Goal: Task Accomplishment & Management: Complete application form

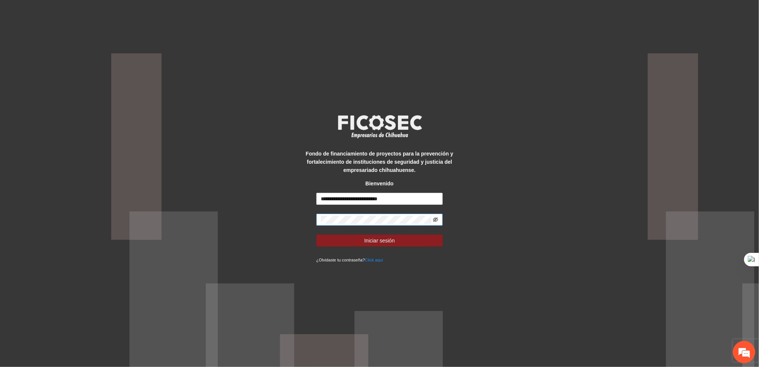
click at [437, 221] on icon "eye-invisible" at bounding box center [435, 219] width 5 height 4
click at [416, 200] on input "**********" at bounding box center [380, 199] width 127 height 12
type input "**********"
click at [385, 247] on form "**********" at bounding box center [380, 228] width 127 height 71
click at [382, 243] on span "Iniciar sesión" at bounding box center [380, 240] width 31 height 8
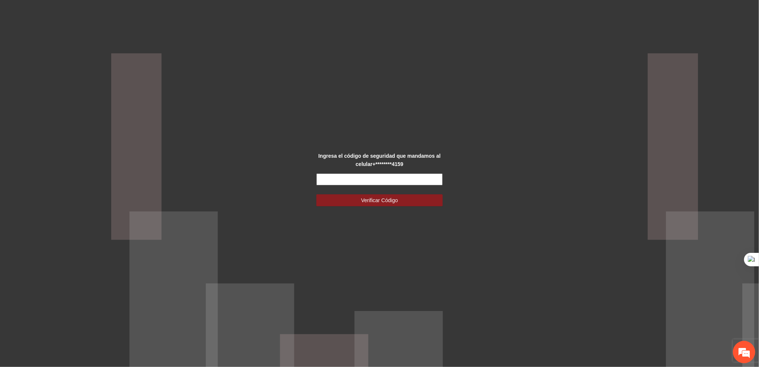
click at [359, 180] on input "text" at bounding box center [380, 179] width 127 height 12
type input "******"
click at [361, 195] on button "Verificar Código" at bounding box center [380, 200] width 127 height 12
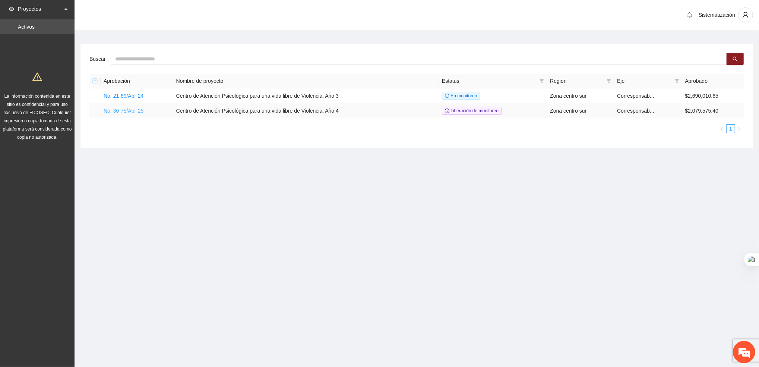
click at [126, 108] on link "No. 30-75/Abr-25" at bounding box center [124, 111] width 40 height 6
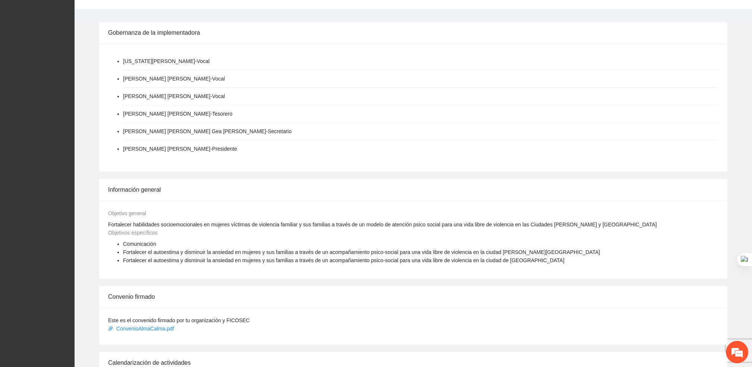
scroll to position [336, 0]
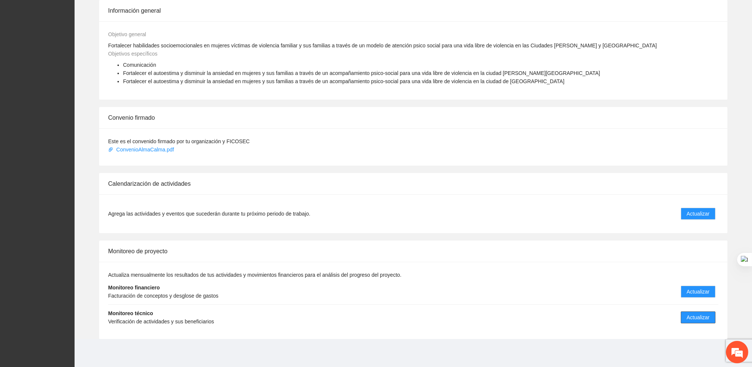
click at [694, 318] on span "Actualizar" at bounding box center [698, 317] width 23 height 8
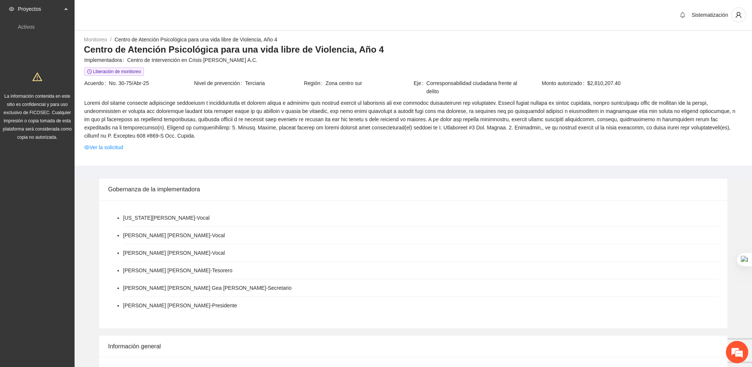
scroll to position [336, 0]
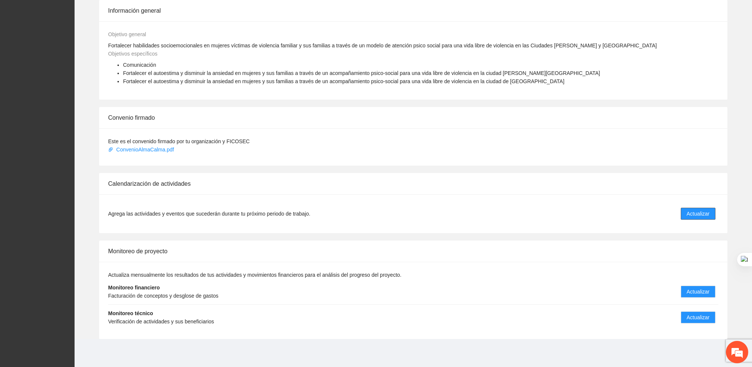
click at [691, 214] on span "Actualizar" at bounding box center [698, 214] width 23 height 8
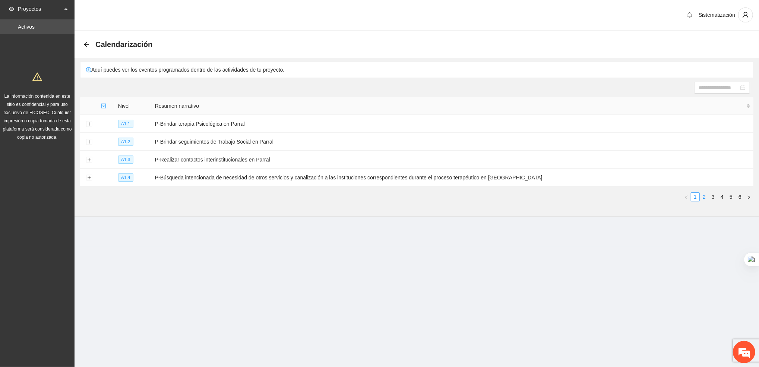
click at [708, 201] on li "2" at bounding box center [704, 196] width 9 height 9
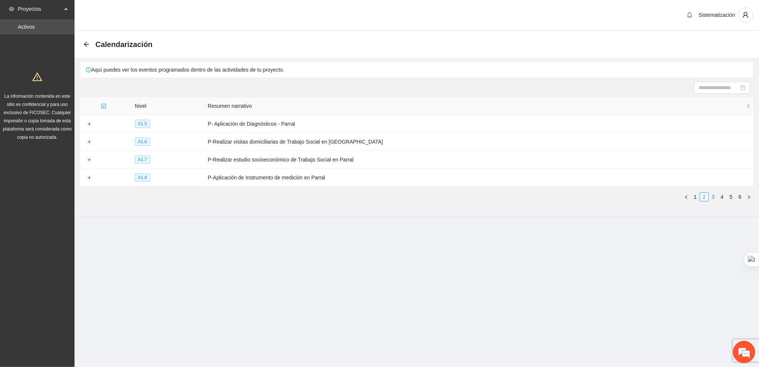
click at [714, 199] on link "3" at bounding box center [713, 197] width 8 height 8
click at [90, 141] on button "Expand row" at bounding box center [89, 142] width 6 height 6
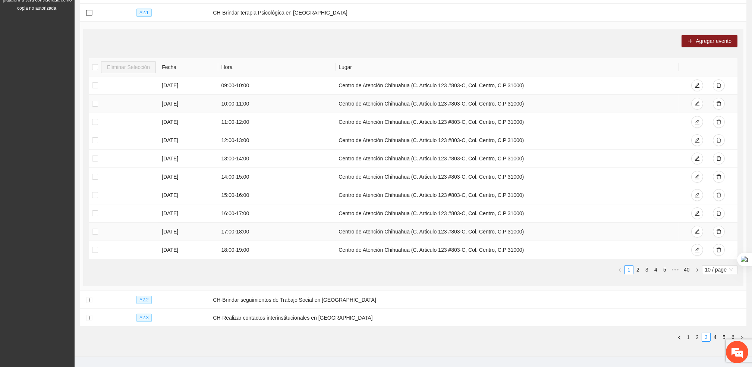
scroll to position [129, 0]
click at [637, 269] on link "2" at bounding box center [638, 269] width 8 height 8
click at [646, 270] on link "3" at bounding box center [647, 269] width 8 height 8
click at [630, 269] on link "1" at bounding box center [629, 269] width 8 height 8
click at [718, 176] on icon "delete" at bounding box center [718, 176] width 5 height 5
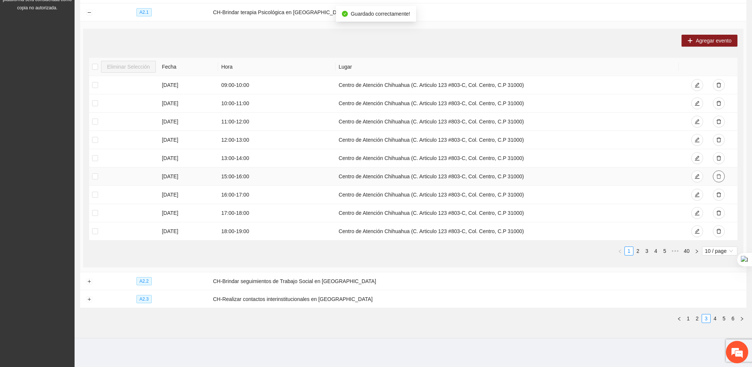
click at [714, 173] on button "button" at bounding box center [719, 176] width 12 height 12
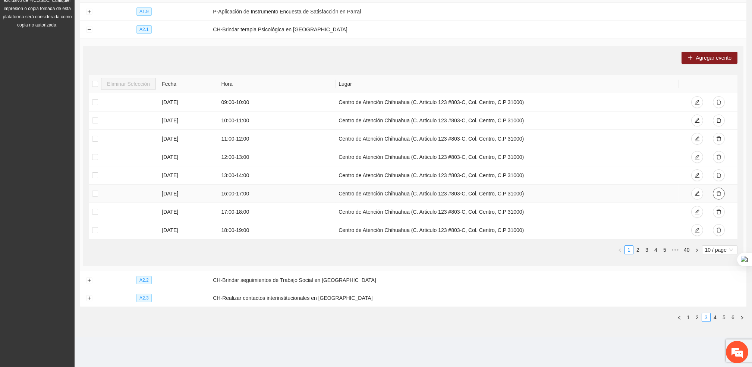
click at [722, 194] on button "button" at bounding box center [719, 194] width 12 height 12
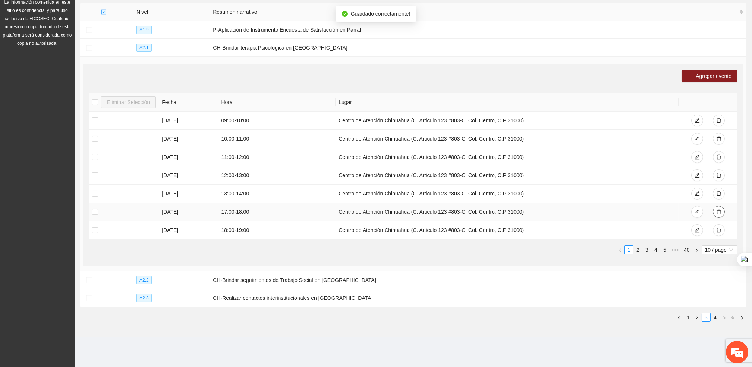
click at [717, 210] on icon "delete" at bounding box center [719, 212] width 4 height 5
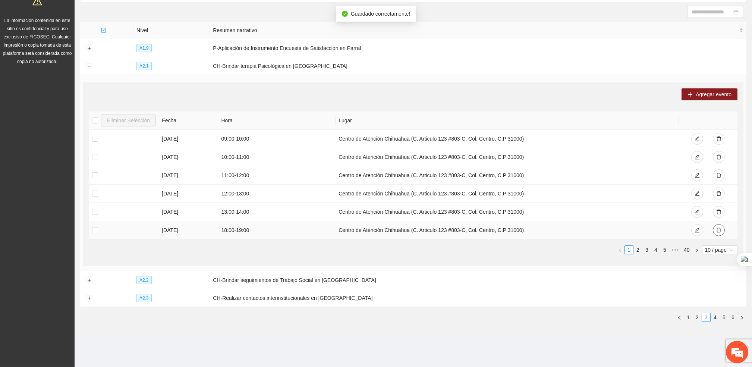
click at [718, 231] on icon "delete" at bounding box center [718, 229] width 5 height 5
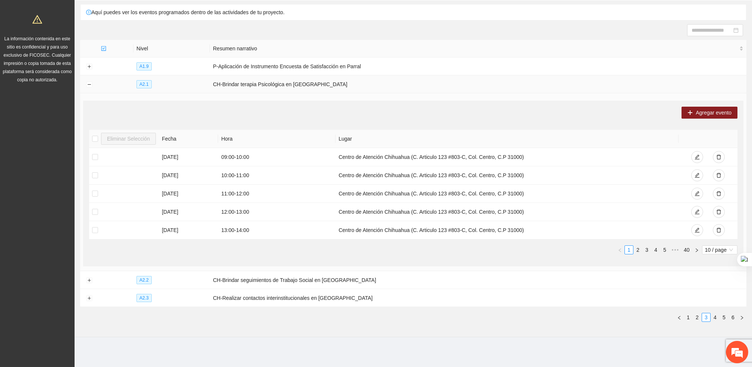
click at [85, 83] on td at bounding box center [89, 84] width 18 height 18
click at [90, 86] on button "Collapse row" at bounding box center [89, 85] width 6 height 6
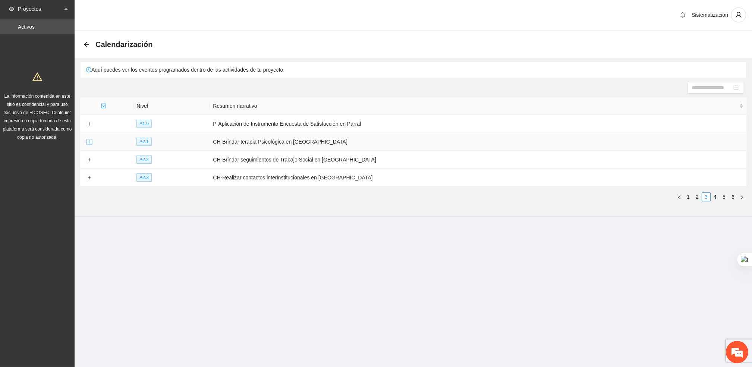
scroll to position [0, 0]
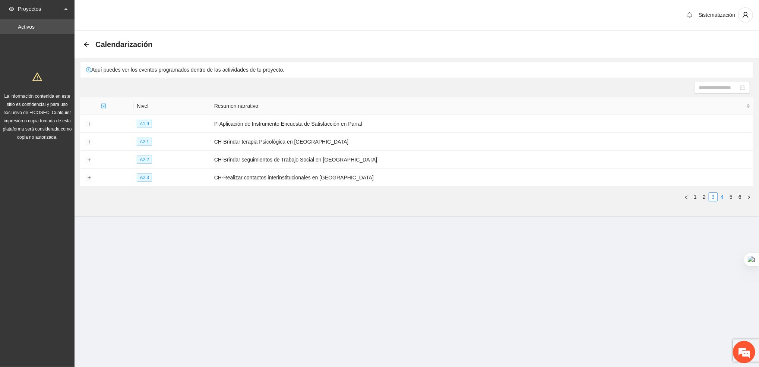
click at [724, 195] on link "4" at bounding box center [722, 197] width 8 height 8
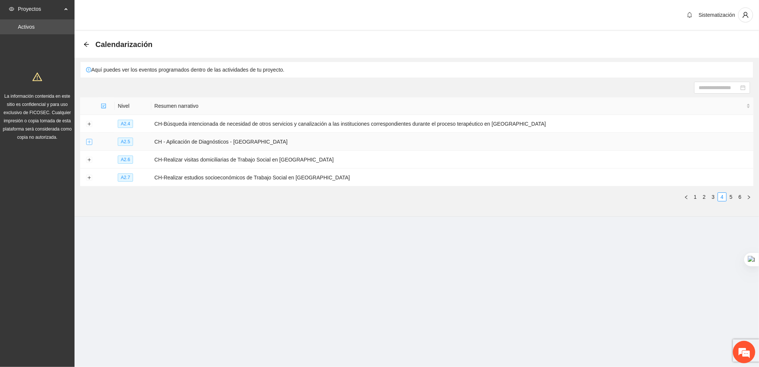
click at [86, 140] on button "Expand row" at bounding box center [89, 142] width 6 height 6
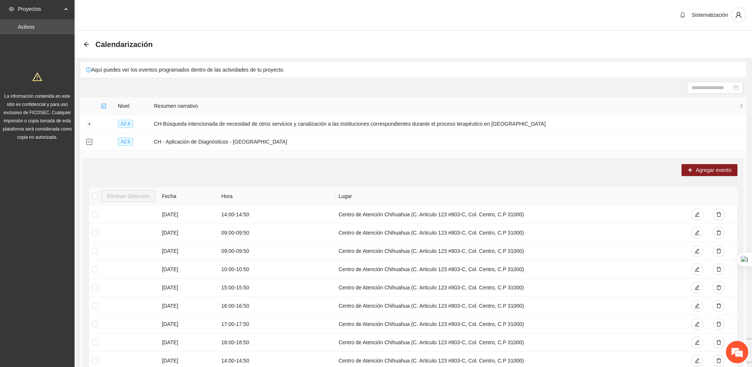
scroll to position [149, 0]
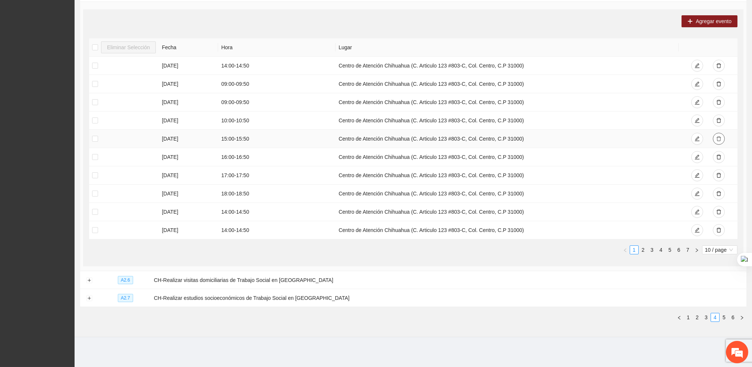
click at [715, 136] on button "button" at bounding box center [719, 139] width 12 height 12
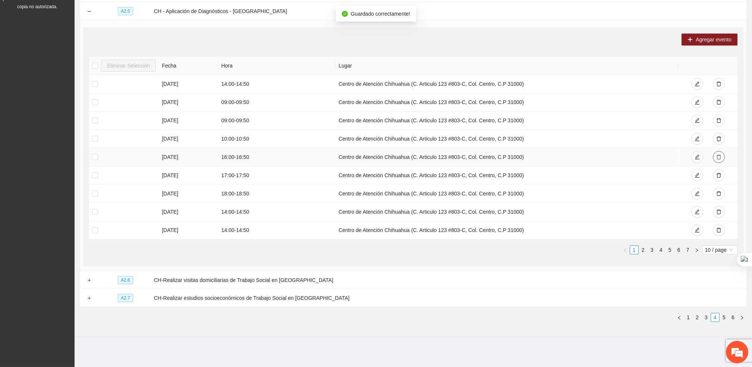
click at [721, 155] on icon "delete" at bounding box center [718, 156] width 5 height 5
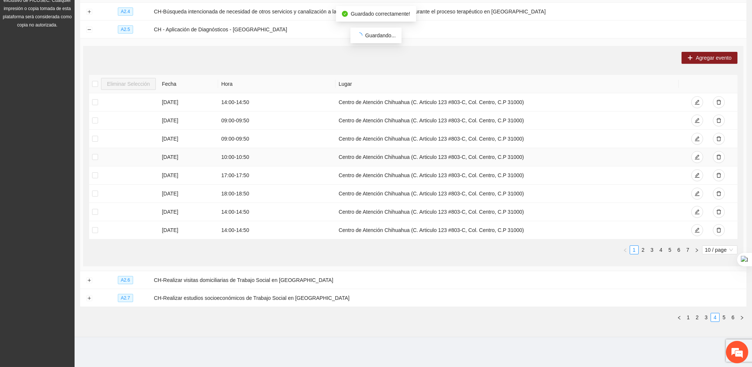
scroll to position [112, 0]
click at [720, 173] on icon "delete" at bounding box center [718, 175] width 5 height 5
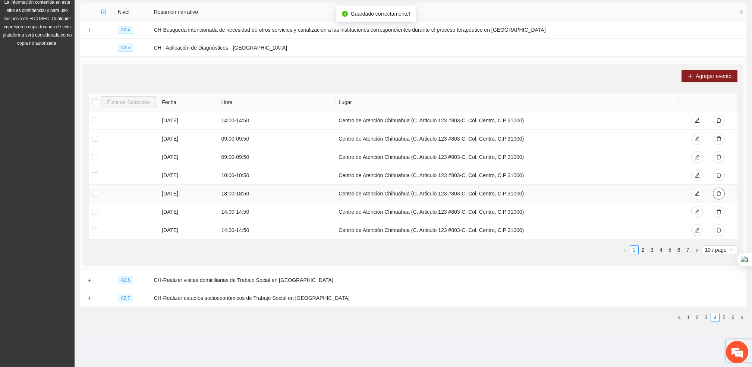
click at [718, 195] on icon "delete" at bounding box center [718, 193] width 5 height 5
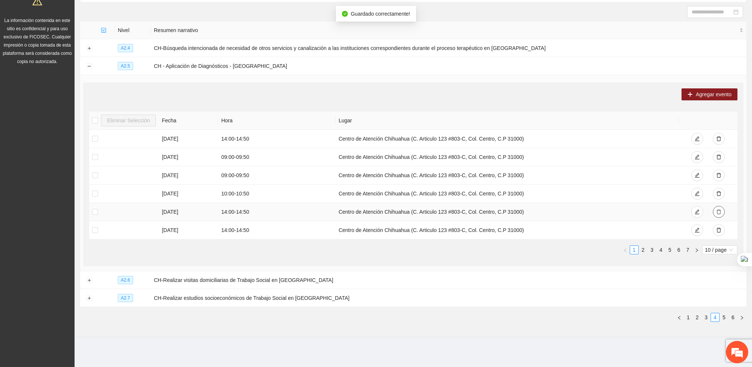
click at [720, 210] on icon "delete" at bounding box center [719, 212] width 4 height 5
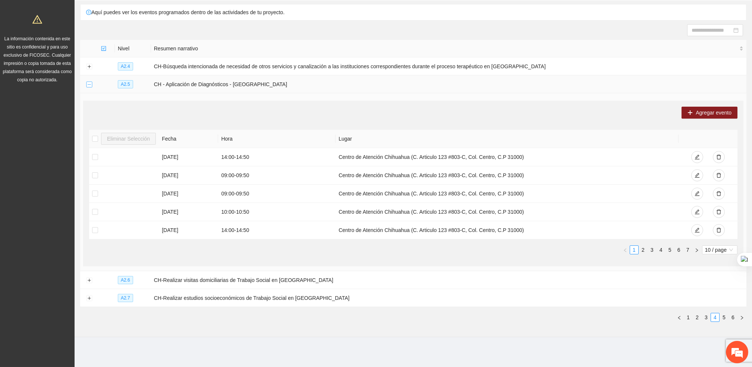
click at [91, 83] on button "Collapse row" at bounding box center [89, 85] width 6 height 6
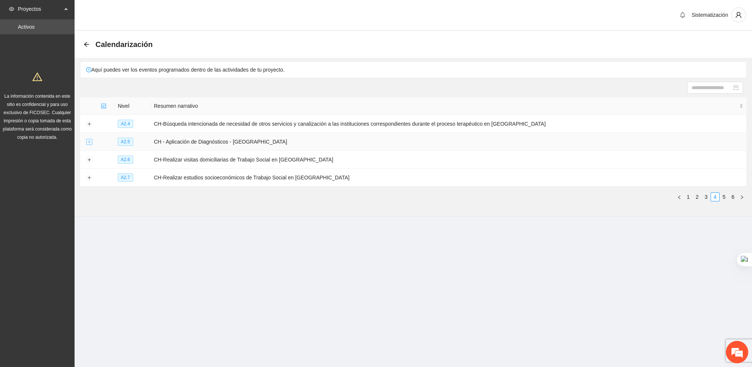
scroll to position [0, 0]
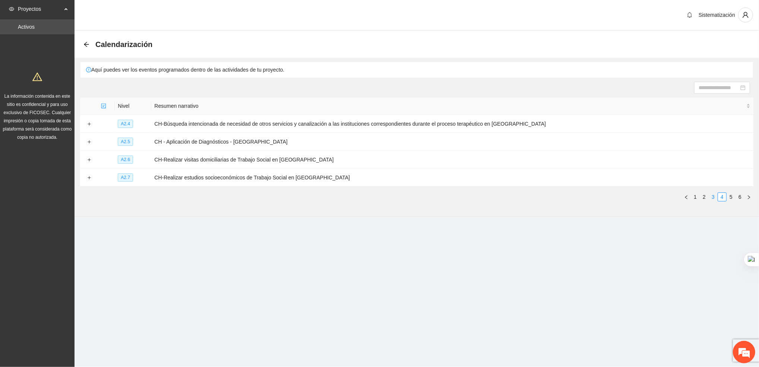
click at [712, 198] on link "3" at bounding box center [713, 197] width 8 height 8
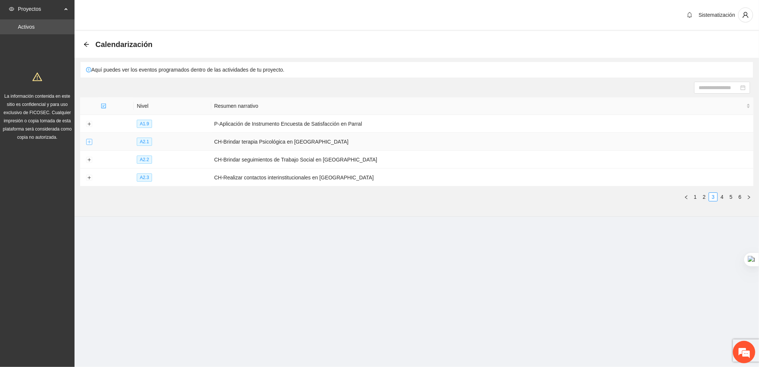
click at [88, 141] on button "Expand row" at bounding box center [89, 142] width 6 height 6
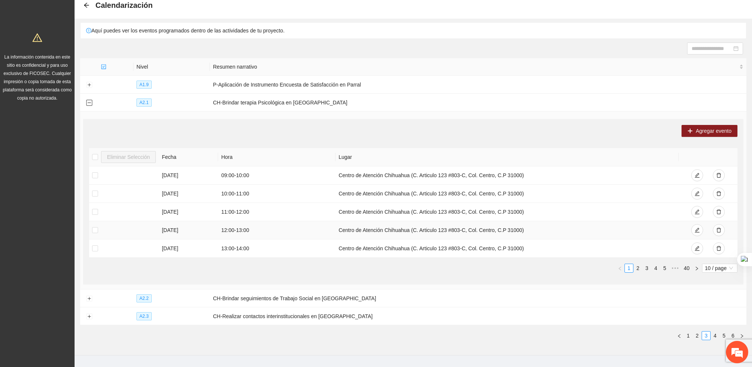
scroll to position [40, 0]
click at [86, 102] on button "Collapse row" at bounding box center [89, 103] width 6 height 6
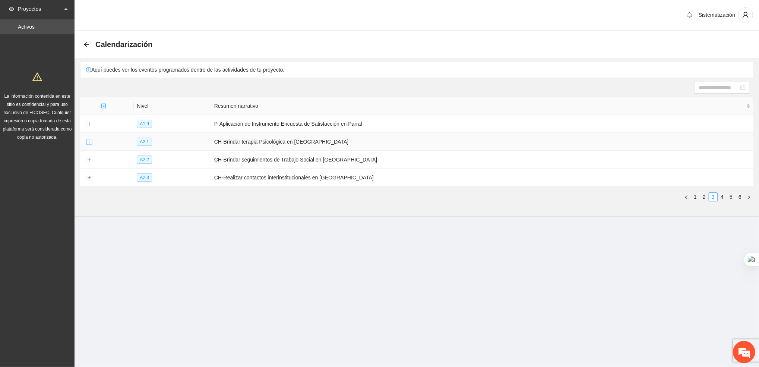
click at [86, 141] on button "Expand row" at bounding box center [89, 142] width 6 height 6
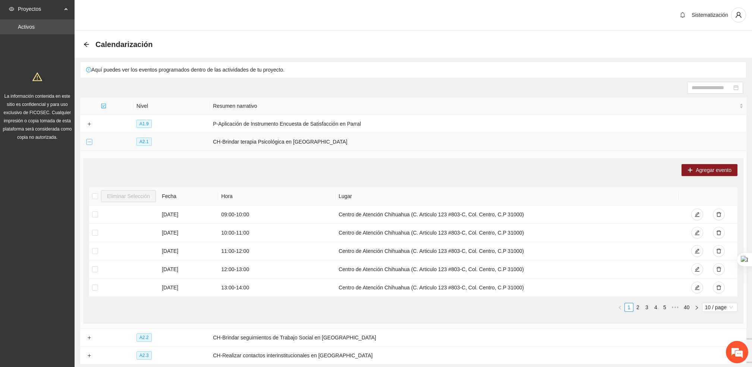
click at [86, 141] on button "Collapse row" at bounding box center [89, 142] width 6 height 6
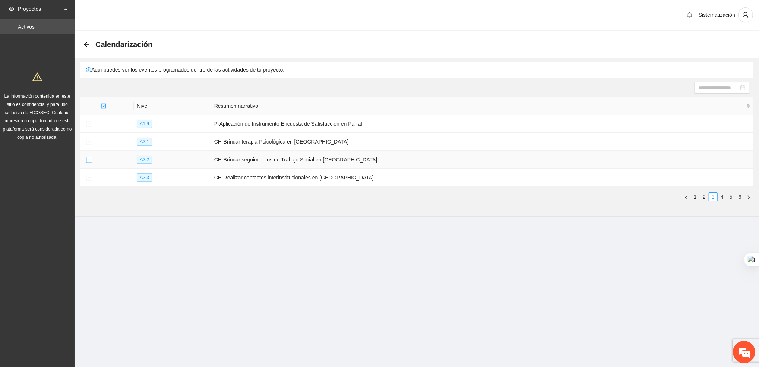
click at [88, 157] on button "Expand row" at bounding box center [89, 160] width 6 height 6
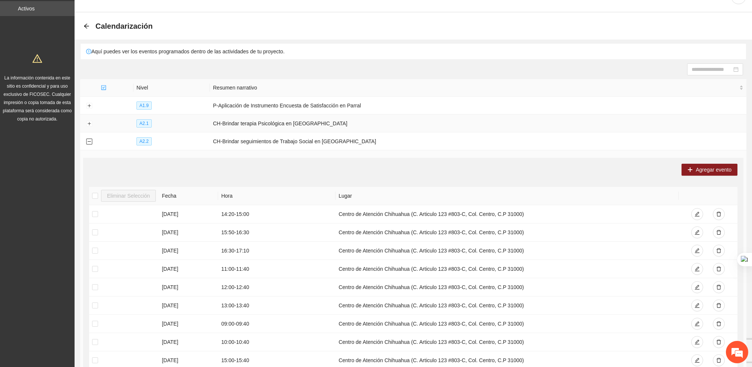
scroll to position [19, 0]
click at [86, 141] on button "Collapse row" at bounding box center [89, 141] width 6 height 6
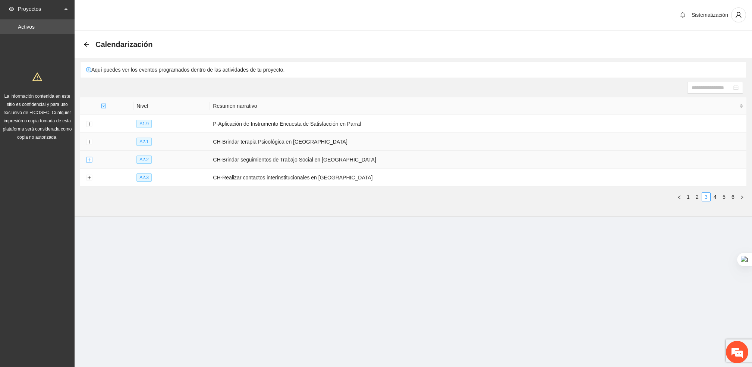
scroll to position [0, 0]
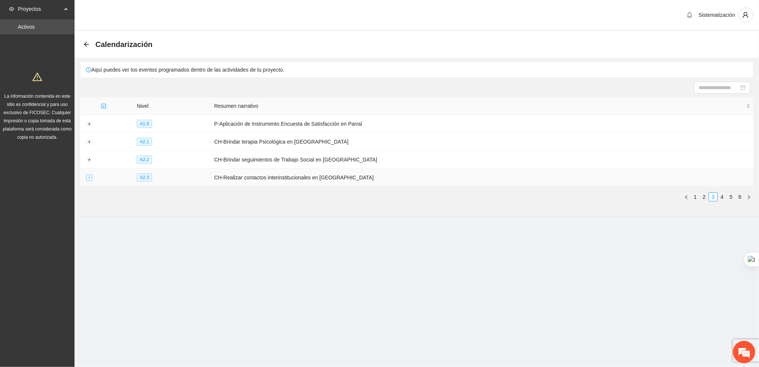
click at [88, 180] on button "Expand row" at bounding box center [89, 178] width 6 height 6
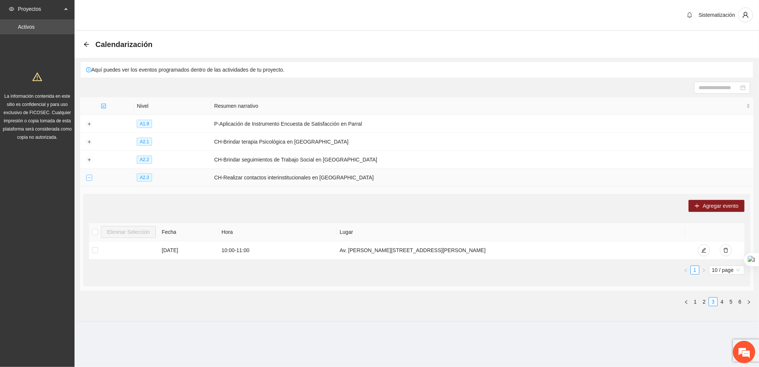
click at [87, 177] on button "Collapse row" at bounding box center [89, 178] width 6 height 6
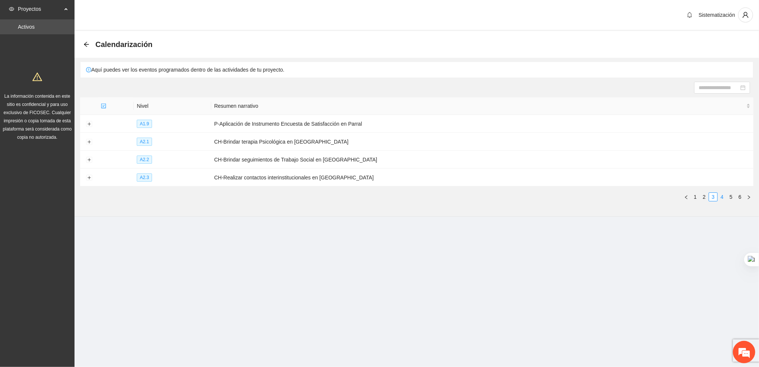
click at [722, 195] on link "4" at bounding box center [722, 197] width 8 height 8
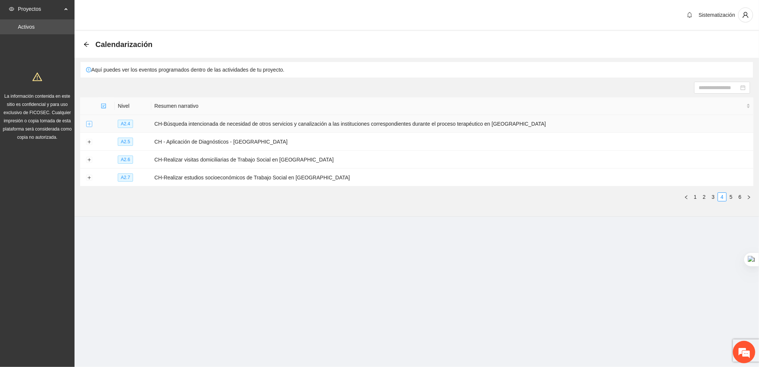
click at [88, 125] on button "Expand row" at bounding box center [89, 124] width 6 height 6
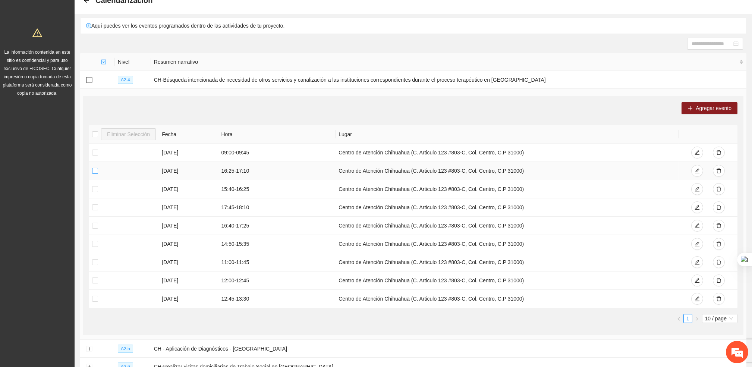
scroll to position [44, 0]
click at [88, 79] on button "Collapse row" at bounding box center [89, 81] width 6 height 6
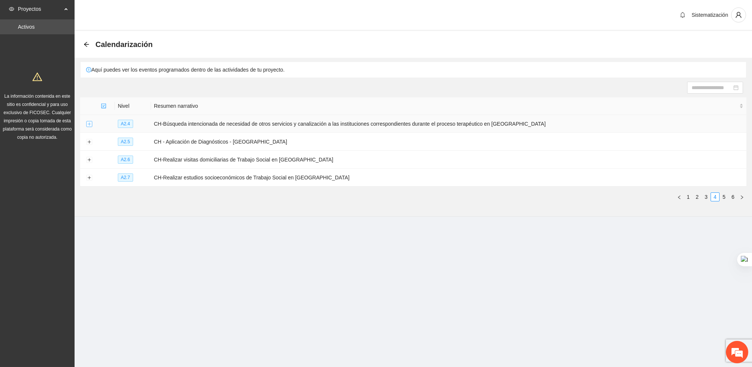
scroll to position [0, 0]
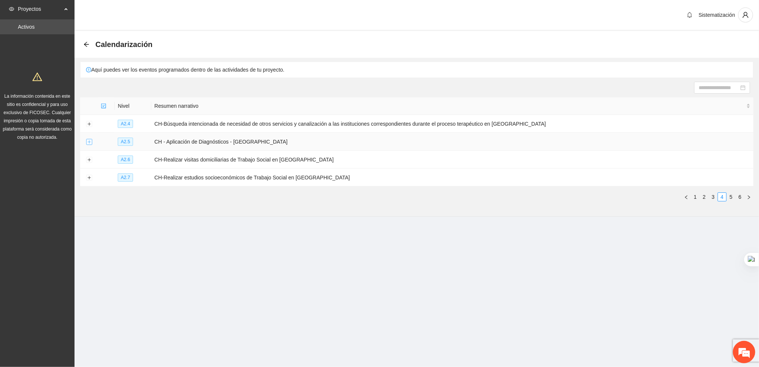
click at [89, 141] on button "Expand row" at bounding box center [89, 142] width 6 height 6
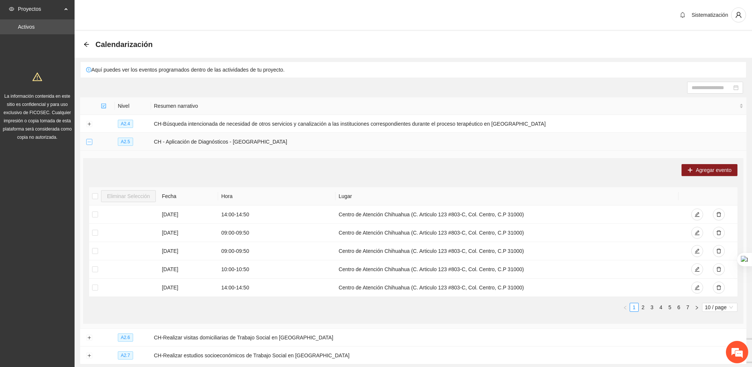
click at [87, 144] on button "Collapse row" at bounding box center [89, 142] width 6 height 6
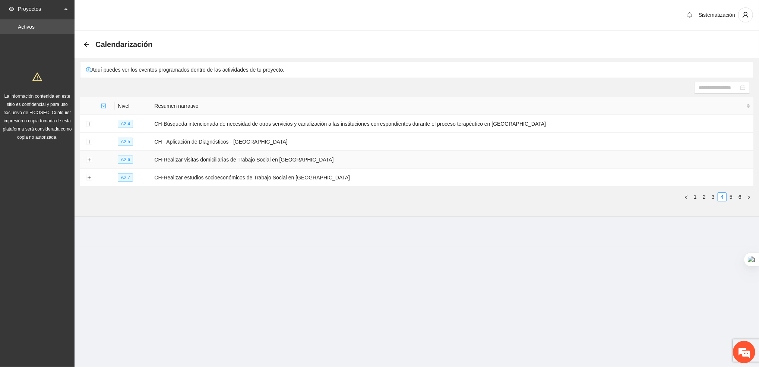
click at [88, 163] on td at bounding box center [89, 160] width 18 height 18
click at [88, 161] on button "Expand row" at bounding box center [89, 160] width 6 height 6
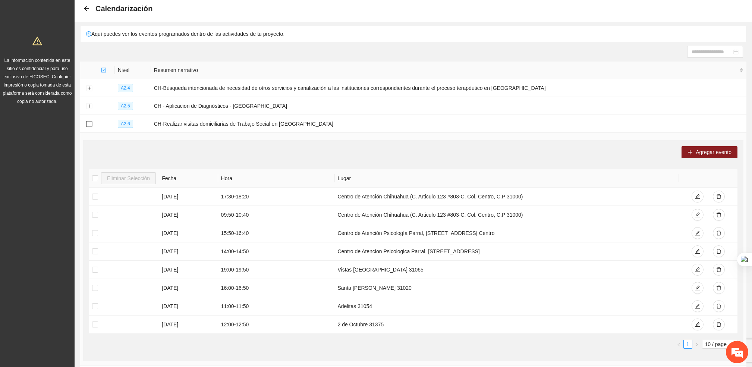
scroll to position [34, 0]
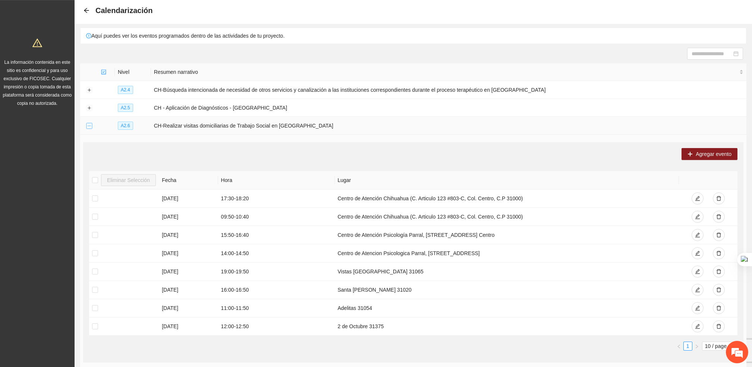
click at [92, 128] on button "Collapse row" at bounding box center [89, 126] width 6 height 6
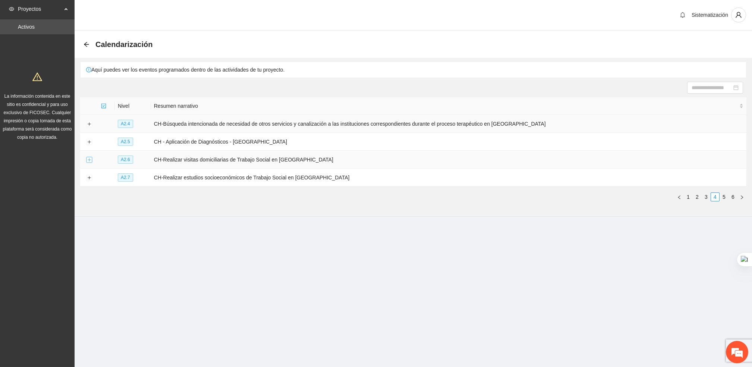
scroll to position [0, 0]
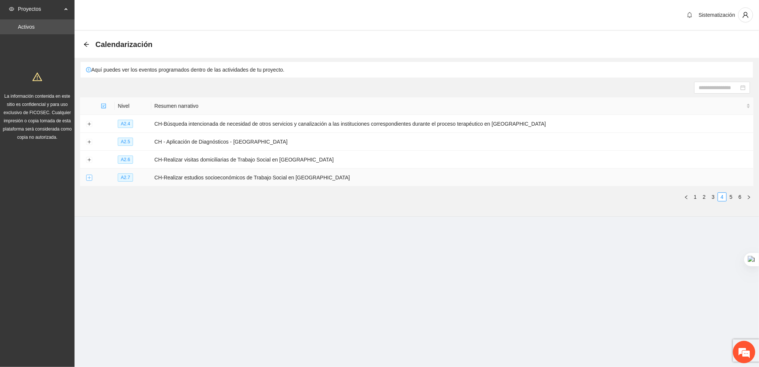
click at [88, 178] on button "Expand row" at bounding box center [89, 178] width 6 height 6
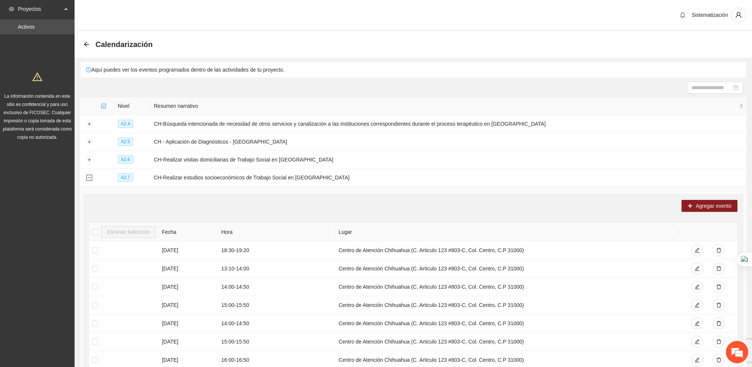
scroll to position [149, 0]
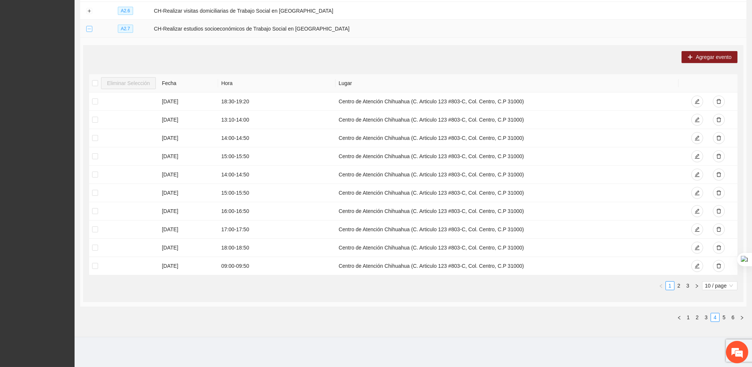
click at [90, 28] on button "Collapse row" at bounding box center [89, 29] width 6 height 6
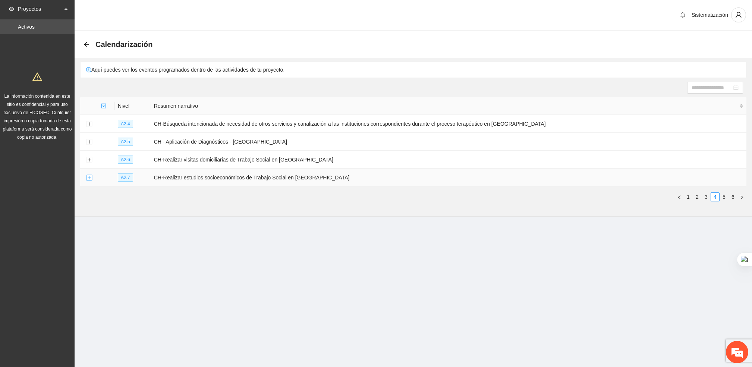
scroll to position [0, 0]
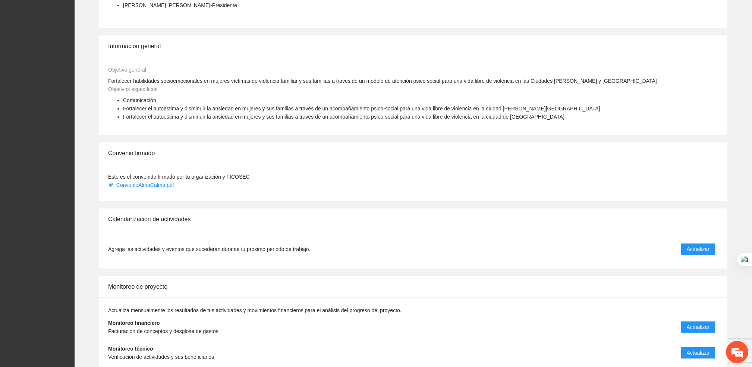
scroll to position [336, 0]
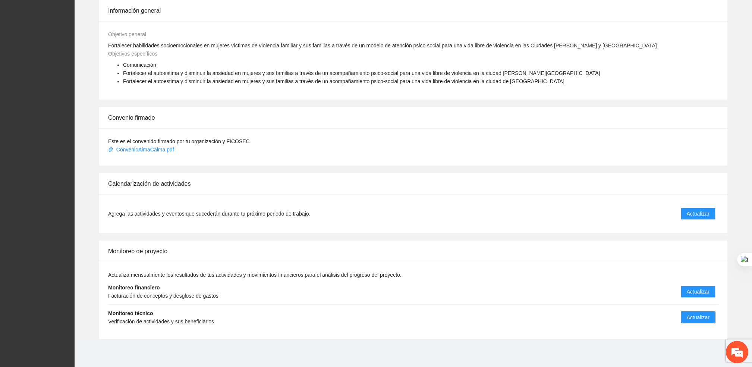
click at [685, 312] on button "Actualizar" at bounding box center [698, 317] width 35 height 12
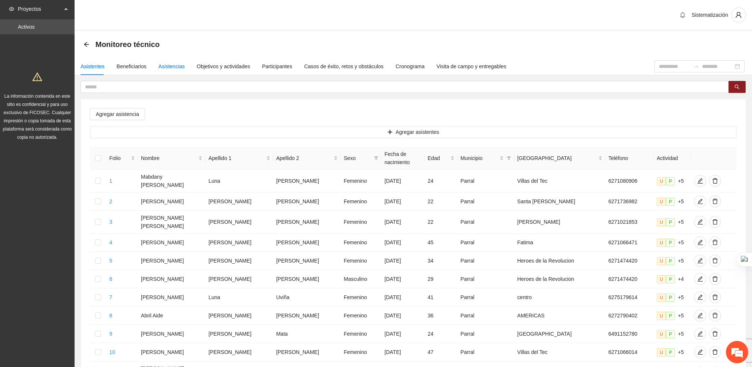
click at [174, 67] on div "Asistencias" at bounding box center [171, 66] width 26 height 8
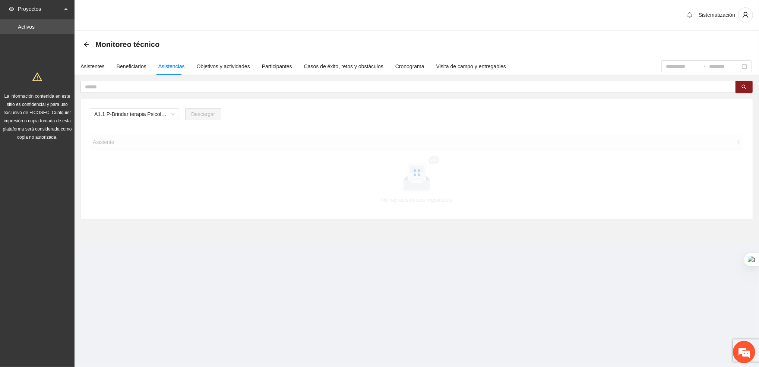
click at [173, 115] on span "A1.1 P-Brindar terapia Psicológica en Parral" at bounding box center [134, 113] width 81 height 11
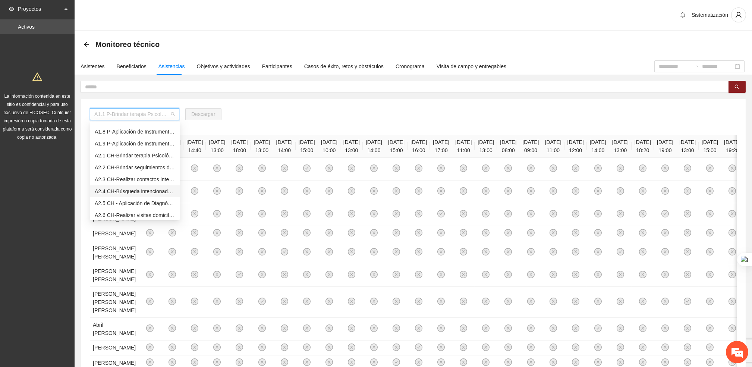
scroll to position [81, 0]
click at [119, 202] on div "A2.5 CH - Aplicación de Diagnósticos - Chihuahua" at bounding box center [135, 203] width 81 height 8
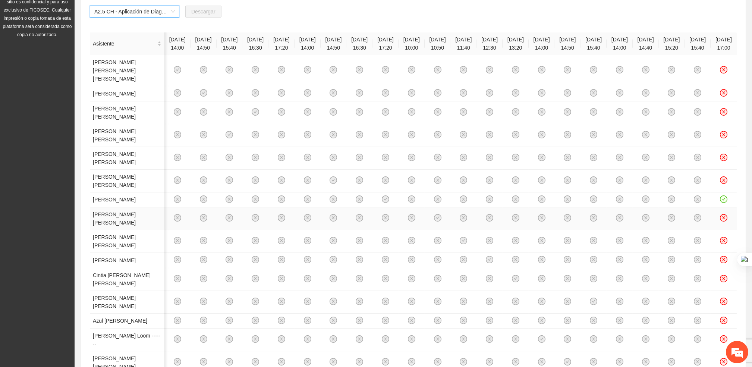
scroll to position [103, 0]
click at [721, 201] on icon "check-circle" at bounding box center [724, 198] width 6 height 6
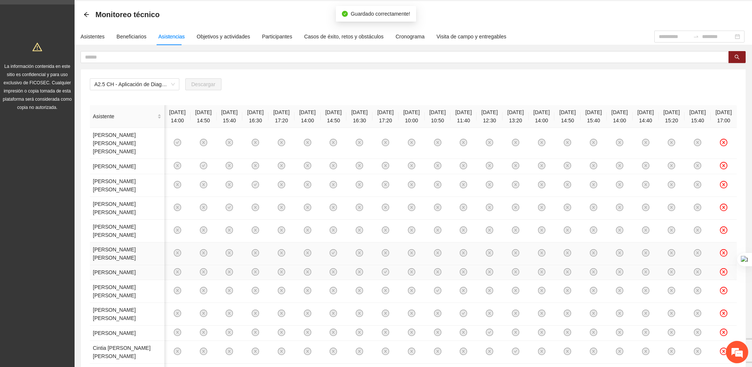
scroll to position [16, 0]
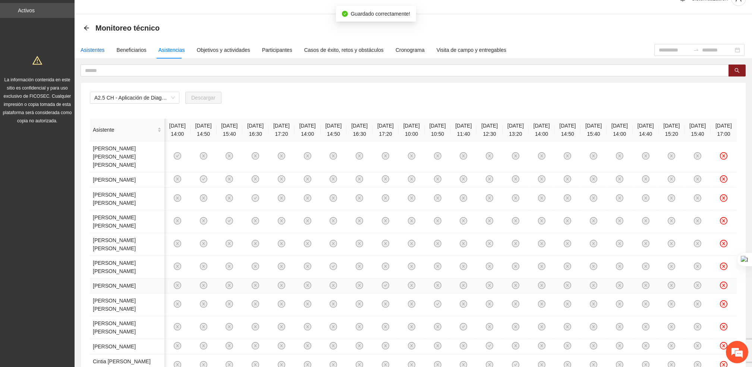
click at [88, 50] on div "Asistentes" at bounding box center [93, 50] width 24 height 8
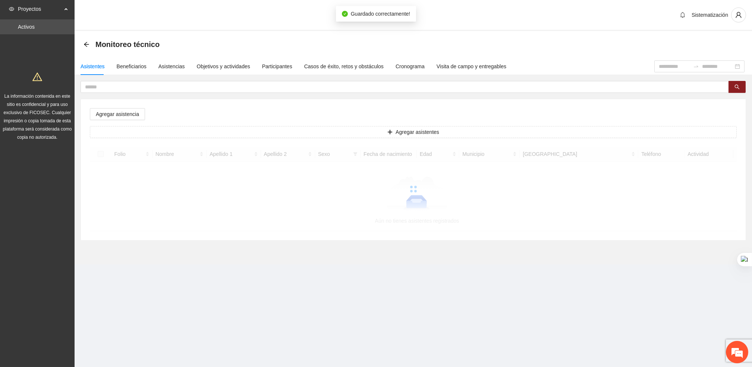
scroll to position [0, 0]
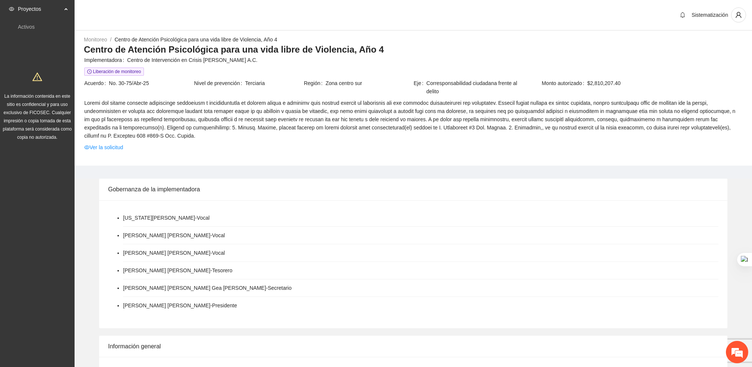
scroll to position [336, 0]
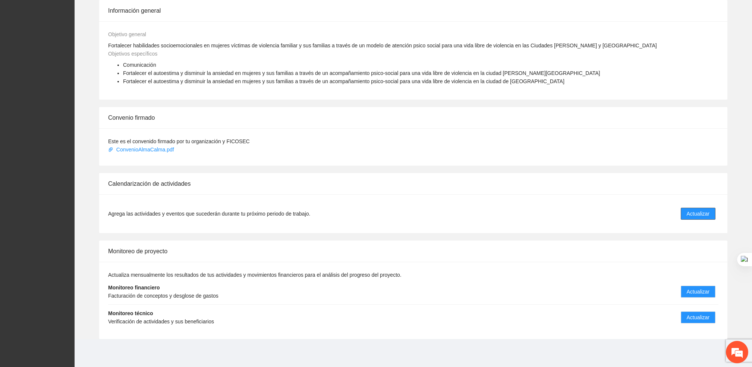
click at [692, 217] on span "Actualizar" at bounding box center [698, 214] width 23 height 8
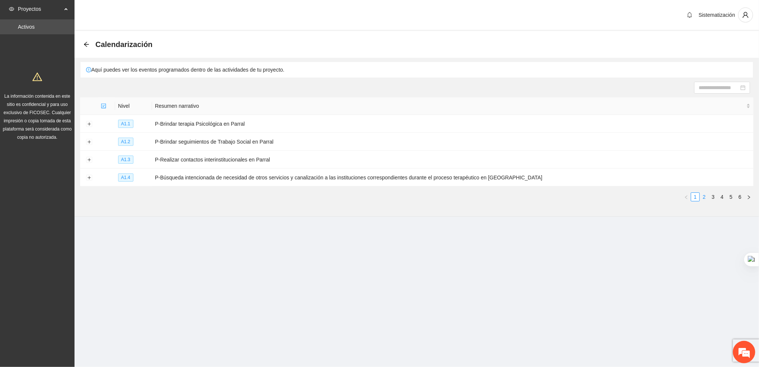
click at [704, 199] on link "2" at bounding box center [705, 197] width 8 height 8
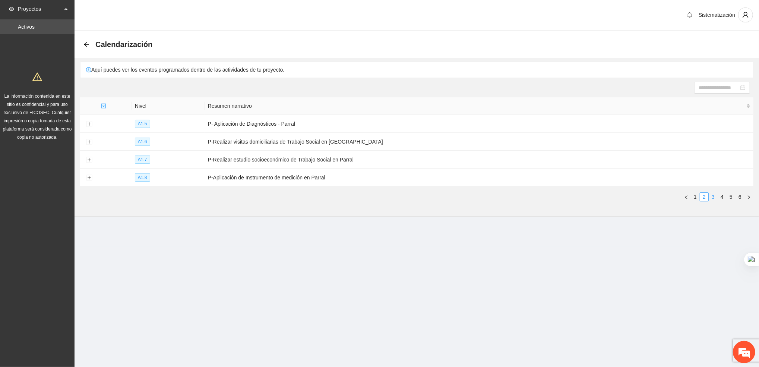
click at [710, 198] on link "3" at bounding box center [713, 197] width 8 height 8
click at [87, 144] on button "Expand row" at bounding box center [89, 142] width 6 height 6
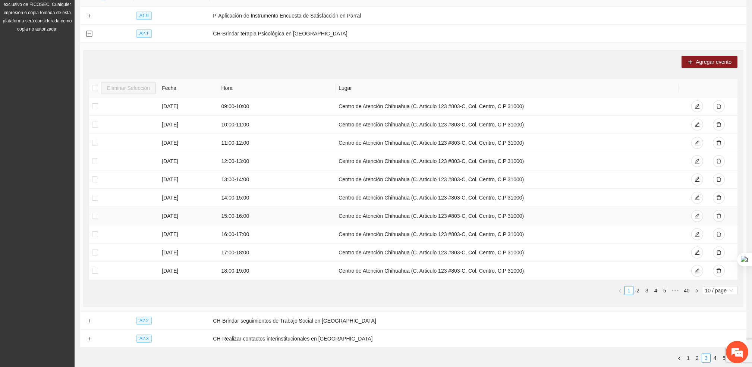
scroll to position [117, 0]
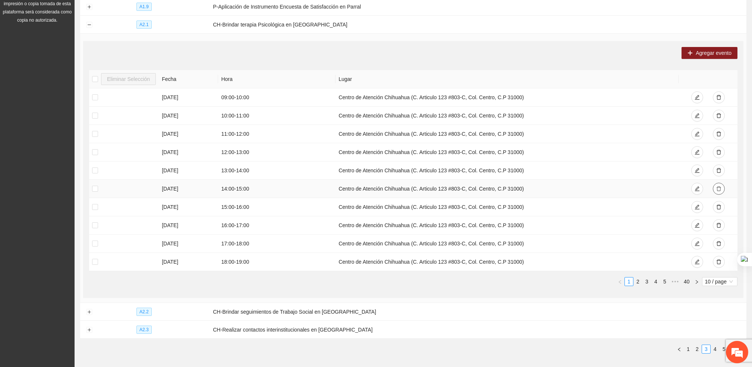
click at [721, 190] on icon "delete" at bounding box center [718, 188] width 5 height 5
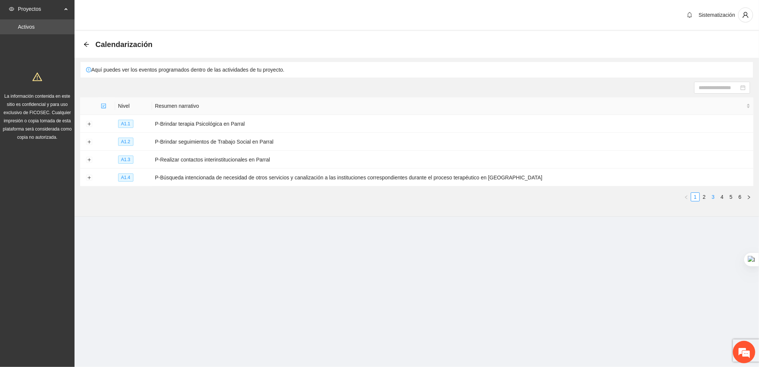
click at [714, 198] on link "3" at bounding box center [713, 197] width 8 height 8
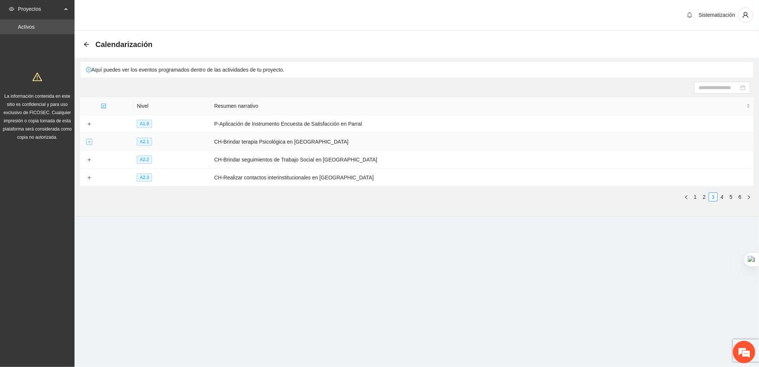
click at [87, 139] on button "Expand row" at bounding box center [89, 142] width 6 height 6
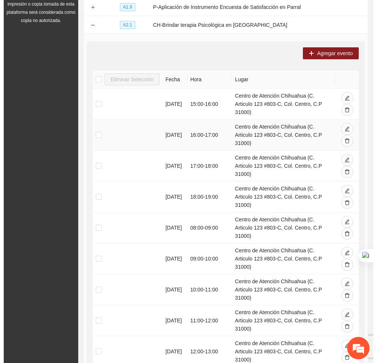
scroll to position [116, 0]
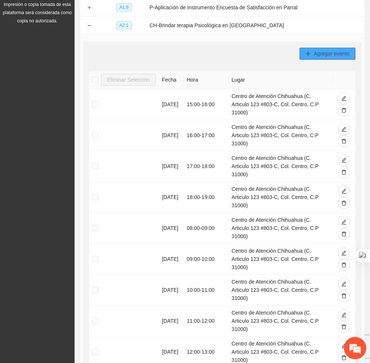
click at [338, 53] on span "Agregar evento" at bounding box center [332, 54] width 36 height 8
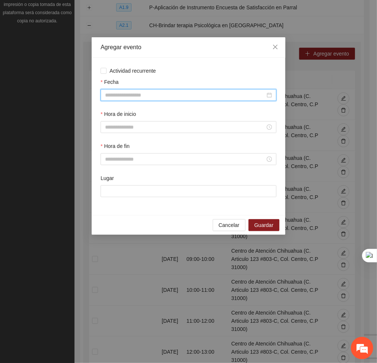
click at [204, 99] on input "Fecha" at bounding box center [185, 95] width 160 height 8
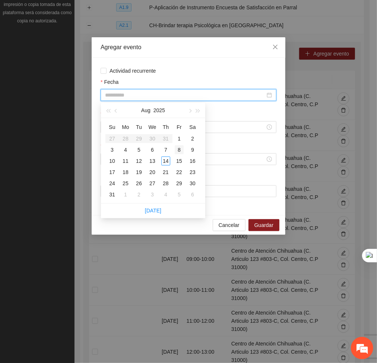
type input "**********"
click at [177, 151] on div "8" at bounding box center [179, 149] width 9 height 9
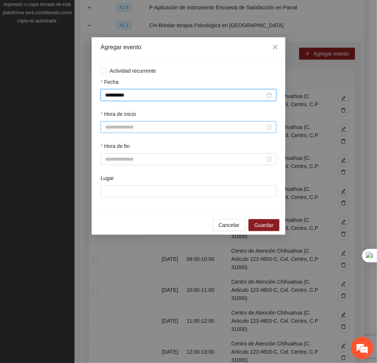
click at [160, 130] on input "Hora de inicio" at bounding box center [185, 127] width 160 height 8
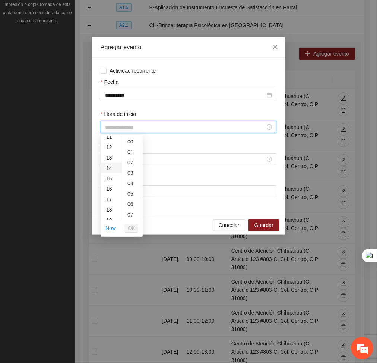
click at [108, 169] on div "14" at bounding box center [111, 168] width 21 height 10
type input "*****"
click at [132, 232] on span "OK" at bounding box center [131, 228] width 7 height 8
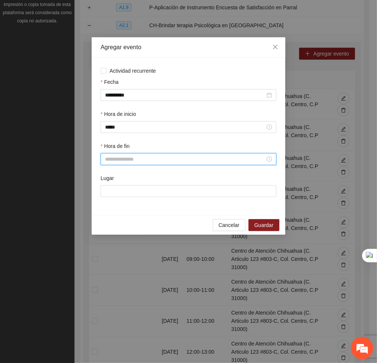
click at [122, 161] on input "Hora de fin" at bounding box center [185, 159] width 160 height 8
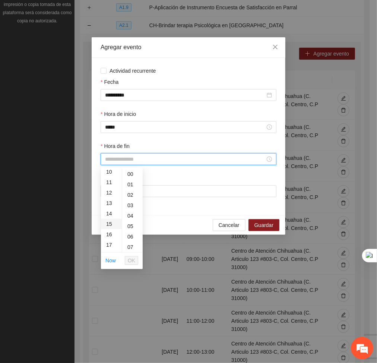
click at [113, 228] on div "15" at bounding box center [111, 224] width 21 height 10
type input "*****"
click at [132, 261] on span "OK" at bounding box center [131, 261] width 7 height 8
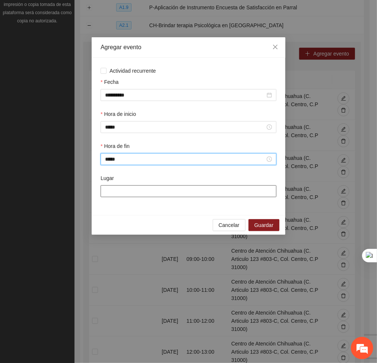
click at [145, 191] on input "Lugar" at bounding box center [189, 191] width 176 height 12
type input "**********"
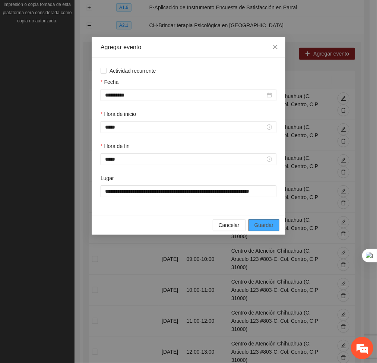
click at [261, 225] on span "Guardar" at bounding box center [264, 225] width 19 height 8
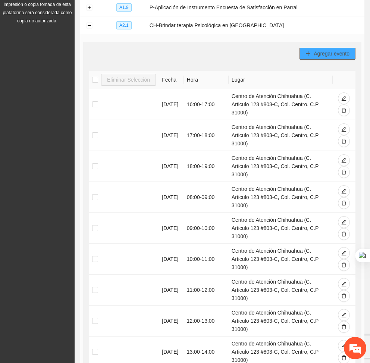
click at [321, 52] on span "Agregar evento" at bounding box center [332, 54] width 36 height 8
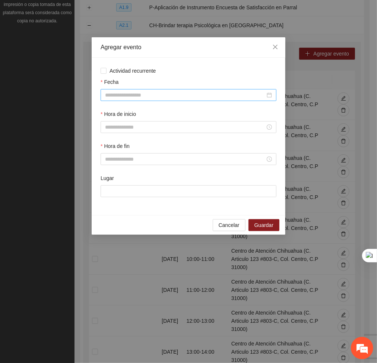
click at [133, 92] on input "Fecha" at bounding box center [185, 95] width 160 height 8
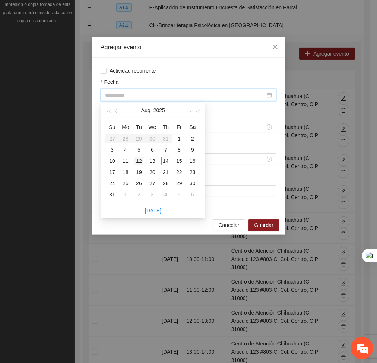
type input "**********"
click at [141, 157] on div "12" at bounding box center [139, 161] width 9 height 9
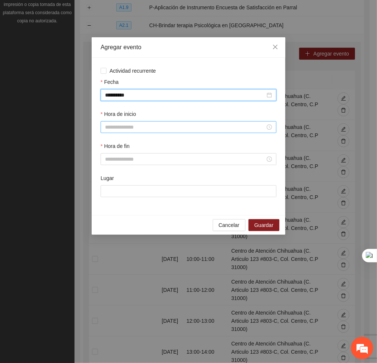
click at [139, 128] on input "Hora de inicio" at bounding box center [185, 127] width 160 height 8
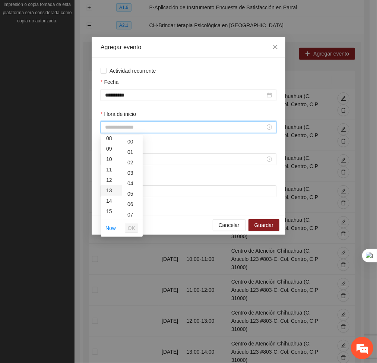
click at [106, 190] on div "13" at bounding box center [111, 190] width 21 height 10
type input "*****"
click at [131, 231] on span "OK" at bounding box center [131, 228] width 7 height 8
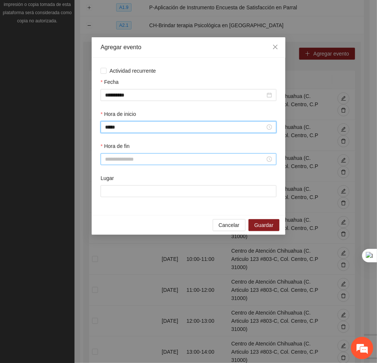
click at [128, 161] on input "Hora de fin" at bounding box center [185, 159] width 160 height 8
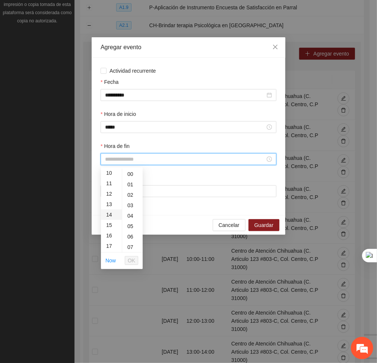
click at [106, 216] on div "14" at bounding box center [111, 215] width 21 height 10
type input "*****"
click at [131, 260] on span "OK" at bounding box center [131, 261] width 7 height 8
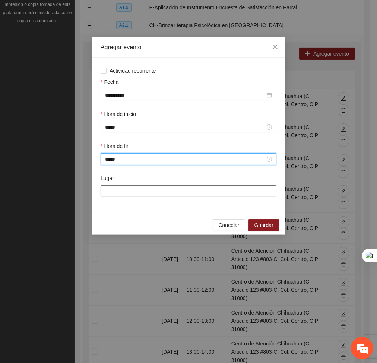
click at [132, 192] on input "Lugar" at bounding box center [189, 191] width 176 height 12
type input "**********"
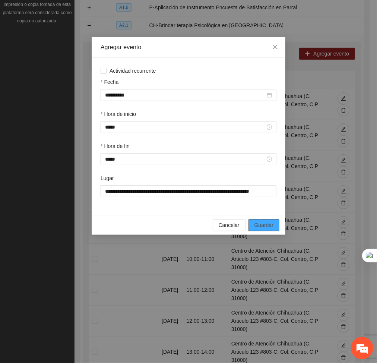
click at [265, 228] on span "Guardar" at bounding box center [264, 225] width 19 height 8
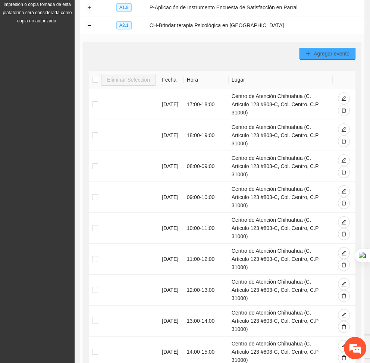
click at [325, 51] on span "Agregar evento" at bounding box center [332, 54] width 36 height 8
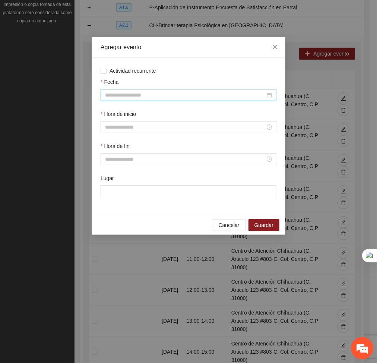
click at [210, 99] on input "Fecha" at bounding box center [185, 95] width 160 height 8
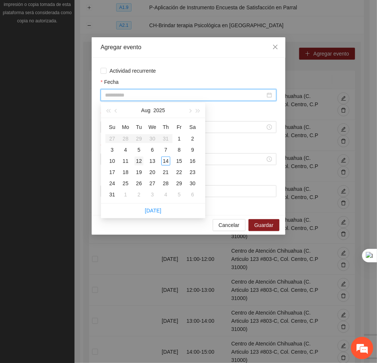
type input "**********"
click at [138, 161] on div "12" at bounding box center [139, 161] width 9 height 9
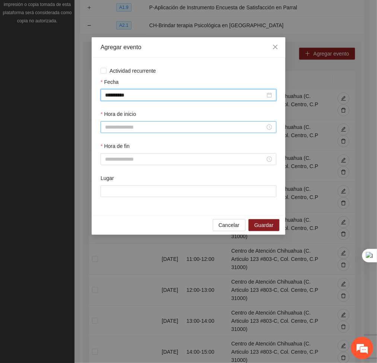
click at [150, 125] on input "Hora de inicio" at bounding box center [185, 127] width 160 height 8
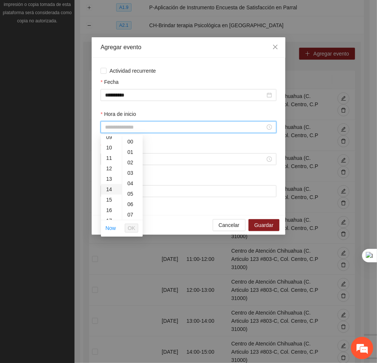
click at [109, 189] on div "14" at bounding box center [111, 189] width 21 height 10
type input "*****"
click at [136, 230] on button "OK" at bounding box center [131, 228] width 13 height 9
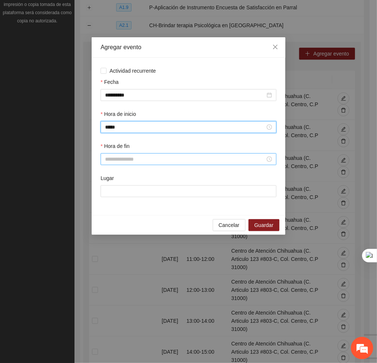
click at [131, 161] on input "Hora de fin" at bounding box center [185, 159] width 160 height 8
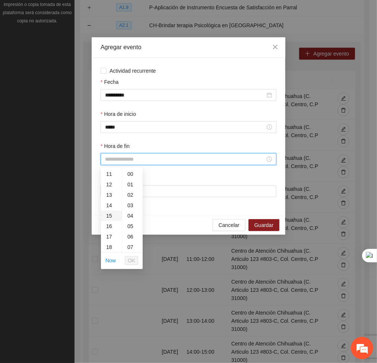
click at [111, 216] on div "15" at bounding box center [111, 216] width 21 height 10
type input "*****"
click at [135, 260] on button "OK" at bounding box center [131, 260] width 13 height 9
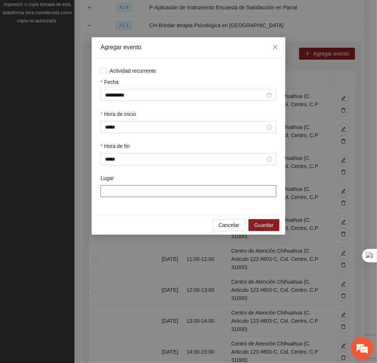
click at [158, 191] on input "Lugar" at bounding box center [189, 191] width 176 height 12
type input "**********"
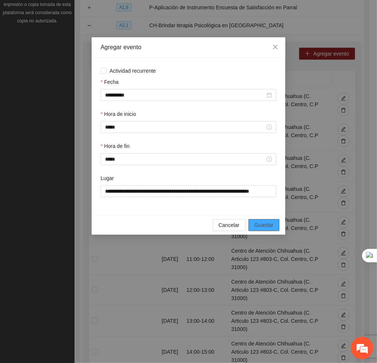
click at [263, 226] on span "Guardar" at bounding box center [264, 225] width 19 height 8
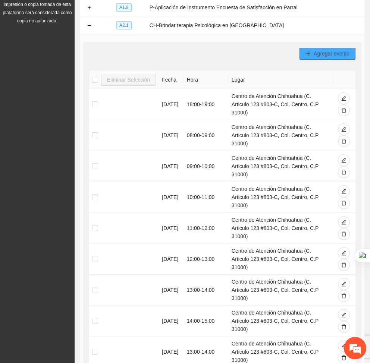
click at [323, 51] on span "Agregar evento" at bounding box center [332, 54] width 36 height 8
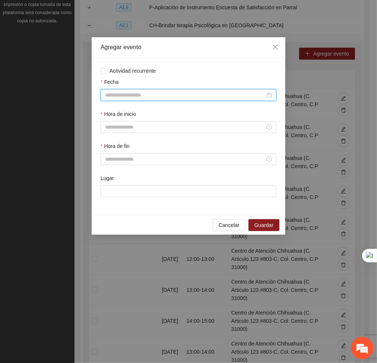
click at [239, 94] on input "Fecha" at bounding box center [185, 95] width 160 height 8
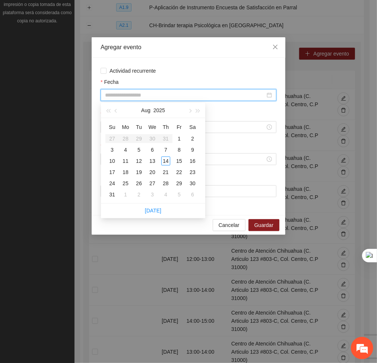
type input "**********"
click at [141, 160] on div "12" at bounding box center [139, 161] width 9 height 9
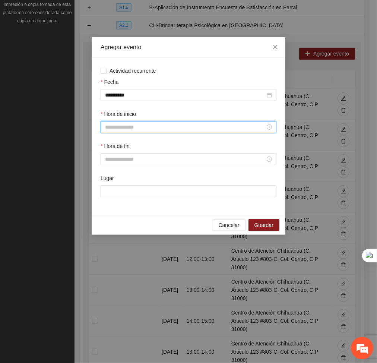
click at [142, 125] on input "Hora de inicio" at bounding box center [185, 127] width 160 height 8
click at [111, 199] on div "15" at bounding box center [111, 201] width 21 height 10
type input "*****"
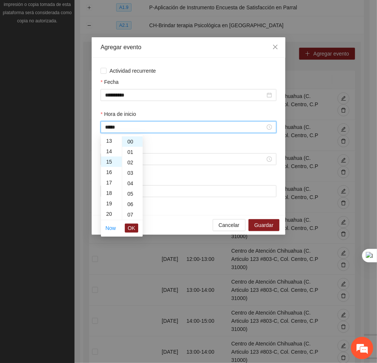
scroll to position [157, 0]
click at [134, 232] on span "OK" at bounding box center [131, 228] width 7 height 8
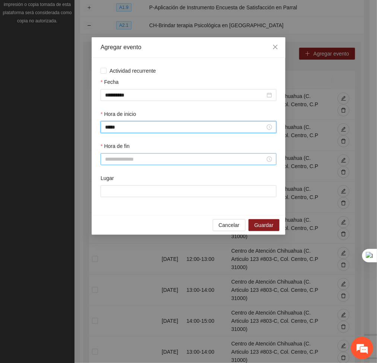
click at [125, 164] on div at bounding box center [189, 159] width 176 height 12
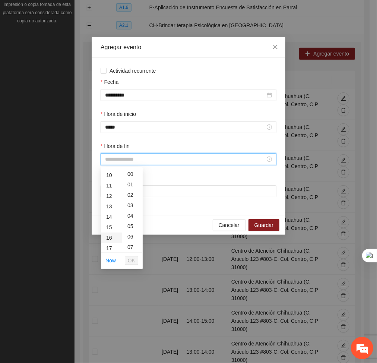
click at [107, 236] on div "16" at bounding box center [111, 238] width 21 height 10
type input "*****"
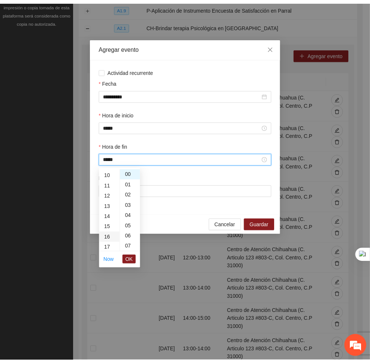
scroll to position [167, 0]
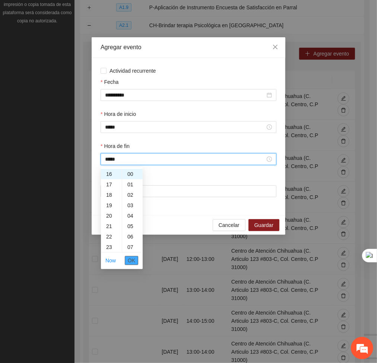
click at [135, 265] on span "OK" at bounding box center [131, 261] width 7 height 8
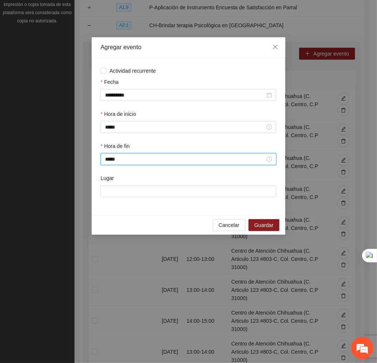
click at [139, 199] on div "Lugar" at bounding box center [188, 190] width 179 height 32
click at [132, 192] on input "Lugar" at bounding box center [189, 191] width 176 height 12
type input "**********"
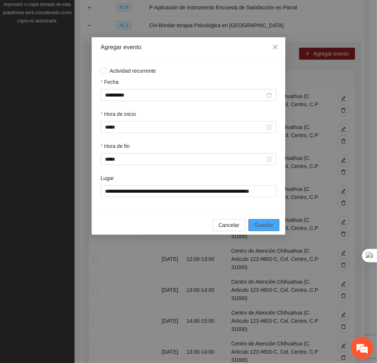
click at [264, 222] on span "Guardar" at bounding box center [264, 225] width 19 height 8
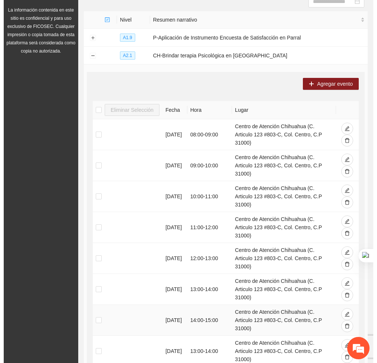
scroll to position [85, 0]
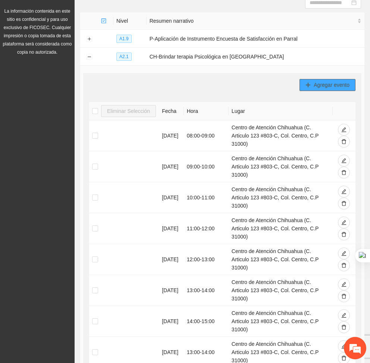
click at [336, 82] on span "Agregar evento" at bounding box center [332, 85] width 36 height 8
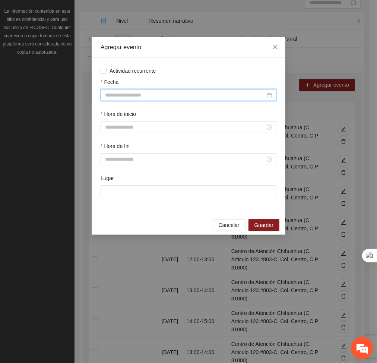
click at [237, 98] on input "Fecha" at bounding box center [185, 95] width 160 height 8
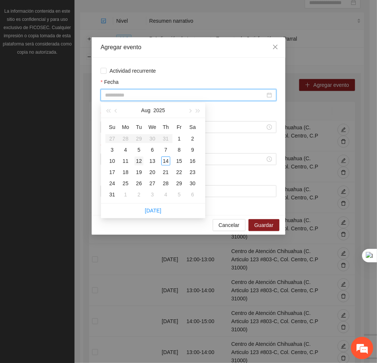
type input "**********"
click at [141, 161] on div "12" at bounding box center [139, 161] width 9 height 9
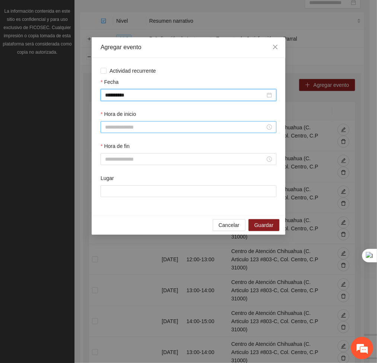
click at [136, 124] on input "Hora de inicio" at bounding box center [185, 127] width 160 height 8
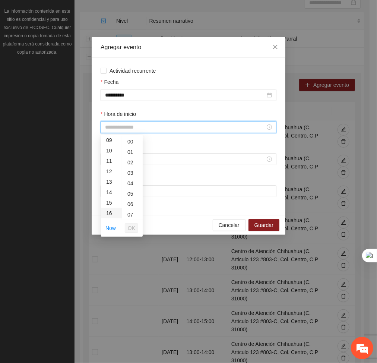
click at [110, 211] on div "16" at bounding box center [111, 213] width 21 height 10
type input "*****"
click at [132, 230] on span "OK" at bounding box center [131, 228] width 7 height 8
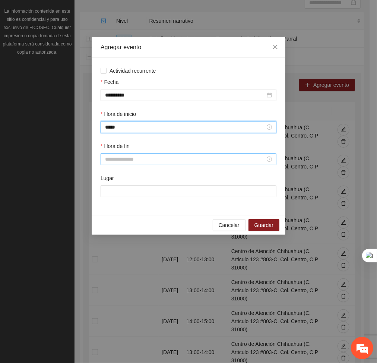
click at [122, 163] on input "Hora de fin" at bounding box center [185, 159] width 160 height 8
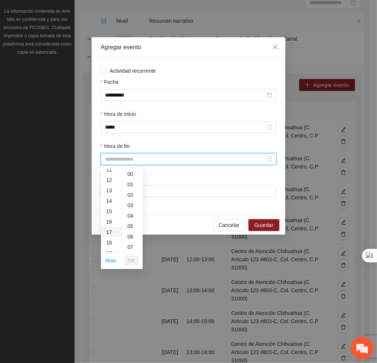
click at [111, 233] on div "17" at bounding box center [111, 232] width 21 height 10
type input "*****"
click at [135, 258] on span "OK" at bounding box center [131, 261] width 7 height 8
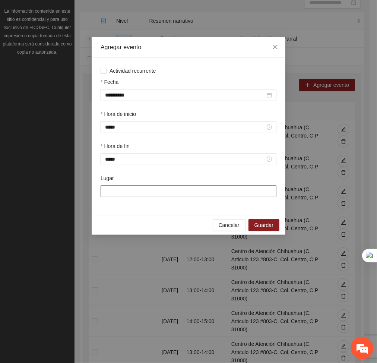
click at [162, 195] on input "Lugar" at bounding box center [189, 191] width 176 height 12
type input "**********"
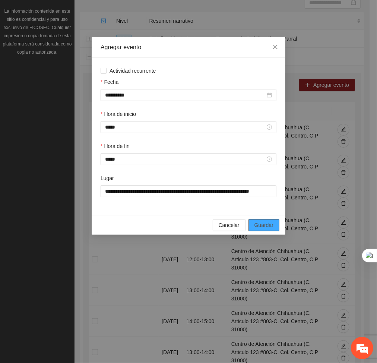
click at [269, 228] on span "Guardar" at bounding box center [264, 225] width 19 height 8
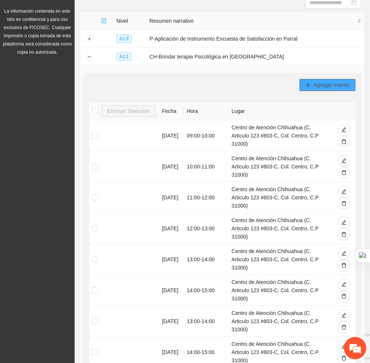
click at [308, 87] on icon "plus" at bounding box center [307, 84] width 5 height 5
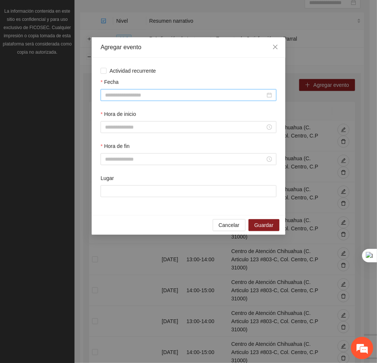
click at [216, 95] on input "Fecha" at bounding box center [185, 95] width 160 height 8
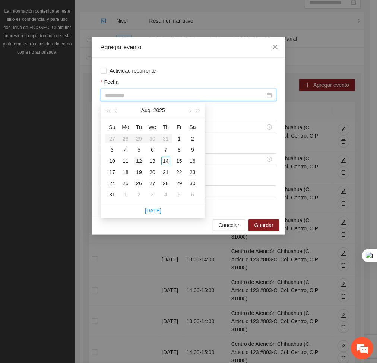
type input "**********"
click at [140, 159] on div "12" at bounding box center [139, 161] width 9 height 9
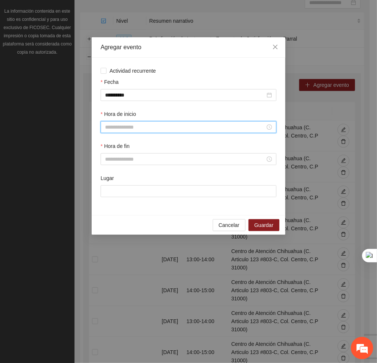
click at [145, 126] on input "Hora de inicio" at bounding box center [185, 127] width 160 height 8
click at [109, 188] on div "17" at bounding box center [111, 190] width 21 height 10
type input "*****"
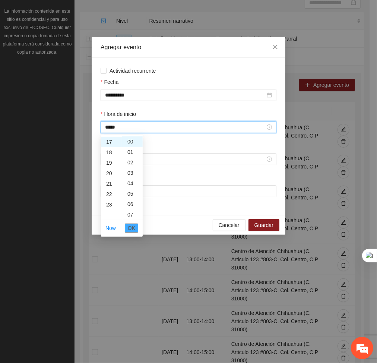
click at [134, 226] on span "OK" at bounding box center [131, 228] width 7 height 8
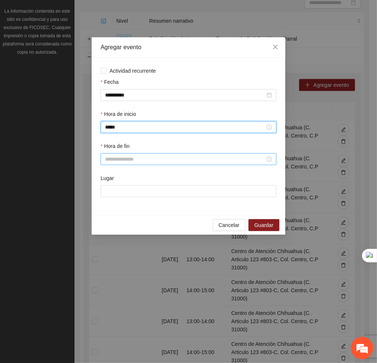
click at [136, 157] on input "Hora de fin" at bounding box center [185, 159] width 160 height 8
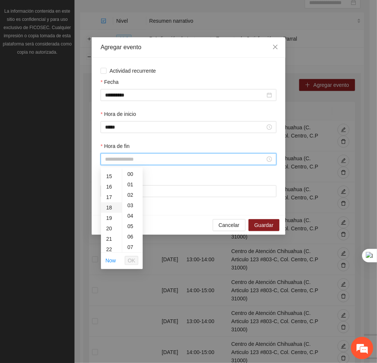
click at [111, 205] on div "18" at bounding box center [111, 207] width 21 height 10
type input "*****"
click at [132, 259] on span "OK" at bounding box center [131, 261] width 7 height 8
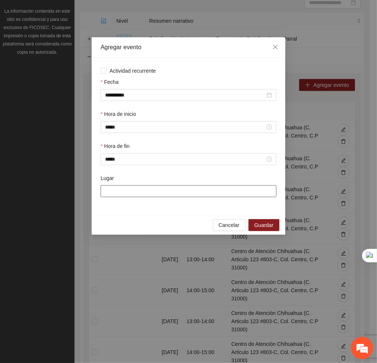
click at [150, 196] on input "Lugar" at bounding box center [189, 191] width 176 height 12
type input "**********"
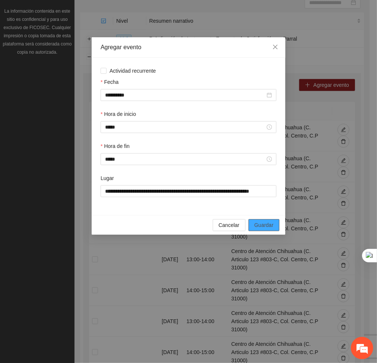
click at [277, 222] on button "Guardar" at bounding box center [264, 225] width 31 height 12
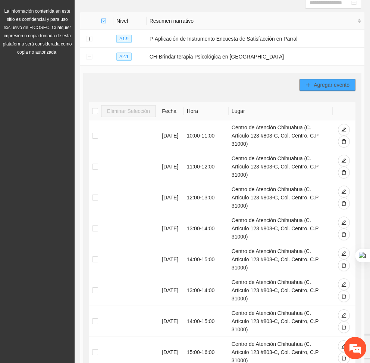
click at [316, 90] on button "Agregar evento" at bounding box center [327, 85] width 56 height 12
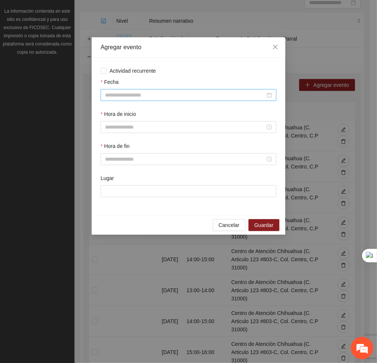
click at [221, 97] on input "Fecha" at bounding box center [185, 95] width 160 height 8
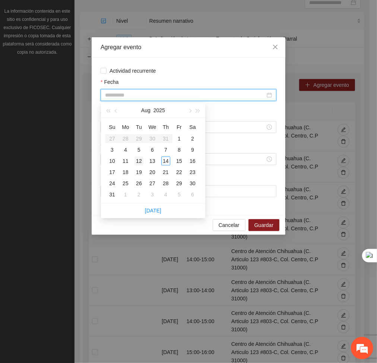
type input "**********"
click at [138, 159] on div "12" at bounding box center [139, 161] width 9 height 9
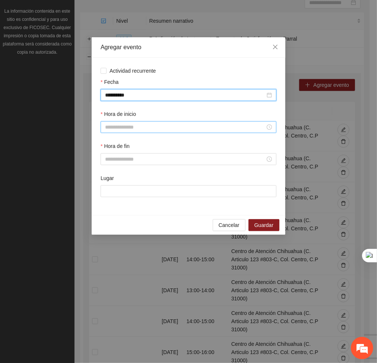
click at [157, 128] on input "Hora de inicio" at bounding box center [185, 127] width 160 height 8
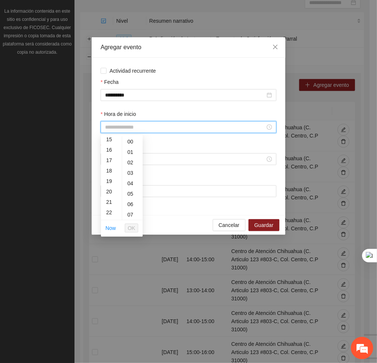
scroll to position [163, 0]
click at [108, 167] on div "18" at bounding box center [111, 166] width 21 height 10
type input "*****"
click at [134, 225] on span "OK" at bounding box center [131, 228] width 7 height 8
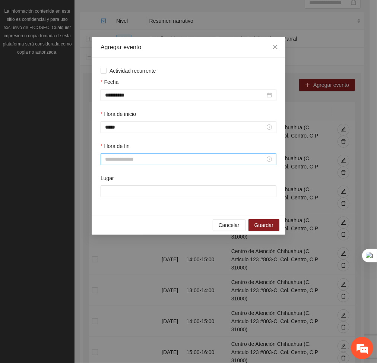
click at [142, 164] on div at bounding box center [189, 159] width 176 height 12
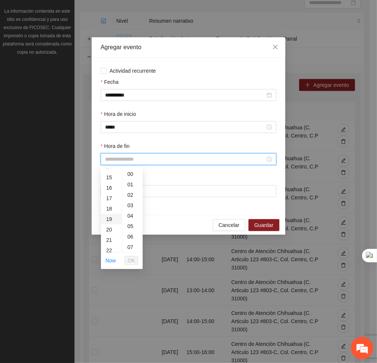
click at [107, 220] on div "19" at bounding box center [111, 219] width 21 height 10
type input "*****"
click at [130, 261] on span "OK" at bounding box center [131, 261] width 7 height 8
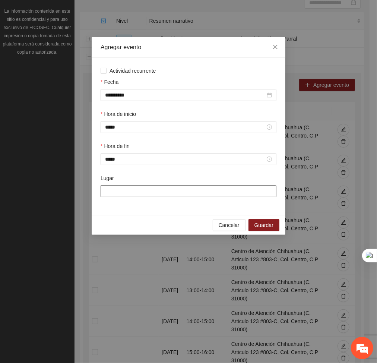
click at [136, 196] on input "Lugar" at bounding box center [189, 191] width 176 height 12
type input "**********"
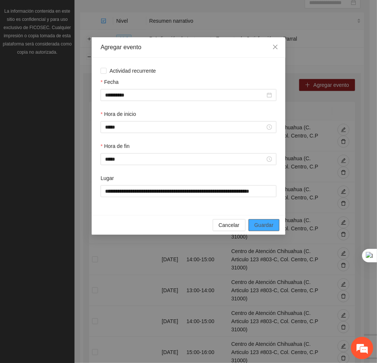
click at [257, 227] on span "Guardar" at bounding box center [264, 225] width 19 height 8
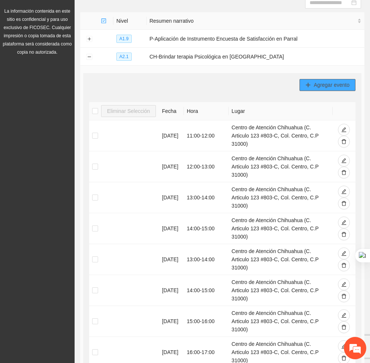
click at [303, 86] on button "Agregar evento" at bounding box center [327, 85] width 56 height 12
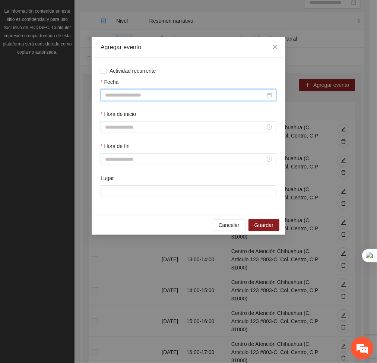
click at [207, 93] on input "Fecha" at bounding box center [185, 95] width 160 height 8
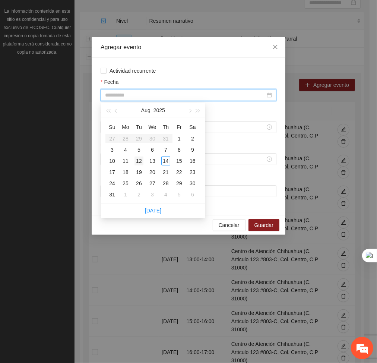
type input "**********"
click at [141, 160] on div "12" at bounding box center [139, 161] width 9 height 9
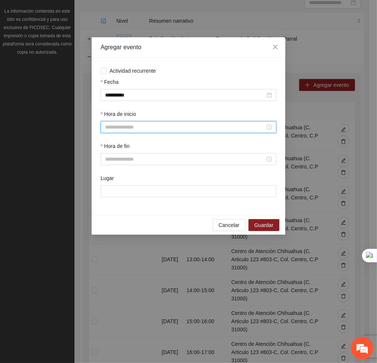
click at [117, 126] on input "Hora de inicio" at bounding box center [185, 127] width 160 height 8
click at [110, 177] on div "19" at bounding box center [111, 177] width 21 height 10
type input "*****"
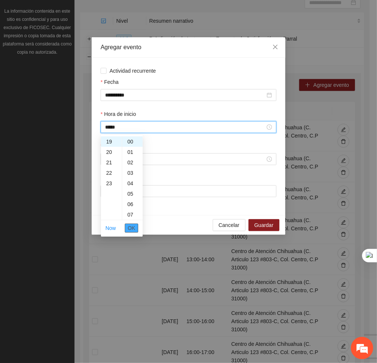
click at [133, 224] on span "OK" at bounding box center [131, 228] width 7 height 8
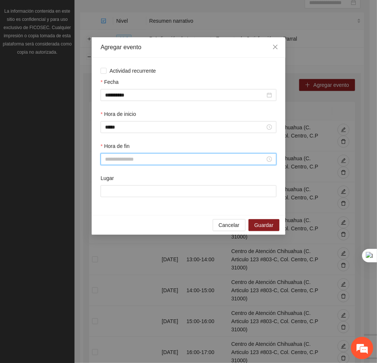
click at [119, 155] on input "Hora de fin" at bounding box center [185, 159] width 160 height 8
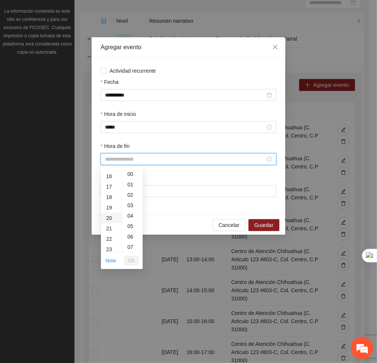
click at [110, 218] on div "20" at bounding box center [111, 218] width 21 height 10
type input "*****"
click at [131, 261] on span "OK" at bounding box center [131, 261] width 7 height 8
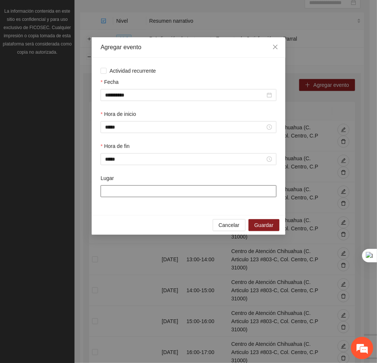
click at [160, 194] on input "Lugar" at bounding box center [189, 191] width 176 height 12
type input "**********"
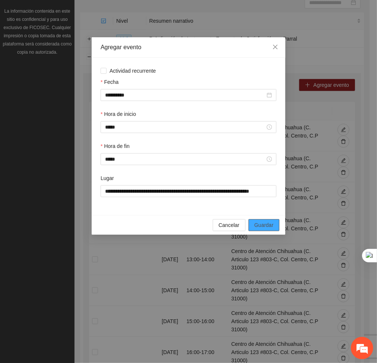
click at [271, 224] on span "Guardar" at bounding box center [264, 225] width 19 height 8
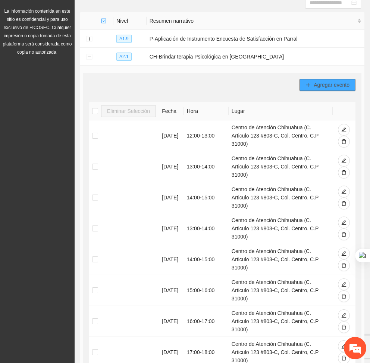
click at [310, 87] on icon "plus" at bounding box center [307, 84] width 5 height 5
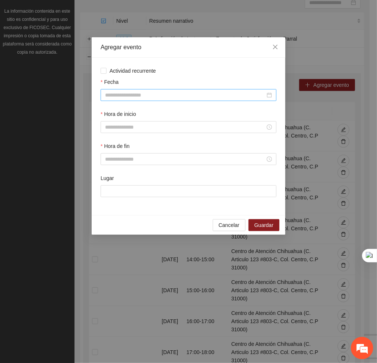
click at [202, 95] on input "Fecha" at bounding box center [185, 95] width 160 height 8
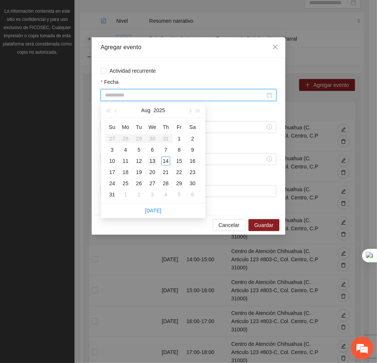
type input "**********"
click at [154, 160] on div "13" at bounding box center [152, 161] width 9 height 9
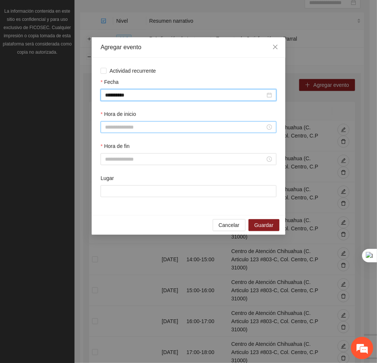
click at [171, 127] on input "Hora de inicio" at bounding box center [185, 127] width 160 height 8
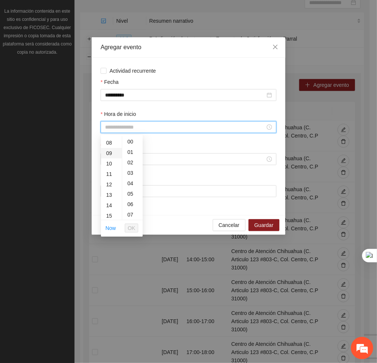
click at [111, 154] on div "09" at bounding box center [111, 153] width 21 height 10
type input "*****"
click at [132, 225] on span "OK" at bounding box center [131, 228] width 7 height 8
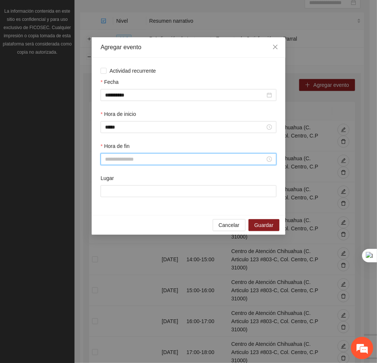
click at [124, 163] on input "Hora de fin" at bounding box center [185, 159] width 160 height 8
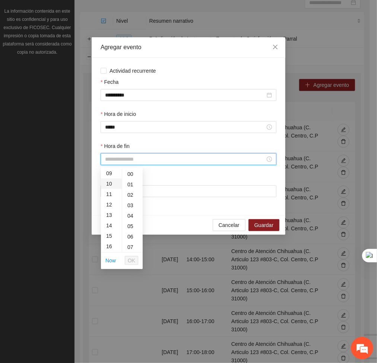
click at [111, 181] on div "10" at bounding box center [111, 184] width 21 height 10
type input "*****"
click at [133, 257] on span "OK" at bounding box center [131, 261] width 7 height 8
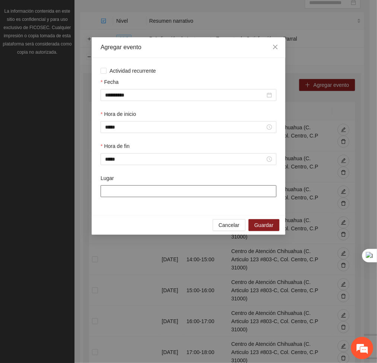
click at [137, 195] on input "Lugar" at bounding box center [189, 191] width 176 height 12
type input "**********"
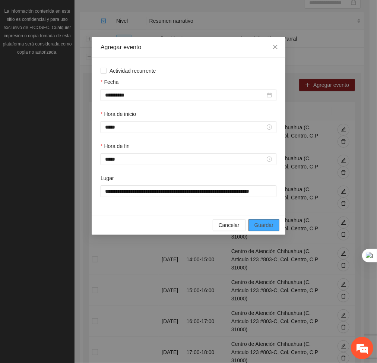
click at [267, 225] on span "Guardar" at bounding box center [264, 225] width 19 height 8
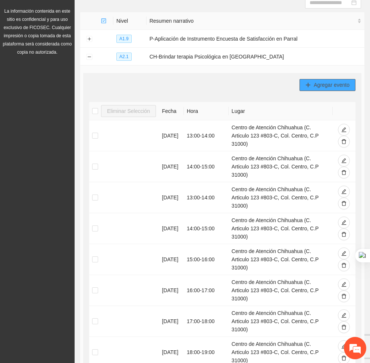
click at [318, 83] on span "Agregar evento" at bounding box center [332, 85] width 36 height 8
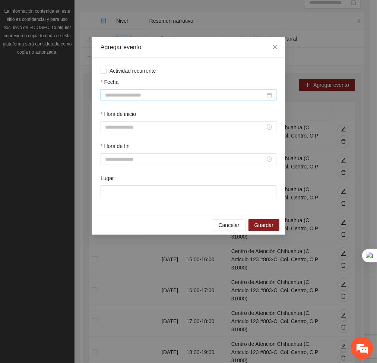
click at [221, 90] on div at bounding box center [189, 95] width 176 height 12
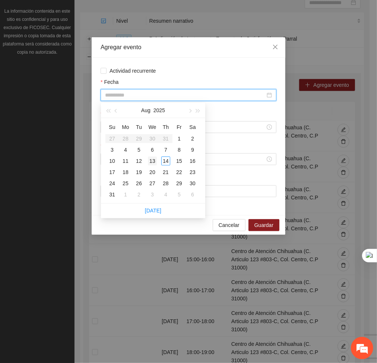
type input "**********"
click at [153, 164] on div "13" at bounding box center [152, 161] width 9 height 9
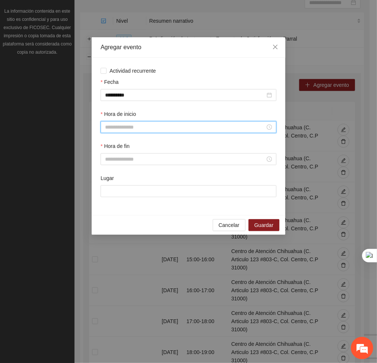
click at [143, 126] on input "Hora de inicio" at bounding box center [185, 127] width 160 height 8
click at [113, 176] on div "08" at bounding box center [111, 175] width 21 height 10
type input "*****"
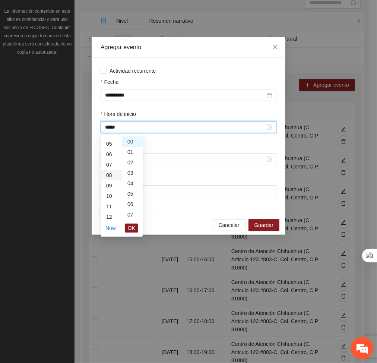
scroll to position [84, 0]
click at [136, 230] on button "OK" at bounding box center [131, 228] width 13 height 9
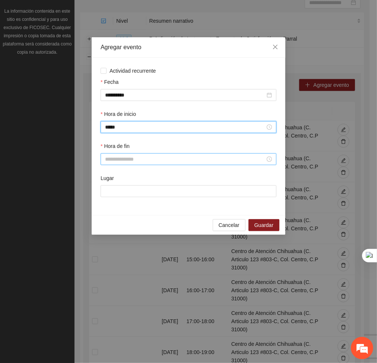
click at [137, 161] on input "Hora de fin" at bounding box center [185, 159] width 160 height 8
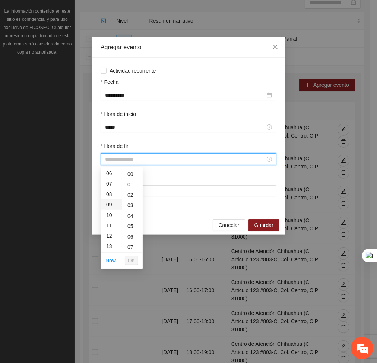
click at [108, 200] on div "09" at bounding box center [111, 204] width 21 height 10
type input "*****"
click at [130, 262] on span "OK" at bounding box center [131, 261] width 7 height 8
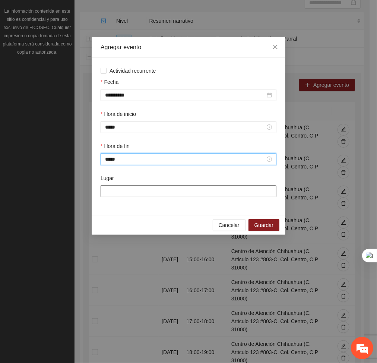
click at [139, 194] on input "Lugar" at bounding box center [189, 191] width 176 height 12
type input "**********"
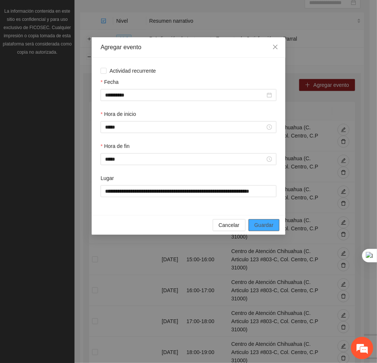
click at [276, 227] on button "Guardar" at bounding box center [264, 225] width 31 height 12
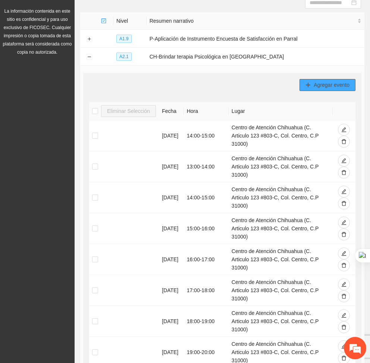
click at [317, 80] on button "Agregar evento" at bounding box center [327, 85] width 56 height 12
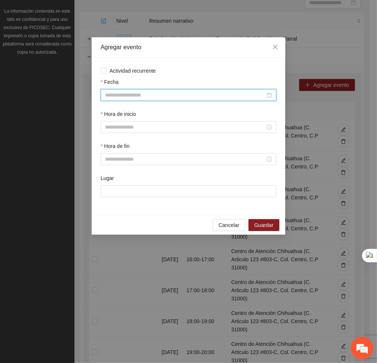
click at [239, 95] on input "Fecha" at bounding box center [185, 95] width 160 height 8
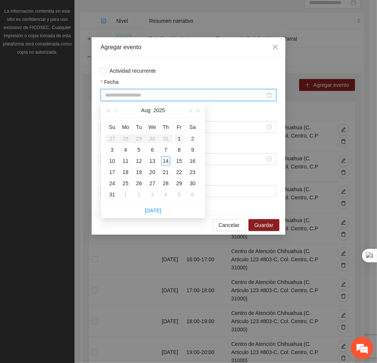
type input "**********"
click at [141, 158] on div "12" at bounding box center [139, 161] width 9 height 9
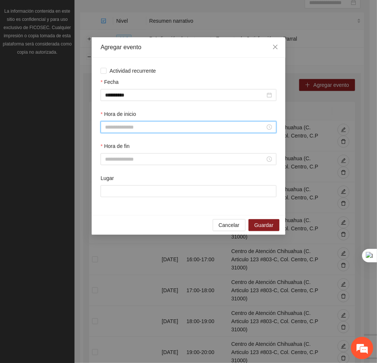
click at [133, 128] on input "Hora de inicio" at bounding box center [185, 127] width 160 height 8
click at [106, 193] on div "10" at bounding box center [111, 194] width 21 height 10
type input "*****"
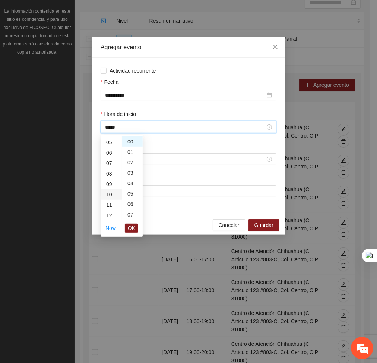
scroll to position [104, 0]
click at [130, 228] on span "OK" at bounding box center [131, 228] width 7 height 8
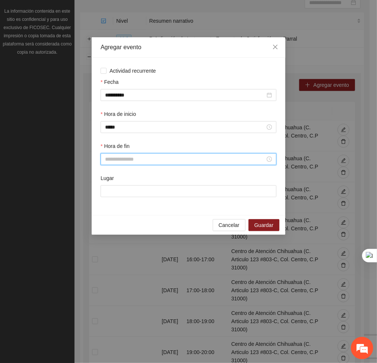
click at [129, 163] on input "Hora de fin" at bounding box center [185, 159] width 160 height 8
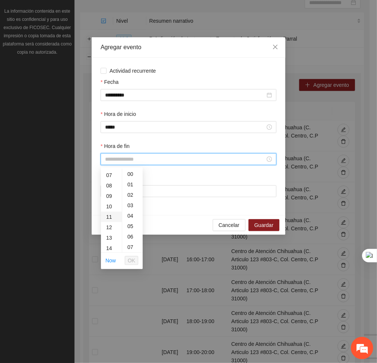
click at [106, 218] on div "11" at bounding box center [111, 217] width 21 height 10
type input "*****"
click at [127, 260] on button "OK" at bounding box center [131, 260] width 13 height 9
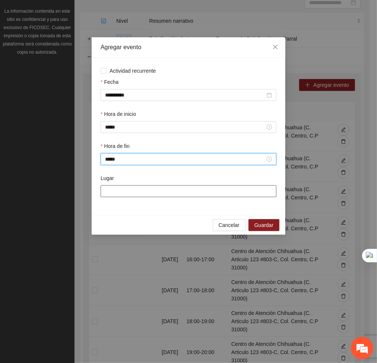
click at [136, 192] on input "Lugar" at bounding box center [189, 191] width 176 height 12
type input "**********"
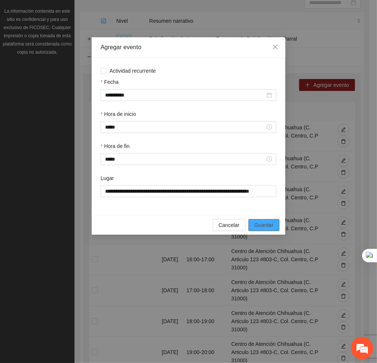
click at [272, 225] on span "Guardar" at bounding box center [264, 225] width 19 height 8
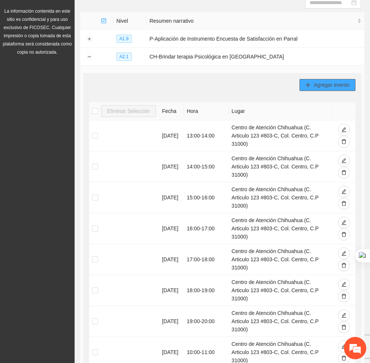
click at [314, 84] on span "Agregar evento" at bounding box center [332, 85] width 36 height 8
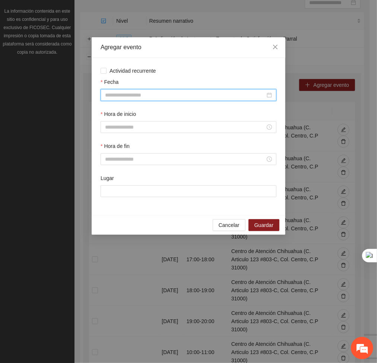
click at [203, 99] on input "Fecha" at bounding box center [185, 95] width 160 height 8
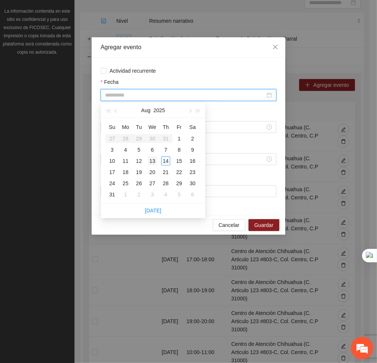
type input "**********"
click at [152, 163] on div "13" at bounding box center [152, 161] width 9 height 9
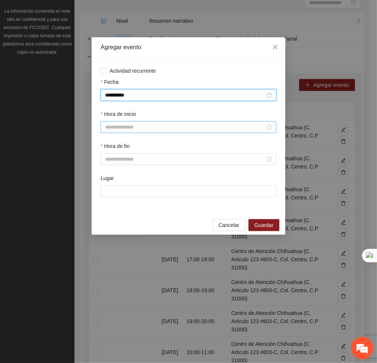
click at [144, 125] on input "Hora de inicio" at bounding box center [185, 127] width 160 height 8
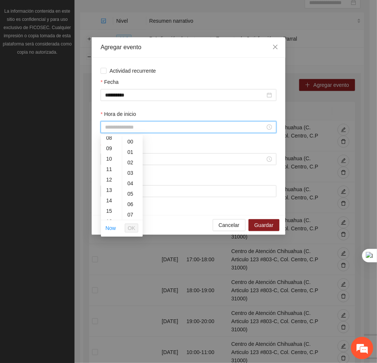
scroll to position [87, 0]
click at [106, 169] on div "11" at bounding box center [111, 169] width 21 height 10
type input "*****"
click at [136, 230] on button "OK" at bounding box center [131, 228] width 13 height 9
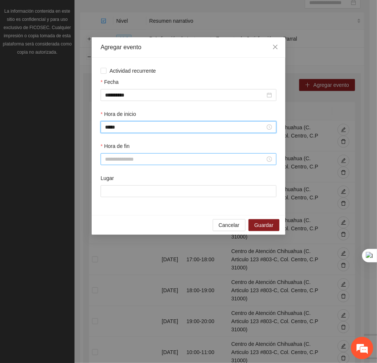
click at [125, 159] on input "Hora de fin" at bounding box center [185, 159] width 160 height 8
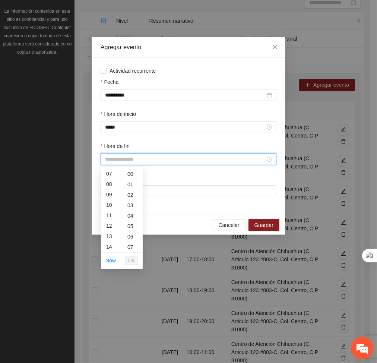
scroll to position [79, 0]
click at [112, 221] on div "12" at bounding box center [111, 220] width 21 height 10
type input "*****"
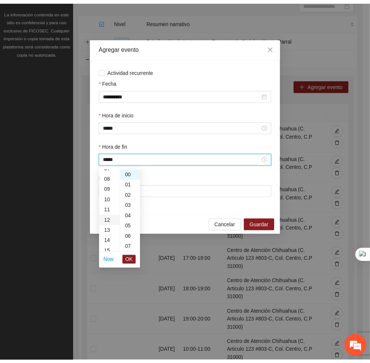
scroll to position [125, 0]
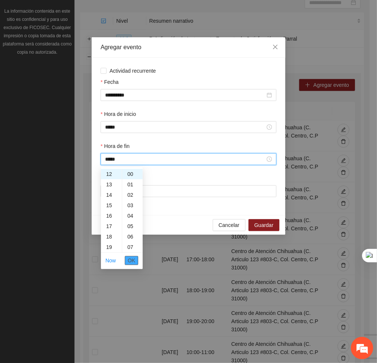
click at [126, 256] on button "OK" at bounding box center [131, 260] width 13 height 9
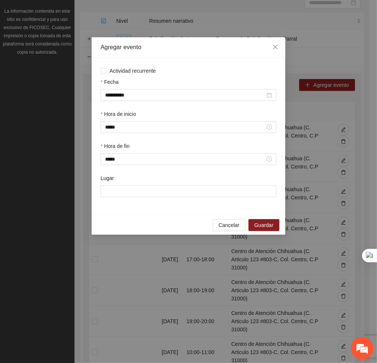
click at [151, 199] on div "Lugar" at bounding box center [188, 190] width 179 height 32
click at [135, 188] on input "Lugar" at bounding box center [189, 191] width 176 height 12
type input "**********"
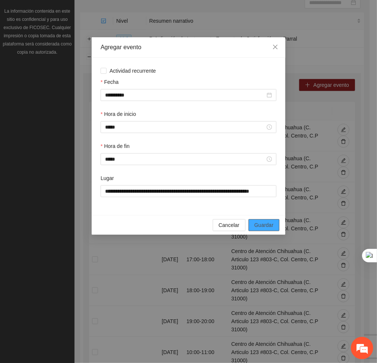
click at [263, 226] on span "Guardar" at bounding box center [264, 225] width 19 height 8
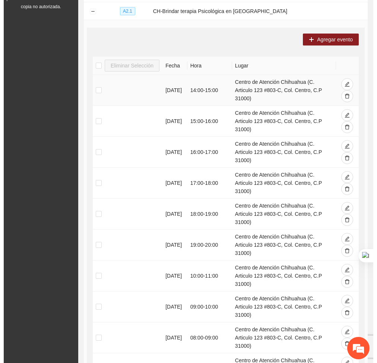
scroll to position [130, 0]
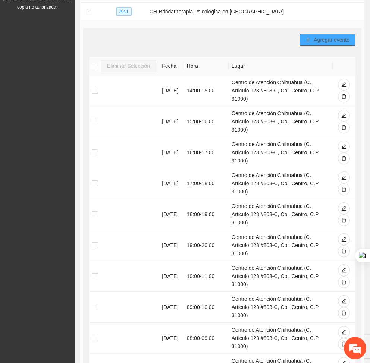
click at [330, 42] on span "Agregar evento" at bounding box center [332, 40] width 36 height 8
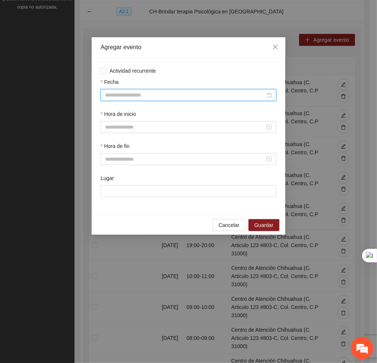
click at [246, 91] on input "Fecha" at bounding box center [185, 95] width 160 height 8
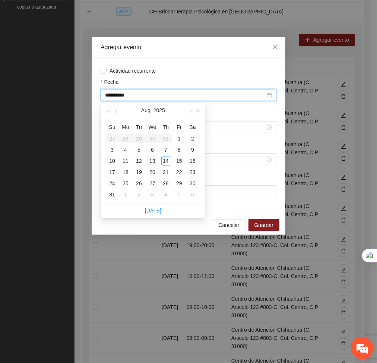
type input "**********"
click at [157, 159] on div "13" at bounding box center [152, 161] width 9 height 9
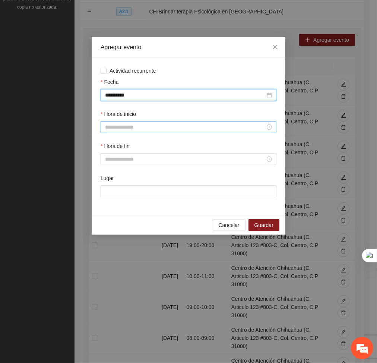
click at [145, 130] on input "Hora de inicio" at bounding box center [185, 127] width 160 height 8
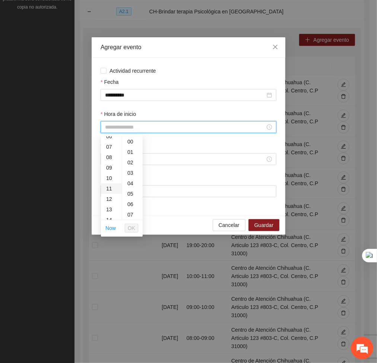
click at [106, 190] on div "11" at bounding box center [111, 188] width 21 height 10
click at [111, 175] on div "12" at bounding box center [111, 178] width 21 height 10
type input "*****"
click at [133, 224] on button "OK" at bounding box center [131, 228] width 13 height 9
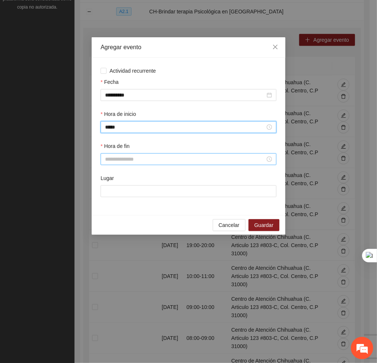
click at [117, 162] on input "Hora de fin" at bounding box center [185, 159] width 160 height 8
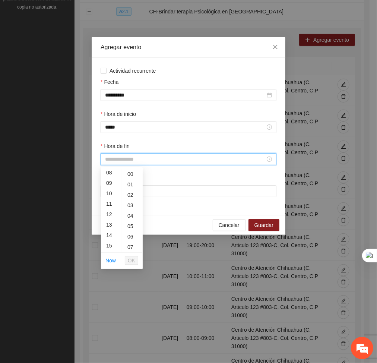
scroll to position [91, 0]
click at [110, 215] on div "13" at bounding box center [111, 219] width 21 height 10
type input "*****"
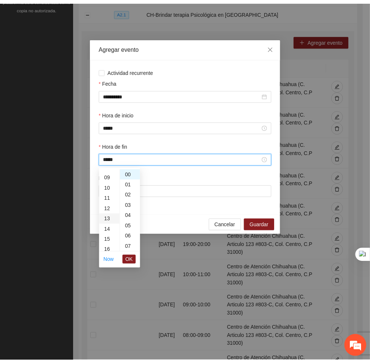
scroll to position [135, 0]
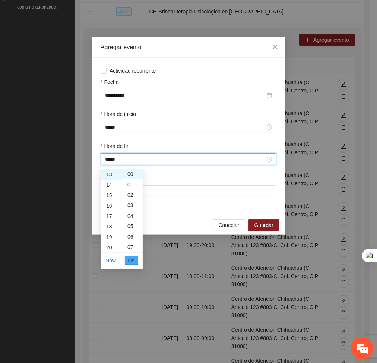
click at [133, 263] on span "OK" at bounding box center [131, 261] width 7 height 8
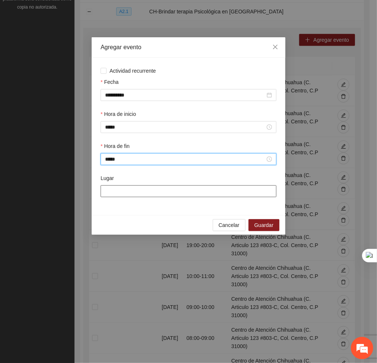
click at [127, 193] on input "Lugar" at bounding box center [189, 191] width 176 height 12
type input "**********"
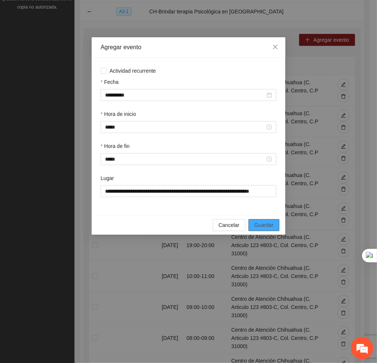
click at [255, 222] on span "Guardar" at bounding box center [264, 225] width 19 height 8
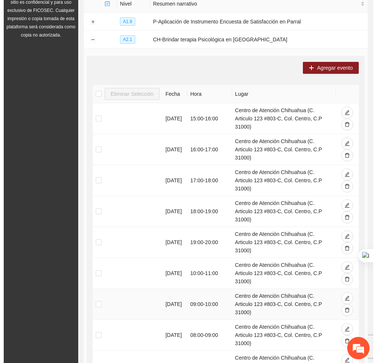
scroll to position [98, 0]
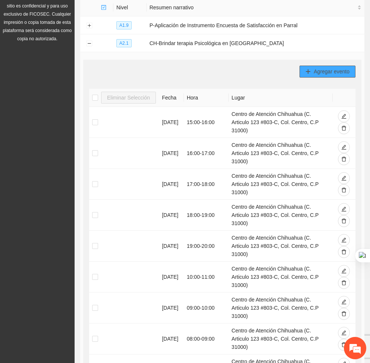
click at [322, 69] on span "Agregar evento" at bounding box center [332, 71] width 36 height 8
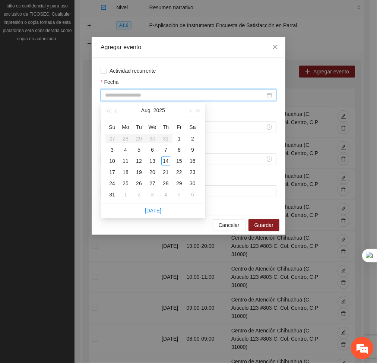
click at [219, 94] on input "Fecha" at bounding box center [185, 95] width 160 height 8
type input "**********"
click at [154, 158] on div "13" at bounding box center [152, 161] width 9 height 9
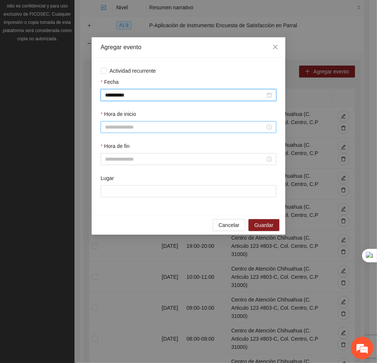
click at [169, 128] on input "Hora de inicio" at bounding box center [185, 127] width 160 height 8
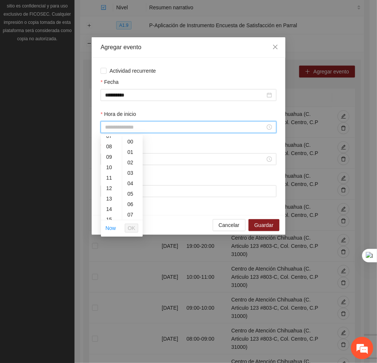
scroll to position [81, 0]
click at [108, 195] on div "13" at bounding box center [111, 197] width 21 height 10
type input "*****"
click at [129, 235] on ul "Now OK" at bounding box center [122, 228] width 42 height 16
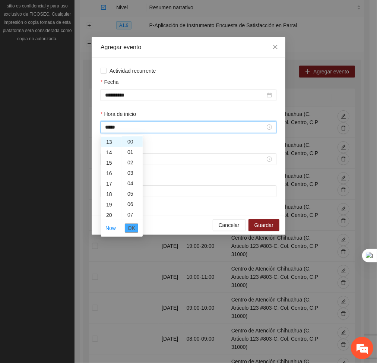
click at [130, 230] on span "OK" at bounding box center [131, 228] width 7 height 8
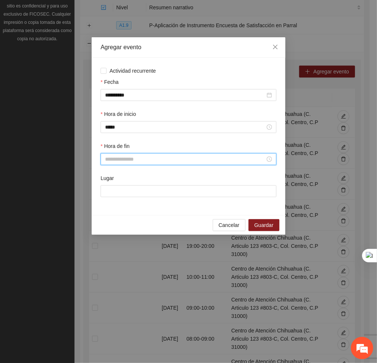
click at [113, 163] on input "Hora de fin" at bounding box center [185, 159] width 160 height 8
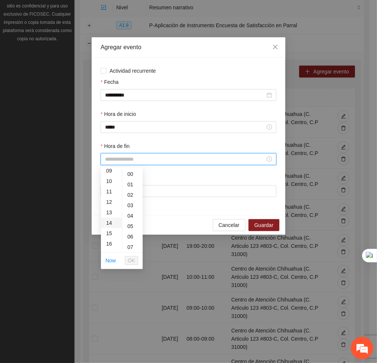
click at [106, 221] on div "14" at bounding box center [111, 223] width 21 height 10
type input "*****"
click at [136, 262] on button "OK" at bounding box center [131, 260] width 13 height 9
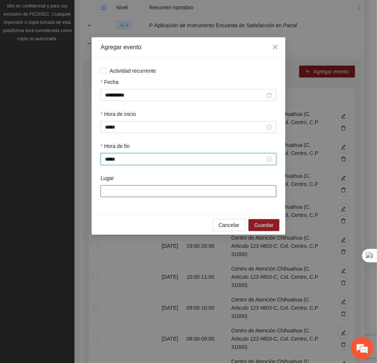
click at [151, 197] on input "Lugar" at bounding box center [189, 191] width 176 height 12
type input "**********"
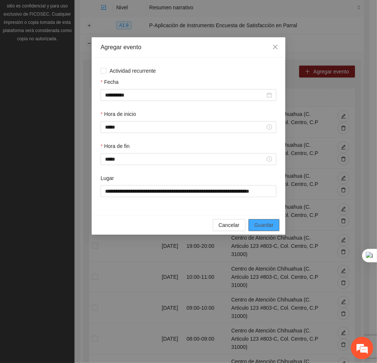
click at [265, 228] on span "Guardar" at bounding box center [264, 225] width 19 height 8
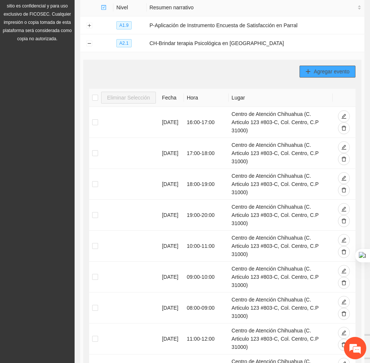
click at [327, 73] on span "Agregar evento" at bounding box center [332, 71] width 36 height 8
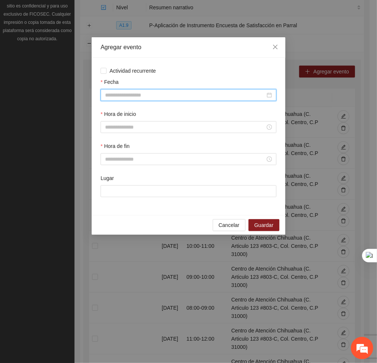
click at [238, 97] on input "Fecha" at bounding box center [185, 95] width 160 height 8
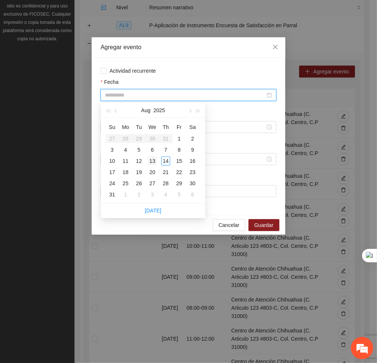
type input "**********"
click at [152, 160] on div "13" at bounding box center [152, 161] width 9 height 9
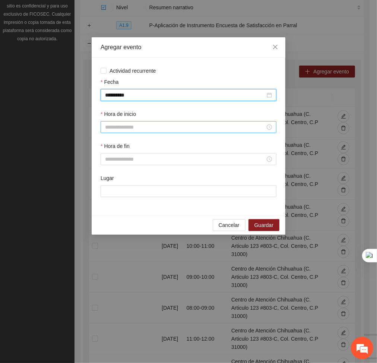
click at [152, 129] on input "Hora de inicio" at bounding box center [185, 127] width 160 height 8
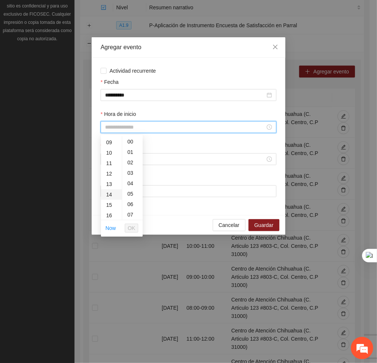
click at [111, 195] on div "14" at bounding box center [111, 194] width 21 height 10
type input "*****"
click at [135, 233] on li "OK" at bounding box center [131, 228] width 13 height 13
click at [132, 229] on span "OK" at bounding box center [131, 228] width 7 height 8
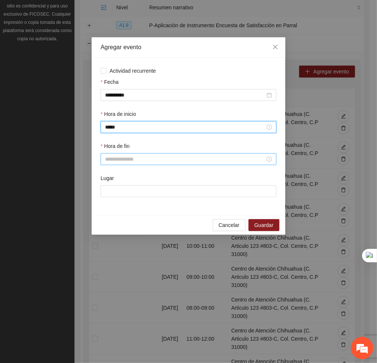
click at [118, 160] on input "Hora de fin" at bounding box center [185, 159] width 160 height 8
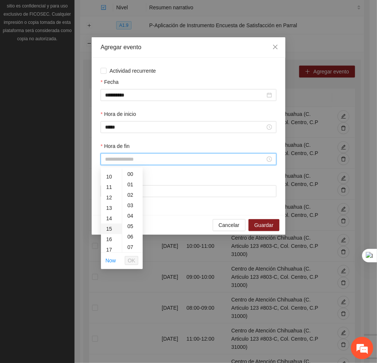
click at [107, 229] on div "15" at bounding box center [111, 229] width 21 height 10
type input "*****"
click at [133, 260] on span "OK" at bounding box center [131, 261] width 7 height 8
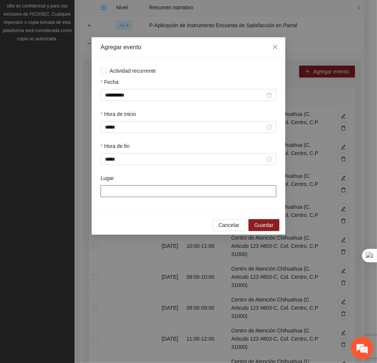
click at [143, 191] on input "Lugar" at bounding box center [189, 191] width 176 height 12
type input "**********"
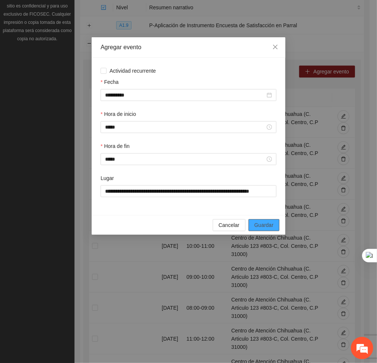
click at [264, 224] on span "Guardar" at bounding box center [264, 225] width 19 height 8
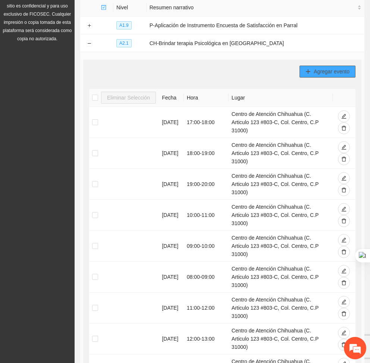
click at [340, 68] on span "Agregar evento" at bounding box center [332, 71] width 36 height 8
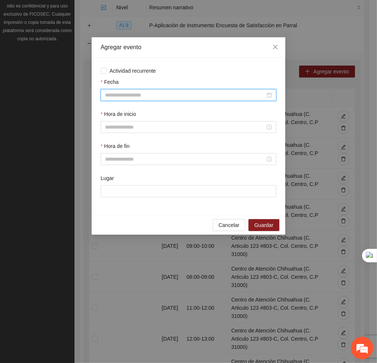
click at [203, 92] on input "Fecha" at bounding box center [185, 95] width 160 height 8
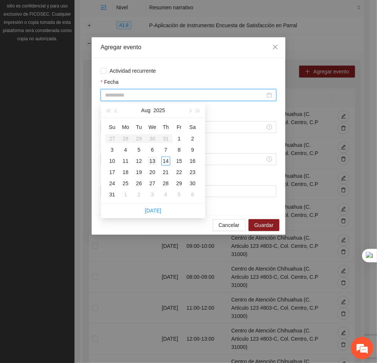
type input "**********"
click at [151, 158] on div "13" at bounding box center [152, 161] width 9 height 9
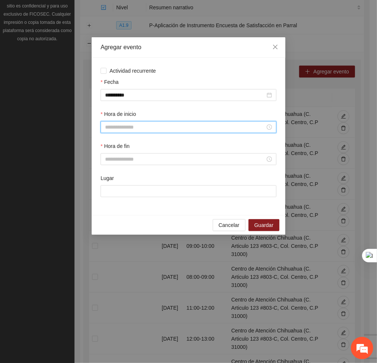
click at [143, 128] on input "Hora de inicio" at bounding box center [185, 127] width 160 height 8
click at [109, 196] on div "09" at bounding box center [111, 196] width 21 height 10
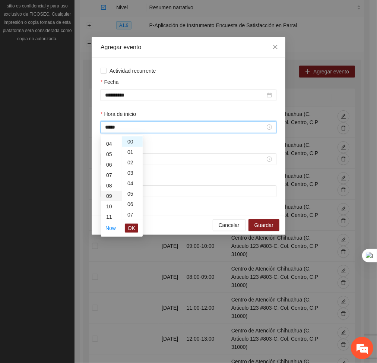
type input "*****"
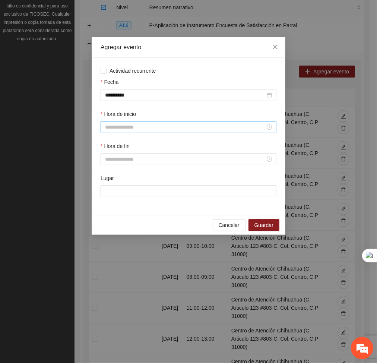
click at [134, 132] on div at bounding box center [189, 127] width 176 height 12
click at [110, 144] on div "09" at bounding box center [111, 142] width 21 height 10
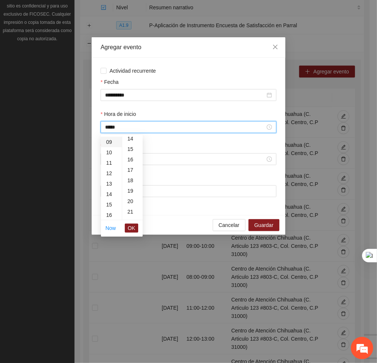
scroll to position [0, 0]
click at [133, 184] on div "20" at bounding box center [132, 184] width 21 height 10
type input "*****"
click at [133, 229] on span "OK" at bounding box center [131, 228] width 7 height 8
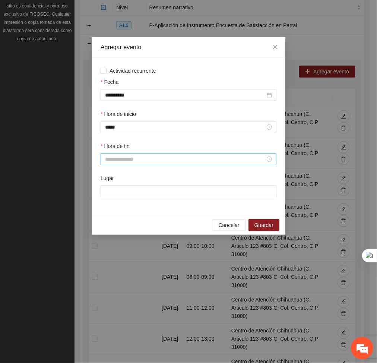
click at [129, 154] on div at bounding box center [189, 159] width 176 height 12
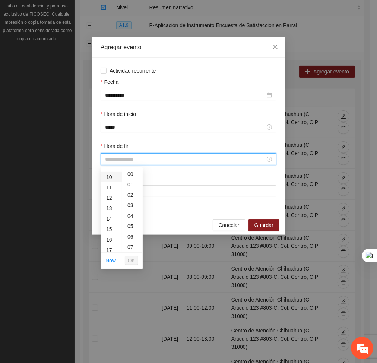
click at [110, 182] on div "10" at bounding box center [111, 177] width 21 height 10
click at [126, 221] on div "20" at bounding box center [132, 220] width 21 height 10
type input "*****"
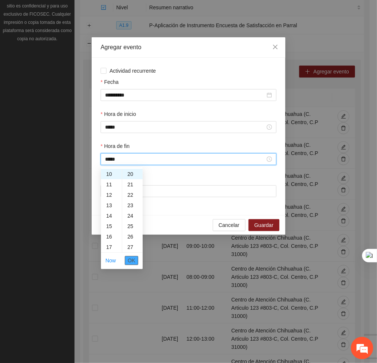
click at [130, 262] on span "OK" at bounding box center [131, 261] width 7 height 8
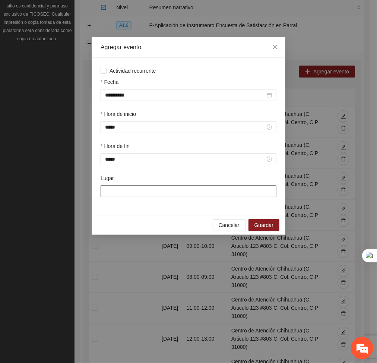
click at [122, 191] on input "Lugar" at bounding box center [189, 191] width 176 height 12
type input "**********"
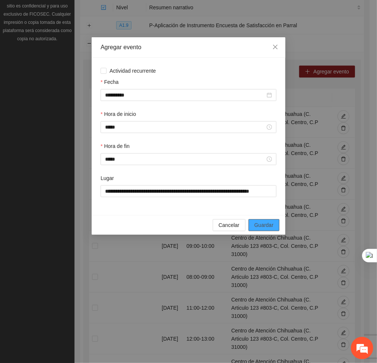
click at [268, 221] on span "Guardar" at bounding box center [264, 225] width 19 height 8
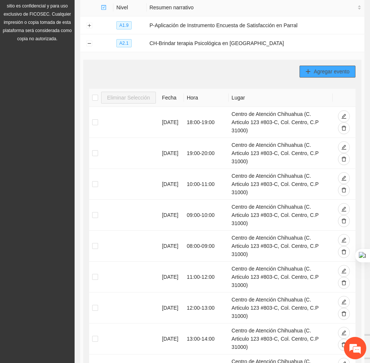
click at [348, 74] on span "Agregar evento" at bounding box center [332, 71] width 36 height 8
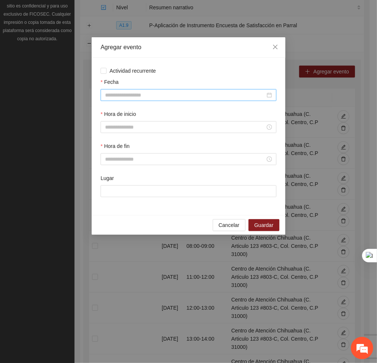
click at [210, 91] on input "Fecha" at bounding box center [185, 95] width 160 height 8
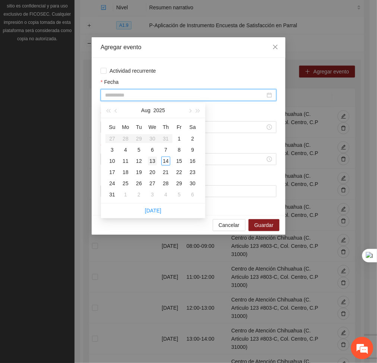
type input "**********"
click at [154, 161] on div "13" at bounding box center [152, 161] width 9 height 9
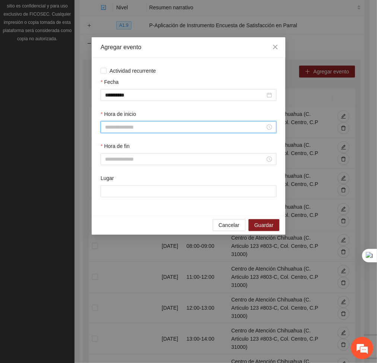
click at [139, 130] on input "Hora de inicio" at bounding box center [185, 127] width 160 height 8
click at [108, 202] on div "10" at bounding box center [111, 204] width 21 height 10
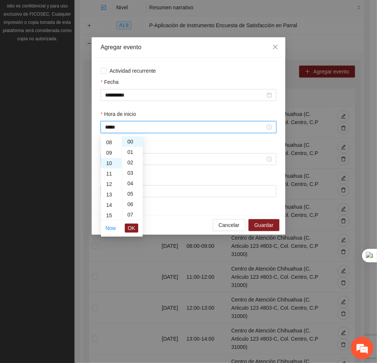
scroll to position [104, 0]
click at [129, 192] on div "20" at bounding box center [132, 194] width 21 height 10
type input "*****"
click at [134, 227] on span "OK" at bounding box center [131, 228] width 7 height 8
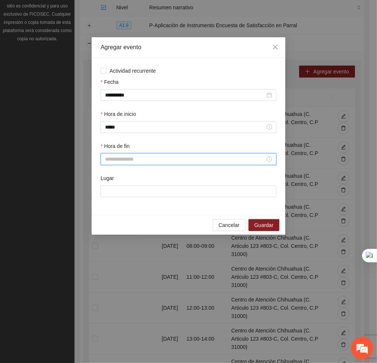
click at [125, 158] on input "Hora de fin" at bounding box center [185, 159] width 160 height 8
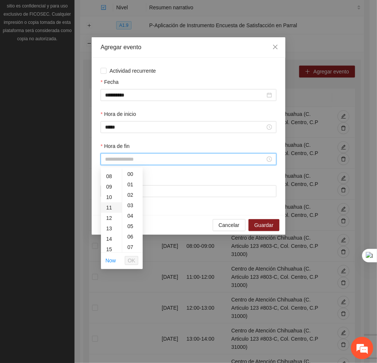
click at [106, 206] on div "11" at bounding box center [111, 207] width 21 height 10
click at [129, 226] on div "20" at bounding box center [132, 228] width 21 height 10
type input "*****"
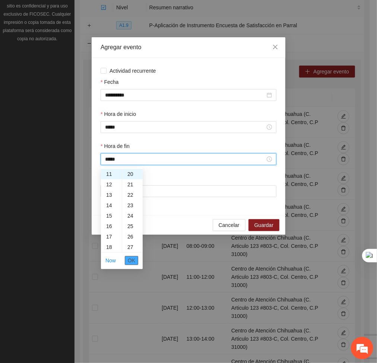
click at [135, 260] on span "OK" at bounding box center [131, 261] width 7 height 8
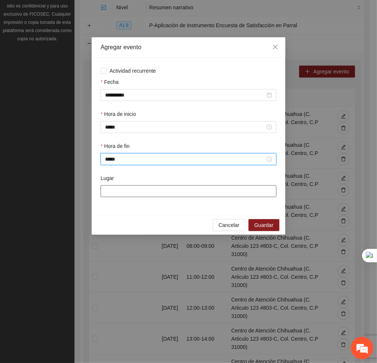
click at [132, 192] on input "Lugar" at bounding box center [189, 191] width 176 height 12
type input "**********"
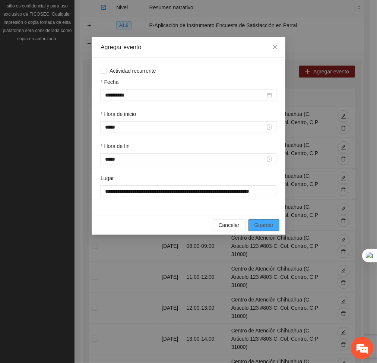
click at [257, 227] on span "Guardar" at bounding box center [264, 225] width 19 height 8
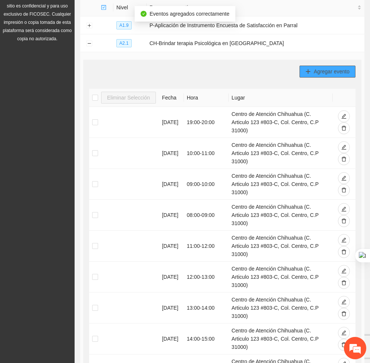
click at [306, 71] on icon "plus" at bounding box center [307, 71] width 5 height 5
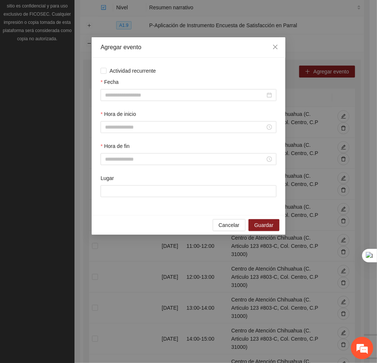
click at [199, 88] on div "Fecha" at bounding box center [189, 83] width 176 height 11
click at [184, 94] on input "Fecha" at bounding box center [185, 95] width 160 height 8
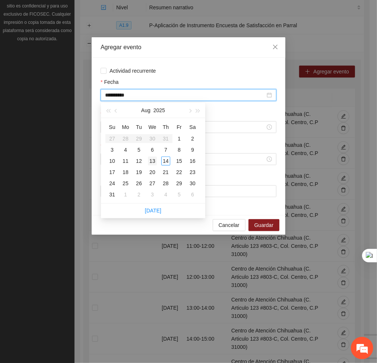
type input "**********"
click at [152, 161] on div "13" at bounding box center [152, 161] width 9 height 9
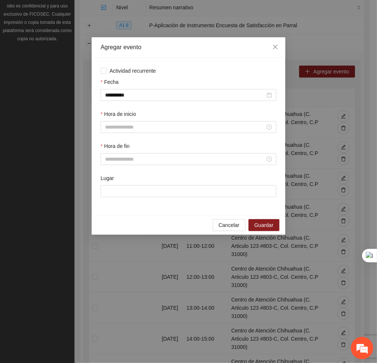
click at [144, 133] on div "Hora de inicio" at bounding box center [188, 126] width 179 height 32
click at [138, 130] on input "Hora de inicio" at bounding box center [185, 127] width 160 height 8
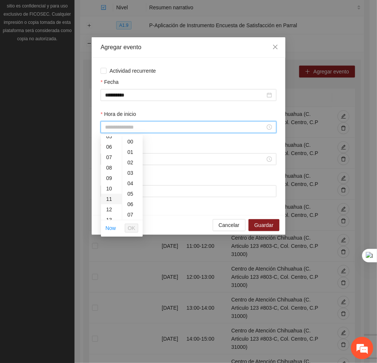
click at [109, 197] on div "11" at bounding box center [111, 199] width 21 height 10
click at [128, 199] on div "20" at bounding box center [132, 198] width 21 height 10
type input "*****"
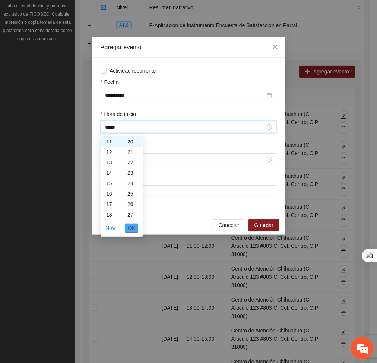
click at [130, 230] on span "OK" at bounding box center [131, 228] width 7 height 8
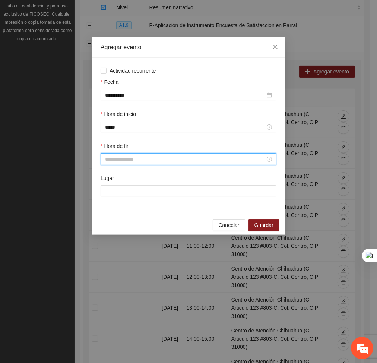
click at [124, 163] on input "Hora de fin" at bounding box center [185, 159] width 160 height 8
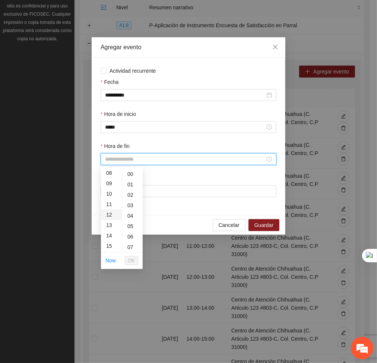
click at [110, 211] on div "12" at bounding box center [111, 215] width 21 height 10
click at [130, 200] on div "20" at bounding box center [132, 202] width 21 height 10
type input "*****"
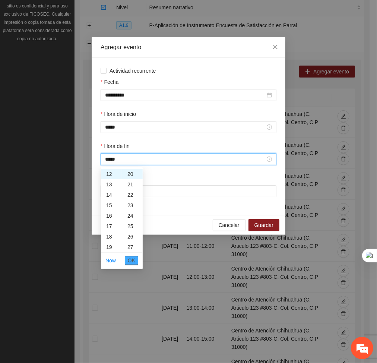
click at [133, 261] on span "OK" at bounding box center [131, 261] width 7 height 8
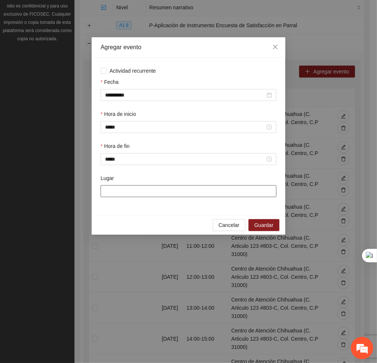
click at [130, 197] on input "Lugar" at bounding box center [189, 191] width 176 height 12
type input "**********"
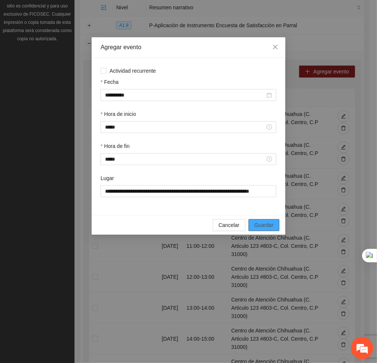
click at [259, 226] on span "Guardar" at bounding box center [264, 225] width 19 height 8
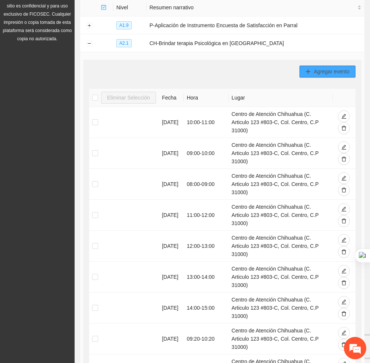
click at [327, 70] on span "Agregar evento" at bounding box center [332, 71] width 36 height 8
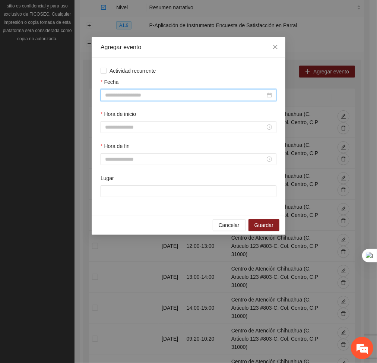
click at [200, 96] on input "Fecha" at bounding box center [185, 95] width 160 height 8
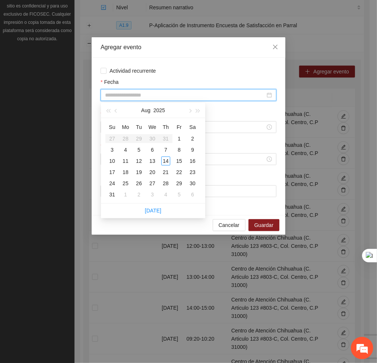
type input "**********"
click at [149, 157] on div "13" at bounding box center [152, 161] width 9 height 9
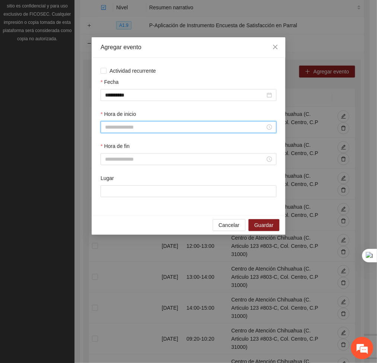
click at [150, 130] on input "Hora de inicio" at bounding box center [185, 127] width 160 height 8
click at [108, 146] on div "12" at bounding box center [111, 146] width 21 height 10
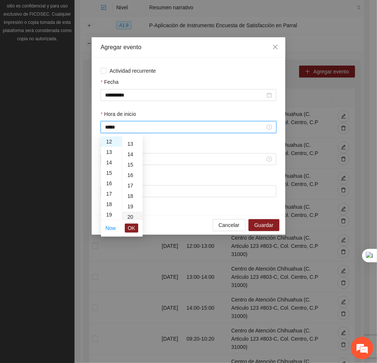
click at [132, 215] on div "20" at bounding box center [132, 217] width 21 height 10
type input "*****"
click at [134, 227] on span "OK" at bounding box center [131, 228] width 7 height 8
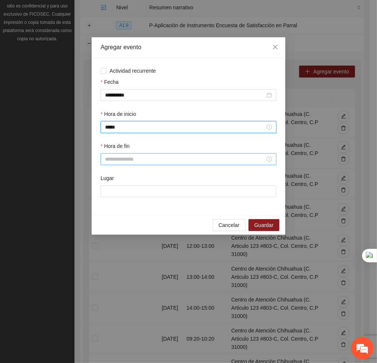
click at [123, 157] on input "Hora de fin" at bounding box center [185, 159] width 160 height 8
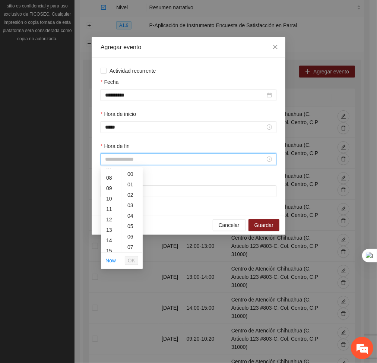
scroll to position [79, 0]
click at [111, 229] on div "13" at bounding box center [111, 230] width 21 height 10
click at [126, 229] on div "20" at bounding box center [132, 230] width 21 height 10
type input "*****"
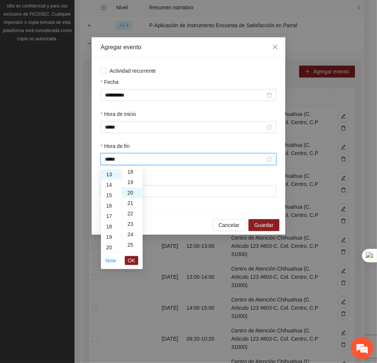
scroll to position [209, 0]
click at [138, 260] on button "OK" at bounding box center [131, 260] width 13 height 9
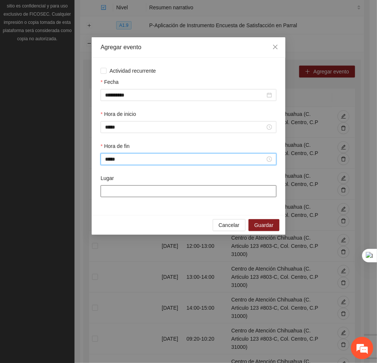
click at [134, 193] on input "Lugar" at bounding box center [189, 191] width 176 height 12
type input "**********"
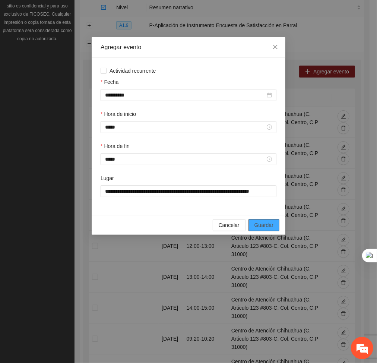
click at [271, 229] on span "Guardar" at bounding box center [264, 225] width 19 height 8
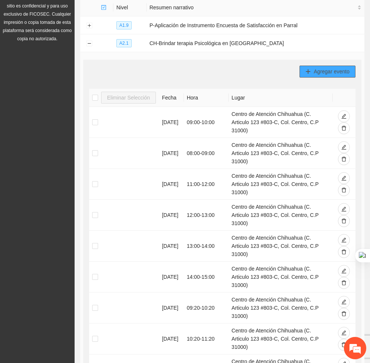
click at [303, 70] on button "Agregar evento" at bounding box center [327, 72] width 56 height 12
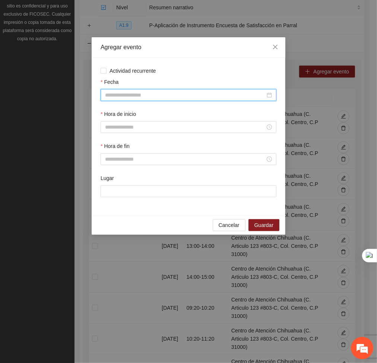
click at [238, 95] on input "Fecha" at bounding box center [185, 95] width 160 height 8
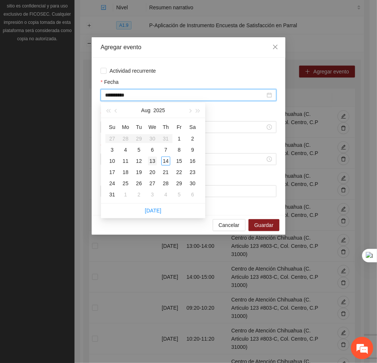
type input "**********"
click at [150, 162] on div "13" at bounding box center [152, 161] width 9 height 9
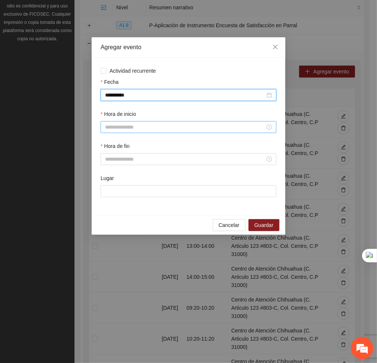
click at [125, 126] on input "Hora de inicio" at bounding box center [185, 127] width 160 height 8
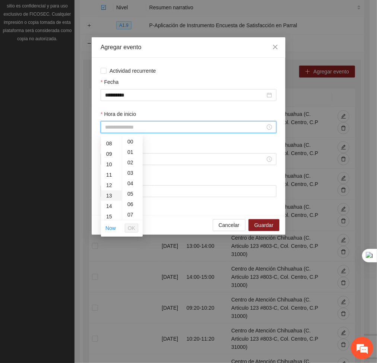
click at [111, 194] on div "13" at bounding box center [111, 196] width 21 height 10
click at [130, 193] on div "20" at bounding box center [132, 193] width 21 height 10
type input "*****"
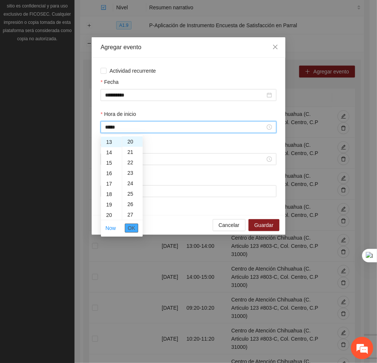
click at [136, 232] on button "OK" at bounding box center [131, 228] width 13 height 9
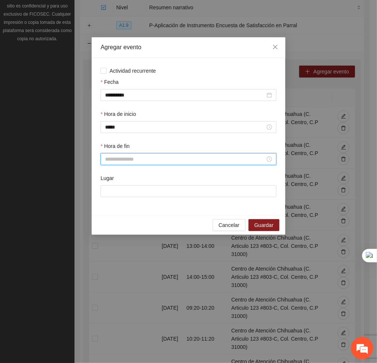
click at [129, 162] on input "Hora de fin" at bounding box center [185, 159] width 160 height 8
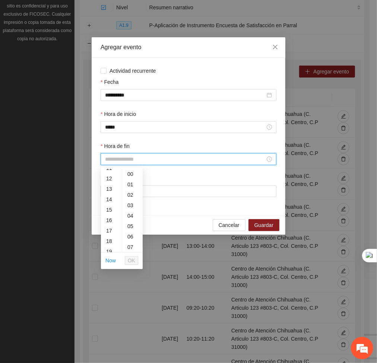
scroll to position [126, 0]
click at [110, 196] on div "14" at bounding box center [111, 194] width 21 height 10
click at [130, 213] on div "20" at bounding box center [132, 216] width 21 height 10
type input "*****"
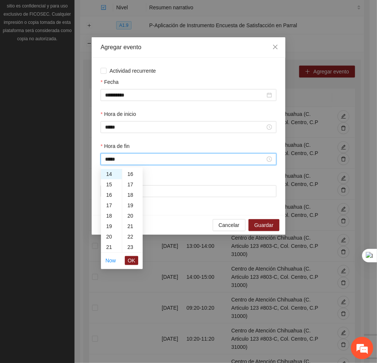
scroll to position [209, 0]
click at [134, 262] on span "OK" at bounding box center [131, 261] width 7 height 8
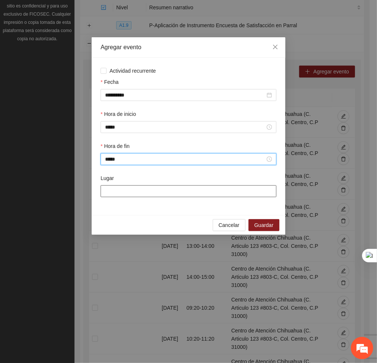
click at [127, 189] on input "Lugar" at bounding box center [189, 191] width 176 height 12
type input "**********"
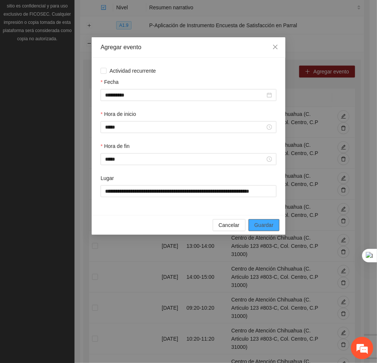
click at [252, 224] on button "Guardar" at bounding box center [264, 225] width 31 height 12
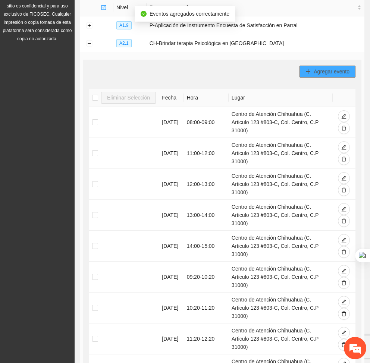
click at [330, 73] on span "Agregar evento" at bounding box center [332, 71] width 36 height 8
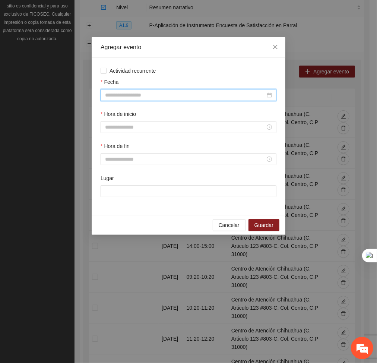
click at [220, 91] on input "Fecha" at bounding box center [185, 95] width 160 height 8
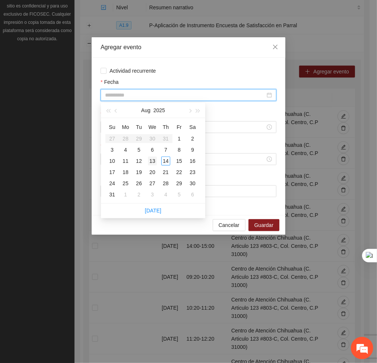
type input "**********"
click at [151, 155] on td "13" at bounding box center [152, 160] width 13 height 11
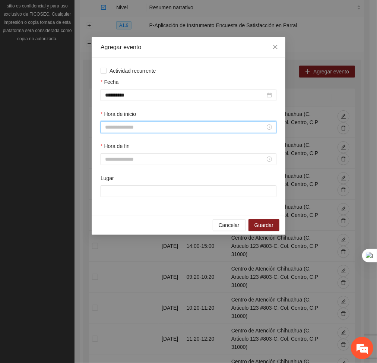
click at [139, 128] on input "Hora de inicio" at bounding box center [185, 127] width 160 height 8
click at [110, 201] on div "14" at bounding box center [111, 203] width 21 height 10
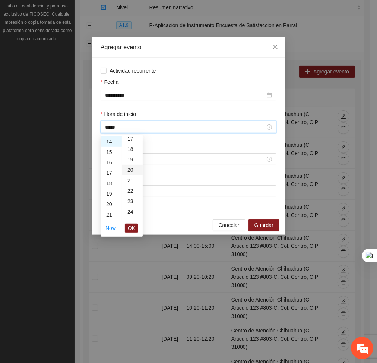
click at [129, 174] on div "20" at bounding box center [132, 170] width 21 height 10
type input "*****"
click at [129, 229] on span "OK" at bounding box center [131, 228] width 7 height 8
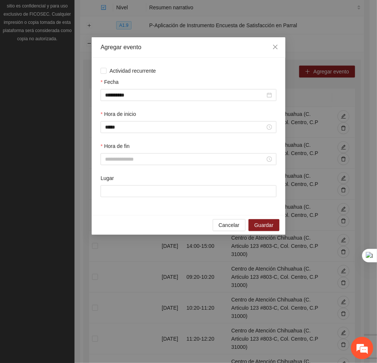
click at [119, 166] on div "Hora de fin" at bounding box center [188, 158] width 179 height 32
click at [114, 158] on input "Hora de fin" at bounding box center [185, 159] width 160 height 8
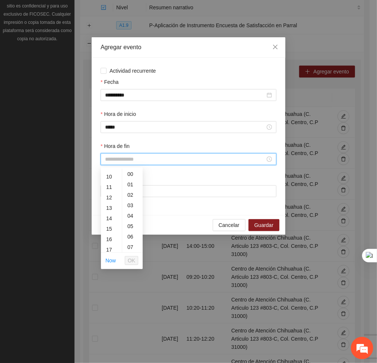
scroll to position [103, 0]
click at [111, 224] on div "15" at bounding box center [111, 228] width 21 height 10
click at [128, 232] on div "20" at bounding box center [132, 233] width 21 height 10
type input "*****"
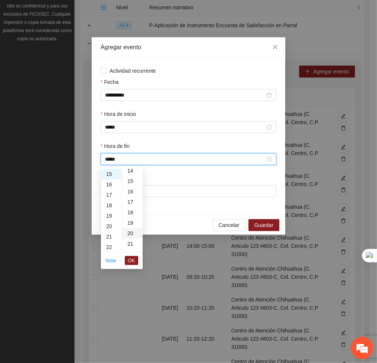
scroll to position [209, 0]
click at [133, 262] on span "OK" at bounding box center [131, 261] width 7 height 8
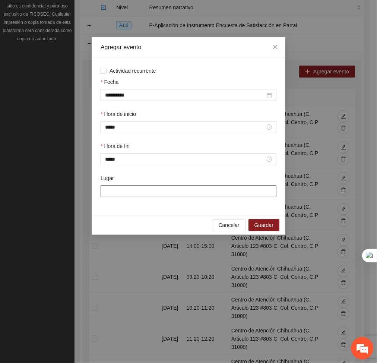
click at [136, 193] on input "Lugar" at bounding box center [189, 191] width 176 height 12
type input "**********"
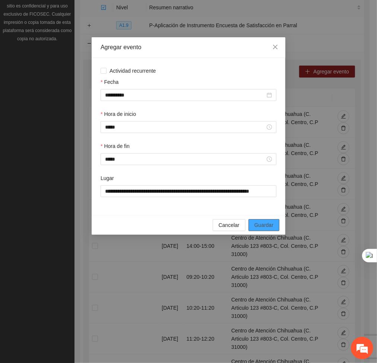
click at [271, 229] on span "Guardar" at bounding box center [264, 225] width 19 height 8
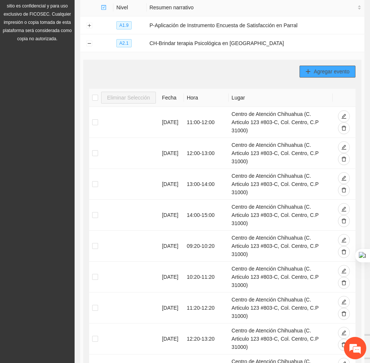
click at [317, 73] on span "Agregar evento" at bounding box center [332, 71] width 36 height 8
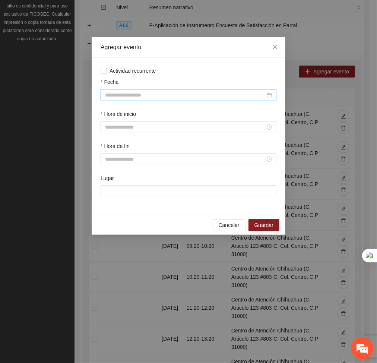
click at [204, 94] on input "Fecha" at bounding box center [185, 95] width 160 height 8
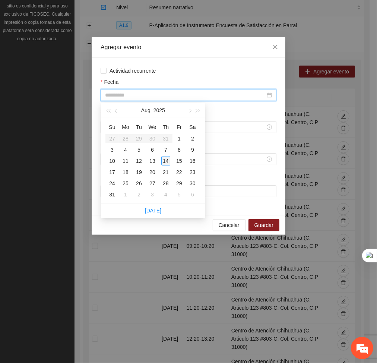
type input "**********"
click at [164, 162] on div "14" at bounding box center [165, 161] width 9 height 9
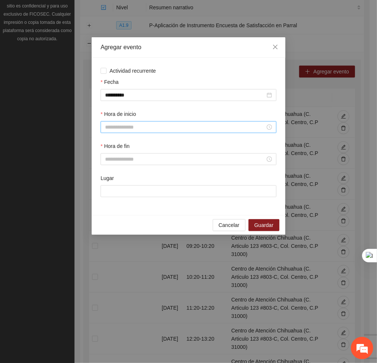
click at [142, 132] on div at bounding box center [189, 127] width 176 height 12
click at [107, 177] on div "12" at bounding box center [111, 177] width 21 height 10
type input "*****"
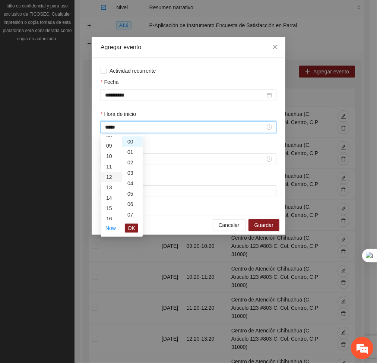
scroll to position [125, 0]
click at [130, 228] on span "OK" at bounding box center [131, 228] width 7 height 8
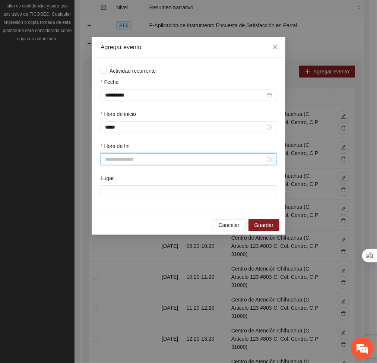
click at [123, 162] on input "Hora de fin" at bounding box center [185, 159] width 160 height 8
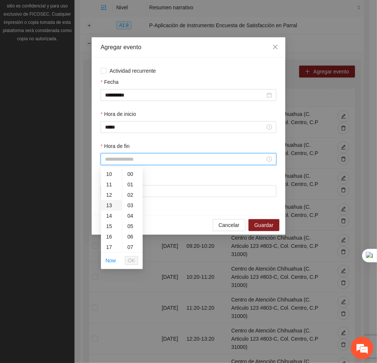
click at [110, 204] on div "13" at bounding box center [111, 205] width 21 height 10
type input "*****"
click at [131, 261] on span "OK" at bounding box center [131, 261] width 7 height 8
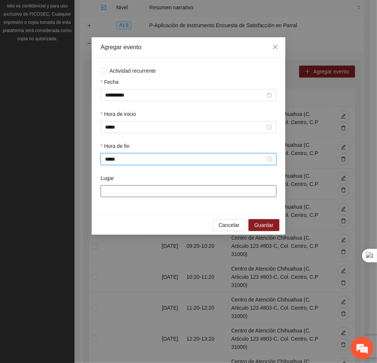
click at [125, 195] on input "Lugar" at bounding box center [189, 191] width 176 height 12
type input "**********"
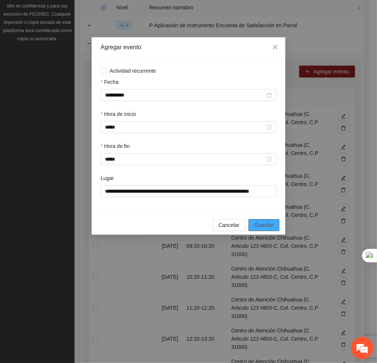
click at [253, 225] on button "Guardar" at bounding box center [264, 225] width 31 height 12
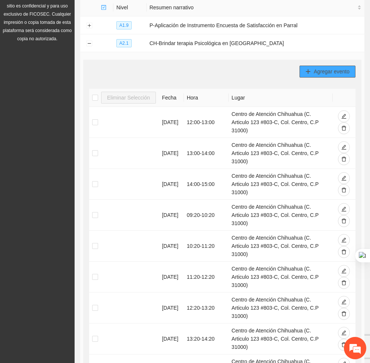
click at [336, 72] on span "Agregar evento" at bounding box center [332, 71] width 36 height 8
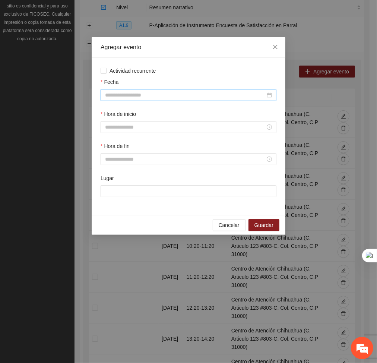
click at [238, 94] on input "Fecha" at bounding box center [185, 95] width 160 height 8
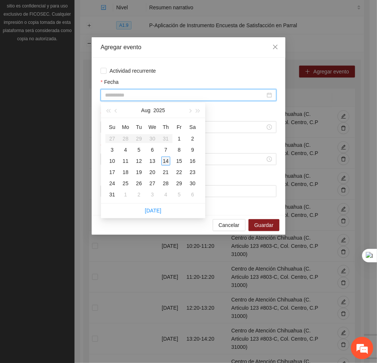
type input "**********"
click at [166, 158] on div "14" at bounding box center [165, 161] width 9 height 9
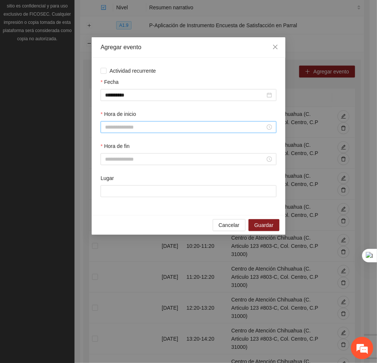
click at [151, 132] on div at bounding box center [189, 127] width 176 height 12
click at [107, 191] on div "13" at bounding box center [111, 192] width 21 height 10
type input "*****"
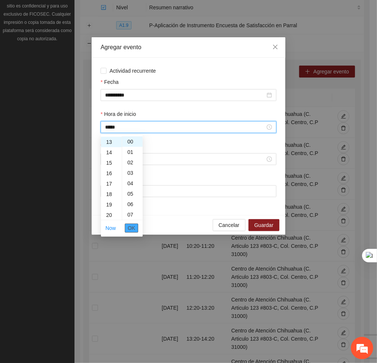
click at [129, 230] on span "OK" at bounding box center [131, 228] width 7 height 8
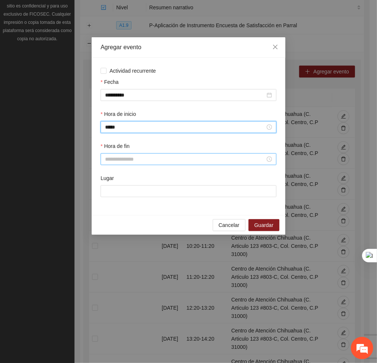
click at [117, 160] on input "Hora de fin" at bounding box center [185, 159] width 160 height 8
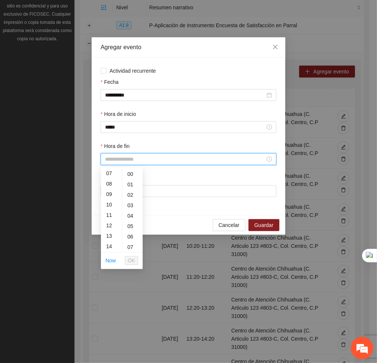
scroll to position [73, 0]
click at [109, 242] on div "14" at bounding box center [111, 247] width 21 height 10
type input "*****"
click at [129, 257] on span "OK" at bounding box center [131, 261] width 7 height 8
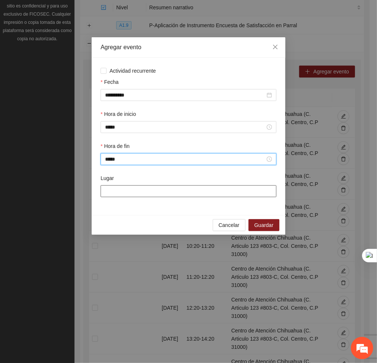
click at [150, 192] on input "Lugar" at bounding box center [189, 191] width 176 height 12
type input "**********"
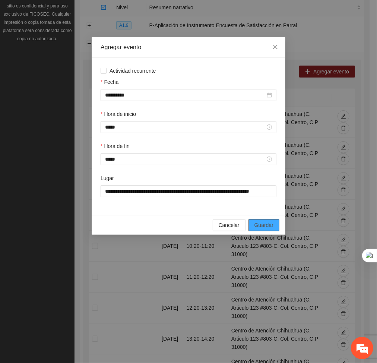
click at [270, 226] on span "Guardar" at bounding box center [264, 225] width 19 height 8
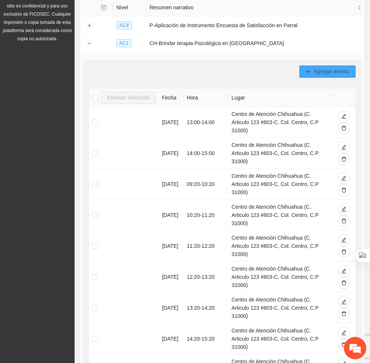
click at [320, 75] on span "Agregar evento" at bounding box center [332, 71] width 36 height 8
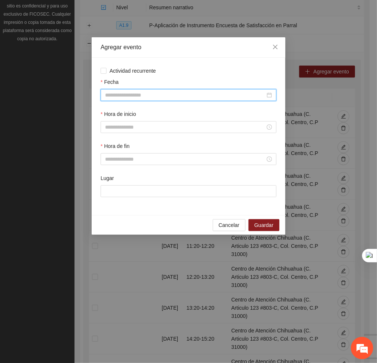
click at [201, 96] on input "Fecha" at bounding box center [185, 95] width 160 height 8
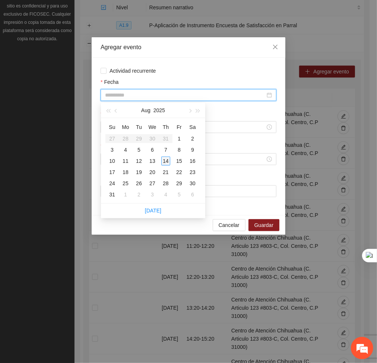
type input "**********"
click at [167, 161] on div "14" at bounding box center [165, 161] width 9 height 9
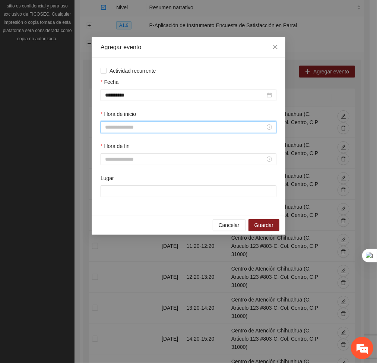
click at [145, 131] on input "Hora de inicio" at bounding box center [185, 127] width 160 height 8
click at [112, 177] on div "14" at bounding box center [111, 179] width 21 height 10
type input "*****"
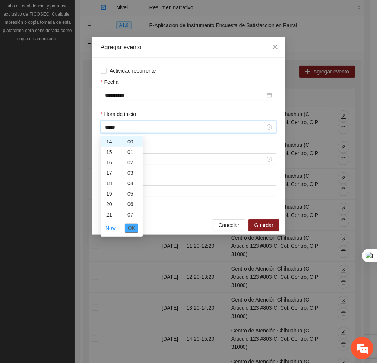
click at [133, 228] on span "OK" at bounding box center [131, 228] width 7 height 8
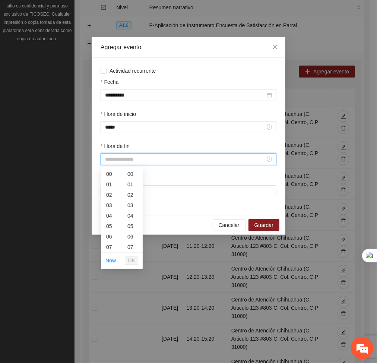
click at [123, 158] on input "Hora de fin" at bounding box center [185, 159] width 160 height 8
click at [108, 205] on div "15" at bounding box center [111, 202] width 21 height 10
type input "*****"
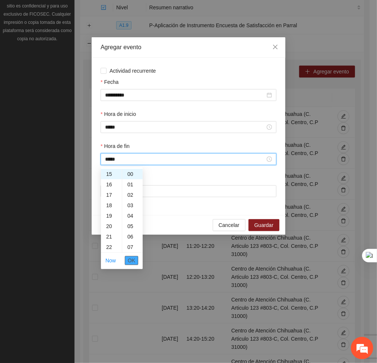
click at [130, 262] on span "OK" at bounding box center [131, 261] width 7 height 8
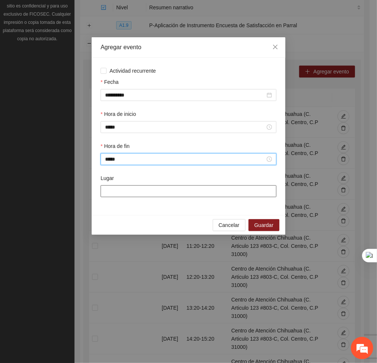
click at [141, 192] on input "Lugar" at bounding box center [189, 191] width 176 height 12
type input "**********"
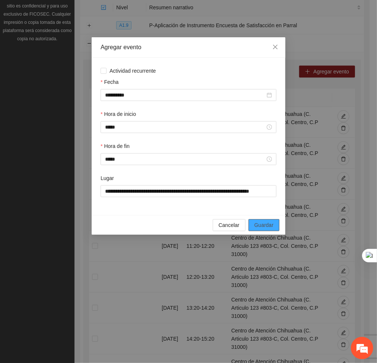
click at [264, 229] on span "Guardar" at bounding box center [264, 225] width 19 height 8
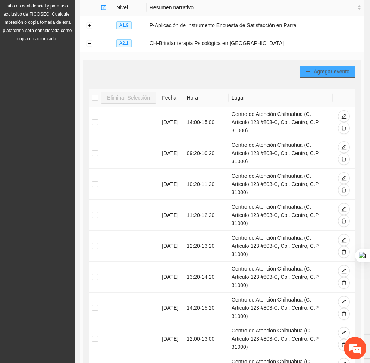
click at [310, 72] on icon "plus" at bounding box center [307, 71] width 5 height 5
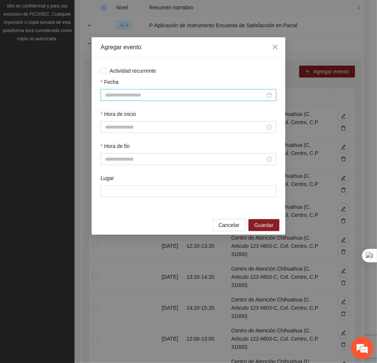
click at [240, 93] on input "Fecha" at bounding box center [185, 95] width 160 height 8
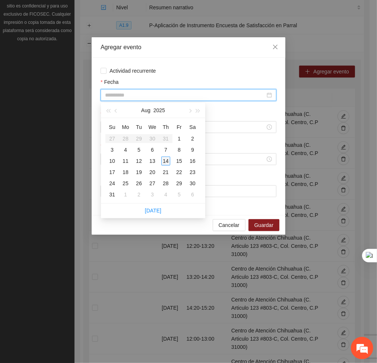
type input "**********"
click at [164, 159] on div "14" at bounding box center [165, 161] width 9 height 9
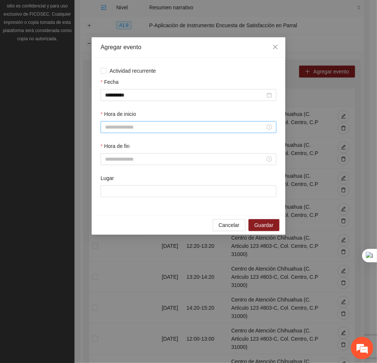
click at [149, 132] on div at bounding box center [189, 127] width 176 height 12
click at [108, 198] on div "15" at bounding box center [111, 199] width 21 height 10
type input "*****"
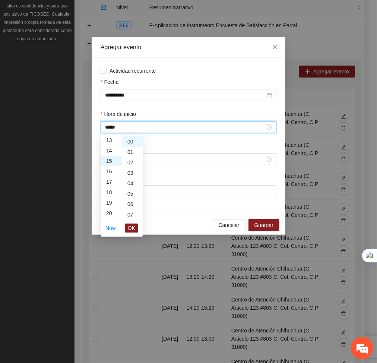
scroll to position [157, 0]
click at [131, 226] on span "OK" at bounding box center [131, 228] width 7 height 8
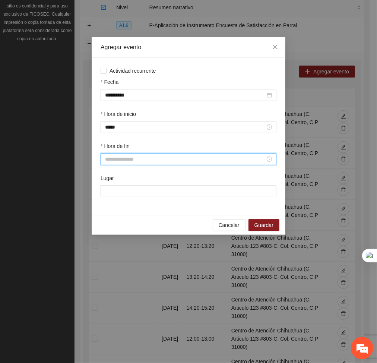
click at [124, 160] on input "Hora de fin" at bounding box center [185, 159] width 160 height 8
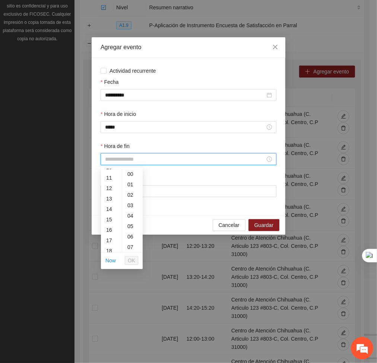
scroll to position [116, 0]
click at [111, 225] on div "16" at bounding box center [111, 225] width 21 height 10
type input "*****"
click at [135, 259] on span "OK" at bounding box center [131, 261] width 7 height 8
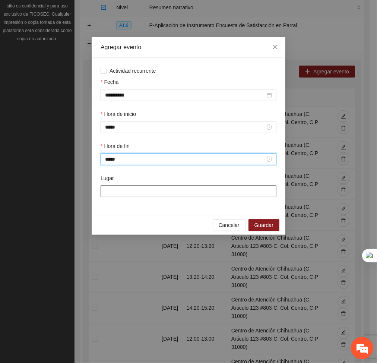
click at [145, 191] on input "Lugar" at bounding box center [189, 191] width 176 height 12
type input "**********"
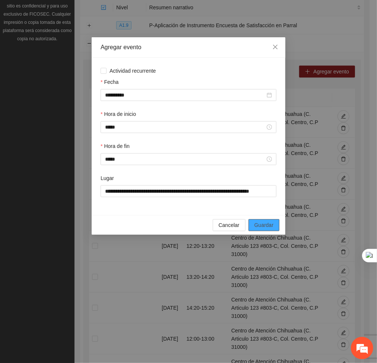
click at [278, 227] on button "Guardar" at bounding box center [264, 225] width 31 height 12
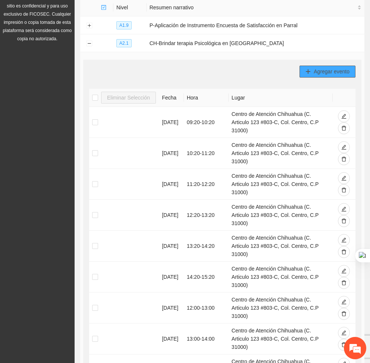
click at [300, 72] on button "Agregar evento" at bounding box center [327, 72] width 56 height 12
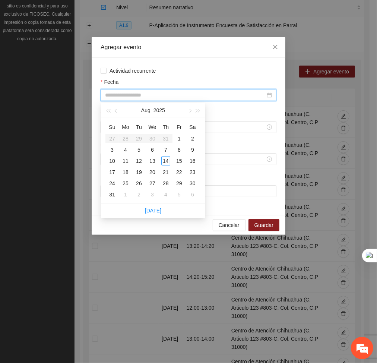
click at [221, 98] on input "Fecha" at bounding box center [185, 95] width 160 height 8
type input "**********"
click at [167, 159] on div "14" at bounding box center [165, 161] width 9 height 9
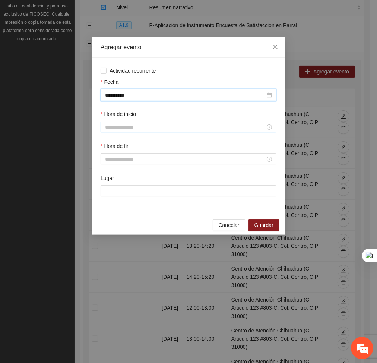
click at [147, 127] on input "Hora de inicio" at bounding box center [185, 127] width 160 height 8
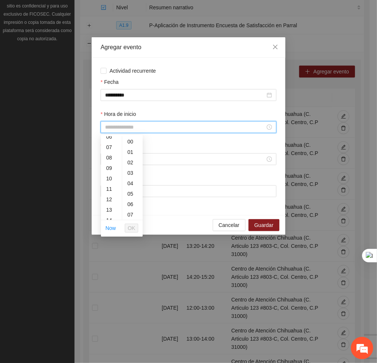
scroll to position [69, 0]
click at [111, 201] on div "16" at bounding box center [111, 202] width 21 height 10
type input "*****"
click at [130, 229] on span "OK" at bounding box center [131, 228] width 7 height 8
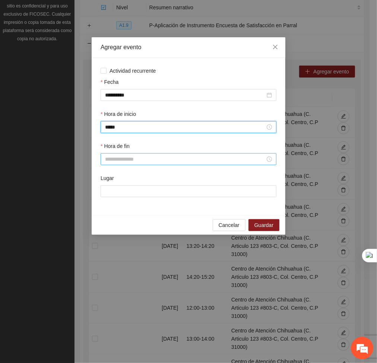
click at [120, 164] on div at bounding box center [189, 159] width 176 height 12
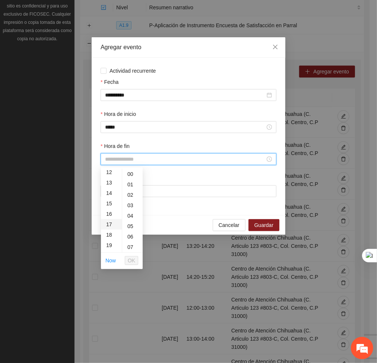
click at [111, 225] on div "17" at bounding box center [111, 224] width 21 height 10
type input "*****"
click at [130, 258] on span "OK" at bounding box center [131, 261] width 7 height 8
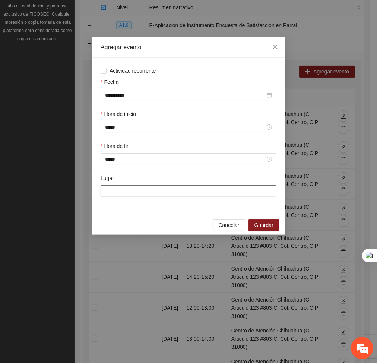
click at [135, 188] on input "Lugar" at bounding box center [189, 191] width 176 height 12
type input "**********"
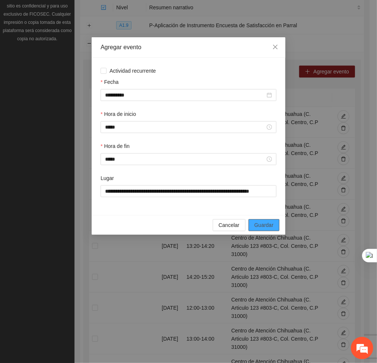
click at [268, 224] on span "Guardar" at bounding box center [264, 225] width 19 height 8
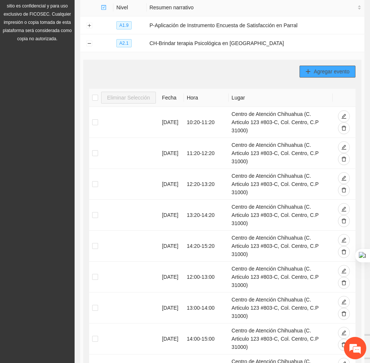
click at [325, 72] on span "Agregar evento" at bounding box center [332, 71] width 36 height 8
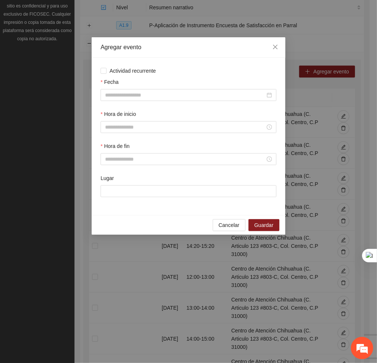
click at [213, 102] on div "Fecha" at bounding box center [188, 94] width 179 height 32
click at [211, 99] on input "Fecha" at bounding box center [185, 95] width 160 height 8
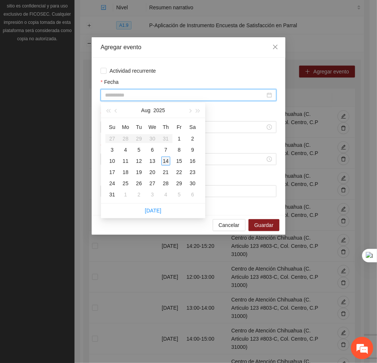
type input "**********"
click at [165, 160] on div "14" at bounding box center [165, 161] width 9 height 9
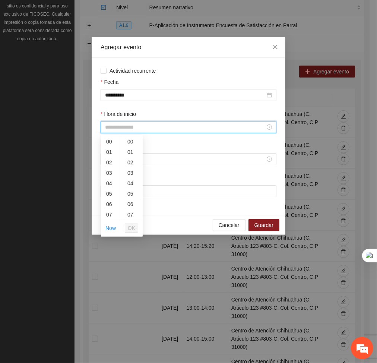
click at [125, 129] on input "Hora de inicio" at bounding box center [185, 127] width 160 height 8
click at [108, 188] on div "17" at bounding box center [111, 188] width 21 height 10
type input "*****"
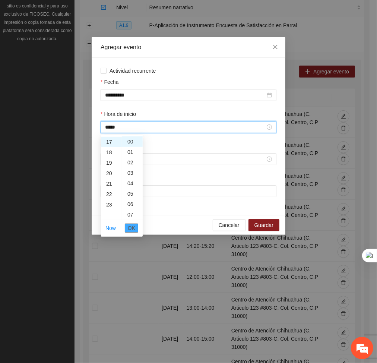
click at [132, 227] on span "OK" at bounding box center [131, 228] width 7 height 8
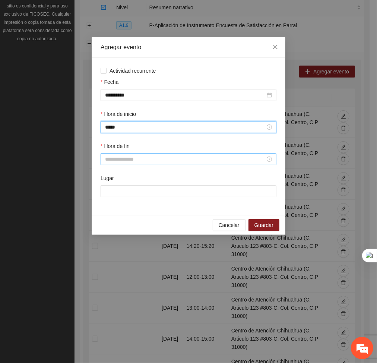
click at [132, 160] on input "Hora de fin" at bounding box center [185, 159] width 160 height 8
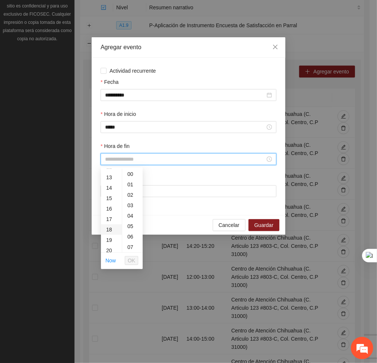
click at [110, 227] on div "18" at bounding box center [111, 229] width 21 height 10
type input "*****"
click at [133, 262] on span "OK" at bounding box center [131, 261] width 7 height 8
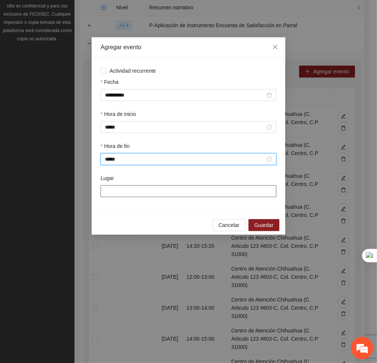
click at [136, 193] on input "Lugar" at bounding box center [189, 191] width 176 height 12
type input "**********"
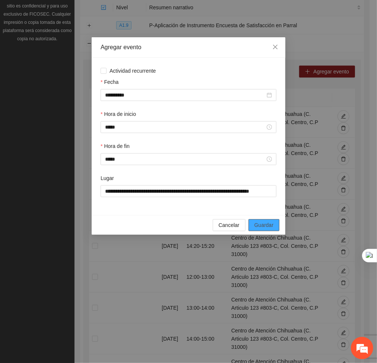
click at [257, 226] on span "Guardar" at bounding box center [264, 225] width 19 height 8
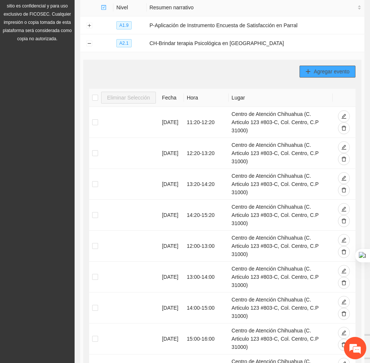
click at [308, 66] on button "Agregar evento" at bounding box center [327, 72] width 56 height 12
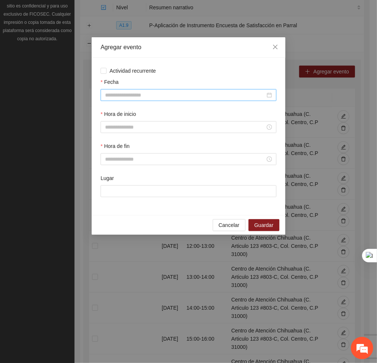
click at [187, 97] on input "Fecha" at bounding box center [185, 95] width 160 height 8
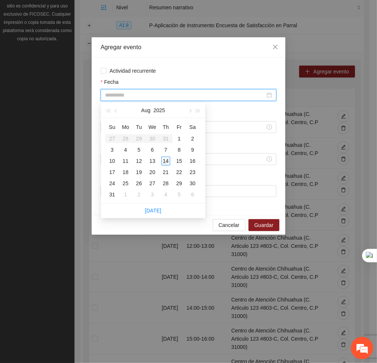
type input "**********"
click at [165, 162] on div "14" at bounding box center [165, 161] width 9 height 9
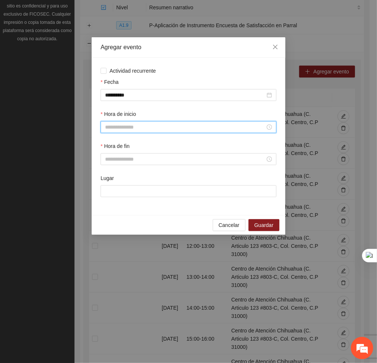
click at [149, 127] on input "Hora de inicio" at bounding box center [185, 127] width 160 height 8
click at [109, 217] on div "18" at bounding box center [111, 216] width 21 height 10
type input "*****"
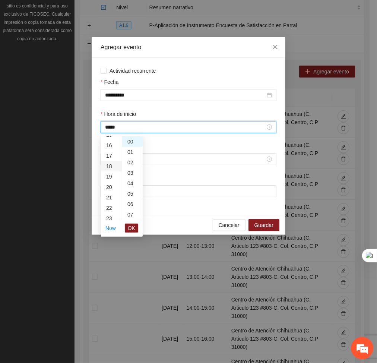
scroll to position [188, 0]
click at [132, 229] on span "OK" at bounding box center [131, 228] width 7 height 8
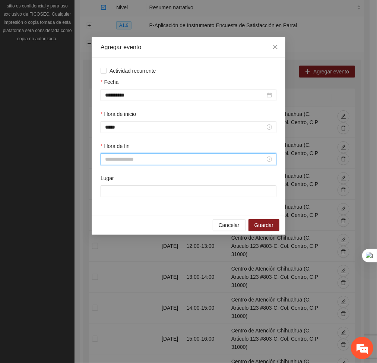
click at [125, 158] on input "Hora de fin" at bounding box center [185, 159] width 160 height 8
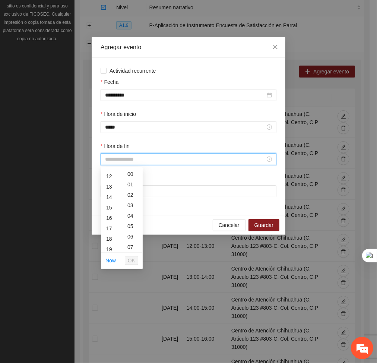
scroll to position [123, 0]
click at [106, 249] on div "19" at bounding box center [111, 249] width 21 height 10
type input "*****"
click at [128, 260] on span "OK" at bounding box center [131, 261] width 7 height 8
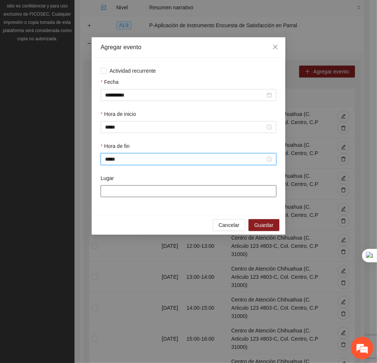
click at [139, 197] on input "Lugar" at bounding box center [189, 191] width 176 height 12
type input "**********"
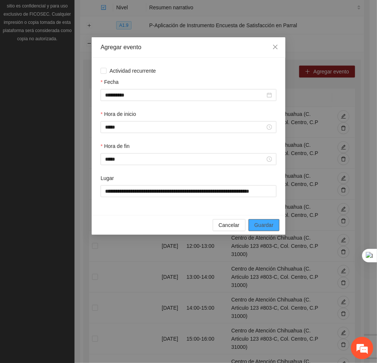
click at [268, 221] on button "Guardar" at bounding box center [264, 225] width 31 height 12
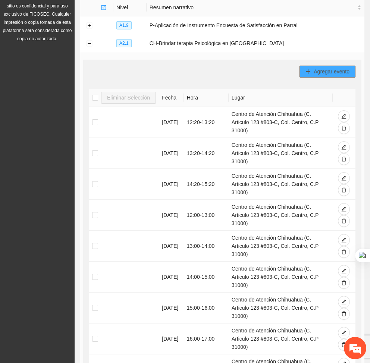
click at [322, 71] on span "Agregar evento" at bounding box center [332, 71] width 36 height 8
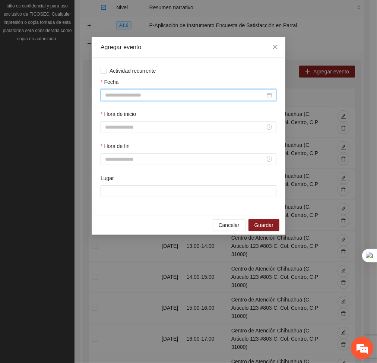
click at [222, 92] on input "Fecha" at bounding box center [185, 95] width 160 height 8
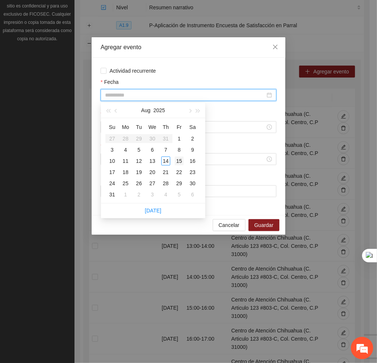
type input "**********"
click at [178, 161] on div "15" at bounding box center [179, 161] width 9 height 9
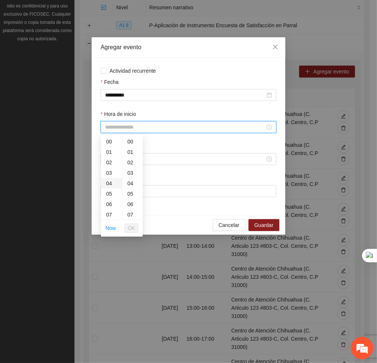
drag, startPoint x: 163, startPoint y: 130, endPoint x: 109, endPoint y: 181, distance: 73.8
click at [109, 181] on div "04" at bounding box center [111, 183] width 21 height 10
click at [109, 181] on div "09" at bounding box center [111, 176] width 21 height 10
type input "*****"
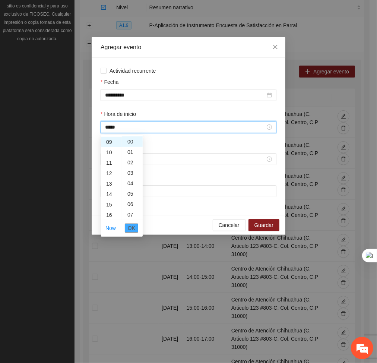
click at [132, 224] on span "OK" at bounding box center [131, 228] width 7 height 8
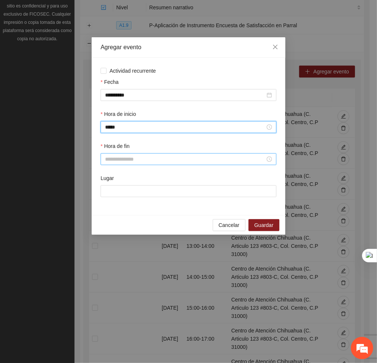
click at [136, 160] on input "Hora de fin" at bounding box center [185, 159] width 160 height 8
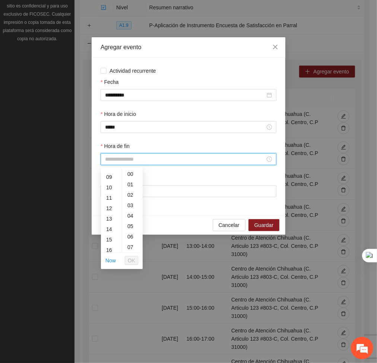
scroll to position [60, 0]
drag, startPoint x: 109, startPoint y: 218, endPoint x: 108, endPoint y: 226, distance: 8.2
click at [108, 226] on div "11" at bounding box center [111, 229] width 21 height 10
click at [108, 226] on div "16" at bounding box center [111, 226] width 21 height 10
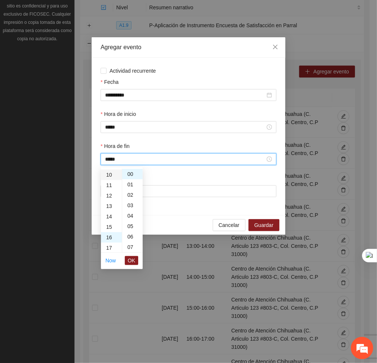
click at [109, 176] on div "10" at bounding box center [111, 175] width 21 height 10
type input "*****"
click at [132, 262] on span "OK" at bounding box center [131, 261] width 7 height 8
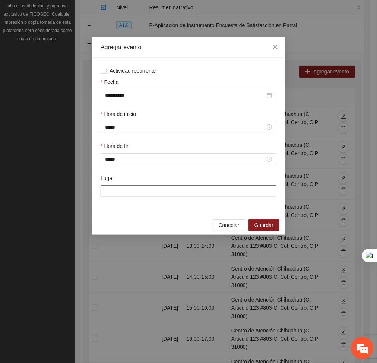
click at [134, 189] on input "Lugar" at bounding box center [189, 191] width 176 height 12
type input "**********"
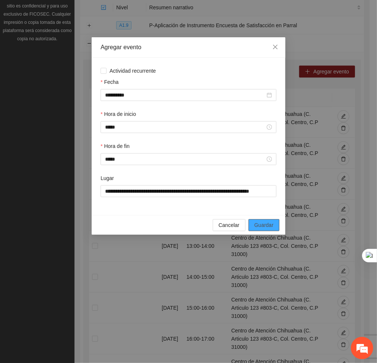
click at [267, 227] on span "Guardar" at bounding box center [264, 225] width 19 height 8
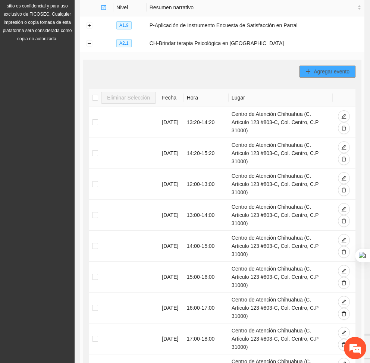
click at [330, 72] on span "Agregar evento" at bounding box center [332, 71] width 36 height 8
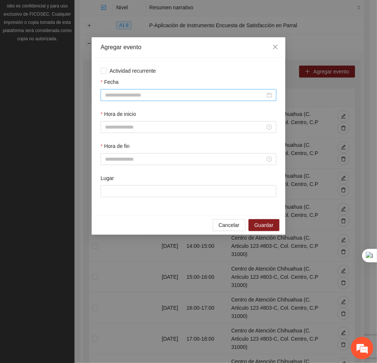
click at [218, 97] on input "Fecha" at bounding box center [185, 95] width 160 height 8
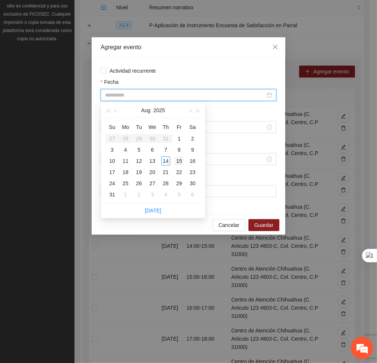
type input "**********"
click at [180, 161] on div "15" at bounding box center [179, 161] width 9 height 9
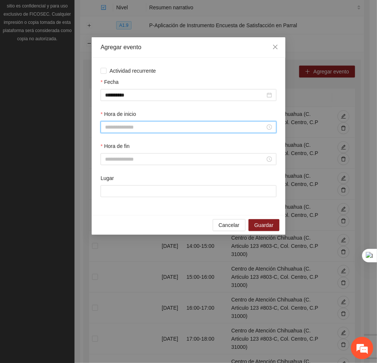
click at [148, 129] on input "Hora de inicio" at bounding box center [185, 127] width 160 height 8
click at [111, 189] on div "10" at bounding box center [111, 188] width 21 height 10
type input "*****"
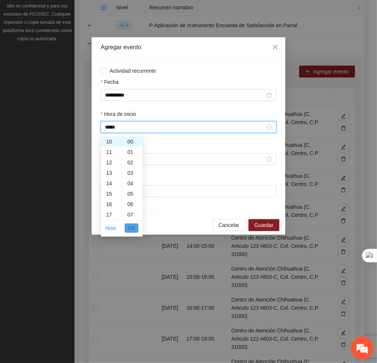
click at [130, 229] on span "OK" at bounding box center [131, 228] width 7 height 8
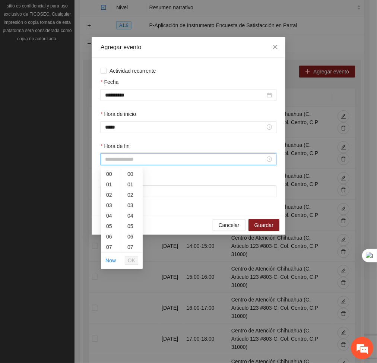
click at [116, 163] on input "Hora de fin" at bounding box center [185, 159] width 160 height 8
click at [110, 202] on div "11" at bounding box center [111, 206] width 21 height 10
type input "*****"
click at [133, 259] on span "OK" at bounding box center [131, 261] width 7 height 8
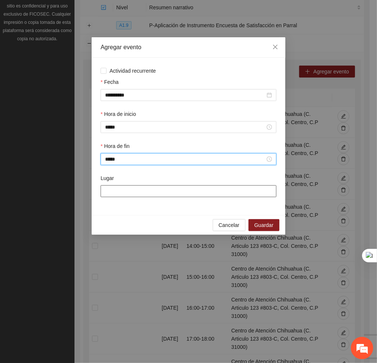
click at [135, 195] on input "Lugar" at bounding box center [189, 191] width 176 height 12
type input "**********"
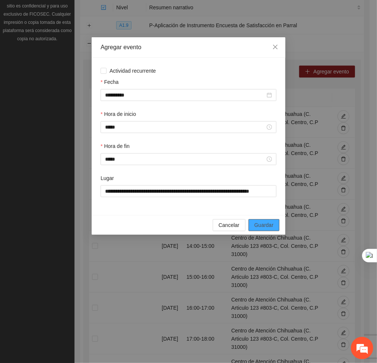
click at [259, 225] on span "Guardar" at bounding box center [264, 225] width 19 height 8
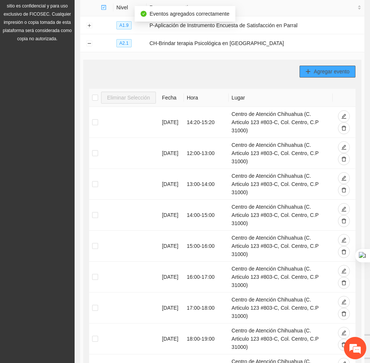
click at [330, 71] on span "Agregar evento" at bounding box center [332, 71] width 36 height 8
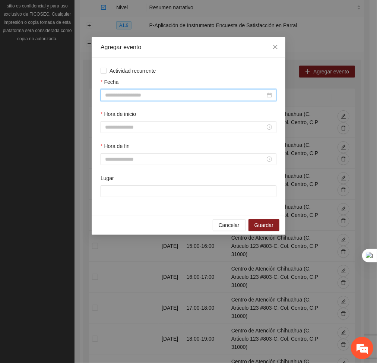
click at [222, 95] on input "Fecha" at bounding box center [185, 95] width 160 height 8
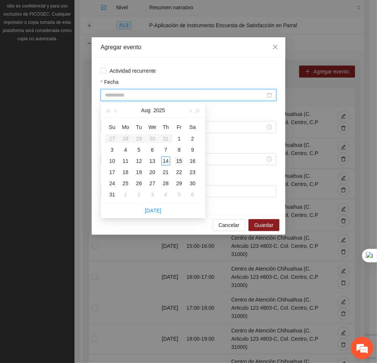
type input "**********"
click at [179, 160] on div "15" at bounding box center [179, 161] width 9 height 9
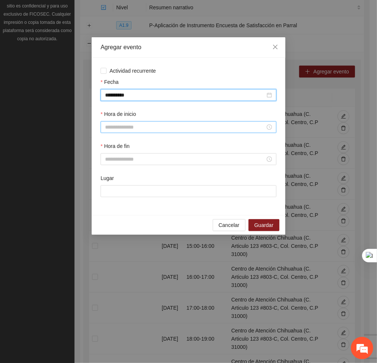
click at [170, 128] on input "Hora de inicio" at bounding box center [185, 127] width 160 height 8
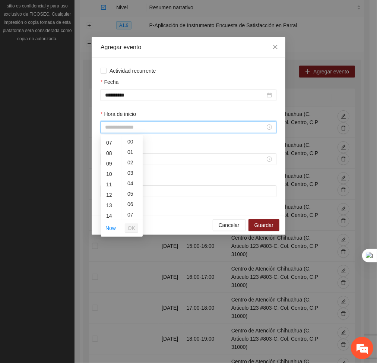
click at [111, 180] on div "11" at bounding box center [111, 184] width 21 height 10
type input "*****"
click at [131, 229] on span "OK" at bounding box center [131, 228] width 7 height 8
click at [129, 153] on div "Hora de fin" at bounding box center [189, 147] width 176 height 11
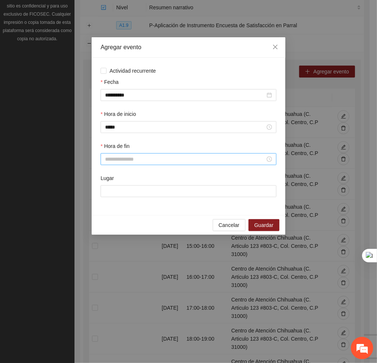
click at [129, 154] on div at bounding box center [189, 159] width 176 height 12
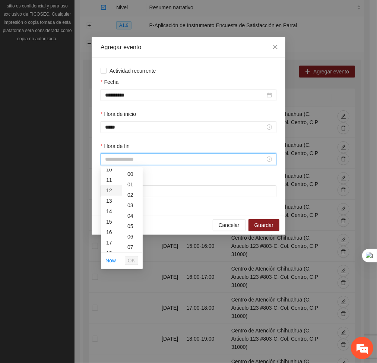
click at [108, 192] on div "12" at bounding box center [111, 190] width 21 height 10
type input "*****"
click at [135, 265] on button "OK" at bounding box center [131, 260] width 13 height 9
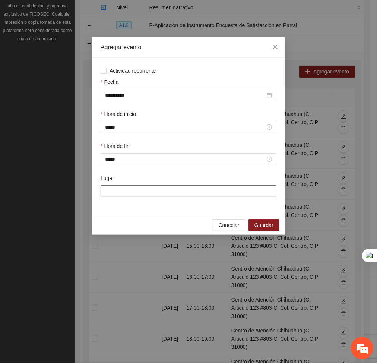
click at [133, 197] on input "Lugar" at bounding box center [189, 191] width 176 height 12
type input "**********"
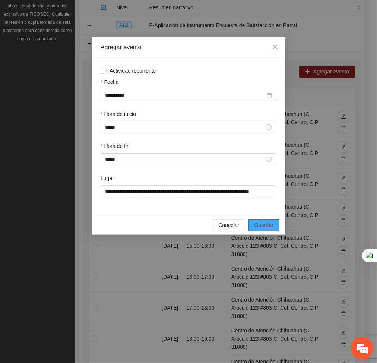
click at [260, 226] on span "Guardar" at bounding box center [264, 225] width 19 height 8
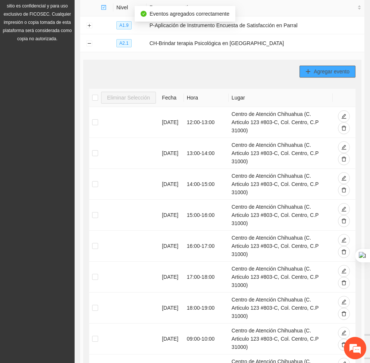
click at [312, 69] on button "Agregar evento" at bounding box center [327, 72] width 56 height 12
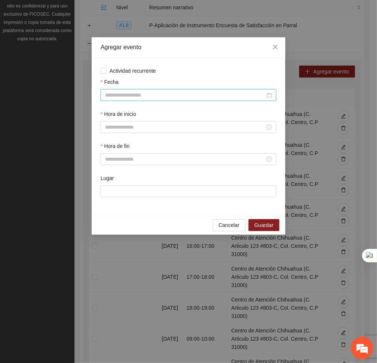
click at [250, 94] on input "Fecha" at bounding box center [185, 95] width 160 height 8
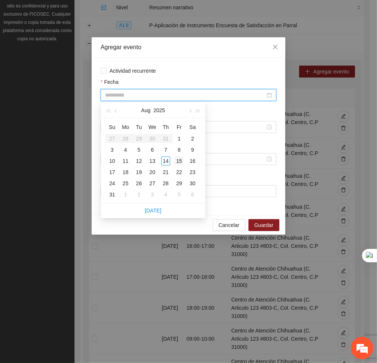
type input "**********"
click at [175, 162] on div "15" at bounding box center [179, 161] width 9 height 9
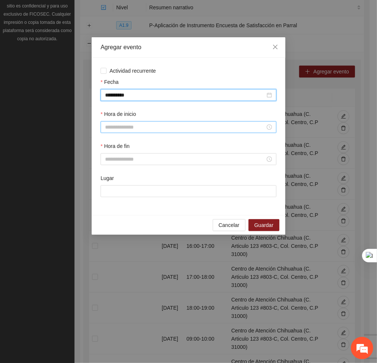
click at [153, 125] on input "Hora de inicio" at bounding box center [185, 127] width 160 height 8
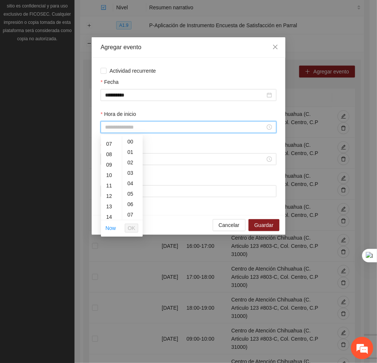
scroll to position [77, 0]
click at [110, 188] on div "12" at bounding box center [111, 190] width 21 height 10
type input "*****"
click at [135, 229] on span "OK" at bounding box center [131, 228] width 7 height 8
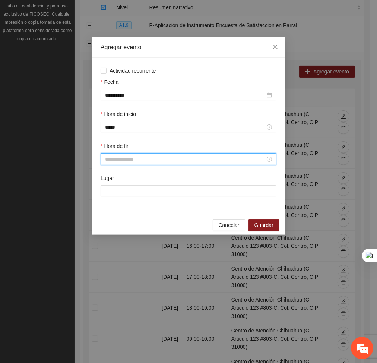
click at [130, 155] on input "Hora de fin" at bounding box center [185, 159] width 160 height 8
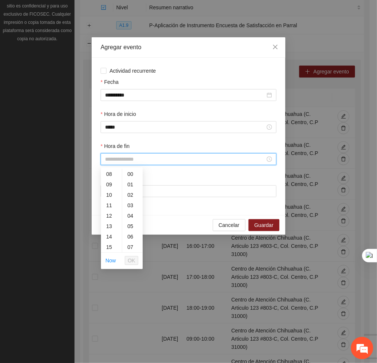
scroll to position [91, 0]
click at [111, 218] on div "13" at bounding box center [111, 218] width 21 height 10
type input "*****"
click at [133, 261] on span "OK" at bounding box center [131, 261] width 7 height 8
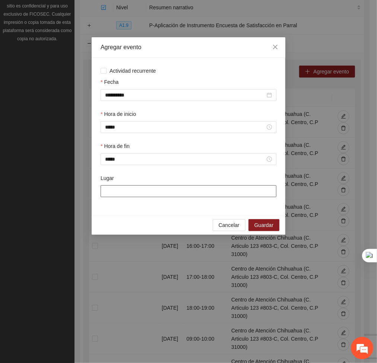
click at [142, 186] on input "Lugar" at bounding box center [189, 191] width 176 height 12
type input "**********"
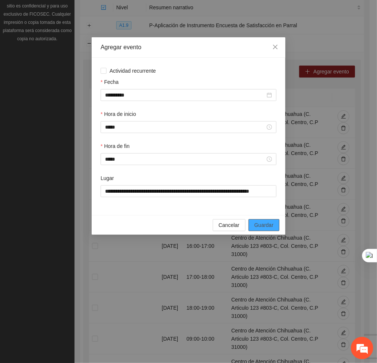
click at [272, 225] on span "Guardar" at bounding box center [264, 225] width 19 height 8
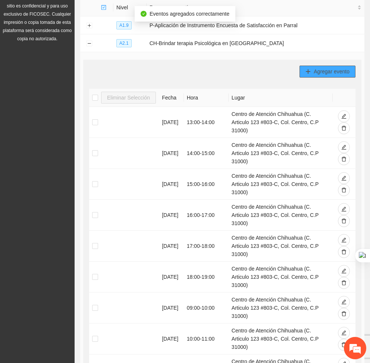
click at [303, 72] on button "Agregar evento" at bounding box center [327, 72] width 56 height 12
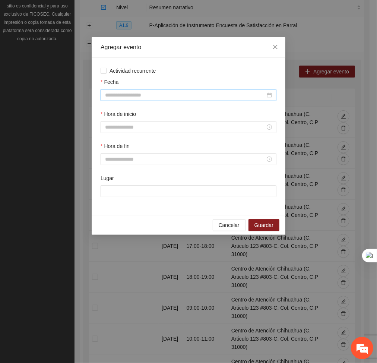
click at [231, 95] on input "Fecha" at bounding box center [185, 95] width 160 height 8
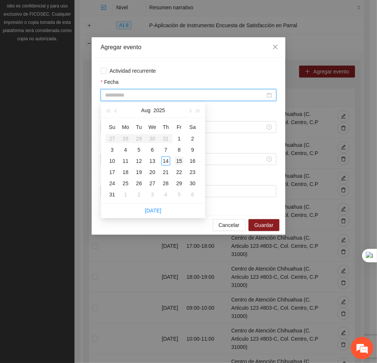
type input "**********"
click at [180, 160] on div "15" at bounding box center [179, 161] width 9 height 9
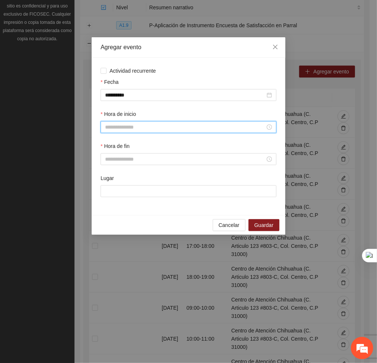
click at [188, 126] on input "Hora de inicio" at bounding box center [185, 127] width 160 height 8
click at [110, 192] on div "13" at bounding box center [111, 194] width 21 height 10
type input "*****"
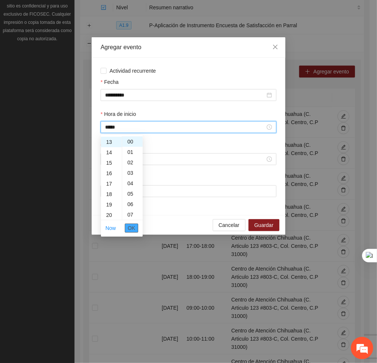
click at [135, 227] on span "OK" at bounding box center [131, 228] width 7 height 8
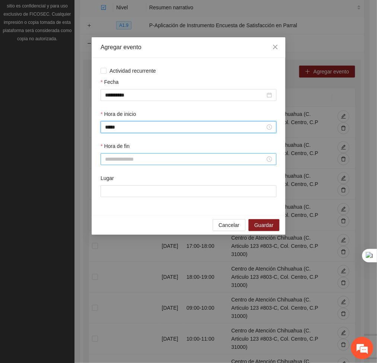
click at [125, 155] on input "Hora de fin" at bounding box center [185, 159] width 160 height 8
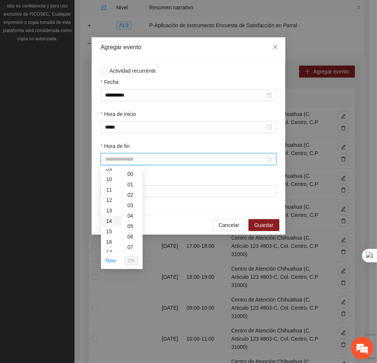
click at [112, 220] on div "14" at bounding box center [111, 221] width 21 height 10
type input "*****"
click at [135, 262] on span "OK" at bounding box center [131, 261] width 7 height 8
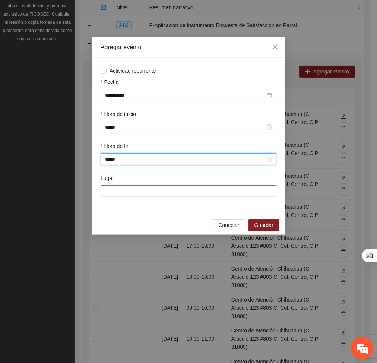
click at [146, 193] on input "Lugar" at bounding box center [189, 191] width 176 height 12
type input "**********"
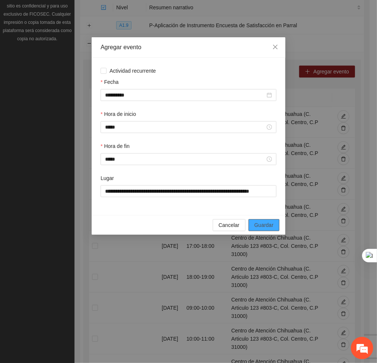
click at [263, 229] on span "Guardar" at bounding box center [264, 225] width 19 height 8
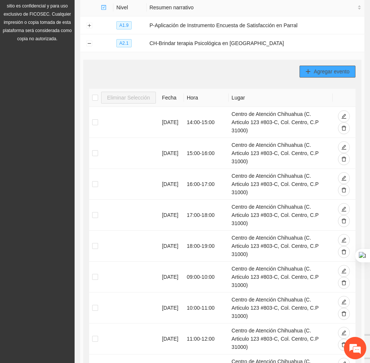
click at [307, 69] on icon "plus" at bounding box center [307, 71] width 5 height 5
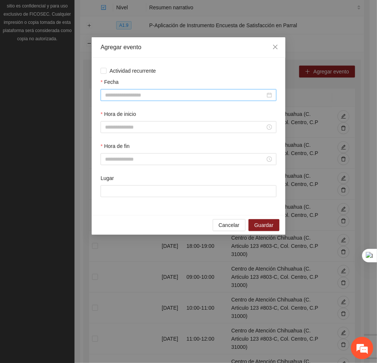
click at [212, 94] on input "Fecha" at bounding box center [185, 95] width 160 height 8
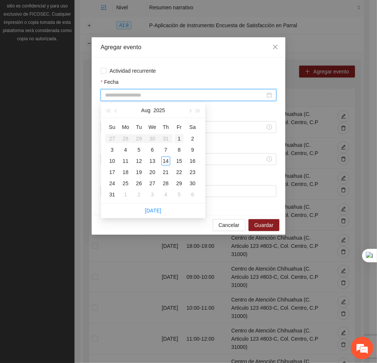
type input "**********"
click at [128, 169] on div "18" at bounding box center [125, 172] width 9 height 9
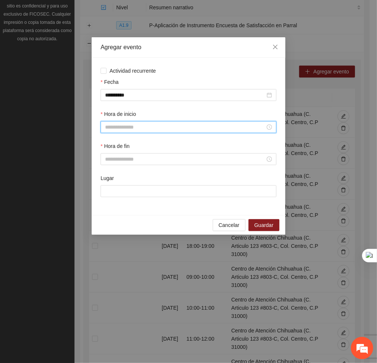
click at [127, 131] on input "Hora de inicio" at bounding box center [185, 127] width 160 height 8
click at [108, 193] on div "14" at bounding box center [111, 194] width 21 height 10
type input "*****"
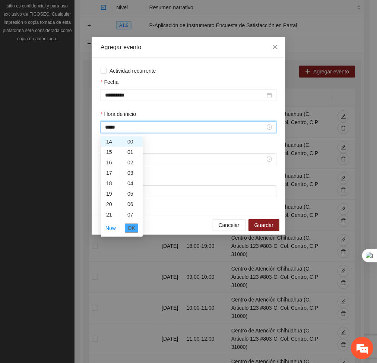
click at [128, 225] on span "OK" at bounding box center [131, 228] width 7 height 8
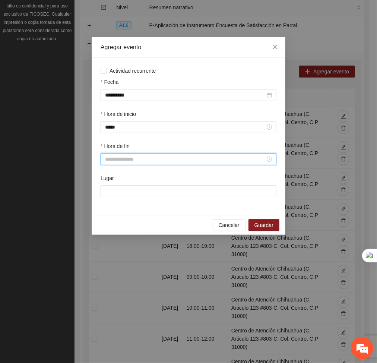
click at [115, 160] on input "Hora de fin" at bounding box center [185, 159] width 160 height 8
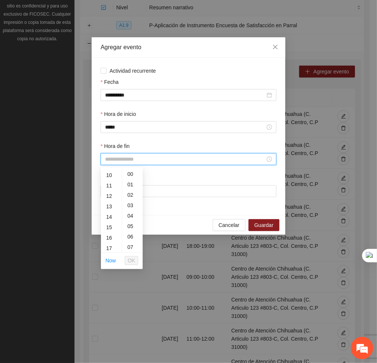
scroll to position [104, 0]
click at [110, 223] on div "15" at bounding box center [111, 227] width 21 height 10
type input "*****"
click at [134, 261] on span "OK" at bounding box center [131, 261] width 7 height 8
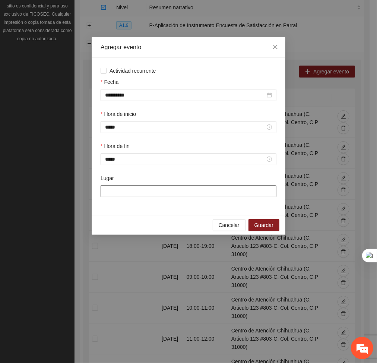
click at [126, 194] on input "Lugar" at bounding box center [189, 191] width 176 height 12
type input "**********"
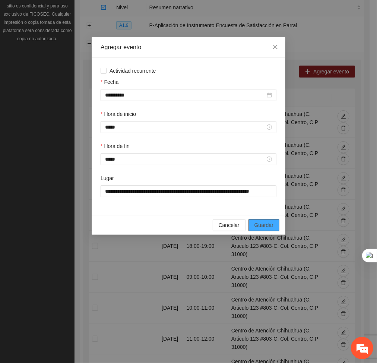
click at [254, 224] on button "Guardar" at bounding box center [264, 225] width 31 height 12
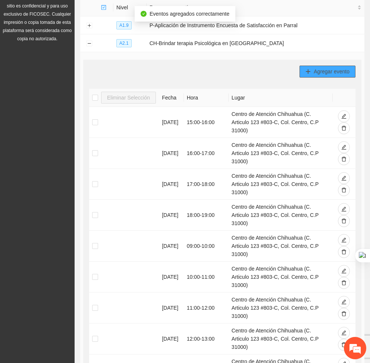
click at [317, 76] on button "Agregar evento" at bounding box center [327, 72] width 56 height 12
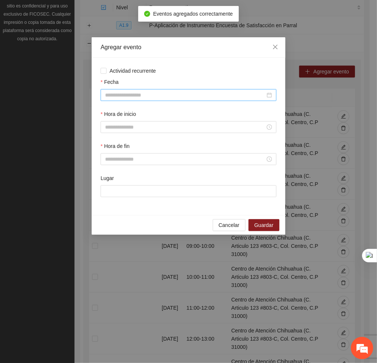
click at [210, 98] on input "Fecha" at bounding box center [185, 95] width 160 height 8
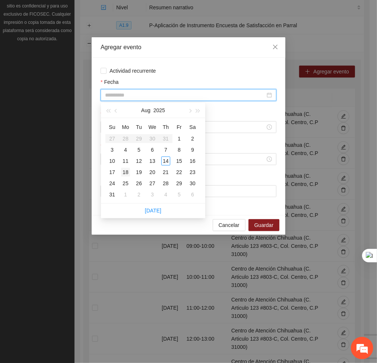
type input "**********"
click at [127, 171] on div "18" at bounding box center [125, 172] width 9 height 9
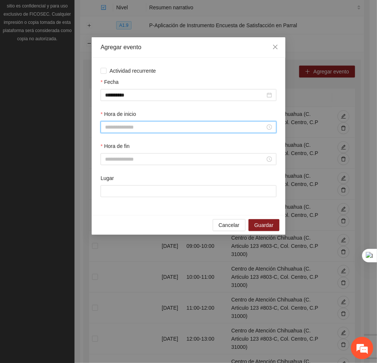
click at [150, 129] on input "Hora de inicio" at bounding box center [185, 127] width 160 height 8
click at [112, 195] on div "15" at bounding box center [111, 197] width 21 height 10
type input "*****"
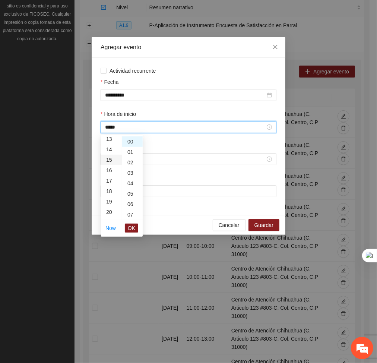
scroll to position [157, 0]
click at [132, 229] on span "OK" at bounding box center [131, 228] width 7 height 8
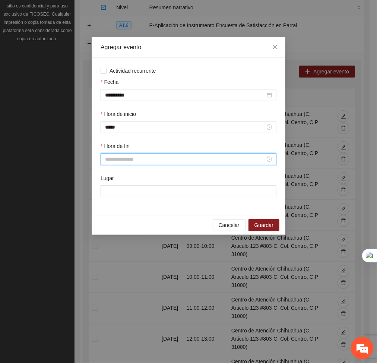
click at [121, 161] on input "Hora de fin" at bounding box center [185, 159] width 160 height 8
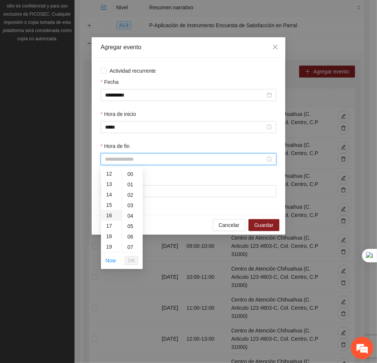
click at [112, 215] on div "16" at bounding box center [111, 215] width 21 height 10
type input "*****"
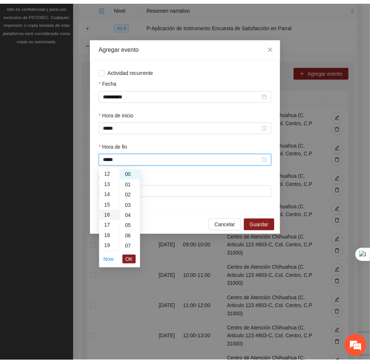
scroll to position [167, 0]
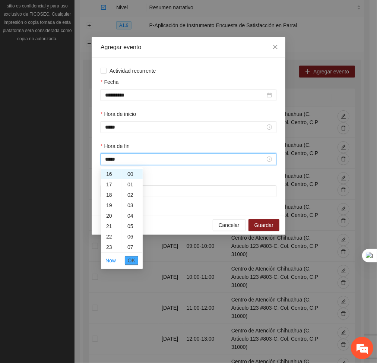
click at [135, 262] on span "OK" at bounding box center [131, 261] width 7 height 8
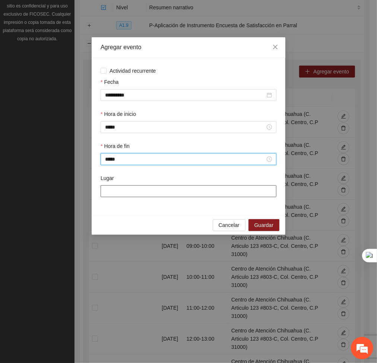
click at [132, 191] on input "Lugar" at bounding box center [189, 191] width 176 height 12
type input "**********"
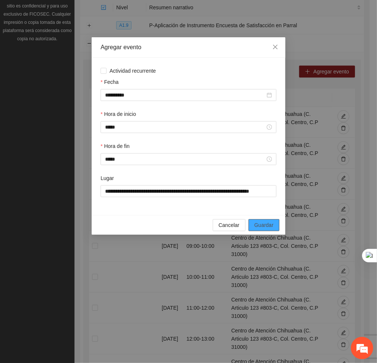
click at [265, 226] on span "Guardar" at bounding box center [264, 225] width 19 height 8
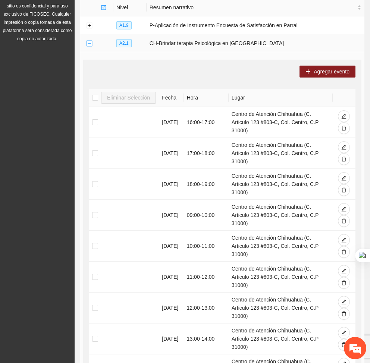
click at [91, 45] on button "Collapse row" at bounding box center [89, 44] width 6 height 6
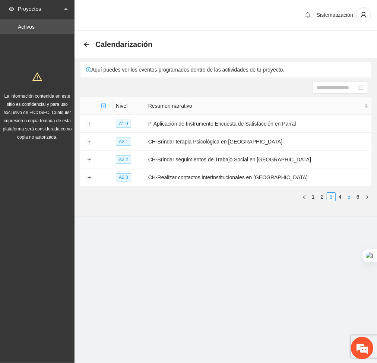
click at [351, 198] on link "5" at bounding box center [349, 197] width 8 height 8
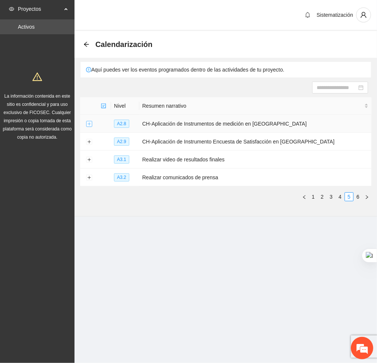
click at [89, 124] on button "Expand row" at bounding box center [89, 124] width 6 height 6
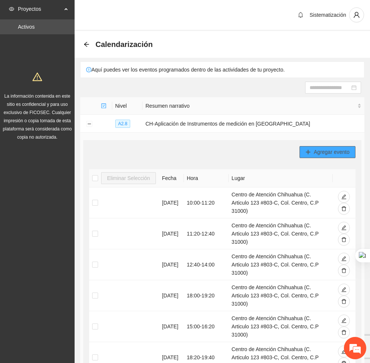
click at [330, 152] on span "Agregar evento" at bounding box center [332, 152] width 36 height 8
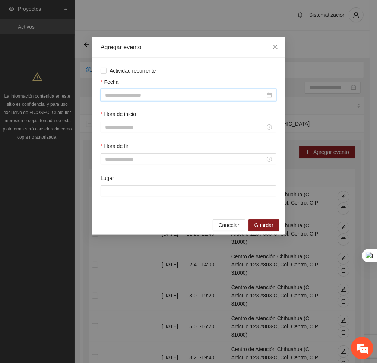
click at [160, 97] on input "Fecha" at bounding box center [185, 95] width 160 height 8
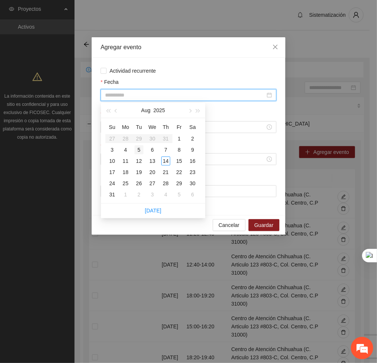
type input "**********"
click at [138, 152] on div "5" at bounding box center [139, 149] width 9 height 9
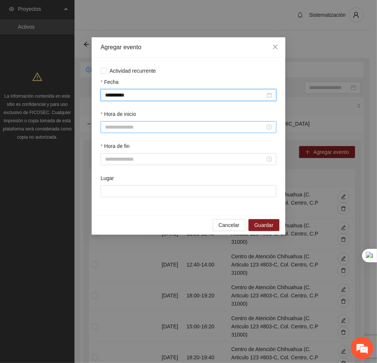
click at [129, 127] on input "Hora de inicio" at bounding box center [185, 127] width 160 height 8
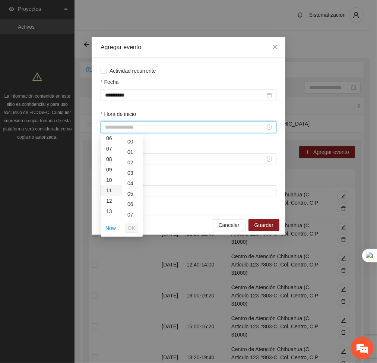
click at [110, 193] on div "11" at bounding box center [111, 190] width 21 height 10
click at [132, 206] on div "40" at bounding box center [132, 204] width 21 height 10
type input "*****"
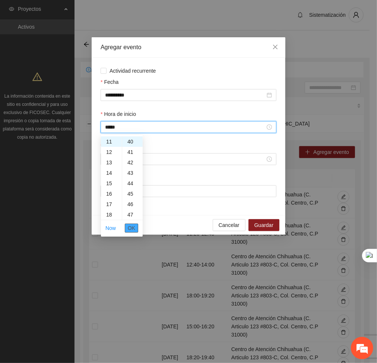
click at [132, 225] on span "OK" at bounding box center [131, 228] width 7 height 8
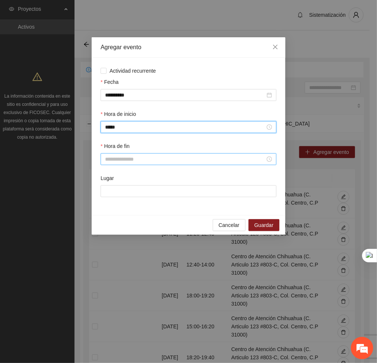
click at [110, 159] on input "Hora de fin" at bounding box center [185, 159] width 160 height 8
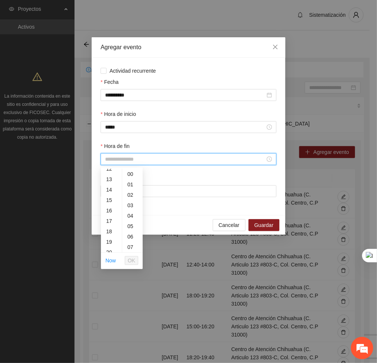
scroll to position [131, 0]
click at [108, 181] on div "13" at bounding box center [111, 178] width 21 height 10
type input "*****"
click at [134, 260] on span "OK" at bounding box center [131, 261] width 7 height 8
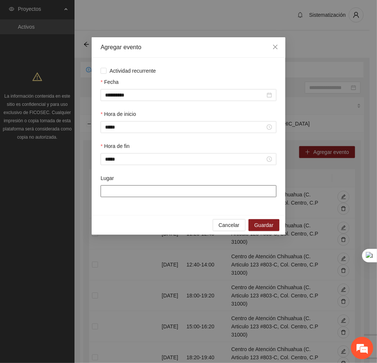
click at [133, 189] on input "Lugar" at bounding box center [189, 191] width 176 height 12
type input "**********"
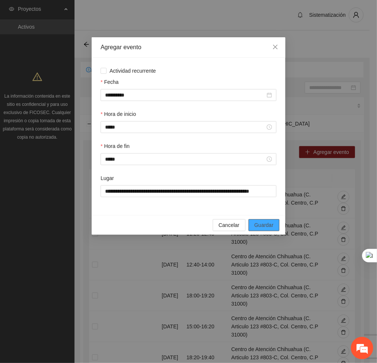
click at [272, 225] on span "Guardar" at bounding box center [264, 225] width 19 height 8
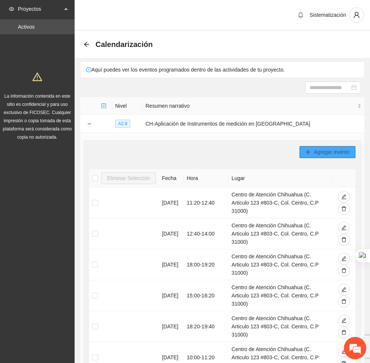
click at [321, 147] on button "Agregar evento" at bounding box center [327, 152] width 56 height 12
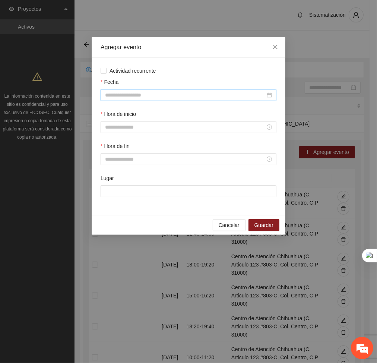
click at [150, 97] on input "Fecha" at bounding box center [185, 95] width 160 height 8
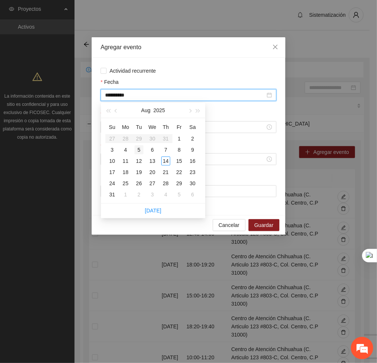
type input "**********"
click at [139, 153] on div "5" at bounding box center [139, 149] width 9 height 9
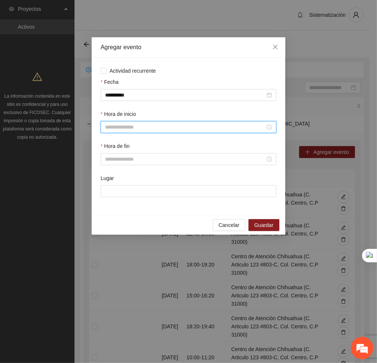
click at [127, 130] on input "Hora de inicio" at bounding box center [185, 127] width 160 height 8
click at [112, 176] on div "14" at bounding box center [111, 178] width 21 height 10
type input "*****"
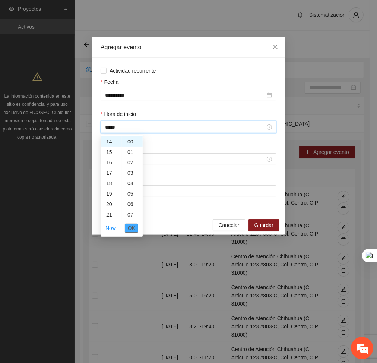
click at [130, 226] on span "OK" at bounding box center [131, 228] width 7 height 8
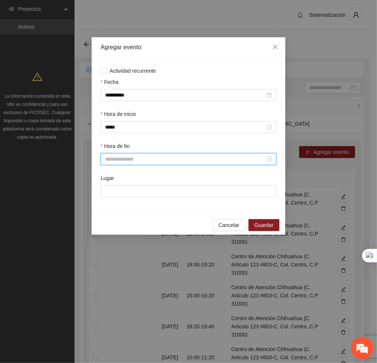
click at [126, 157] on input "Hora de fin" at bounding box center [185, 159] width 160 height 8
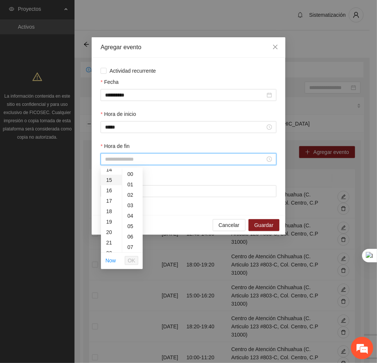
click at [110, 179] on div "15" at bounding box center [111, 180] width 21 height 10
click at [130, 209] on div "20" at bounding box center [132, 207] width 21 height 10
type input "*****"
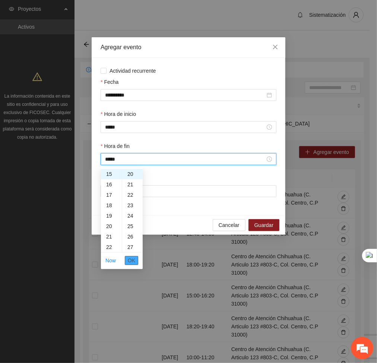
click at [134, 264] on span "OK" at bounding box center [131, 261] width 7 height 8
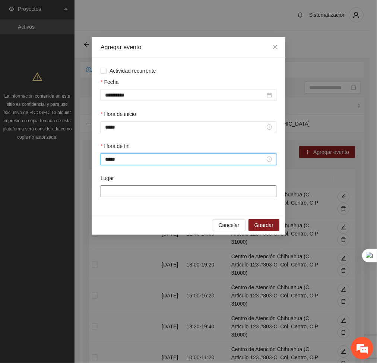
click at [130, 188] on input "Lugar" at bounding box center [189, 191] width 176 height 12
type input "**********"
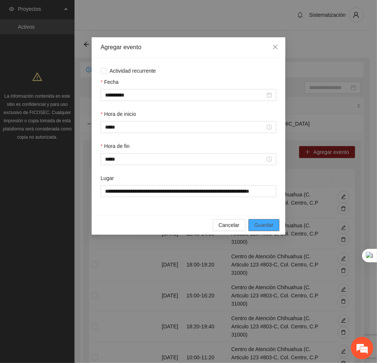
click at [273, 224] on span "Guardar" at bounding box center [264, 225] width 19 height 8
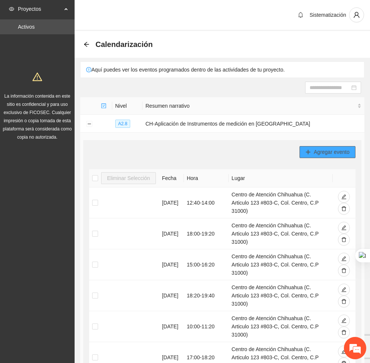
click at [315, 148] on span "Agregar evento" at bounding box center [332, 152] width 36 height 8
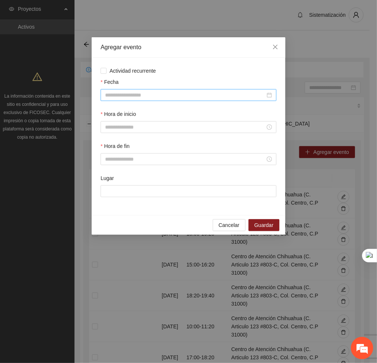
click at [165, 96] on input "Fecha" at bounding box center [185, 95] width 160 height 8
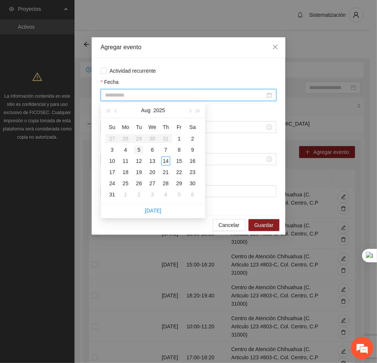
type input "**********"
click at [141, 151] on div "5" at bounding box center [139, 149] width 9 height 9
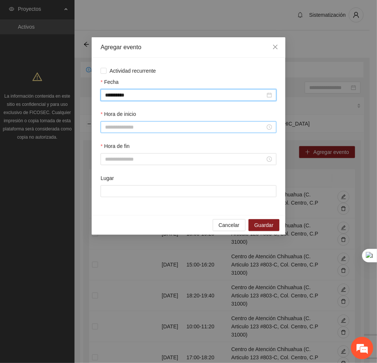
click at [130, 131] on input "Hora de inicio" at bounding box center [185, 127] width 160 height 8
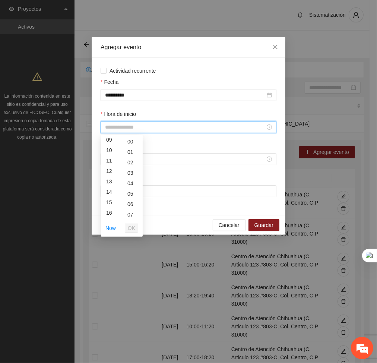
scroll to position [95, 0]
click at [112, 199] on div "15" at bounding box center [111, 203] width 21 height 10
click at [131, 163] on div "20" at bounding box center [132, 166] width 21 height 10
type input "*****"
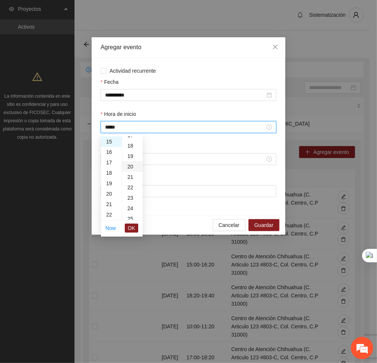
scroll to position [209, 0]
click at [136, 229] on button "OK" at bounding box center [131, 228] width 13 height 9
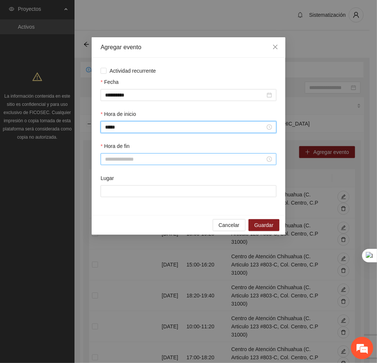
click at [128, 161] on input "Hora de fin" at bounding box center [185, 159] width 160 height 8
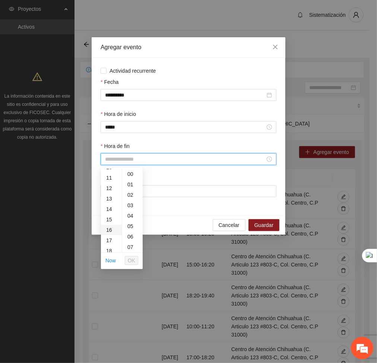
click at [105, 230] on div "16" at bounding box center [111, 230] width 21 height 10
click at [129, 222] on div "40" at bounding box center [132, 222] width 21 height 10
type input "*****"
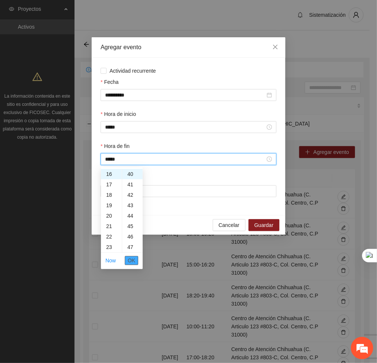
click at [136, 265] on button "OK" at bounding box center [131, 260] width 13 height 9
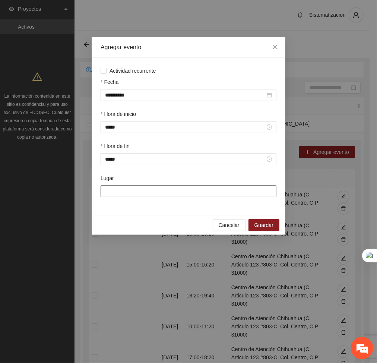
click at [128, 187] on input "Lugar" at bounding box center [189, 191] width 176 height 12
type input "**********"
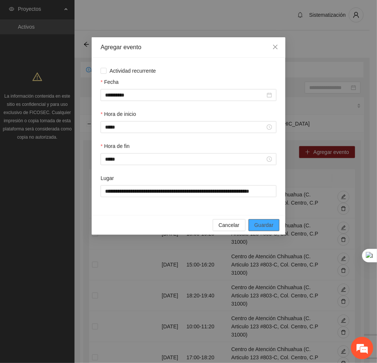
click at [270, 227] on span "Guardar" at bounding box center [264, 225] width 19 height 8
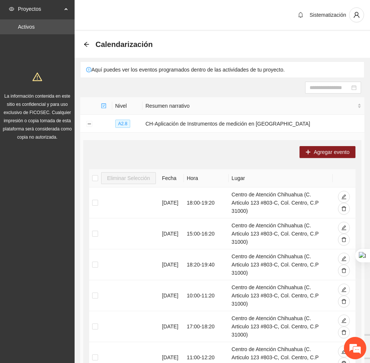
click at [299, 147] on div "Agregar evento" at bounding box center [222, 152] width 266 height 12
click at [312, 153] on button "Agregar evento" at bounding box center [327, 152] width 56 height 12
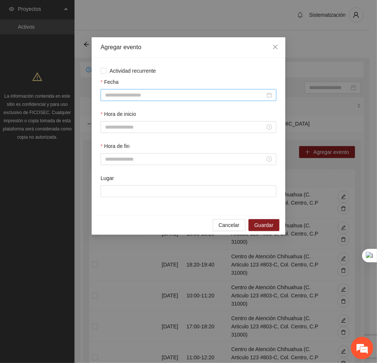
click at [182, 97] on input "Fecha" at bounding box center [185, 95] width 160 height 8
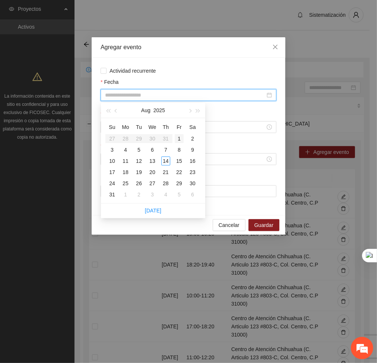
type input "**********"
click at [177, 152] on div "8" at bounding box center [179, 149] width 9 height 9
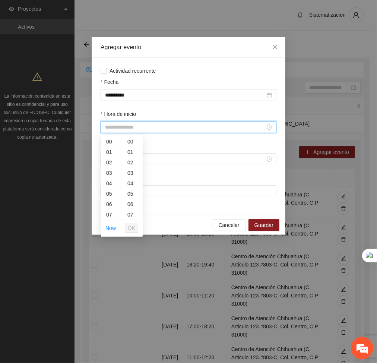
click at [158, 128] on input "Hora de inicio" at bounding box center [185, 127] width 160 height 8
click at [106, 186] on div "15" at bounding box center [111, 188] width 21 height 10
type input "*****"
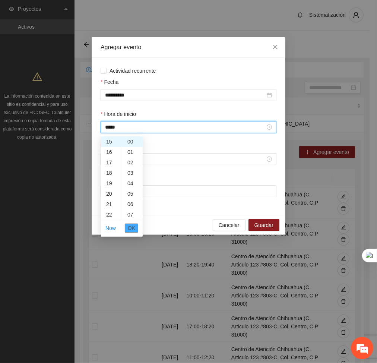
click at [134, 226] on span "OK" at bounding box center [131, 228] width 7 height 8
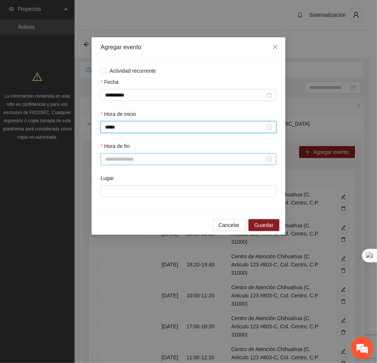
click at [124, 163] on input "Hora de fin" at bounding box center [185, 159] width 160 height 8
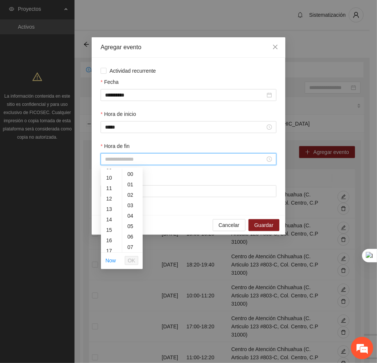
scroll to position [111, 0]
click at [107, 226] on div "16" at bounding box center [111, 229] width 21 height 10
click at [131, 201] on div "20" at bounding box center [132, 200] width 21 height 10
type input "*****"
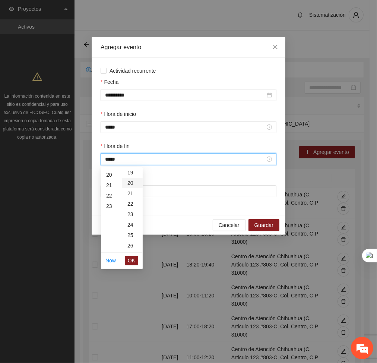
scroll to position [209, 0]
click at [136, 262] on button "OK" at bounding box center [131, 260] width 13 height 9
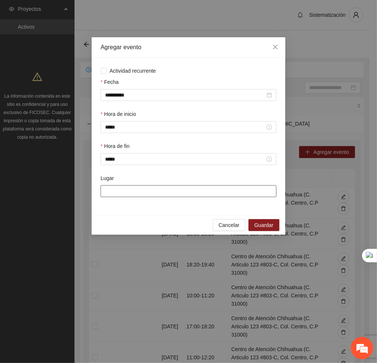
click at [126, 192] on input "Lugar" at bounding box center [189, 191] width 176 height 12
type input "**********"
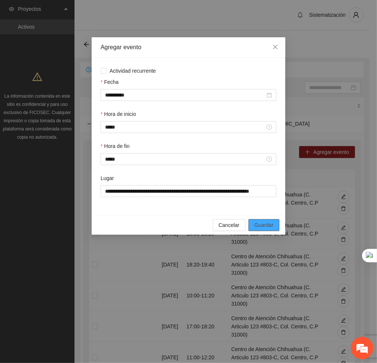
click at [270, 221] on button "Guardar" at bounding box center [264, 225] width 31 height 12
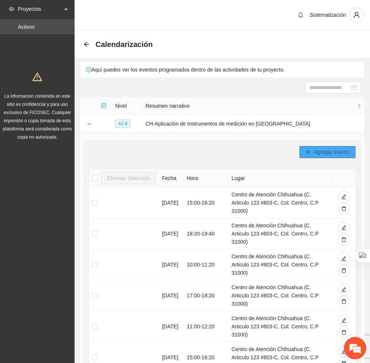
click at [336, 154] on span "Agregar evento" at bounding box center [332, 152] width 36 height 8
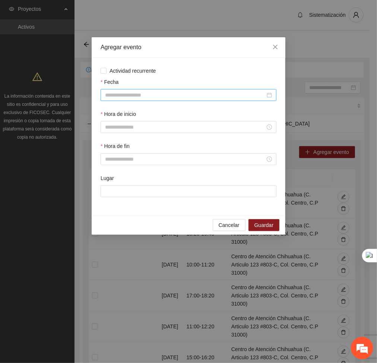
click at [163, 100] on div at bounding box center [189, 95] width 176 height 12
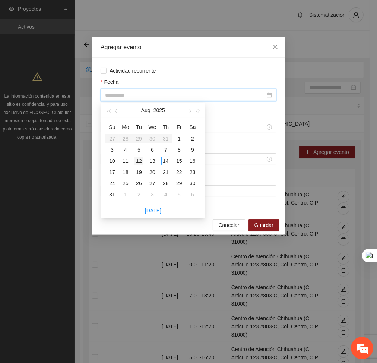
type input "**********"
click at [140, 161] on div "12" at bounding box center [139, 161] width 9 height 9
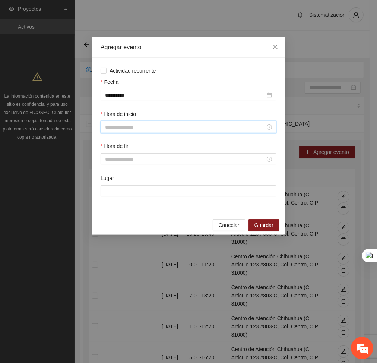
click at [157, 126] on input "Hora de inicio" at bounding box center [185, 127] width 160 height 8
click at [105, 189] on div "19" at bounding box center [111, 191] width 21 height 10
type input "*****"
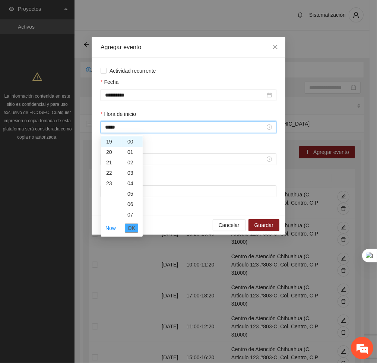
click at [134, 225] on span "OK" at bounding box center [131, 228] width 7 height 8
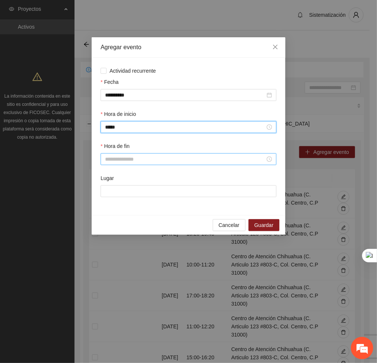
click at [132, 162] on input "Hora de fin" at bounding box center [185, 159] width 160 height 8
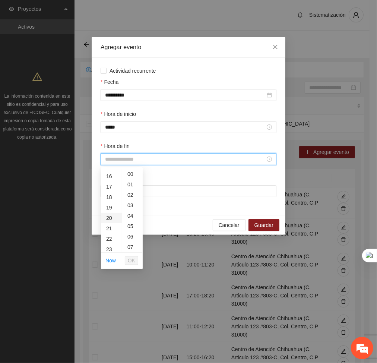
click at [112, 215] on div "20" at bounding box center [111, 218] width 21 height 10
click at [132, 203] on div "20" at bounding box center [132, 202] width 21 height 10
type input "*****"
click at [130, 260] on span "OK" at bounding box center [131, 261] width 7 height 8
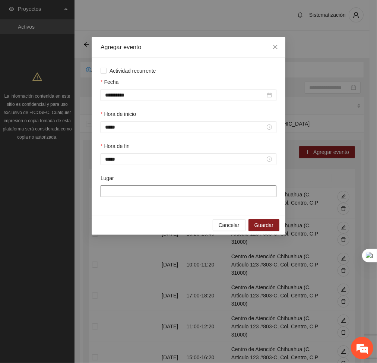
click at [120, 192] on input "Lugar" at bounding box center [189, 191] width 176 height 12
type input "**********"
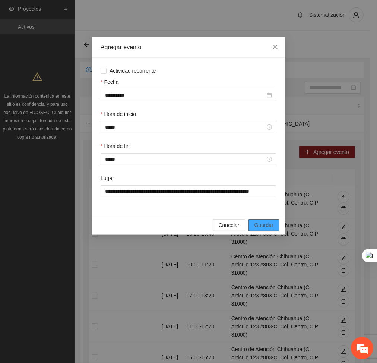
click at [265, 226] on span "Guardar" at bounding box center [264, 225] width 19 height 8
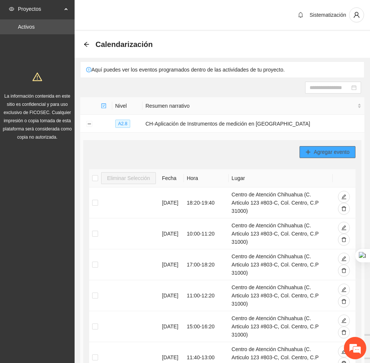
click at [333, 154] on span "Agregar evento" at bounding box center [332, 152] width 36 height 8
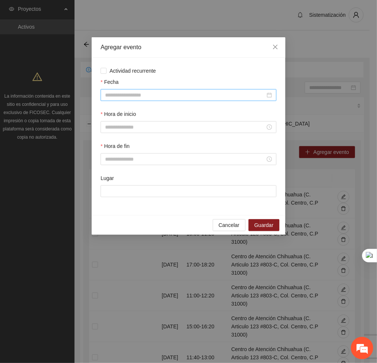
click at [214, 95] on input "Fecha" at bounding box center [185, 95] width 160 height 8
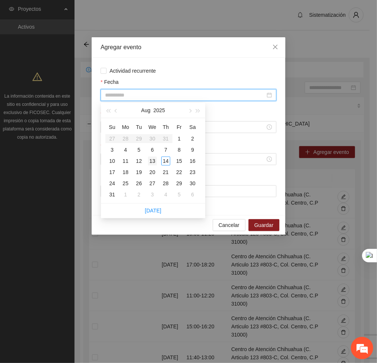
type input "**********"
click at [155, 161] on div "13" at bounding box center [152, 161] width 9 height 9
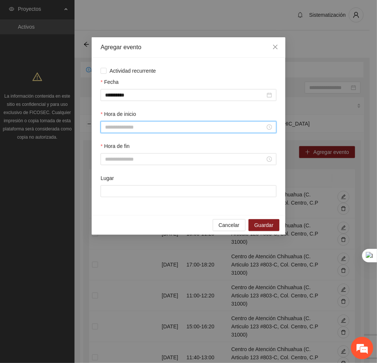
click at [138, 130] on input "Hora de inicio" at bounding box center [185, 127] width 160 height 8
click at [110, 183] on div "08" at bounding box center [111, 180] width 21 height 10
type input "*****"
click at [134, 224] on span "OK" at bounding box center [131, 228] width 7 height 8
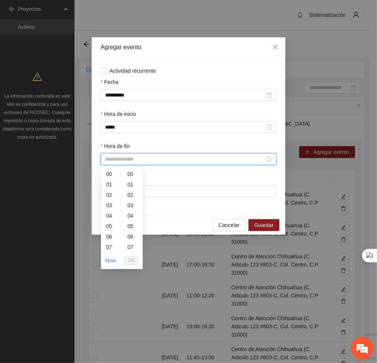
click at [126, 160] on input "Hora de fin" at bounding box center [185, 159] width 160 height 8
click at [111, 188] on div "09" at bounding box center [111, 190] width 21 height 10
click at [128, 223] on div "20" at bounding box center [132, 219] width 21 height 10
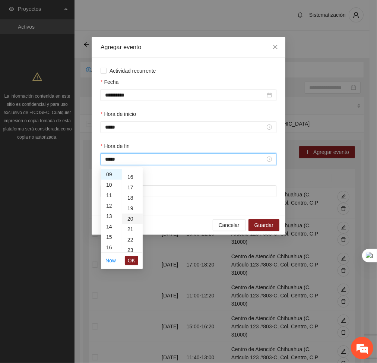
type input "*****"
click at [132, 263] on span "OK" at bounding box center [131, 261] width 7 height 8
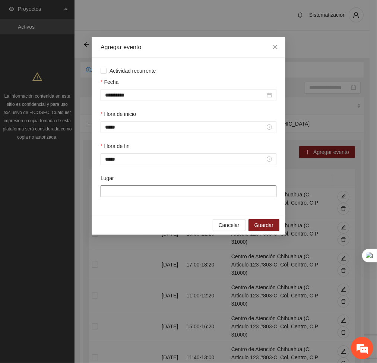
click at [135, 189] on input "Lugar" at bounding box center [189, 191] width 176 height 12
type input "**********"
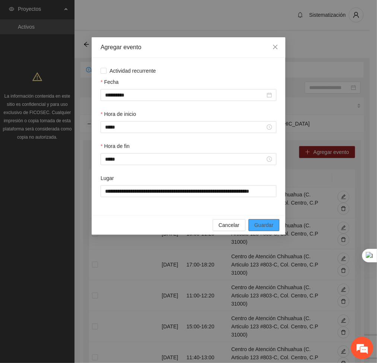
click at [262, 224] on span "Guardar" at bounding box center [264, 225] width 19 height 8
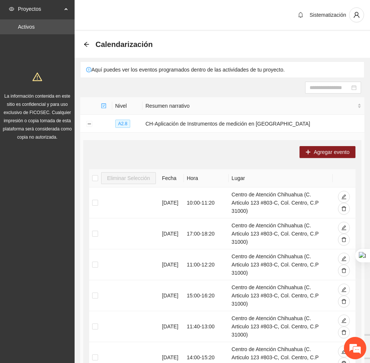
click at [331, 160] on div "Agregar evento Eliminar Selección Fecha Hora Lugar 23/07/2025 10:00 - 11:20 Cen…" at bounding box center [222, 332] width 278 height 384
click at [325, 152] on span "Agregar evento" at bounding box center [332, 152] width 36 height 8
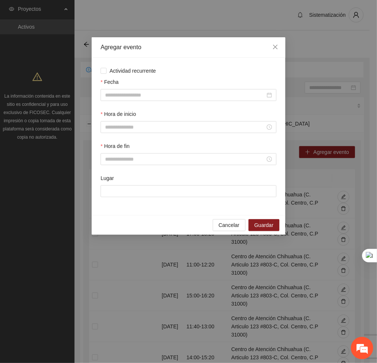
click at [216, 104] on div "Fecha" at bounding box center [188, 94] width 179 height 32
click at [201, 96] on input "Fecha" at bounding box center [185, 95] width 160 height 8
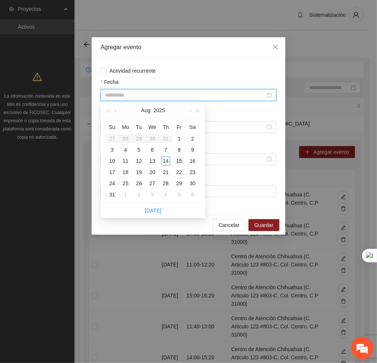
type input "**********"
click at [180, 164] on div "15" at bounding box center [179, 161] width 9 height 9
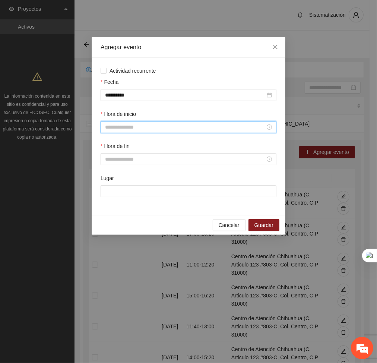
click at [160, 128] on input "Hora de inicio" at bounding box center [185, 127] width 160 height 8
click at [111, 170] on div "09" at bounding box center [111, 168] width 21 height 10
type input "*****"
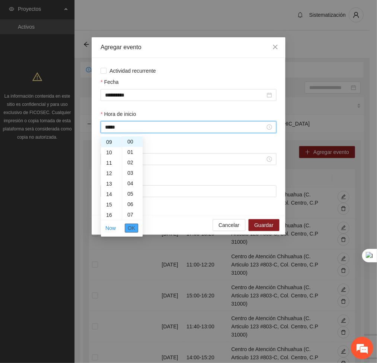
click at [129, 226] on span "OK" at bounding box center [131, 228] width 7 height 8
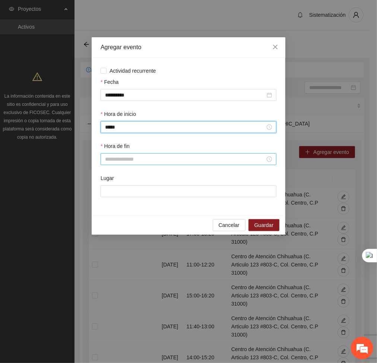
click at [117, 160] on input "Hora de fin" at bounding box center [185, 159] width 160 height 8
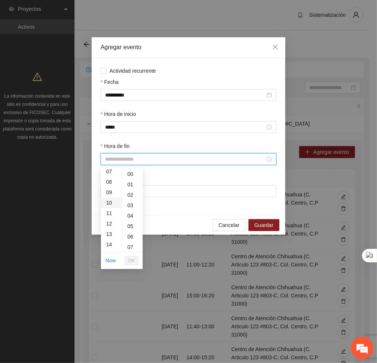
click at [108, 203] on div "10" at bounding box center [111, 203] width 21 height 10
click at [128, 231] on div "20" at bounding box center [132, 230] width 21 height 10
type input "*****"
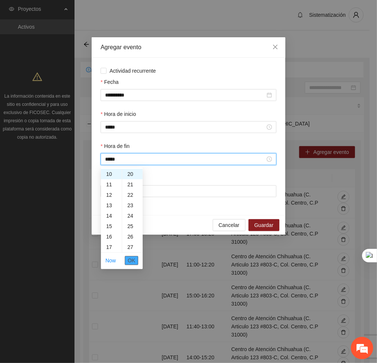
click at [129, 262] on span "OK" at bounding box center [131, 261] width 7 height 8
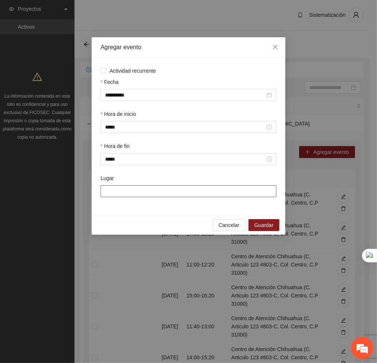
click at [141, 195] on input "Lugar" at bounding box center [189, 191] width 176 height 12
type input "**********"
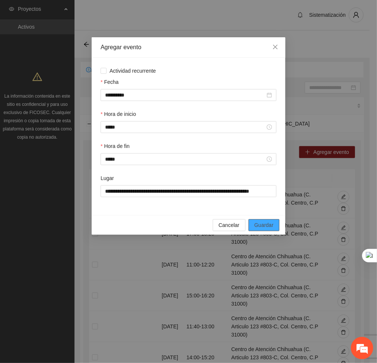
click at [261, 228] on span "Guardar" at bounding box center [264, 225] width 19 height 8
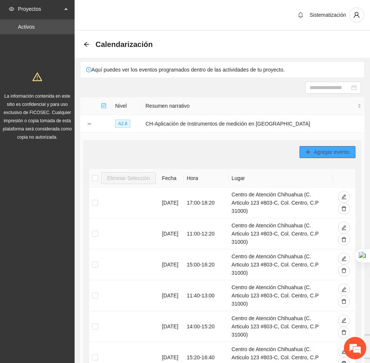
click at [309, 151] on icon "plus" at bounding box center [307, 152] width 5 height 5
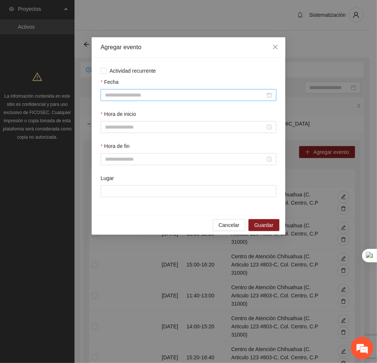
click at [211, 101] on div at bounding box center [189, 95] width 176 height 12
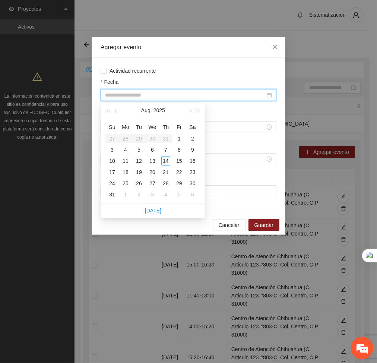
type input "**********"
click at [180, 161] on div "15" at bounding box center [179, 161] width 9 height 9
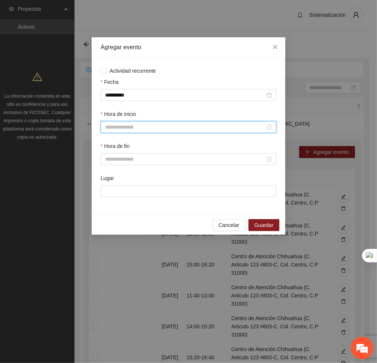
click at [164, 125] on input "Hora de inicio" at bounding box center [185, 127] width 160 height 8
click at [108, 182] on div "10" at bounding box center [111, 181] width 21 height 10
click at [129, 186] on div "20" at bounding box center [132, 187] width 21 height 10
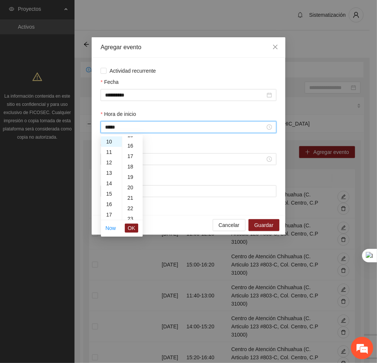
type input "*****"
click at [134, 226] on span "OK" at bounding box center [131, 228] width 7 height 8
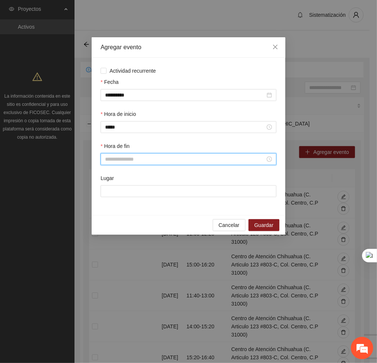
click at [125, 161] on input "Hora de fin" at bounding box center [185, 159] width 160 height 8
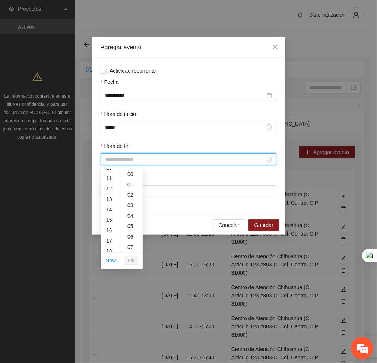
scroll to position [110, 0]
click at [111, 184] on div "12" at bounding box center [111, 189] width 21 height 10
click at [106, 189] on div "11" at bounding box center [111, 191] width 21 height 10
click at [128, 221] on div "40" at bounding box center [132, 220] width 21 height 10
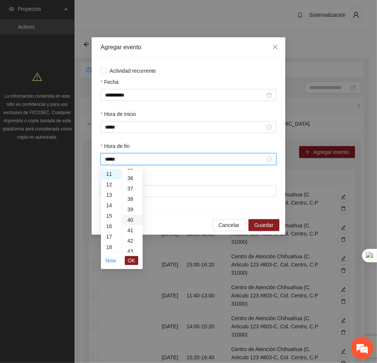
type input "*****"
click at [133, 261] on span "OK" at bounding box center [131, 261] width 7 height 8
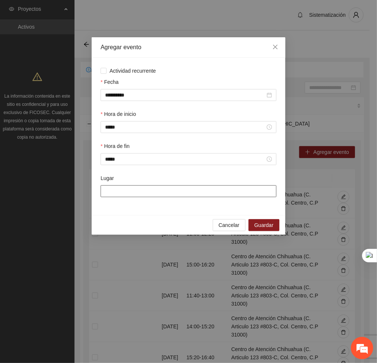
click at [143, 193] on input "Lugar" at bounding box center [189, 191] width 176 height 12
type input "**********"
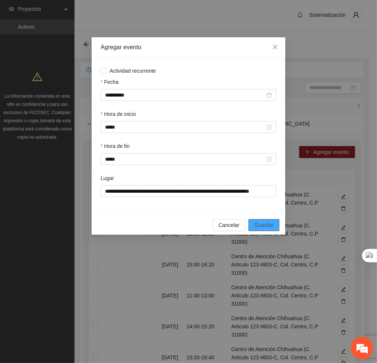
click at [259, 224] on span "Guardar" at bounding box center [264, 225] width 19 height 8
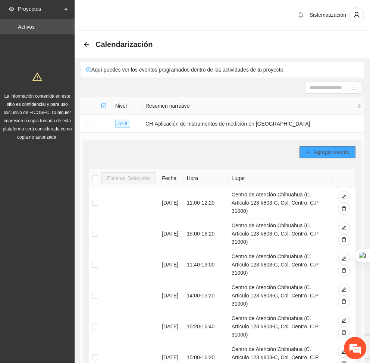
click at [314, 154] on span "Agregar evento" at bounding box center [332, 152] width 36 height 8
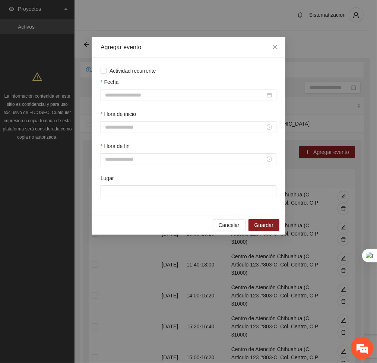
click at [196, 101] on div "Fecha" at bounding box center [188, 94] width 179 height 32
click at [176, 91] on input "Fecha" at bounding box center [185, 95] width 160 height 8
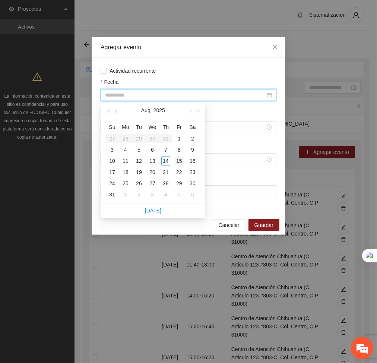
type input "**********"
click at [177, 160] on div "15" at bounding box center [179, 161] width 9 height 9
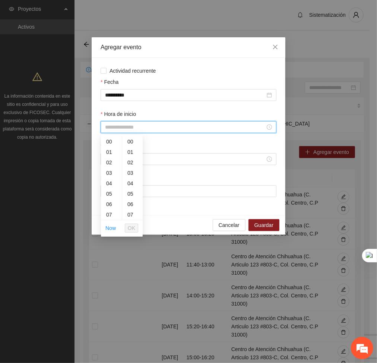
click at [150, 125] on input "Hora de inicio" at bounding box center [185, 127] width 160 height 8
click at [109, 183] on div "11" at bounding box center [111, 183] width 21 height 10
click at [128, 196] on div "40" at bounding box center [132, 198] width 21 height 10
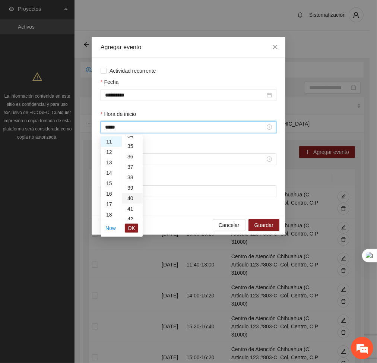
type input "*****"
click at [134, 230] on span "OK" at bounding box center [131, 228] width 7 height 8
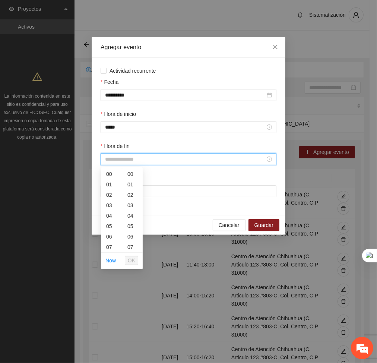
click at [122, 163] on input "Hora de fin" at bounding box center [185, 159] width 160 height 8
click at [106, 184] on div "13" at bounding box center [111, 187] width 21 height 10
type input "*****"
click at [134, 259] on span "OK" at bounding box center [131, 261] width 7 height 8
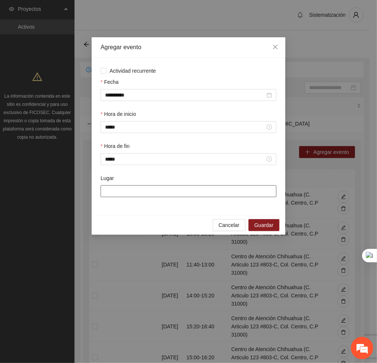
click at [136, 193] on input "Lugar" at bounding box center [189, 191] width 176 height 12
type input "**********"
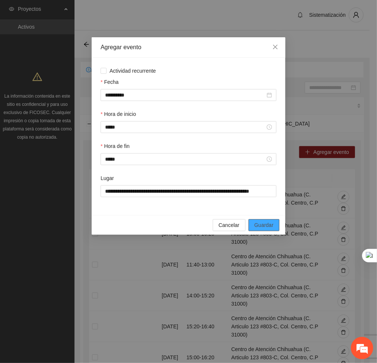
click at [271, 227] on span "Guardar" at bounding box center [264, 225] width 19 height 8
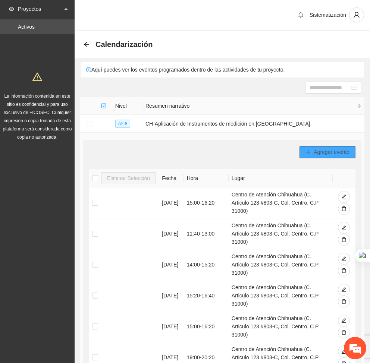
click at [340, 154] on span "Agregar evento" at bounding box center [332, 152] width 36 height 8
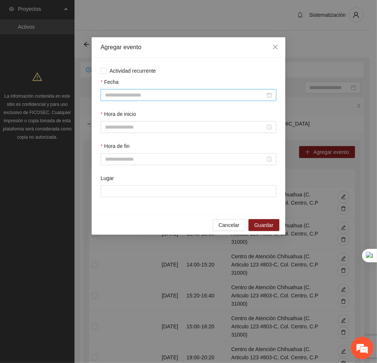
click at [164, 100] on div at bounding box center [189, 95] width 176 height 12
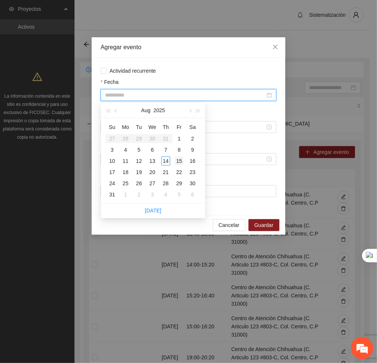
type input "**********"
click at [175, 161] on div "15" at bounding box center [179, 161] width 9 height 9
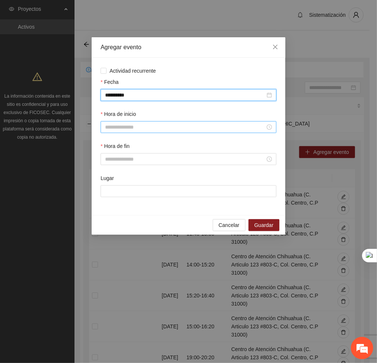
click at [144, 126] on input "Hora de inicio" at bounding box center [185, 127] width 160 height 8
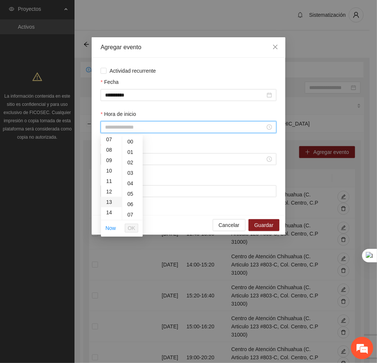
click at [109, 202] on div "13" at bounding box center [111, 202] width 21 height 10
type input "*****"
click at [130, 229] on span "OK" at bounding box center [131, 228] width 7 height 8
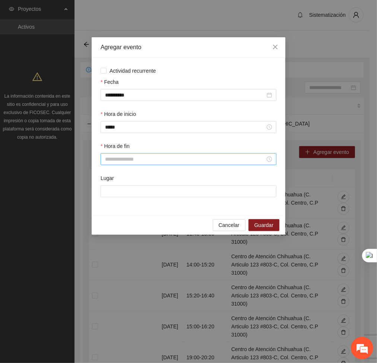
click at [122, 164] on div at bounding box center [189, 159] width 176 height 12
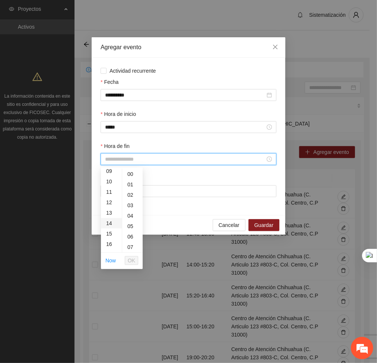
click at [109, 225] on div "14" at bounding box center [111, 223] width 21 height 10
click at [129, 189] on div "20" at bounding box center [132, 188] width 21 height 10
type input "*****"
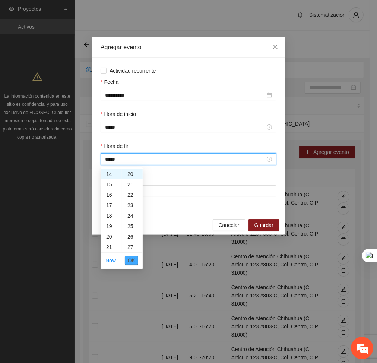
click at [135, 264] on span "OK" at bounding box center [131, 261] width 7 height 8
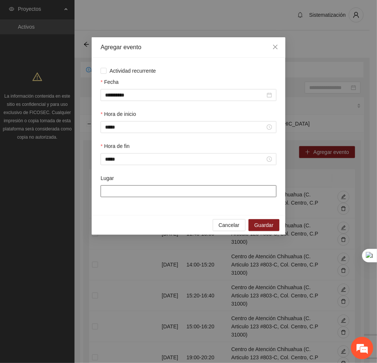
click at [132, 192] on input "Lugar" at bounding box center [189, 191] width 176 height 12
type input "**********"
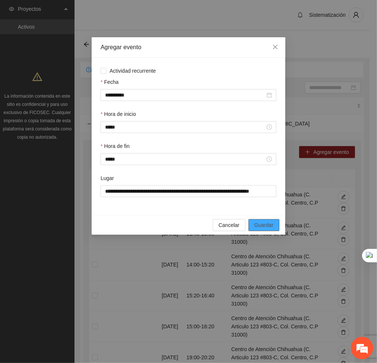
click at [269, 227] on span "Guardar" at bounding box center [264, 225] width 19 height 8
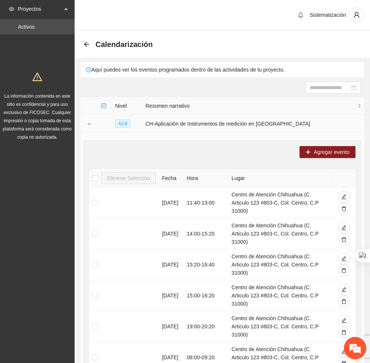
click at [93, 124] on td at bounding box center [89, 124] width 18 height 18
click at [87, 124] on button "Collapse row" at bounding box center [89, 124] width 6 height 6
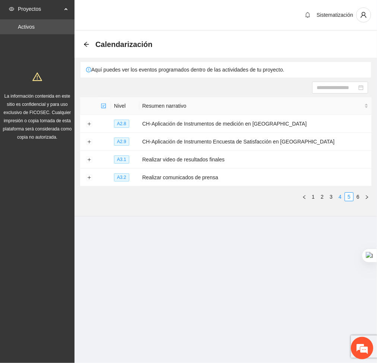
click at [339, 196] on link "4" at bounding box center [340, 197] width 8 height 8
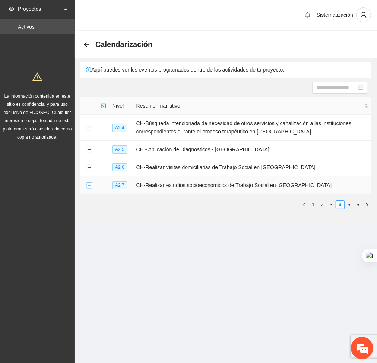
click at [90, 184] on button "Expand row" at bounding box center [89, 186] width 6 height 6
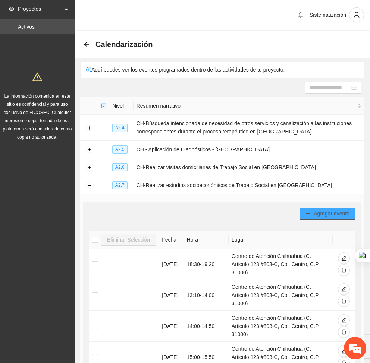
click at [337, 219] on button "Agregar evento" at bounding box center [327, 214] width 56 height 12
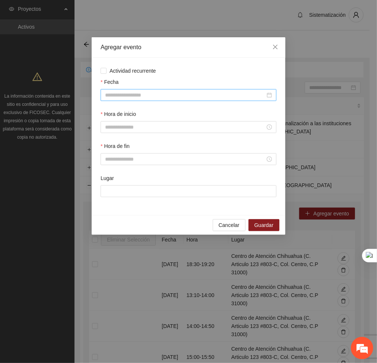
click at [189, 96] on input "Fecha" at bounding box center [185, 95] width 160 height 8
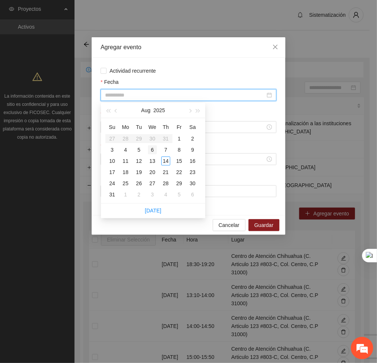
type input "**********"
click at [154, 152] on div "6" at bounding box center [152, 149] width 9 height 9
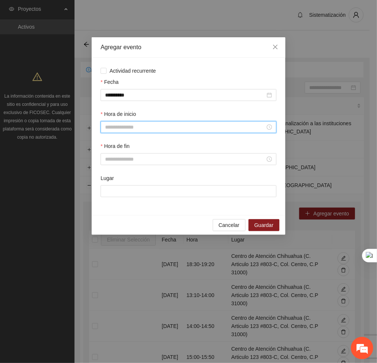
click at [131, 128] on input "Hora de inicio" at bounding box center [185, 127] width 160 height 8
click at [107, 177] on div "10" at bounding box center [111, 177] width 21 height 10
type input "*****"
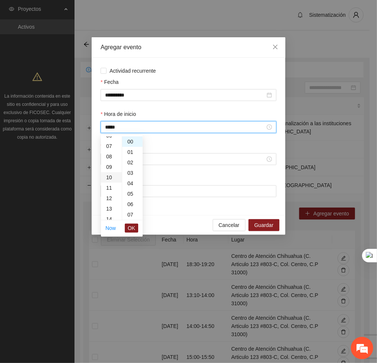
scroll to position [104, 0]
click at [132, 227] on span "OK" at bounding box center [131, 228] width 7 height 8
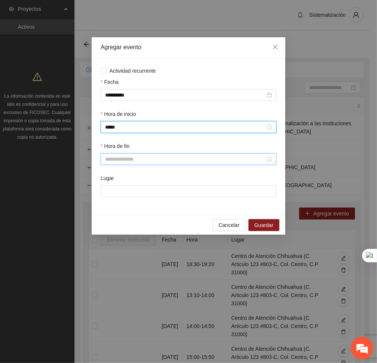
click at [125, 159] on input "Hora de fin" at bounding box center [185, 159] width 160 height 8
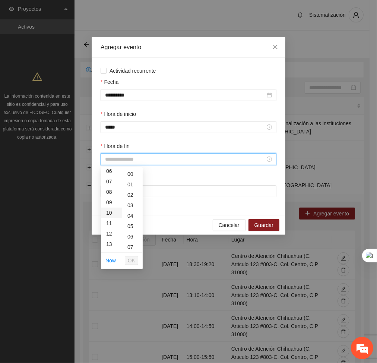
click at [109, 213] on div "10" at bounding box center [111, 213] width 21 height 10
click at [127, 226] on div "50" at bounding box center [132, 227] width 21 height 10
type input "*****"
click at [134, 262] on span "OK" at bounding box center [131, 261] width 7 height 8
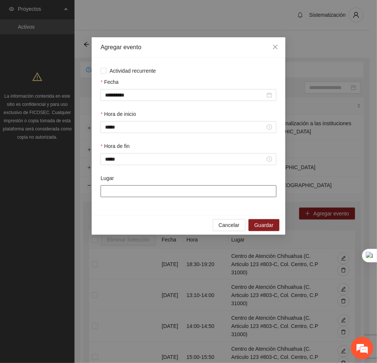
click at [133, 190] on input "Lugar" at bounding box center [189, 191] width 176 height 12
type input "**********"
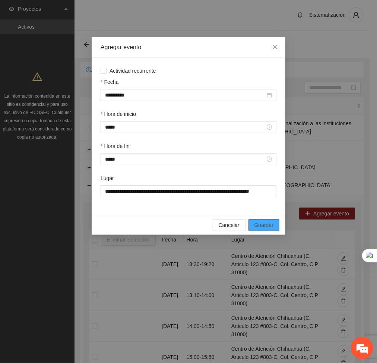
click at [271, 224] on span "Guardar" at bounding box center [264, 225] width 19 height 8
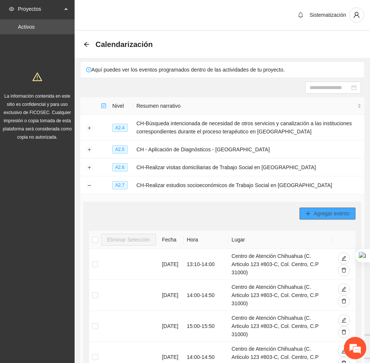
click at [325, 217] on span "Agregar evento" at bounding box center [332, 214] width 36 height 8
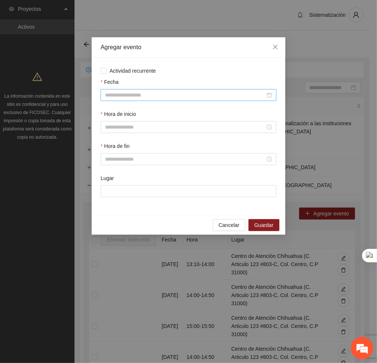
click at [196, 98] on input "Fecha" at bounding box center [185, 95] width 160 height 8
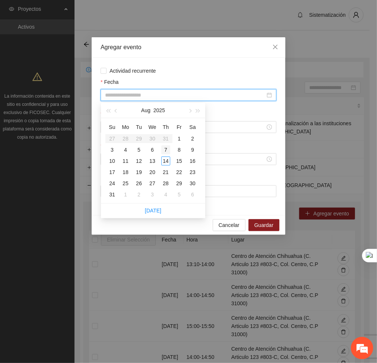
type input "**********"
click at [153, 150] on div "6" at bounding box center [152, 149] width 9 height 9
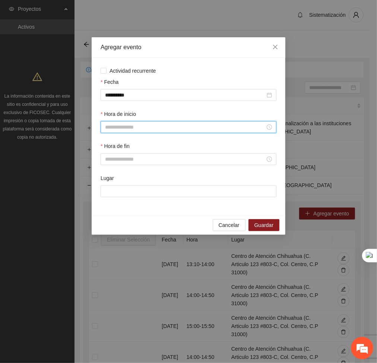
click at [160, 129] on input "Hora de inicio" at bounding box center [185, 127] width 160 height 8
click at [108, 150] on div "11" at bounding box center [111, 153] width 21 height 10
type input "*****"
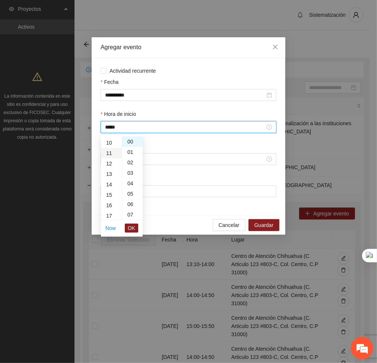
scroll to position [115, 0]
click at [133, 226] on span "OK" at bounding box center [131, 228] width 7 height 8
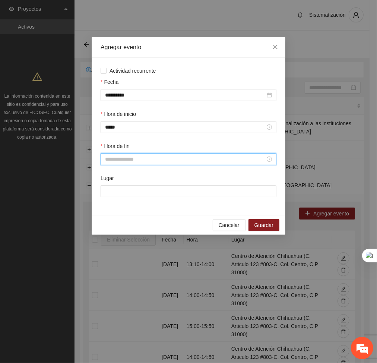
click at [107, 161] on input "Hora de fin" at bounding box center [185, 159] width 160 height 8
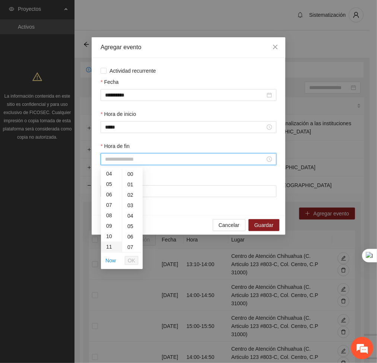
click at [107, 245] on div "11" at bounding box center [111, 247] width 21 height 10
click at [130, 207] on div "50" at bounding box center [132, 209] width 21 height 10
type input "*****"
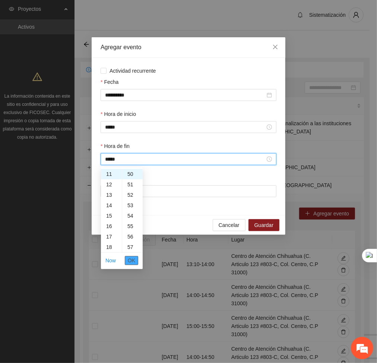
click at [135, 262] on span "OK" at bounding box center [131, 261] width 7 height 8
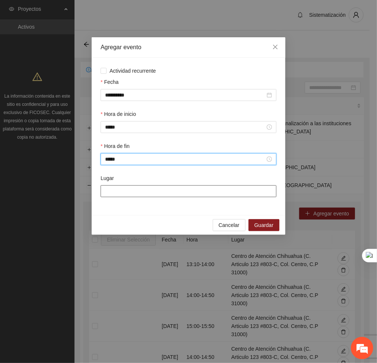
click at [124, 193] on input "Lugar" at bounding box center [189, 191] width 176 height 12
type input "**********"
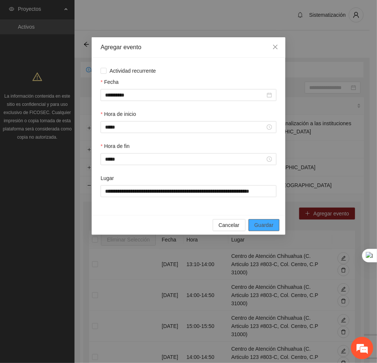
click at [268, 223] on span "Guardar" at bounding box center [264, 225] width 19 height 8
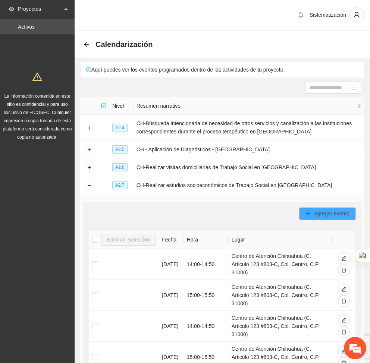
click at [311, 211] on button "Agregar evento" at bounding box center [327, 214] width 56 height 12
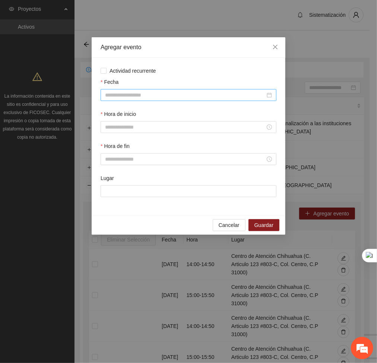
click at [218, 96] on input "Fecha" at bounding box center [185, 95] width 160 height 8
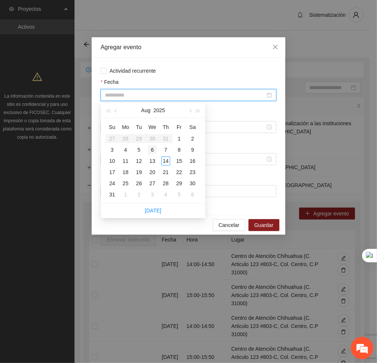
type input "**********"
click at [151, 150] on div "6" at bounding box center [152, 149] width 9 height 9
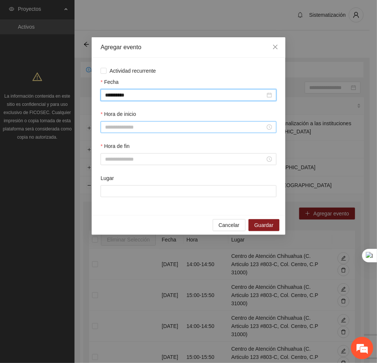
click at [142, 129] on input "Hora de inicio" at bounding box center [185, 127] width 160 height 8
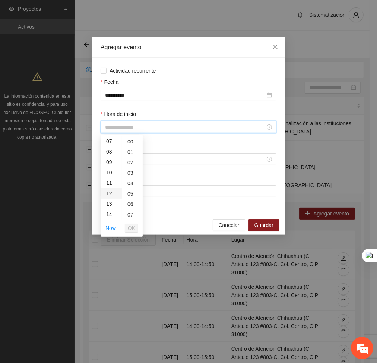
click at [110, 194] on div "12" at bounding box center [111, 193] width 21 height 10
type input "*****"
click at [130, 229] on span "OK" at bounding box center [131, 228] width 7 height 8
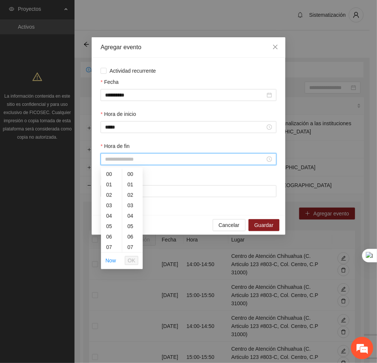
click at [115, 161] on input "Hora de fin" at bounding box center [185, 159] width 160 height 8
click at [112, 199] on div "12" at bounding box center [111, 201] width 21 height 10
click at [132, 213] on div "50" at bounding box center [132, 218] width 21 height 10
type input "*****"
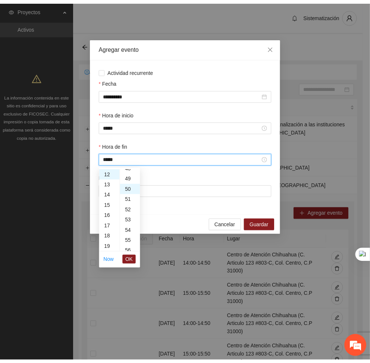
scroll to position [522, 0]
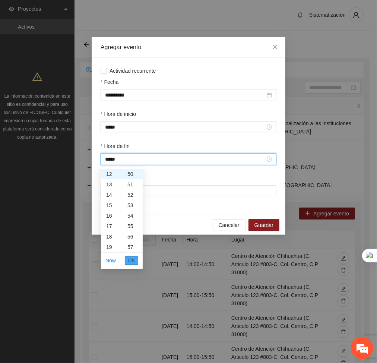
click at [130, 261] on span "OK" at bounding box center [131, 261] width 7 height 8
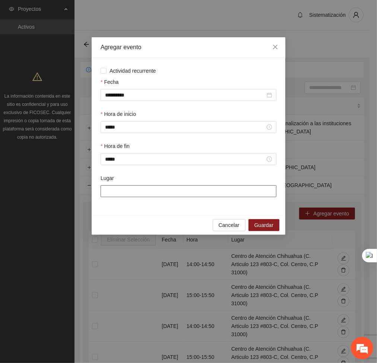
click at [138, 195] on input "Lugar" at bounding box center [189, 191] width 176 height 12
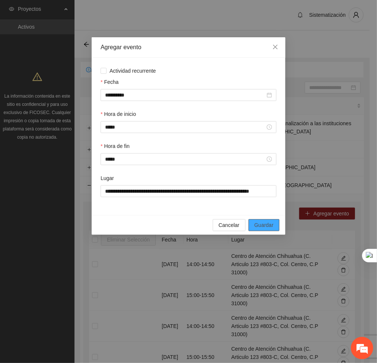
click at [262, 221] on span "Guardar" at bounding box center [264, 225] width 19 height 8
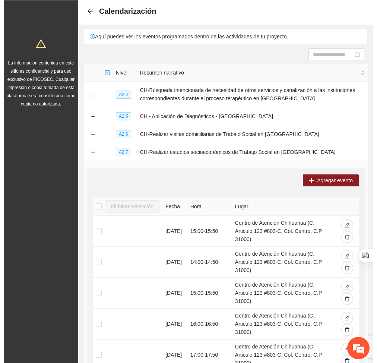
scroll to position [34, 0]
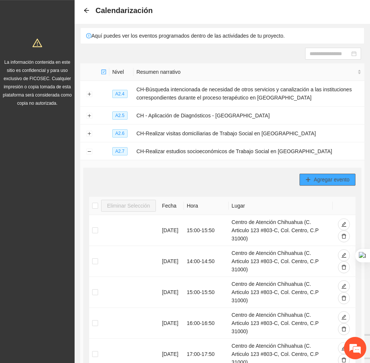
click at [320, 177] on span "Agregar evento" at bounding box center [332, 180] width 36 height 8
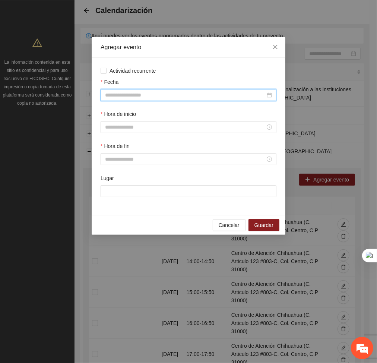
click at [200, 92] on input "Fecha" at bounding box center [185, 95] width 160 height 8
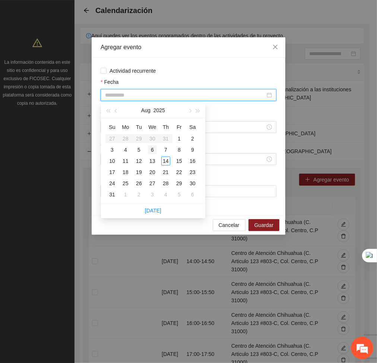
click at [151, 147] on div "6" at bounding box center [152, 149] width 9 height 9
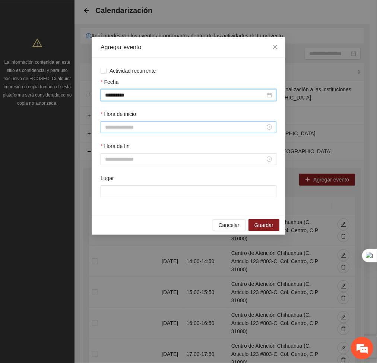
click at [116, 127] on input "Hora de inicio" at bounding box center [185, 127] width 160 height 8
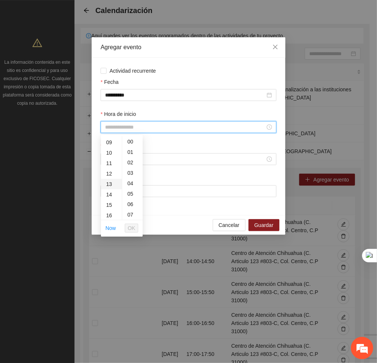
click at [106, 182] on div "13" at bounding box center [111, 184] width 21 height 10
click at [130, 232] on span "OK" at bounding box center [131, 228] width 7 height 8
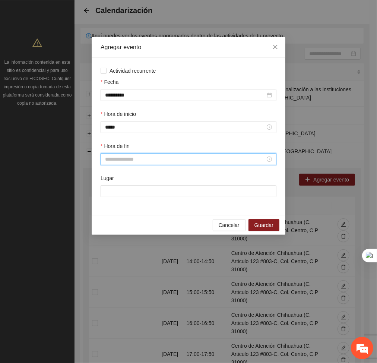
click at [128, 157] on input "Hora de fin" at bounding box center [185, 159] width 160 height 8
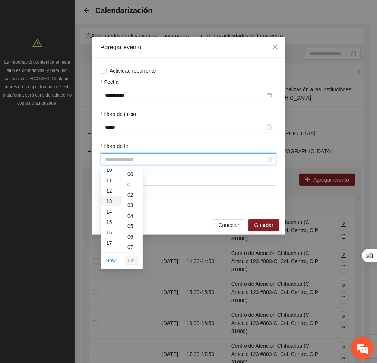
click at [107, 203] on div "13" at bounding box center [111, 201] width 21 height 10
click at [129, 207] on div "50" at bounding box center [132, 207] width 21 height 10
click at [134, 260] on span "OK" at bounding box center [131, 261] width 7 height 8
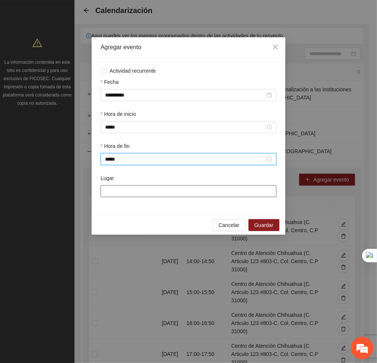
click at [132, 190] on input "Lugar" at bounding box center [189, 191] width 176 height 12
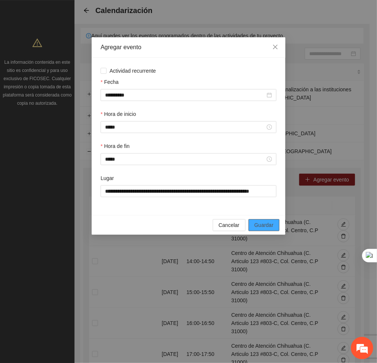
click at [271, 230] on button "Guardar" at bounding box center [264, 225] width 31 height 12
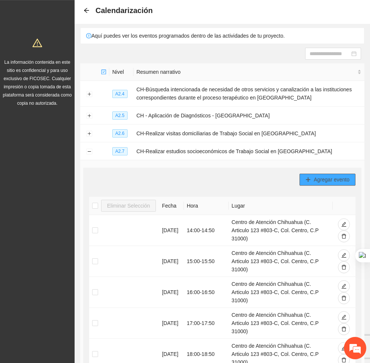
click at [308, 181] on icon "plus" at bounding box center [307, 179] width 5 height 5
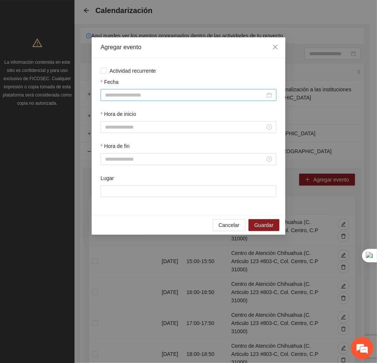
click at [164, 98] on input "Fecha" at bounding box center [185, 95] width 160 height 8
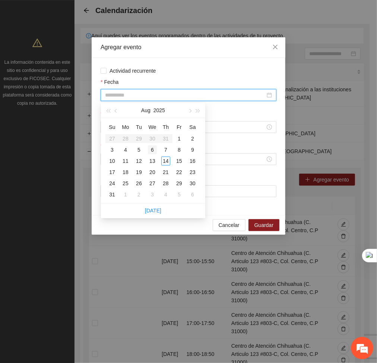
click at [153, 153] on div "6" at bounding box center [152, 149] width 9 height 9
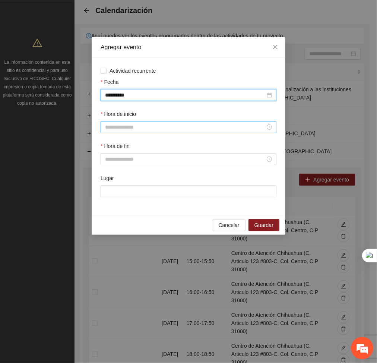
click at [135, 131] on div at bounding box center [189, 127] width 176 height 12
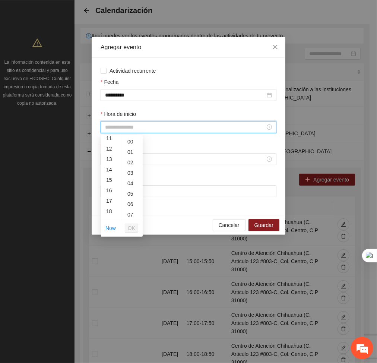
scroll to position [126, 0]
click at [106, 163] on div "14" at bounding box center [111, 162] width 21 height 10
click at [130, 227] on span "OK" at bounding box center [131, 228] width 7 height 8
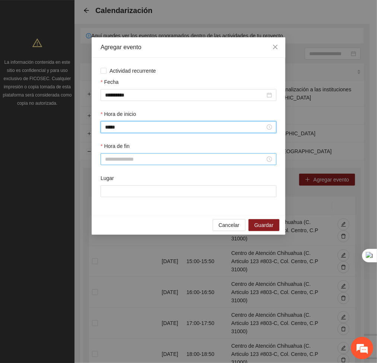
click at [115, 163] on input "Hora de fin" at bounding box center [185, 159] width 160 height 8
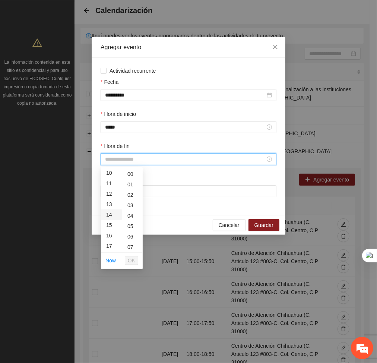
click at [109, 215] on div "14" at bounding box center [111, 215] width 21 height 10
click at [129, 219] on div "50" at bounding box center [132, 219] width 21 height 10
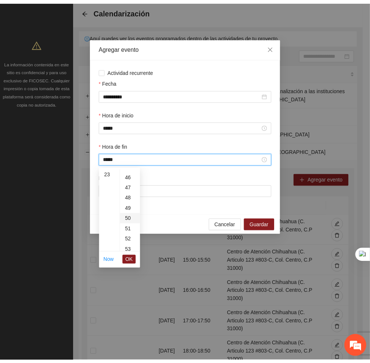
scroll to position [522, 0]
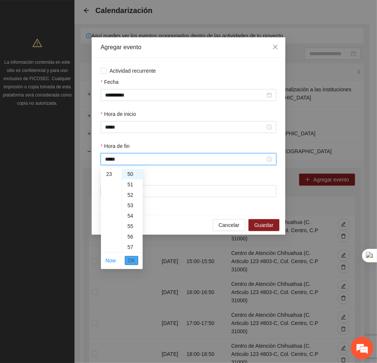
click at [130, 259] on span "OK" at bounding box center [131, 261] width 7 height 8
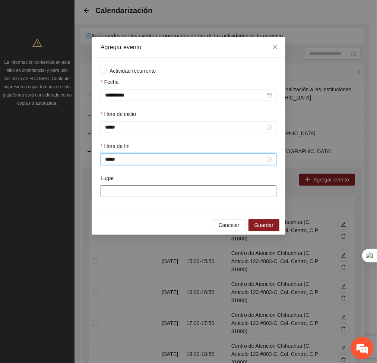
click at [146, 194] on input "Lugar" at bounding box center [189, 191] width 176 height 12
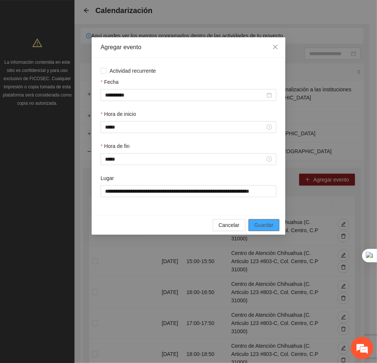
click at [260, 225] on span "Guardar" at bounding box center [264, 225] width 19 height 8
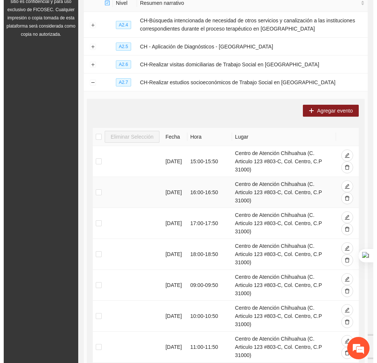
scroll to position [103, 0]
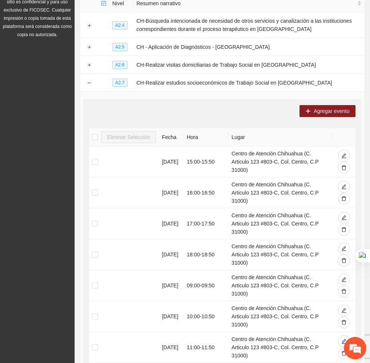
click at [329, 117] on div "Agregar evento Eliminar Selección Fecha Hora Lugar 05/08/2025 15:00 - 15:50 Cen…" at bounding box center [222, 291] width 278 height 384
click at [324, 112] on span "Agregar evento" at bounding box center [332, 111] width 36 height 8
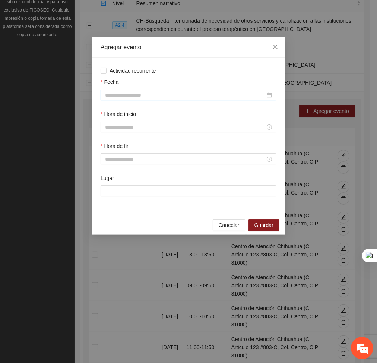
click at [235, 98] on input "Fecha" at bounding box center [185, 95] width 160 height 8
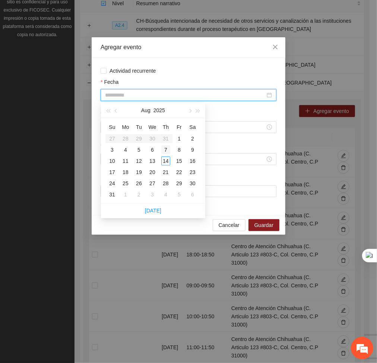
click at [169, 148] on div "7" at bounding box center [165, 149] width 9 height 9
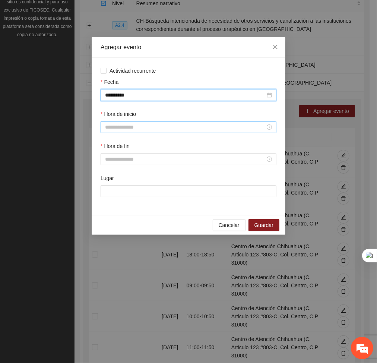
click at [146, 129] on input "Hora de inicio" at bounding box center [185, 127] width 160 height 8
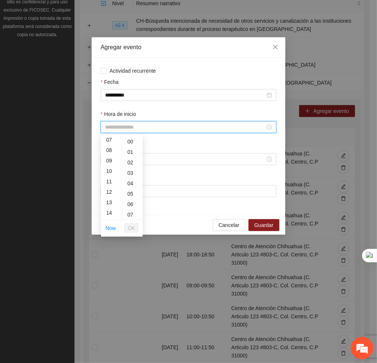
scroll to position [78, 0]
click at [108, 209] on div "14" at bounding box center [111, 210] width 21 height 10
click at [129, 226] on span "OK" at bounding box center [131, 228] width 7 height 8
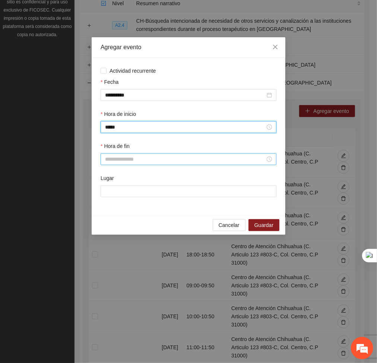
click at [111, 159] on input "Hora de fin" at bounding box center [185, 159] width 160 height 8
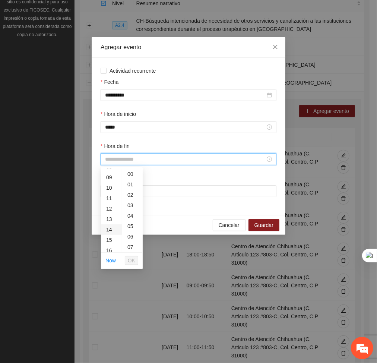
click at [112, 232] on div "14" at bounding box center [111, 229] width 21 height 10
click at [132, 213] on div "50" at bounding box center [132, 215] width 21 height 10
click at [135, 266] on li "OK" at bounding box center [131, 260] width 13 height 13
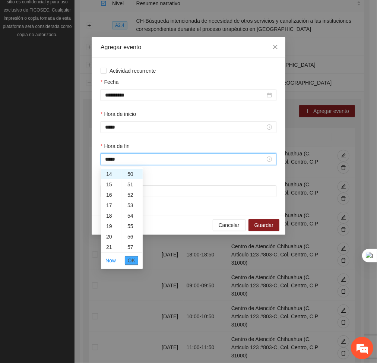
click at [133, 260] on span "OK" at bounding box center [131, 261] width 7 height 8
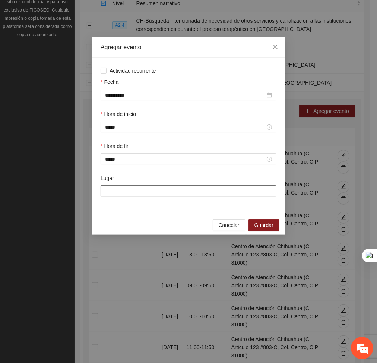
click at [157, 193] on input "Lugar" at bounding box center [189, 191] width 176 height 12
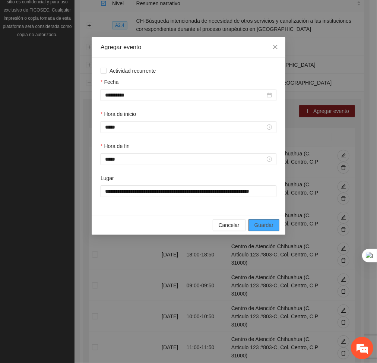
click at [260, 225] on span "Guardar" at bounding box center [264, 225] width 19 height 8
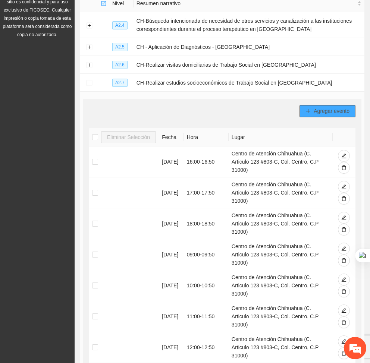
click at [322, 110] on span "Agregar evento" at bounding box center [332, 111] width 36 height 8
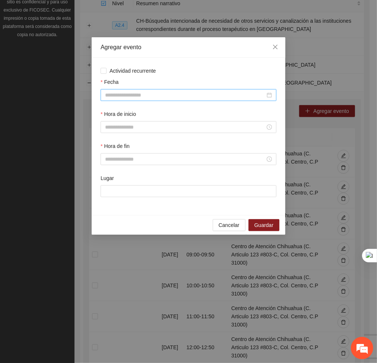
click at [235, 94] on input "Fecha" at bounding box center [185, 95] width 160 height 8
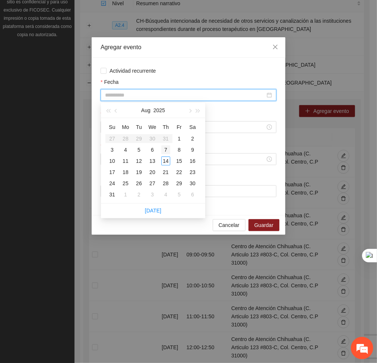
click at [165, 148] on div "7" at bounding box center [165, 149] width 9 height 9
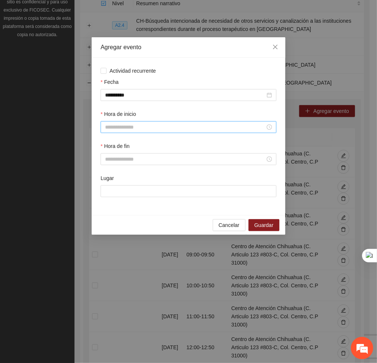
click at [164, 131] on div at bounding box center [189, 127] width 176 height 12
click at [109, 201] on div "15" at bounding box center [111, 201] width 21 height 10
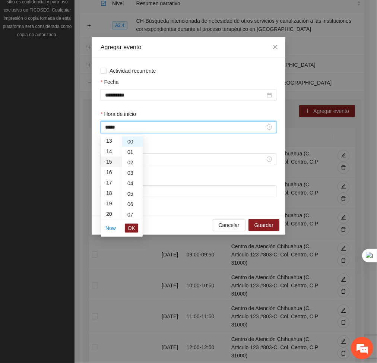
scroll to position [157, 0]
click at [129, 227] on span "OK" at bounding box center [131, 228] width 7 height 8
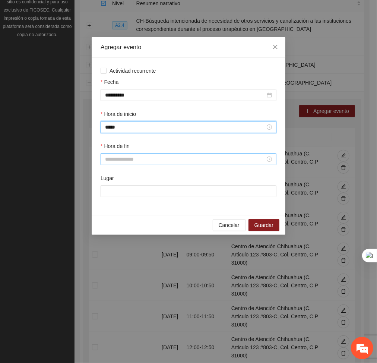
click at [120, 163] on input "Hora de fin" at bounding box center [185, 159] width 160 height 8
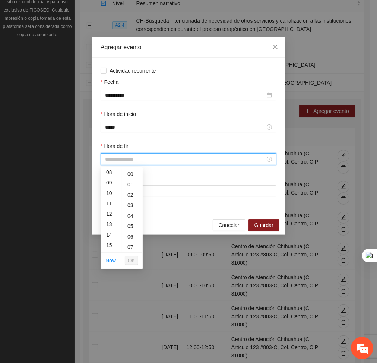
scroll to position [86, 0]
click at [108, 240] on div "15" at bounding box center [111, 245] width 21 height 10
click at [126, 211] on div "50" at bounding box center [132, 209] width 21 height 10
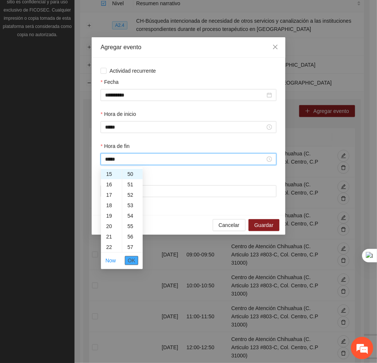
click at [132, 260] on span "OK" at bounding box center [131, 261] width 7 height 8
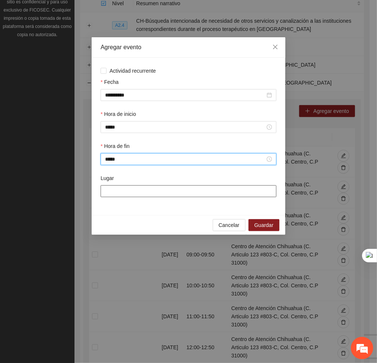
click at [127, 189] on input "Lugar" at bounding box center [189, 191] width 176 height 12
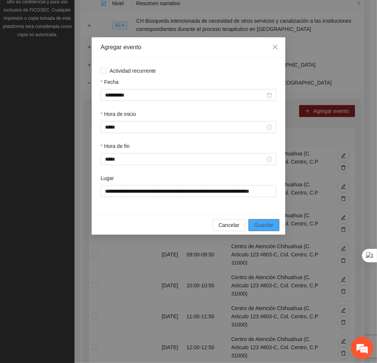
click at [264, 224] on span "Guardar" at bounding box center [264, 225] width 19 height 8
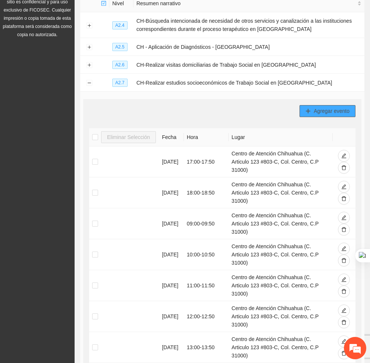
click at [308, 116] on button "Agregar evento" at bounding box center [327, 111] width 56 height 12
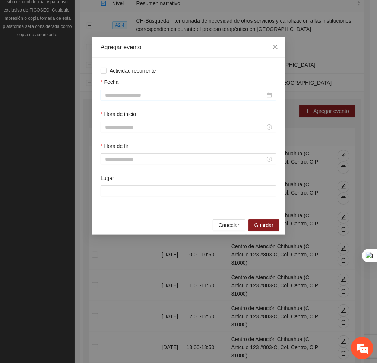
click at [232, 93] on input "Fecha" at bounding box center [185, 95] width 160 height 8
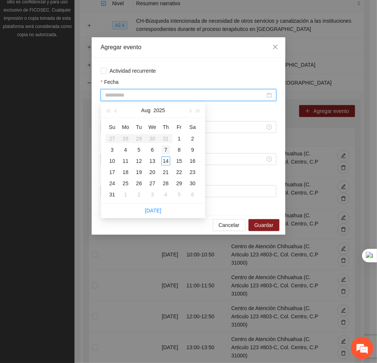
click at [165, 145] on div "7" at bounding box center [165, 149] width 9 height 9
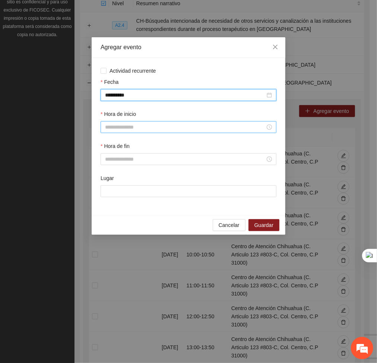
click at [166, 128] on input "Hora de inicio" at bounding box center [185, 127] width 160 height 8
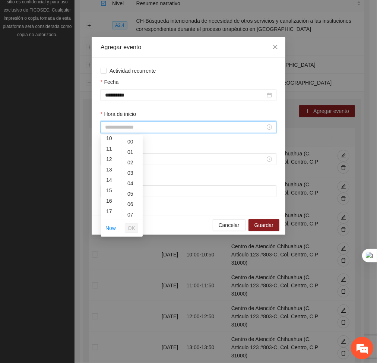
scroll to position [114, 0]
click at [107, 194] on div "16" at bounding box center [111, 195] width 21 height 10
click at [129, 226] on span "OK" at bounding box center [131, 228] width 7 height 8
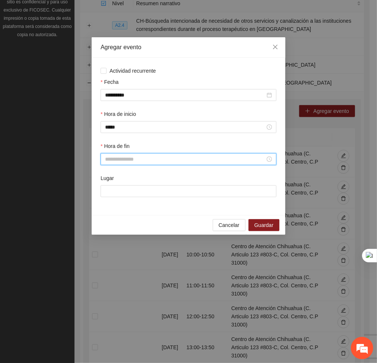
click at [110, 158] on input "Hora de fin" at bounding box center [185, 159] width 160 height 8
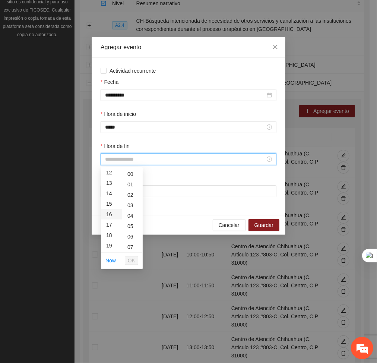
click at [113, 214] on div "16" at bounding box center [111, 214] width 21 height 10
click at [127, 239] on div "50" at bounding box center [132, 240] width 21 height 10
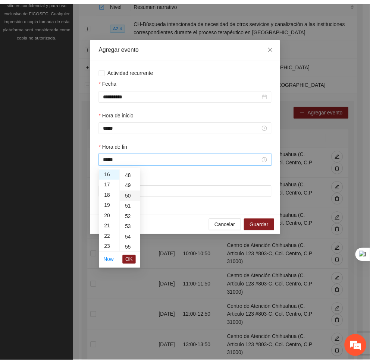
scroll to position [522, 0]
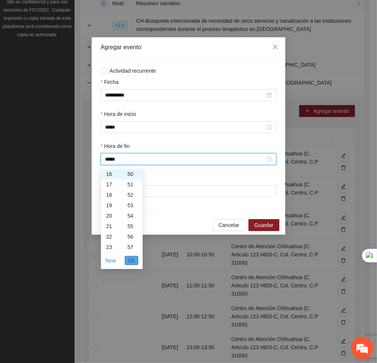
click at [130, 262] on span "OK" at bounding box center [131, 261] width 7 height 8
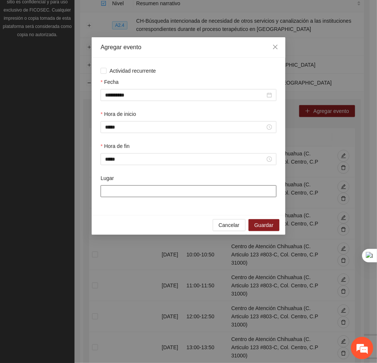
click at [129, 194] on input "Lugar" at bounding box center [189, 191] width 176 height 12
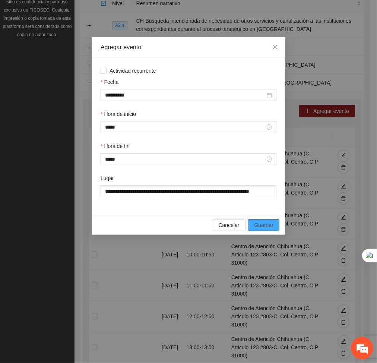
click at [258, 224] on span "Guardar" at bounding box center [264, 225] width 19 height 8
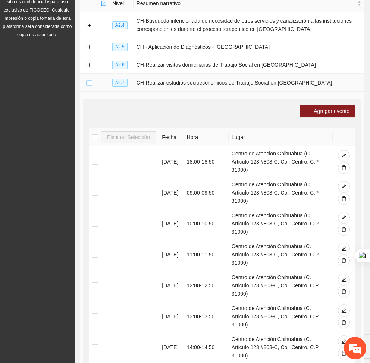
click at [90, 83] on button "Collapse row" at bounding box center [89, 83] width 6 height 6
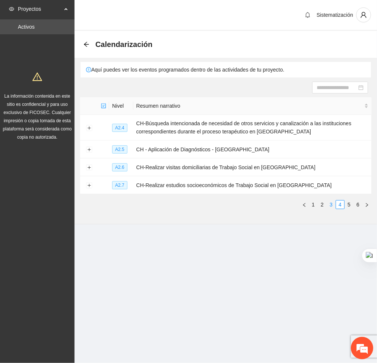
click at [330, 202] on link "3" at bounding box center [331, 205] width 8 height 8
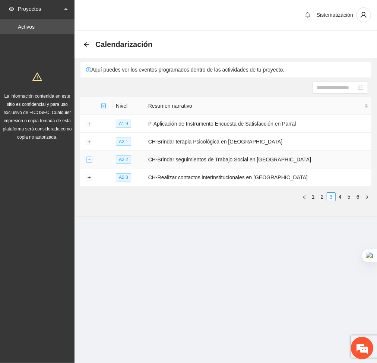
click at [87, 157] on button "Expand row" at bounding box center [89, 160] width 6 height 6
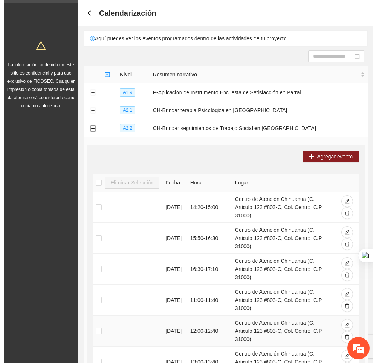
scroll to position [31, 0]
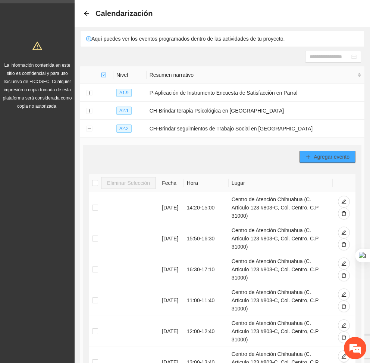
click at [323, 154] on span "Agregar evento" at bounding box center [332, 157] width 36 height 8
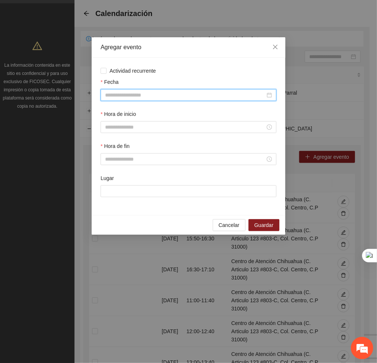
click at [185, 95] on input "Fecha" at bounding box center [185, 95] width 160 height 8
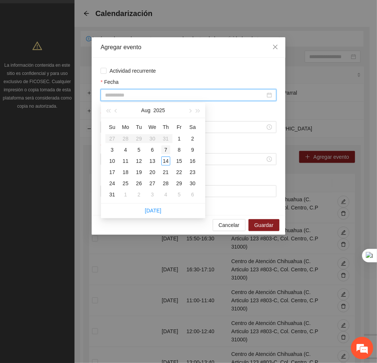
click at [168, 150] on div "7" at bounding box center [165, 149] width 9 height 9
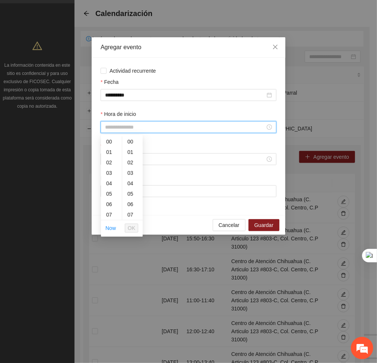
click at [126, 128] on input "Hora de inicio" at bounding box center [185, 127] width 160 height 8
click at [112, 191] on div "17" at bounding box center [111, 190] width 21 height 10
click at [135, 226] on span "OK" at bounding box center [131, 228] width 7 height 8
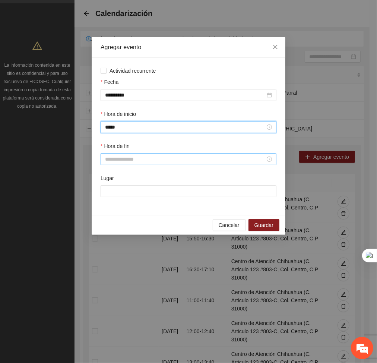
click at [114, 164] on div at bounding box center [189, 159] width 176 height 12
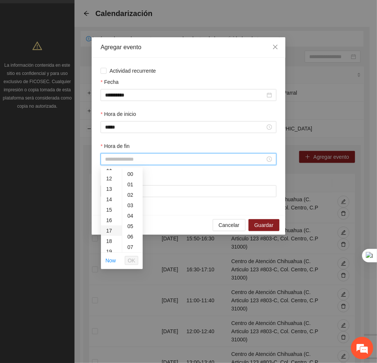
click at [109, 231] on div "17" at bounding box center [111, 231] width 21 height 10
click at [129, 248] on div "50" at bounding box center [132, 247] width 21 height 10
click at [134, 257] on span "OK" at bounding box center [131, 261] width 7 height 8
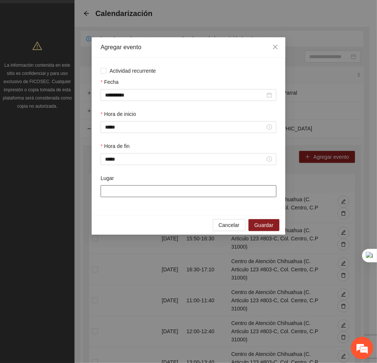
click at [142, 194] on input "Lugar" at bounding box center [189, 191] width 176 height 12
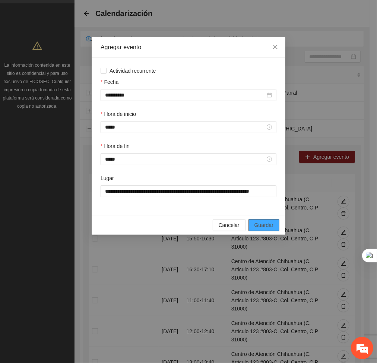
click at [267, 229] on span "Guardar" at bounding box center [264, 225] width 19 height 8
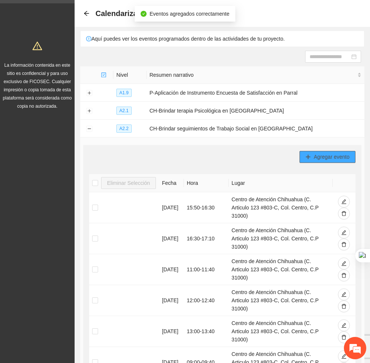
click at [334, 158] on span "Agregar evento" at bounding box center [332, 157] width 36 height 8
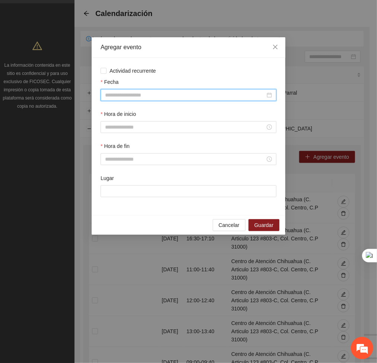
click at [197, 97] on input "Fecha" at bounding box center [185, 95] width 160 height 8
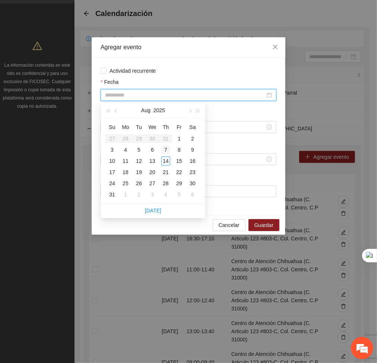
click at [165, 149] on div "7" at bounding box center [165, 149] width 9 height 9
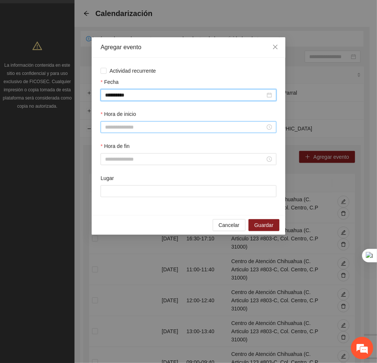
click at [141, 130] on input "Hora de inicio" at bounding box center [185, 127] width 160 height 8
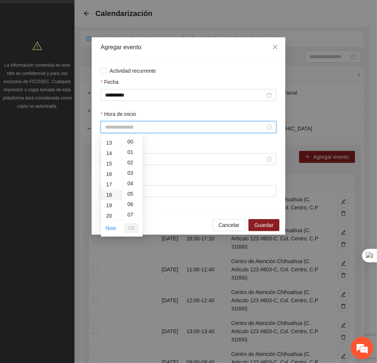
click at [112, 193] on div "18" at bounding box center [111, 195] width 21 height 10
click at [133, 227] on span "OK" at bounding box center [131, 228] width 7 height 8
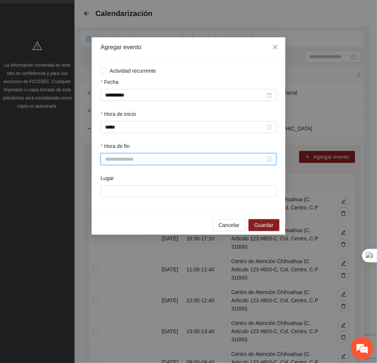
click at [122, 160] on input "Hora de fin" at bounding box center [185, 159] width 160 height 8
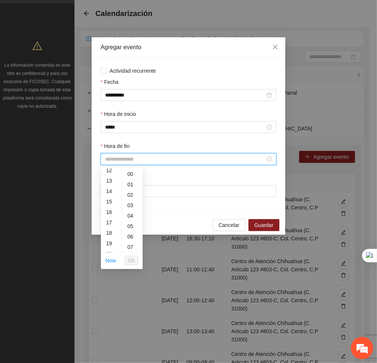
scroll to position [144, 0]
click at [111, 219] on div "18" at bounding box center [111, 218] width 21 height 10
click at [128, 217] on div "50" at bounding box center [132, 215] width 21 height 10
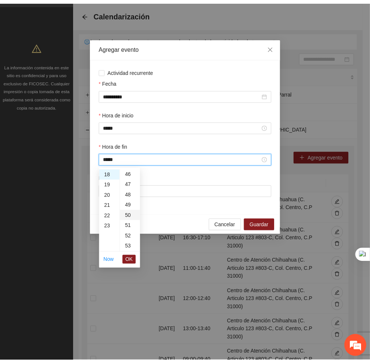
scroll to position [522, 0]
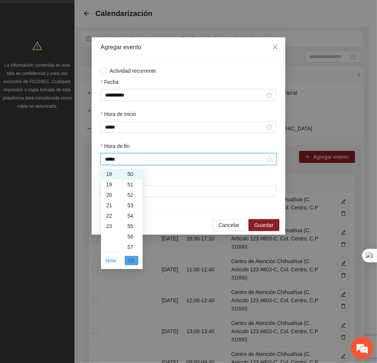
click at [135, 260] on span "OK" at bounding box center [131, 261] width 7 height 8
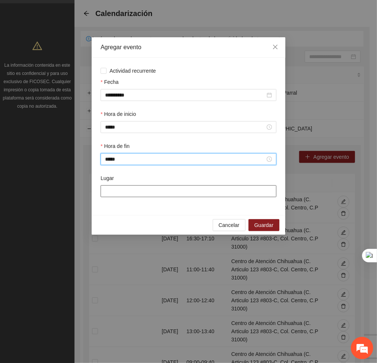
click at [151, 195] on input "Lugar" at bounding box center [189, 191] width 176 height 12
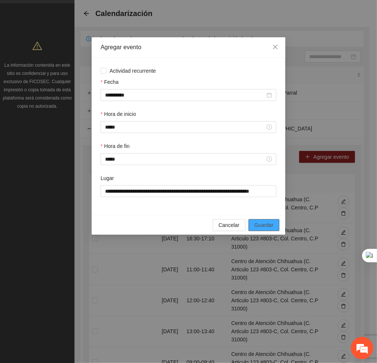
click at [263, 227] on span "Guardar" at bounding box center [264, 225] width 19 height 8
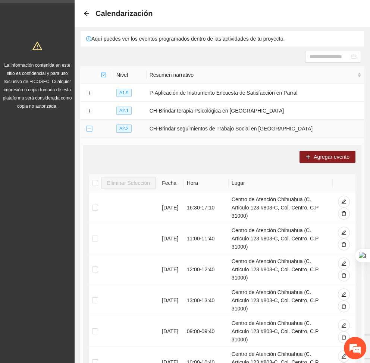
click at [90, 129] on button "Collapse row" at bounding box center [89, 129] width 6 height 6
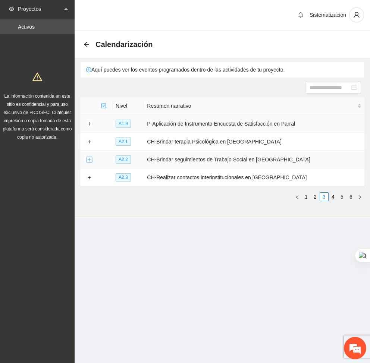
scroll to position [0, 0]
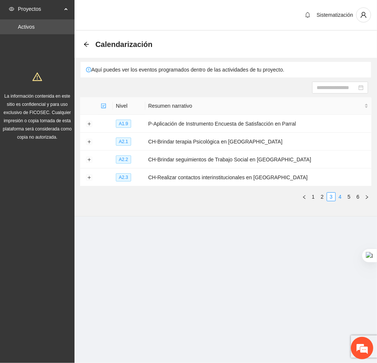
click at [338, 196] on link "4" at bounding box center [340, 197] width 8 height 8
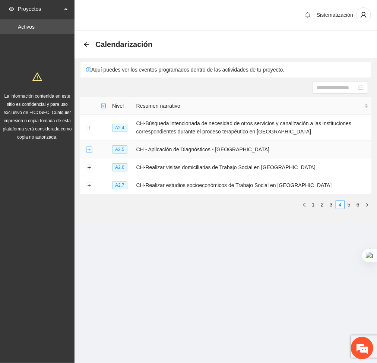
click at [87, 149] on button "Expand row" at bounding box center [89, 150] width 6 height 6
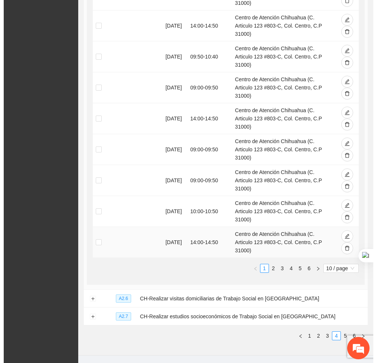
scroll to position [81, 0]
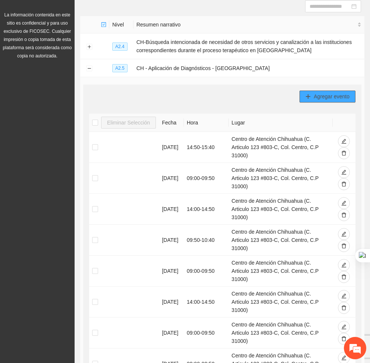
click at [308, 100] on button "Agregar evento" at bounding box center [327, 97] width 56 height 12
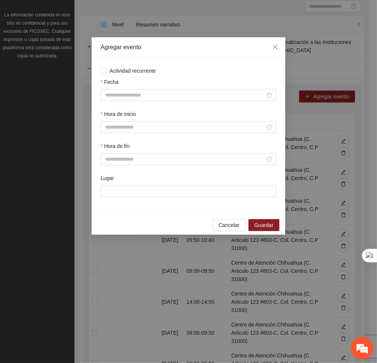
click at [241, 86] on div "Fecha" at bounding box center [189, 83] width 176 height 11
click at [227, 94] on input "Fecha" at bounding box center [185, 95] width 160 height 8
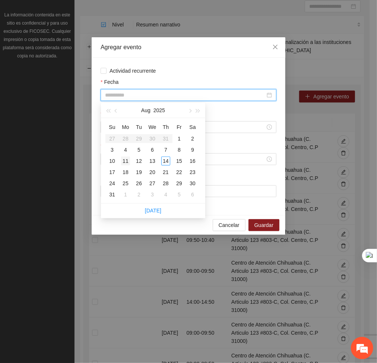
click at [125, 162] on div "11" at bounding box center [125, 161] width 9 height 9
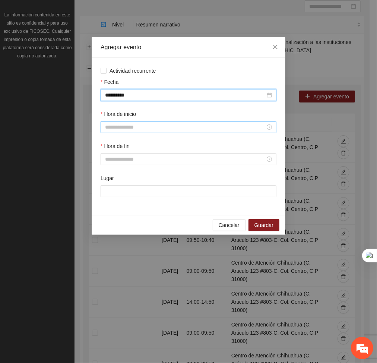
click at [120, 130] on input "Hora de inicio" at bounding box center [185, 127] width 160 height 8
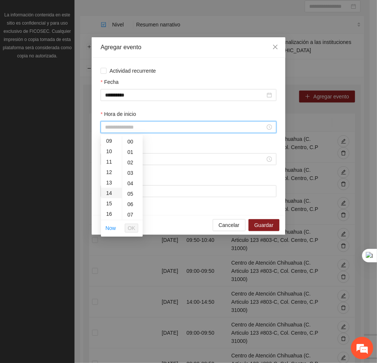
click at [108, 193] on div "14" at bounding box center [111, 193] width 21 height 10
click at [130, 229] on span "OK" at bounding box center [131, 228] width 7 height 8
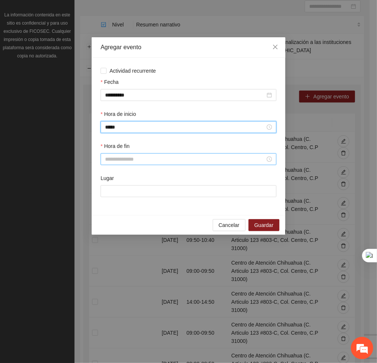
click at [127, 161] on input "Hora de fin" at bounding box center [185, 159] width 160 height 8
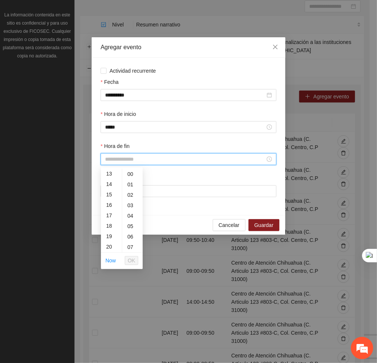
scroll to position [135, 0]
click at [109, 189] on div "14" at bounding box center [111, 185] width 21 height 10
click at [129, 243] on div "50" at bounding box center [132, 244] width 21 height 10
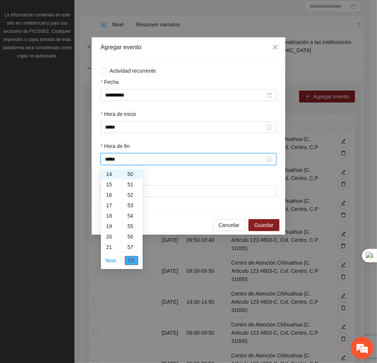
click at [132, 264] on span "OK" at bounding box center [131, 261] width 7 height 8
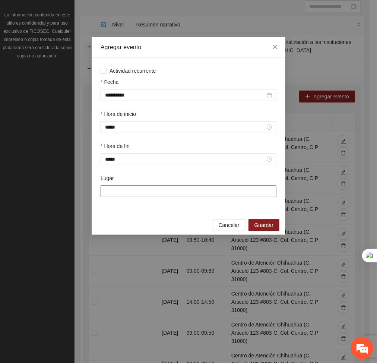
click at [135, 188] on input "Lugar" at bounding box center [189, 191] width 176 height 12
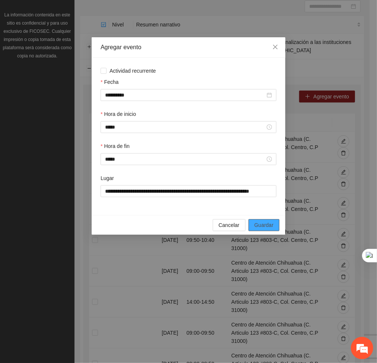
click at [270, 230] on button "Guardar" at bounding box center [264, 225] width 31 height 12
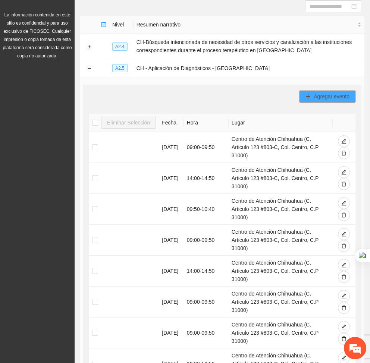
click at [312, 98] on button "Agregar evento" at bounding box center [327, 97] width 56 height 12
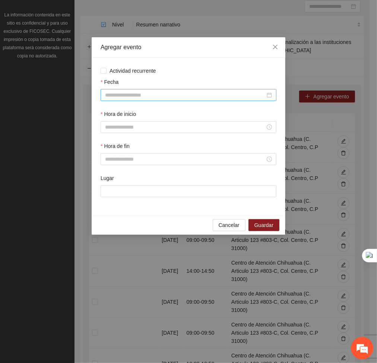
click at [227, 94] on input "Fecha" at bounding box center [185, 95] width 160 height 8
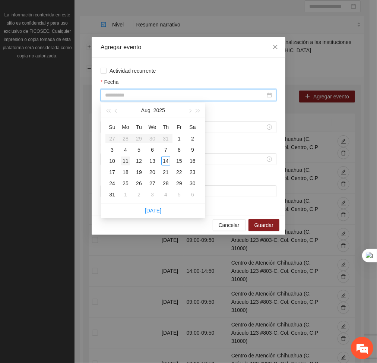
click at [125, 159] on div "11" at bounding box center [125, 161] width 9 height 9
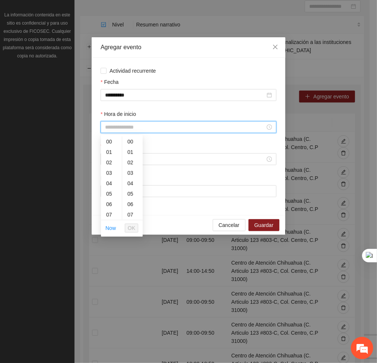
click at [129, 127] on input "Hora de inicio" at bounding box center [185, 127] width 160 height 8
click at [110, 193] on div "15" at bounding box center [111, 198] width 21 height 10
click at [133, 229] on span "OK" at bounding box center [131, 228] width 7 height 8
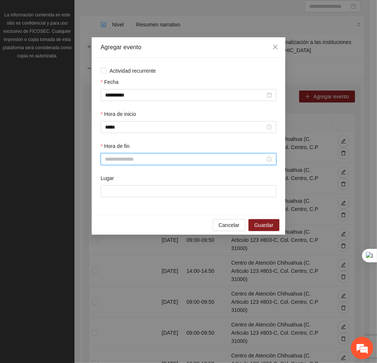
click at [129, 161] on input "Hora de fin" at bounding box center [185, 159] width 160 height 8
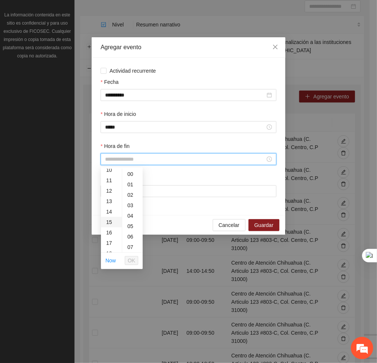
click at [109, 221] on div "15" at bounding box center [111, 222] width 21 height 10
click at [130, 215] on div "50" at bounding box center [132, 220] width 21 height 10
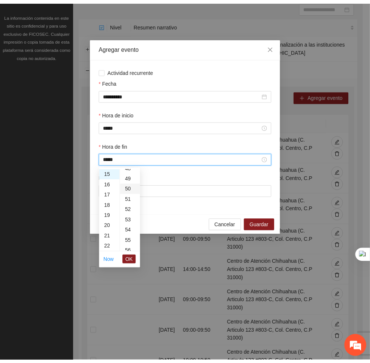
scroll to position [522, 0]
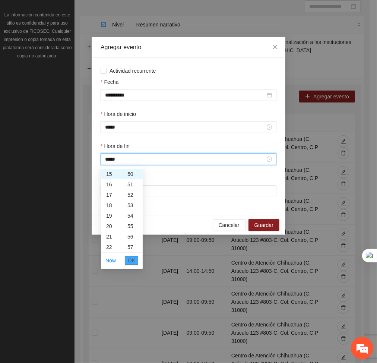
click at [135, 262] on span "OK" at bounding box center [131, 261] width 7 height 8
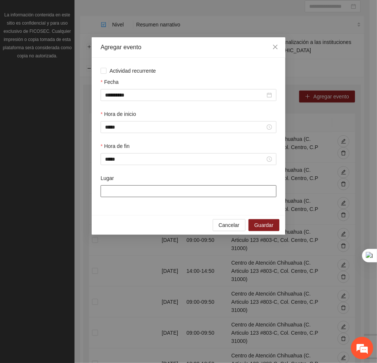
click at [138, 196] on input "Lugar" at bounding box center [189, 191] width 176 height 12
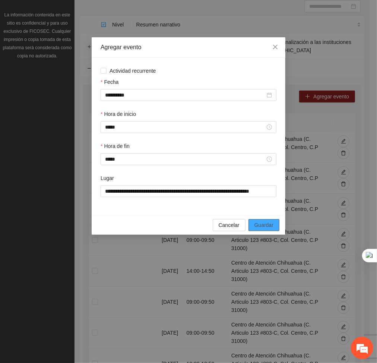
click at [263, 227] on span "Guardar" at bounding box center [264, 225] width 19 height 8
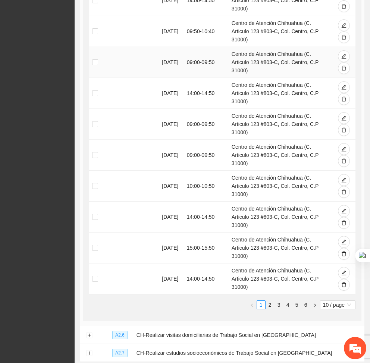
scroll to position [229, 0]
click at [339, 217] on button "button" at bounding box center [344, 223] width 12 height 12
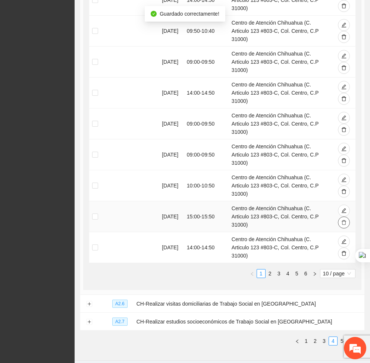
click at [339, 217] on button "button" at bounding box center [344, 223] width 12 height 12
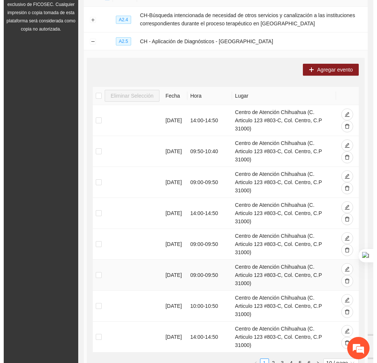
scroll to position [106, 0]
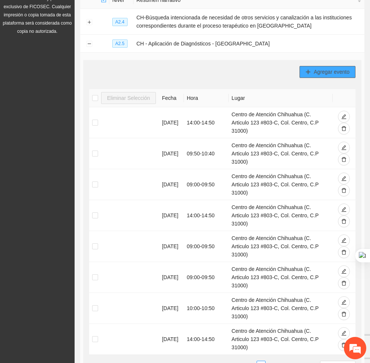
click at [312, 66] on button "Agregar evento" at bounding box center [327, 72] width 56 height 12
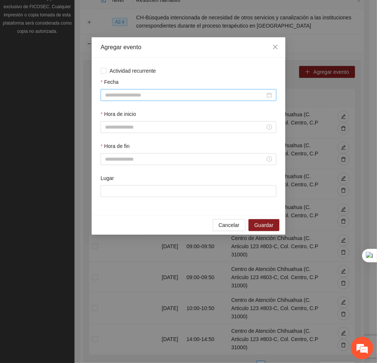
click at [236, 93] on input "Fecha" at bounding box center [185, 95] width 160 height 8
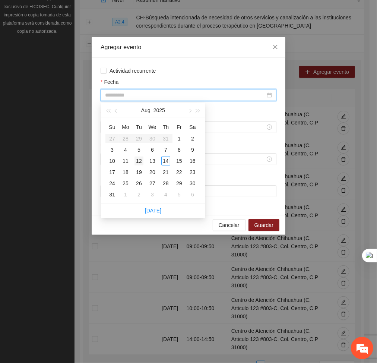
click at [142, 161] on div "12" at bounding box center [139, 161] width 9 height 9
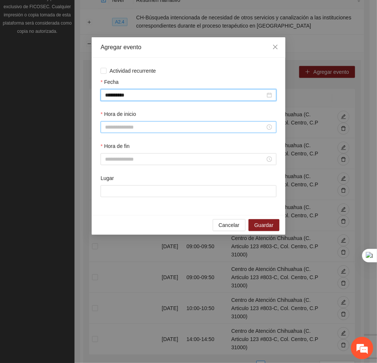
click at [148, 124] on input "Hora de inicio" at bounding box center [185, 127] width 160 height 8
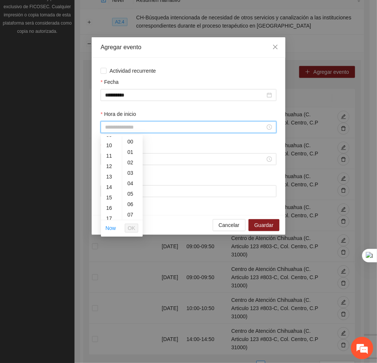
scroll to position [103, 0]
click at [112, 195] on div "15" at bounding box center [111, 196] width 21 height 10
click at [128, 227] on span "OK" at bounding box center [131, 228] width 7 height 8
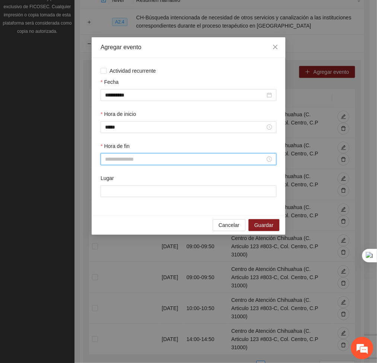
click at [126, 160] on input "Hora de fin" at bounding box center [185, 159] width 160 height 8
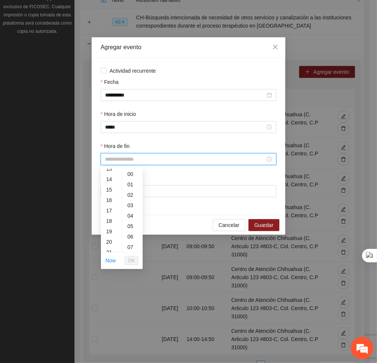
scroll to position [139, 0]
click at [109, 192] on div "15" at bounding box center [111, 191] width 21 height 10
click at [129, 219] on div "50" at bounding box center [132, 219] width 21 height 10
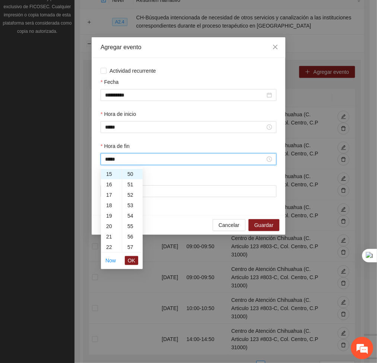
click at [133, 265] on li "OK" at bounding box center [131, 260] width 13 height 13
click at [132, 261] on span "OK" at bounding box center [131, 261] width 7 height 8
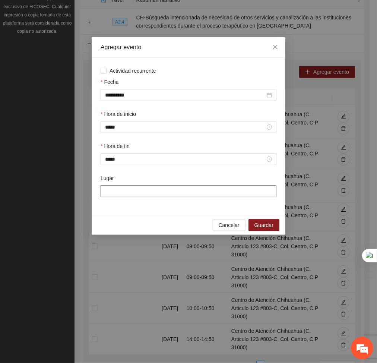
click at [145, 190] on input "Lugar" at bounding box center [189, 191] width 176 height 12
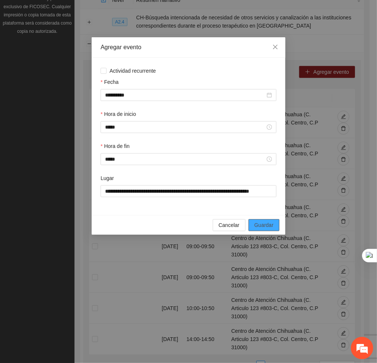
click at [270, 229] on span "Guardar" at bounding box center [264, 225] width 19 height 8
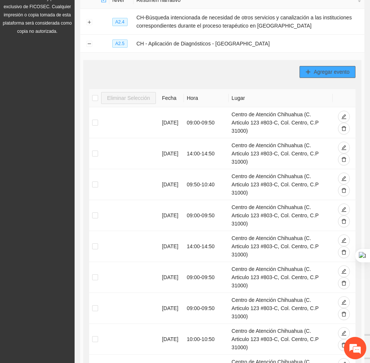
click at [320, 75] on span "Agregar evento" at bounding box center [332, 72] width 36 height 8
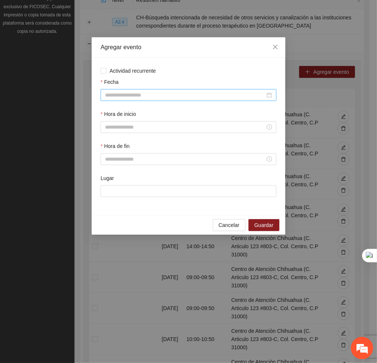
click at [188, 98] on input "Fecha" at bounding box center [185, 95] width 160 height 8
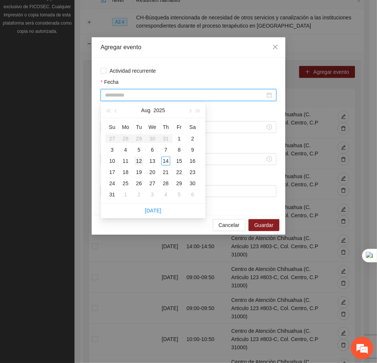
click at [140, 160] on div "12" at bounding box center [139, 161] width 9 height 9
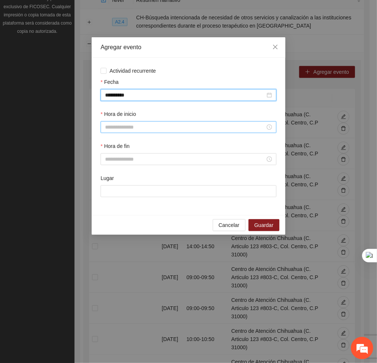
click at [138, 123] on input "Hora de inicio" at bounding box center [185, 127] width 160 height 8
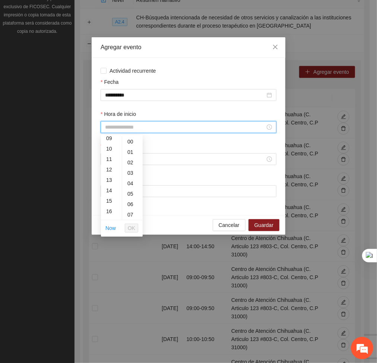
scroll to position [98, 0]
click at [108, 212] on div "16" at bounding box center [111, 211] width 21 height 10
click at [131, 229] on span "OK" at bounding box center [131, 228] width 7 height 8
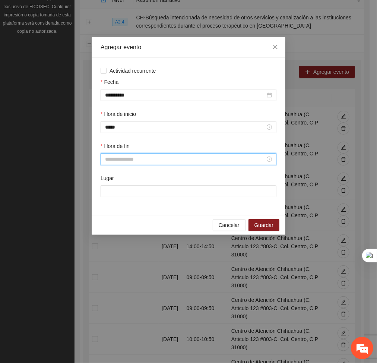
click at [115, 161] on input "Hora de fin" at bounding box center [185, 159] width 160 height 8
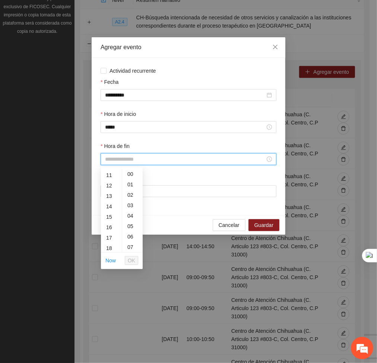
scroll to position [114, 0]
click at [108, 227] on div "16" at bounding box center [111, 227] width 21 height 10
click at [129, 217] on div "50" at bounding box center [132, 219] width 21 height 10
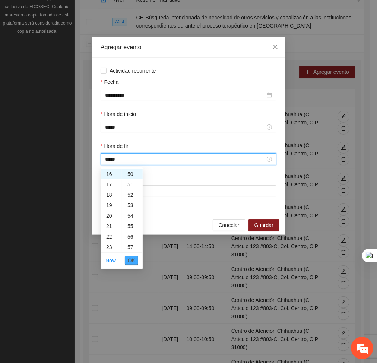
click at [134, 260] on span "OK" at bounding box center [131, 261] width 7 height 8
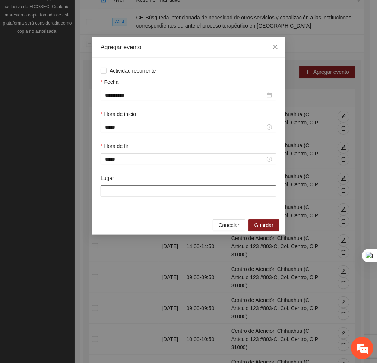
click at [148, 193] on input "Lugar" at bounding box center [189, 191] width 176 height 12
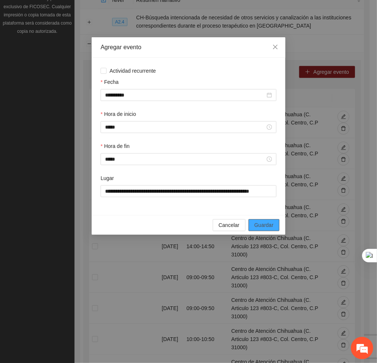
click at [270, 229] on span "Guardar" at bounding box center [264, 225] width 19 height 8
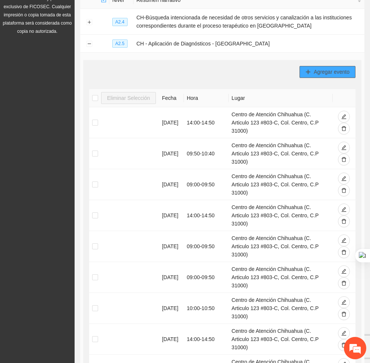
click at [320, 68] on span "Agregar evento" at bounding box center [332, 72] width 36 height 8
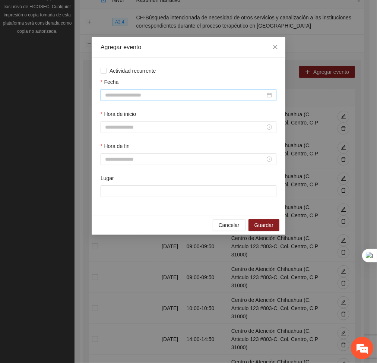
click at [245, 93] on input "Fecha" at bounding box center [185, 95] width 160 height 8
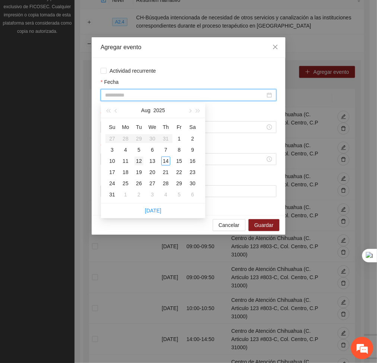
click at [138, 159] on div "12" at bounding box center [139, 161] width 9 height 9
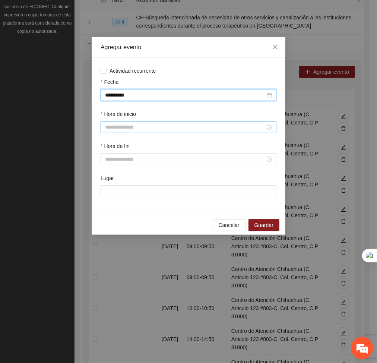
click at [133, 128] on input "Hora de inicio" at bounding box center [185, 127] width 160 height 8
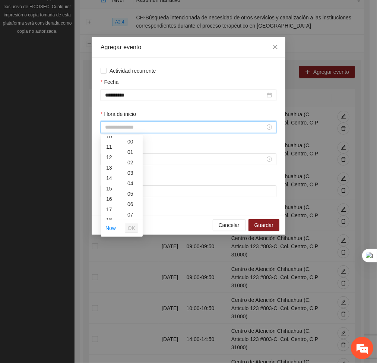
scroll to position [111, 0]
click at [108, 208] on div "17" at bounding box center [111, 208] width 21 height 10
click at [136, 231] on button "OK" at bounding box center [131, 228] width 13 height 9
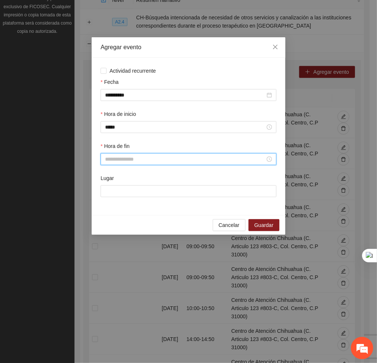
click at [125, 160] on input "Hora de fin" at bounding box center [185, 159] width 160 height 8
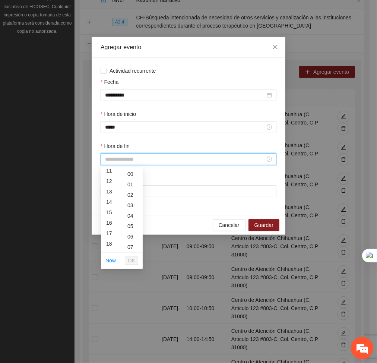
scroll to position [122, 0]
click at [111, 227] on div "17" at bounding box center [111, 230] width 21 height 10
click at [133, 222] on div "50" at bounding box center [132, 223] width 21 height 10
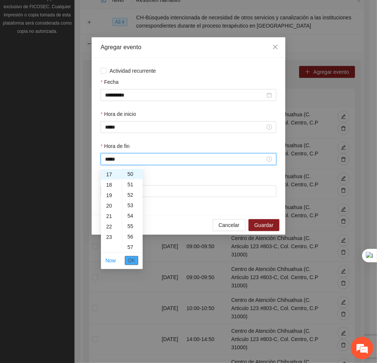
click at [136, 262] on button "OK" at bounding box center [131, 260] width 13 height 9
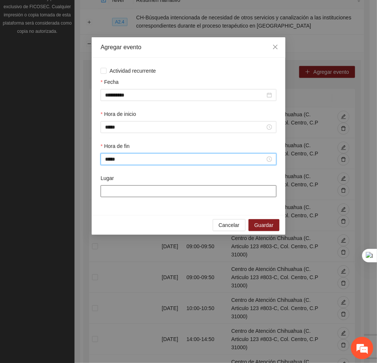
click at [152, 189] on input "Lugar" at bounding box center [189, 191] width 176 height 12
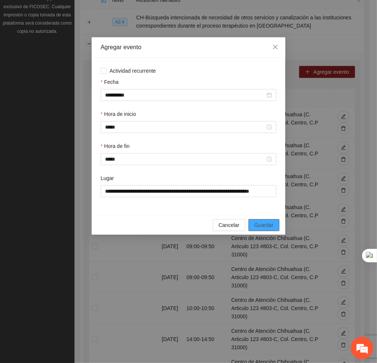
click at [275, 225] on button "Guardar" at bounding box center [264, 225] width 31 height 12
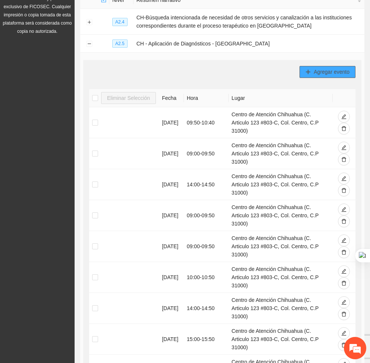
click at [340, 72] on span "Agregar evento" at bounding box center [332, 72] width 36 height 8
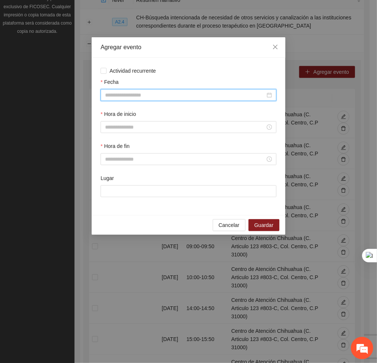
click at [248, 95] on input "Fecha" at bounding box center [185, 95] width 160 height 8
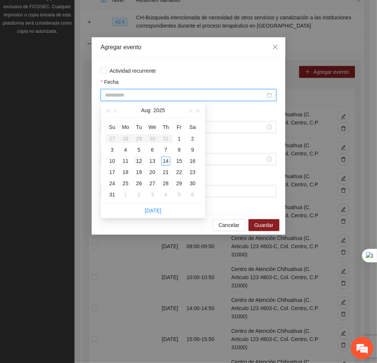
click at [139, 157] on div "12" at bounding box center [139, 161] width 9 height 9
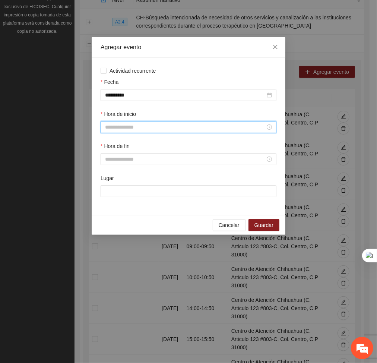
click at [145, 128] on input "Hora de inicio" at bounding box center [185, 127] width 160 height 8
click at [106, 196] on div "18" at bounding box center [111, 196] width 21 height 10
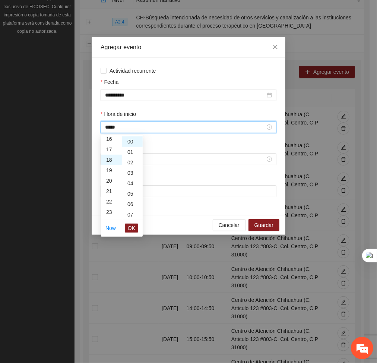
scroll to position [188, 0]
click at [129, 229] on span "OK" at bounding box center [131, 228] width 7 height 8
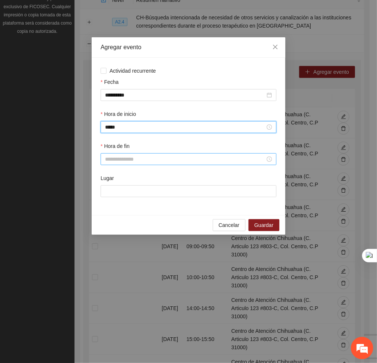
click at [120, 164] on div at bounding box center [189, 159] width 176 height 12
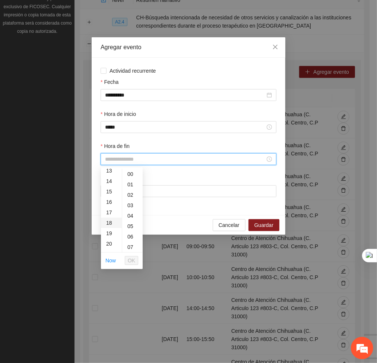
click at [110, 223] on div "18" at bounding box center [111, 223] width 21 height 10
click at [127, 213] on div "50" at bounding box center [132, 214] width 21 height 10
click at [129, 261] on span "OK" at bounding box center [131, 261] width 7 height 8
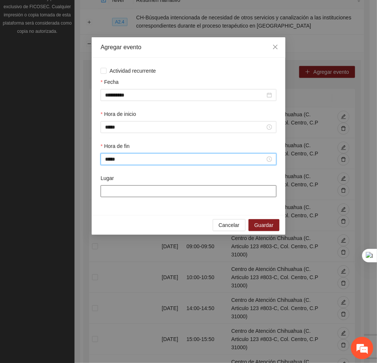
click at [132, 194] on input "Lugar" at bounding box center [189, 191] width 176 height 12
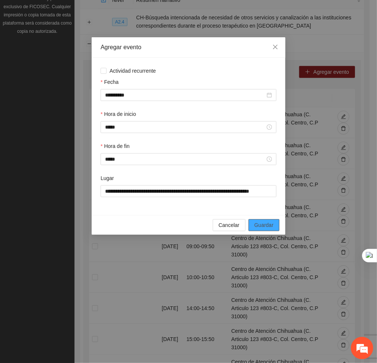
click at [267, 223] on span "Guardar" at bounding box center [264, 225] width 19 height 8
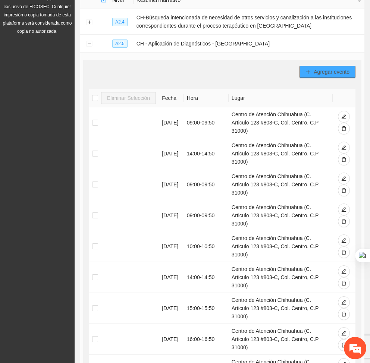
click at [311, 69] on icon "plus" at bounding box center [307, 71] width 5 height 5
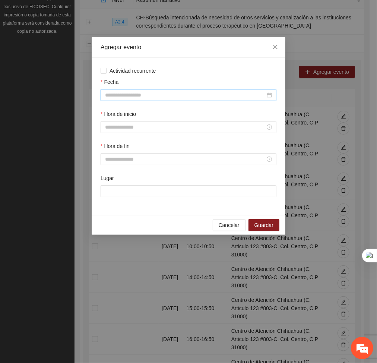
click at [207, 98] on input "Fecha" at bounding box center [185, 95] width 160 height 8
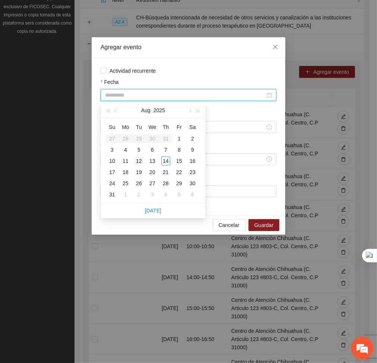
click at [140, 161] on div "12" at bounding box center [139, 161] width 9 height 9
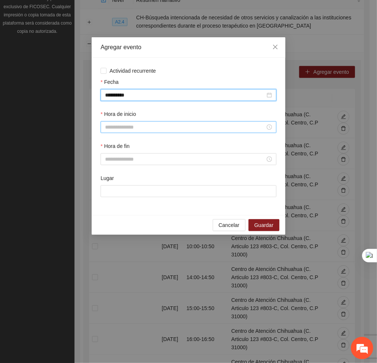
click at [160, 129] on input "Hora de inicio" at bounding box center [185, 127] width 160 height 8
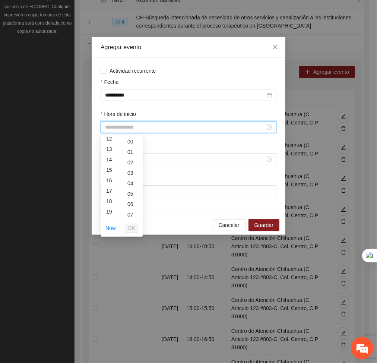
scroll to position [132, 0]
click at [111, 207] on div "19" at bounding box center [111, 207] width 21 height 10
click at [131, 228] on span "OK" at bounding box center [131, 228] width 7 height 8
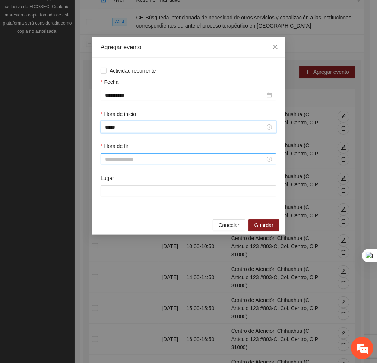
click at [124, 154] on div at bounding box center [189, 159] width 176 height 12
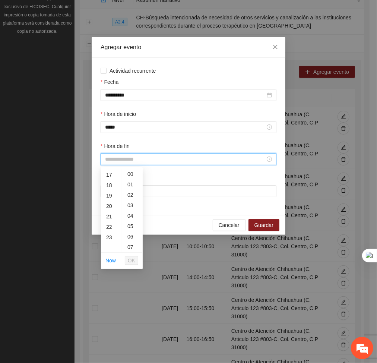
scroll to position [177, 0]
click at [108, 204] on div "20" at bounding box center [111, 206] width 21 height 10
click at [107, 182] on div "19" at bounding box center [111, 178] width 21 height 10
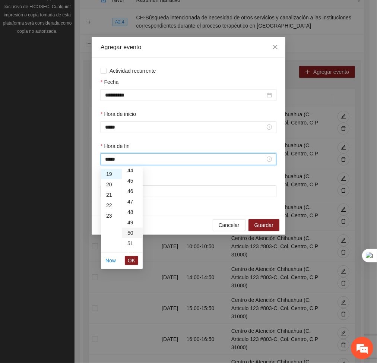
click at [129, 232] on div "50" at bounding box center [132, 233] width 21 height 10
click at [135, 259] on span "OK" at bounding box center [131, 261] width 7 height 8
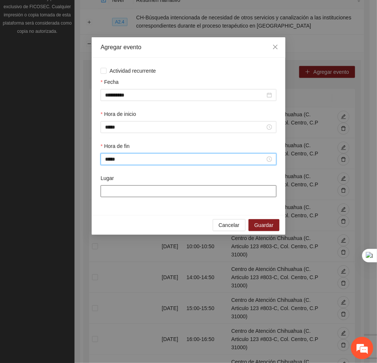
click at [179, 188] on input "Lugar" at bounding box center [189, 191] width 176 height 12
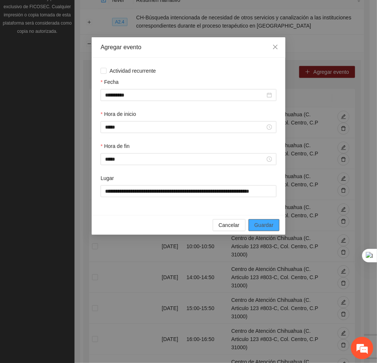
click at [273, 227] on span "Guardar" at bounding box center [264, 225] width 19 height 8
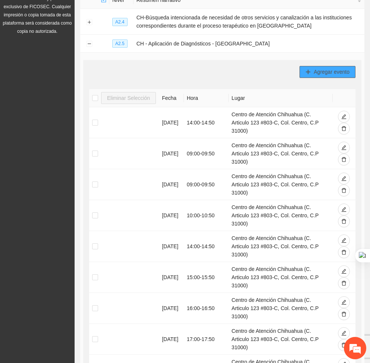
click at [331, 71] on span "Agregar evento" at bounding box center [332, 72] width 36 height 8
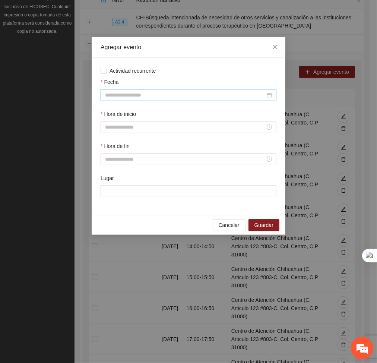
click at [231, 95] on input "Fecha" at bounding box center [185, 95] width 160 height 8
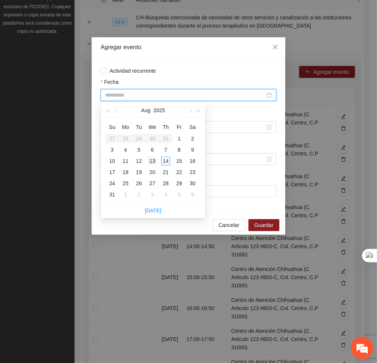
click at [153, 158] on div "13" at bounding box center [152, 161] width 9 height 9
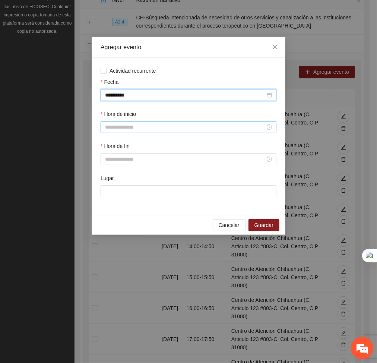
click at [155, 123] on div at bounding box center [189, 127] width 176 height 12
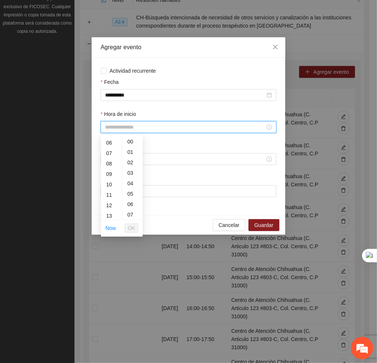
scroll to position [63, 0]
click at [111, 169] on div "09" at bounding box center [111, 173] width 21 height 10
click at [133, 226] on span "OK" at bounding box center [131, 228] width 7 height 8
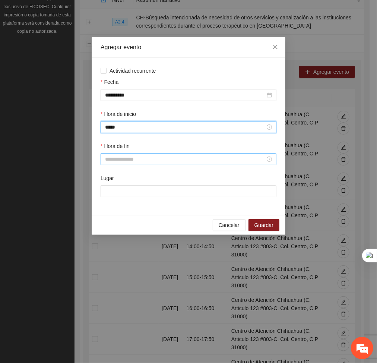
click at [120, 160] on input "Hora de fin" at bounding box center [185, 159] width 160 height 8
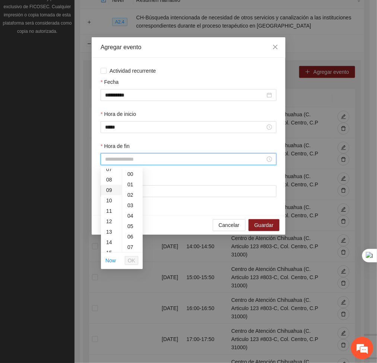
click at [108, 190] on div "09" at bounding box center [111, 190] width 21 height 10
click at [130, 238] on div "50" at bounding box center [132, 238] width 21 height 10
click at [133, 262] on span "OK" at bounding box center [131, 261] width 7 height 8
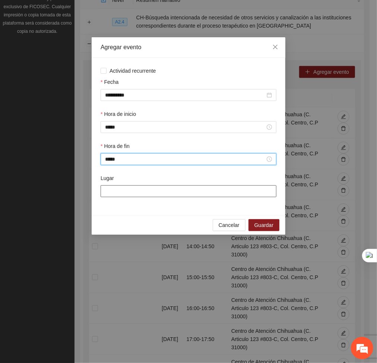
click at [136, 194] on input "Lugar" at bounding box center [189, 191] width 176 height 12
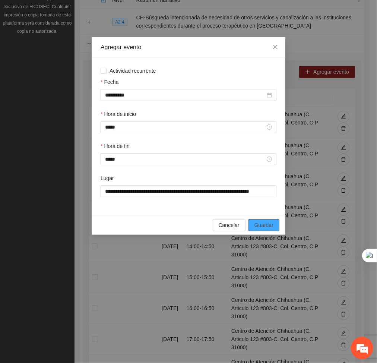
click at [261, 224] on span "Guardar" at bounding box center [264, 225] width 19 height 8
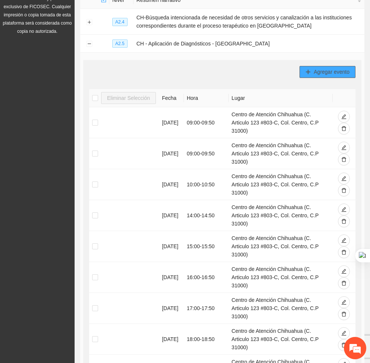
click at [305, 71] on button "Agregar evento" at bounding box center [327, 72] width 56 height 12
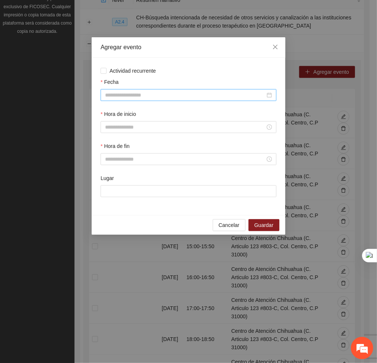
click at [243, 90] on div at bounding box center [189, 95] width 176 height 12
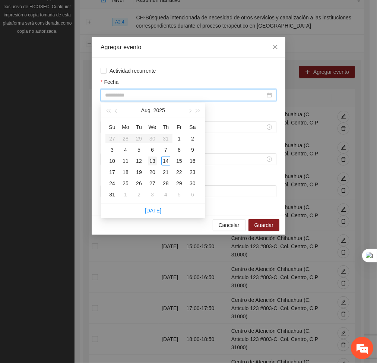
click at [153, 161] on div "13" at bounding box center [152, 161] width 9 height 9
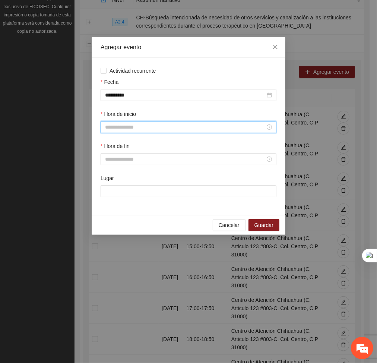
click at [144, 125] on input "Hora de inicio" at bounding box center [185, 127] width 160 height 8
click at [110, 176] on div "10" at bounding box center [111, 174] width 21 height 10
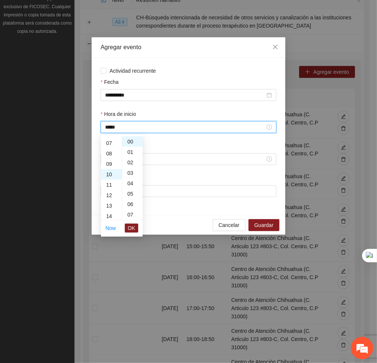
scroll to position [104, 0]
click at [130, 225] on span "OK" at bounding box center [131, 228] width 7 height 8
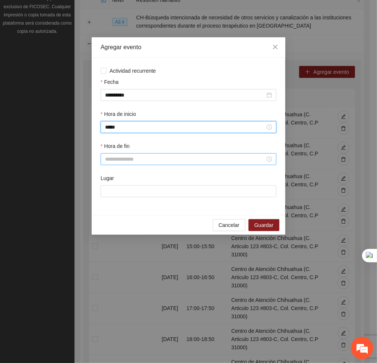
click at [124, 160] on input "Hora de fin" at bounding box center [185, 159] width 160 height 8
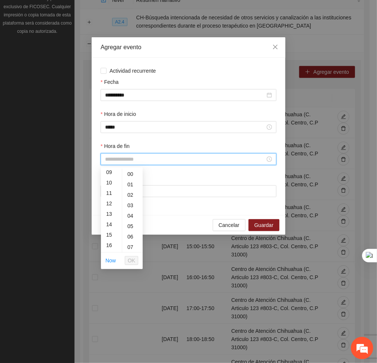
scroll to position [99, 0]
click at [107, 181] on div "10" at bounding box center [111, 179] width 21 height 10
click at [133, 250] on div "50" at bounding box center [132, 250] width 21 height 10
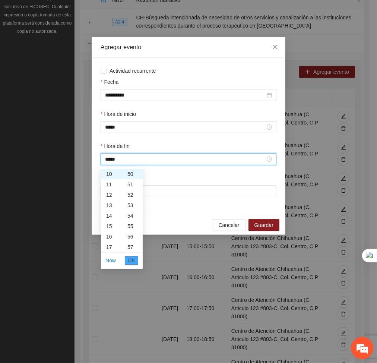
click at [134, 264] on span "OK" at bounding box center [131, 261] width 7 height 8
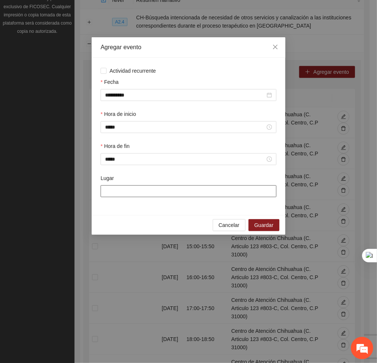
click at [146, 191] on input "Lugar" at bounding box center [189, 191] width 176 height 12
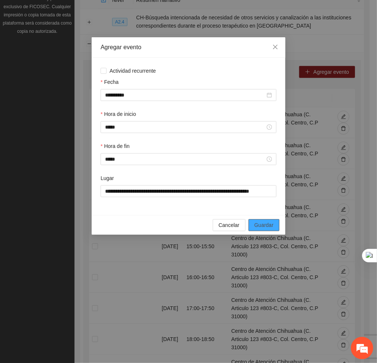
click at [268, 223] on span "Guardar" at bounding box center [264, 225] width 19 height 8
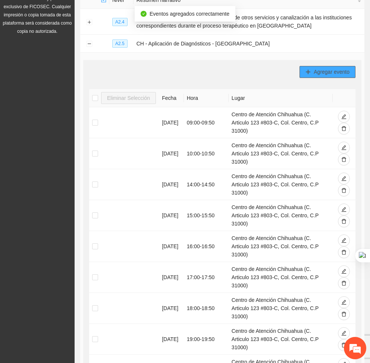
click at [336, 68] on span "Agregar evento" at bounding box center [332, 72] width 36 height 8
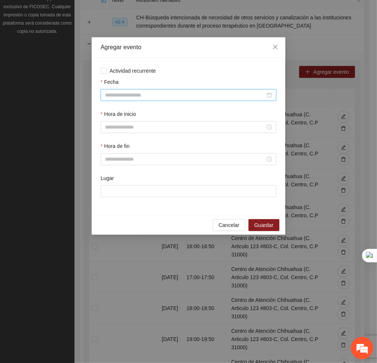
click at [244, 89] on div at bounding box center [189, 95] width 176 height 12
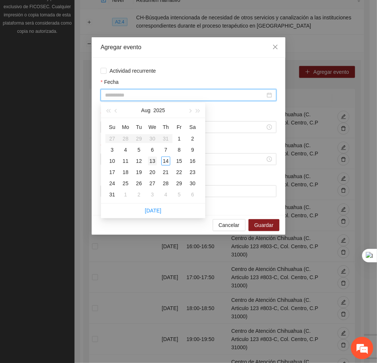
click at [152, 157] on div "13" at bounding box center [152, 161] width 9 height 9
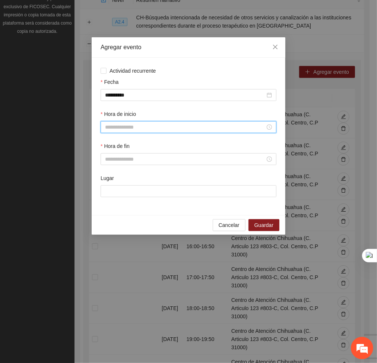
click at [160, 127] on input "Hora de inicio" at bounding box center [185, 127] width 160 height 8
click at [110, 182] on div "11" at bounding box center [111, 184] width 21 height 10
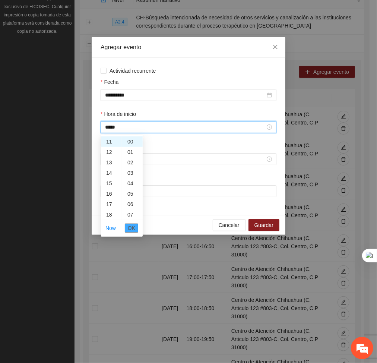
click at [136, 224] on button "OK" at bounding box center [131, 228] width 13 height 9
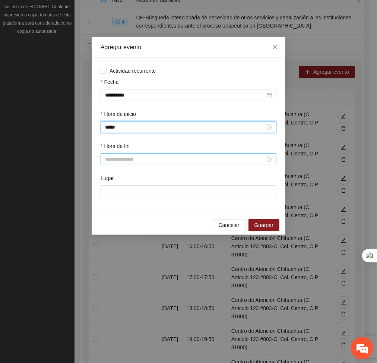
click at [134, 159] on input "Hora de fin" at bounding box center [185, 159] width 160 height 8
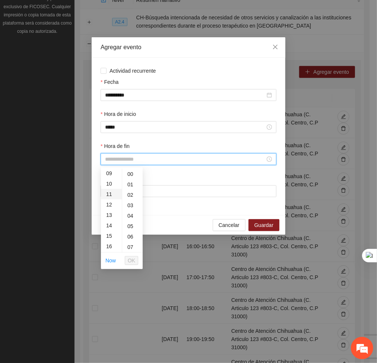
click at [111, 191] on div "11" at bounding box center [111, 194] width 21 height 10
click at [128, 229] on div "50" at bounding box center [132, 229] width 21 height 10
click at [130, 262] on span "OK" at bounding box center [131, 261] width 7 height 8
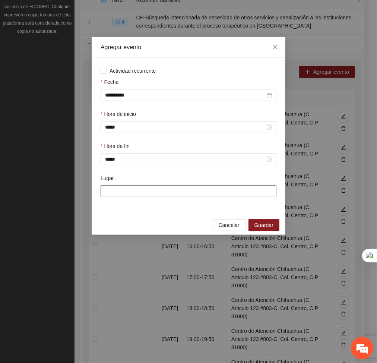
click at [139, 190] on input "Lugar" at bounding box center [189, 191] width 176 height 12
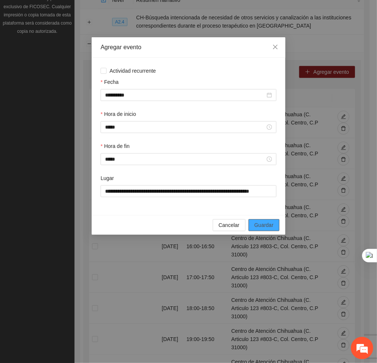
click at [266, 226] on span "Guardar" at bounding box center [264, 225] width 19 height 8
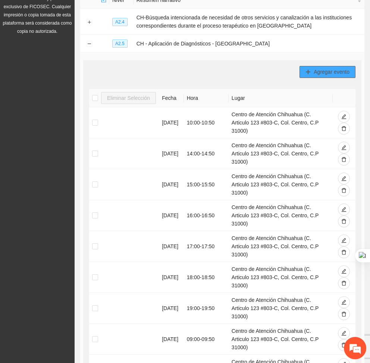
click at [318, 71] on span "Agregar evento" at bounding box center [332, 72] width 36 height 8
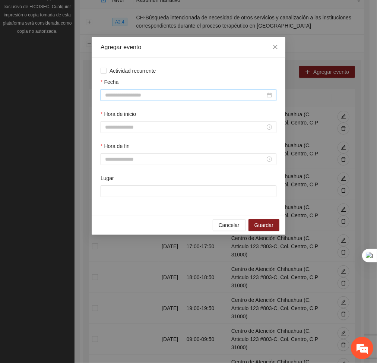
click at [226, 92] on input "Fecha" at bounding box center [185, 95] width 160 height 8
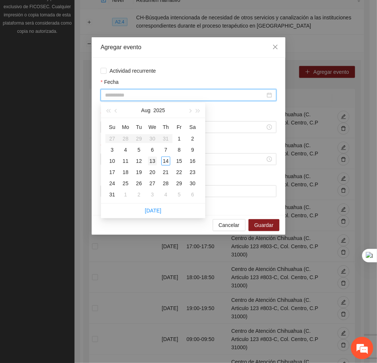
click at [152, 159] on div "13" at bounding box center [152, 161] width 9 height 9
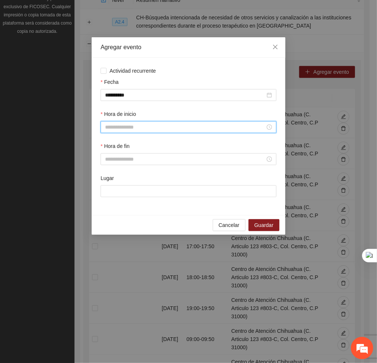
click at [136, 127] on input "Hora de inicio" at bounding box center [185, 127] width 160 height 8
click at [111, 202] on div "12" at bounding box center [111, 204] width 21 height 10
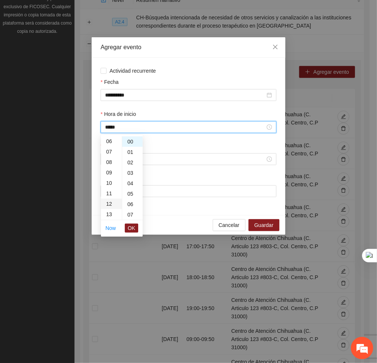
scroll to position [125, 0]
click at [128, 225] on button "OK" at bounding box center [131, 228] width 13 height 9
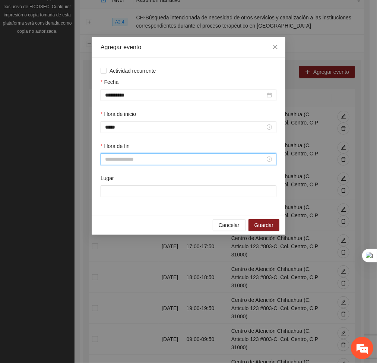
click at [121, 161] on input "Hora de fin" at bounding box center [185, 159] width 160 height 8
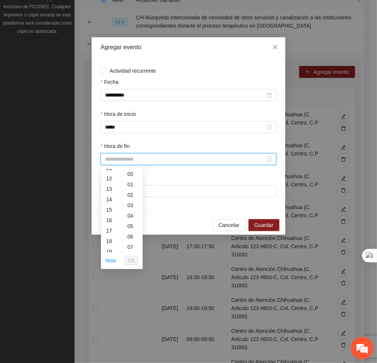
scroll to position [122, 0]
click at [112, 179] on div "12" at bounding box center [111, 177] width 21 height 10
click at [132, 180] on div "50" at bounding box center [132, 180] width 21 height 10
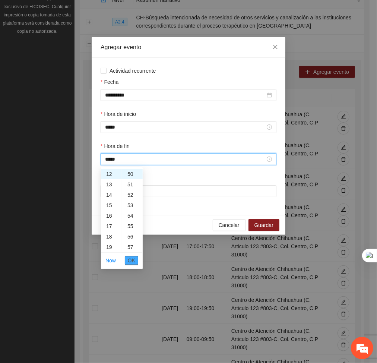
click at [130, 263] on span "OK" at bounding box center [131, 261] width 7 height 8
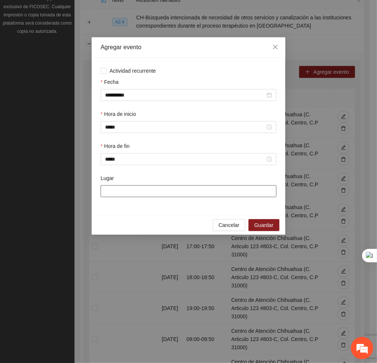
click at [122, 194] on input "Lugar" at bounding box center [189, 191] width 176 height 12
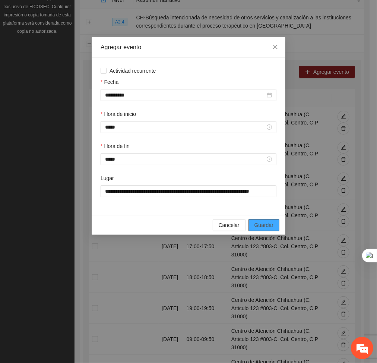
click at [276, 226] on button "Guardar" at bounding box center [264, 225] width 31 height 12
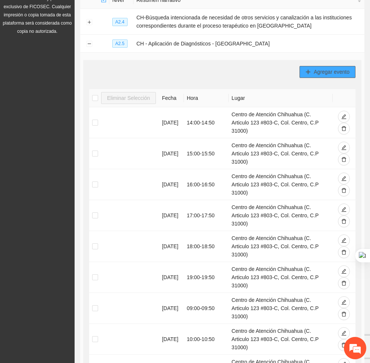
click at [330, 72] on span "Agregar evento" at bounding box center [332, 72] width 36 height 8
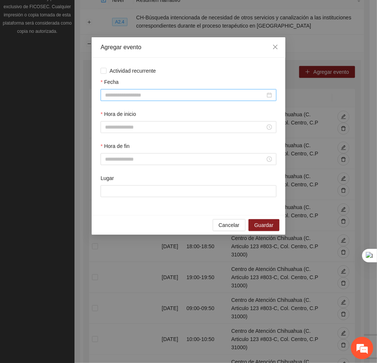
click at [184, 98] on input "Fecha" at bounding box center [185, 95] width 160 height 8
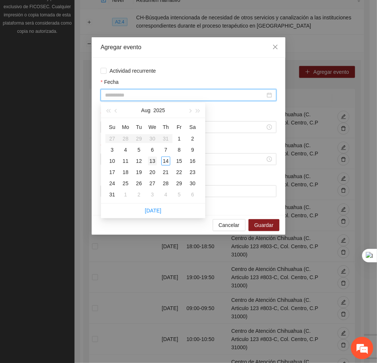
click at [151, 159] on div "13" at bounding box center [152, 161] width 9 height 9
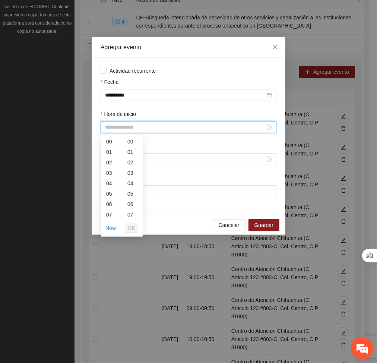
click at [141, 129] on input "Hora de inicio" at bounding box center [185, 127] width 160 height 8
click at [108, 185] on div "13" at bounding box center [111, 183] width 21 height 10
click at [127, 227] on button "OK" at bounding box center [131, 228] width 13 height 9
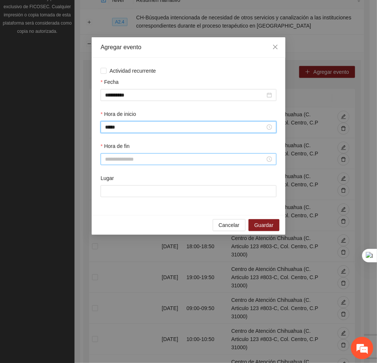
click at [117, 163] on input "Hora de fin" at bounding box center [185, 159] width 160 height 8
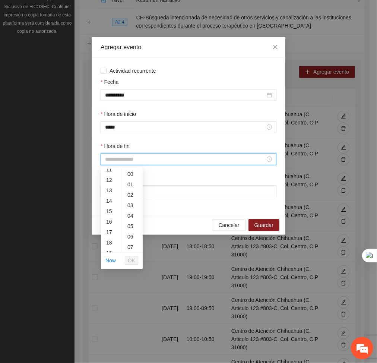
scroll to position [142, 0]
click at [111, 214] on div "17" at bounding box center [111, 209] width 21 height 10
click at [107, 182] on div "13" at bounding box center [111, 183] width 21 height 10
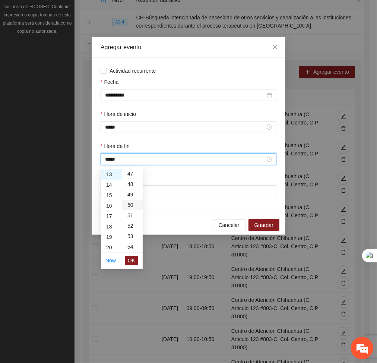
click at [131, 206] on div "50" at bounding box center [132, 205] width 21 height 10
click at [136, 262] on button "OK" at bounding box center [131, 260] width 13 height 9
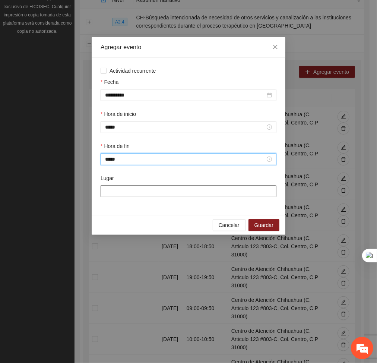
click at [155, 191] on input "Lugar" at bounding box center [189, 191] width 176 height 12
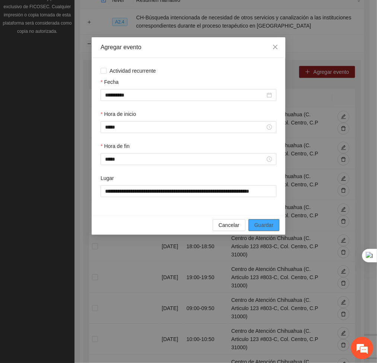
click at [262, 222] on span "Guardar" at bounding box center [264, 225] width 19 height 8
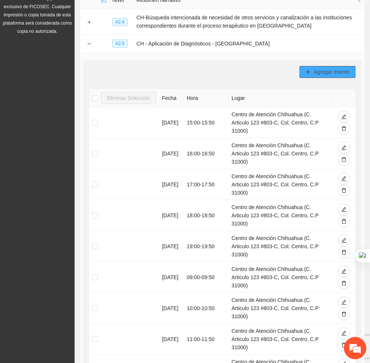
click at [311, 75] on button "Agregar evento" at bounding box center [327, 72] width 56 height 12
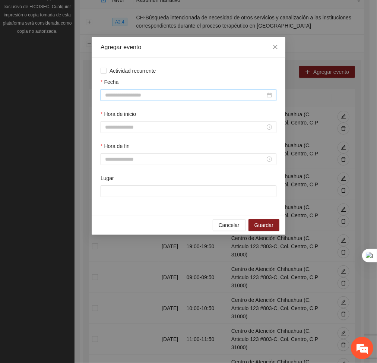
click at [240, 96] on input "Fecha" at bounding box center [185, 95] width 160 height 8
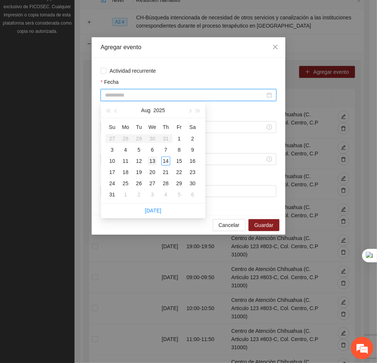
click at [158, 160] on td "13" at bounding box center [152, 160] width 13 height 11
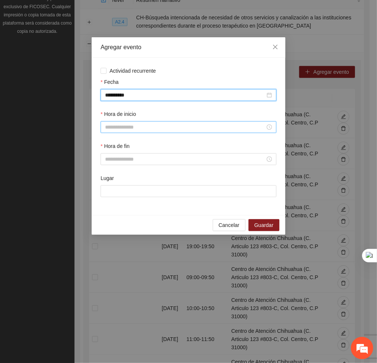
click at [146, 132] on div at bounding box center [189, 127] width 176 height 12
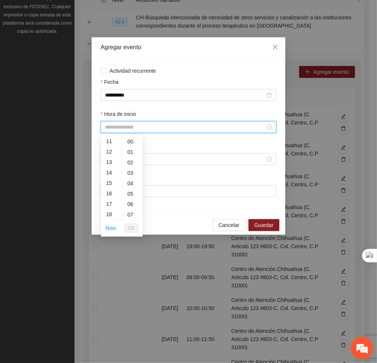
click at [104, 169] on div "14" at bounding box center [111, 172] width 21 height 10
click at [129, 227] on span "OK" at bounding box center [131, 228] width 7 height 8
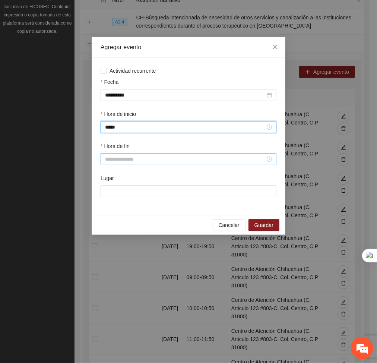
click at [117, 155] on input "Hora de fin" at bounding box center [185, 159] width 160 height 8
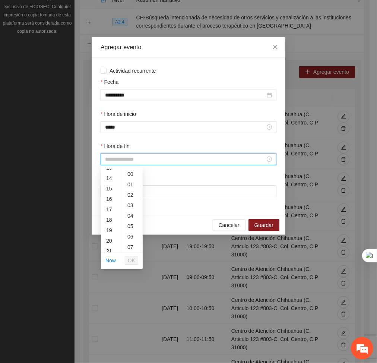
scroll to position [141, 0]
click at [108, 180] on div "14" at bounding box center [111, 179] width 21 height 10
click at [131, 248] on div "50" at bounding box center [132, 248] width 21 height 10
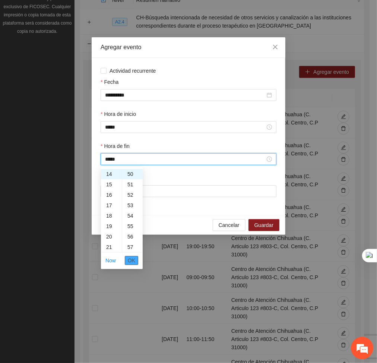
click at [133, 262] on span "OK" at bounding box center [131, 261] width 7 height 8
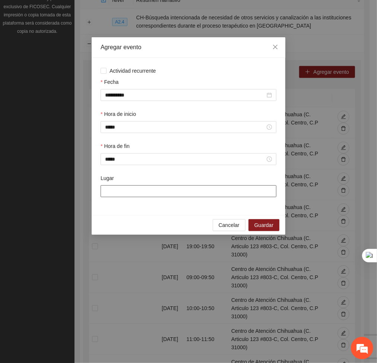
click at [151, 190] on input "Lugar" at bounding box center [189, 191] width 176 height 12
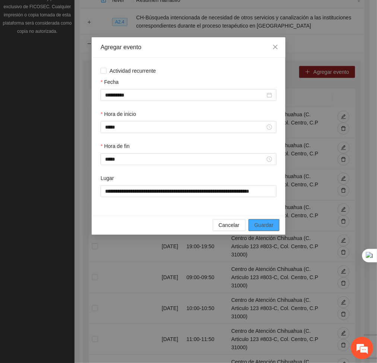
click at [277, 228] on button "Guardar" at bounding box center [264, 225] width 31 height 12
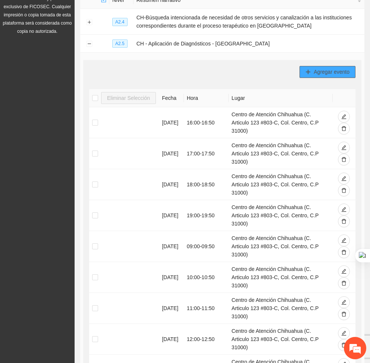
click at [317, 69] on span "Agregar evento" at bounding box center [332, 72] width 36 height 8
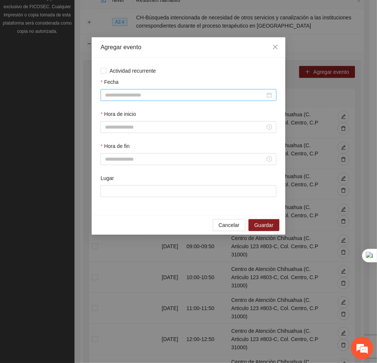
click at [228, 94] on input "Fecha" at bounding box center [185, 95] width 160 height 8
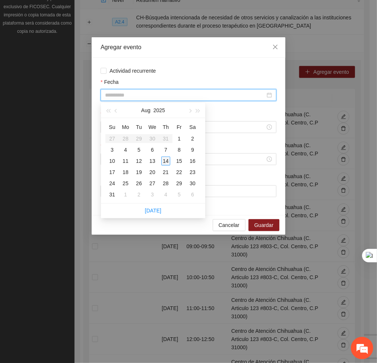
click at [165, 159] on div "14" at bounding box center [165, 161] width 9 height 9
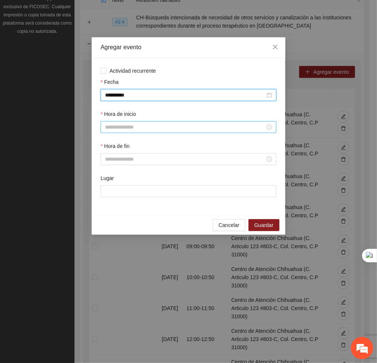
click at [133, 128] on input "Hora de inicio" at bounding box center [185, 127] width 160 height 8
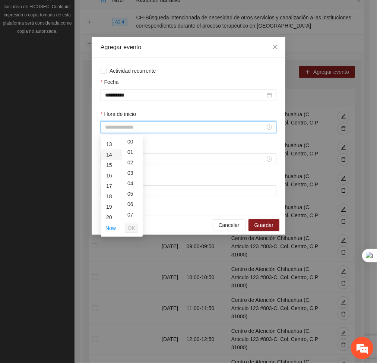
click at [109, 154] on div "14" at bounding box center [111, 155] width 21 height 10
click at [129, 223] on li "OK" at bounding box center [131, 228] width 13 height 13
click at [138, 226] on button "OK" at bounding box center [131, 228] width 13 height 9
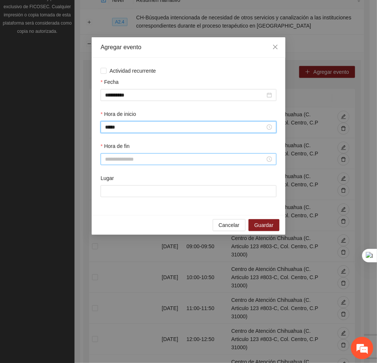
click at [123, 159] on input "Hora de fin" at bounding box center [185, 159] width 160 height 8
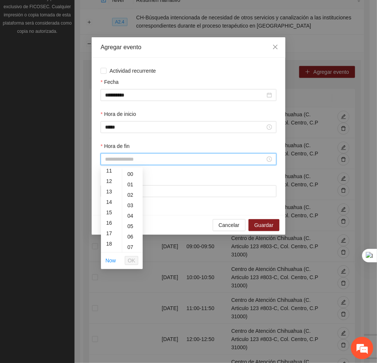
scroll to position [122, 0]
click at [108, 198] on div "14" at bounding box center [111, 198] width 21 height 10
click at [128, 217] on div "45" at bounding box center [132, 217] width 21 height 10
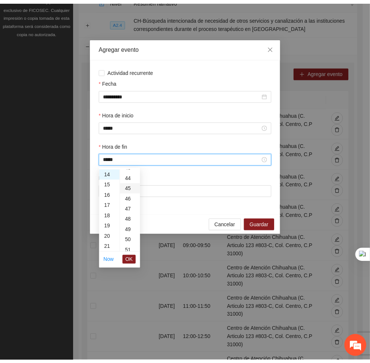
scroll to position [469, 0]
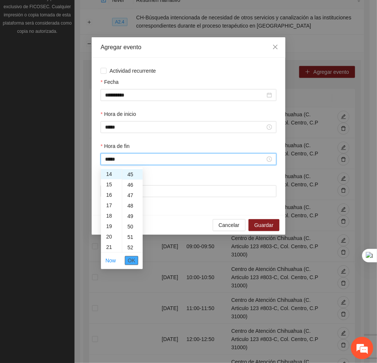
click at [134, 260] on span "OK" at bounding box center [131, 261] width 7 height 8
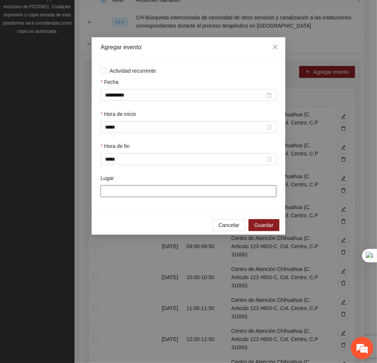
click at [138, 192] on input "Lugar" at bounding box center [189, 191] width 176 height 12
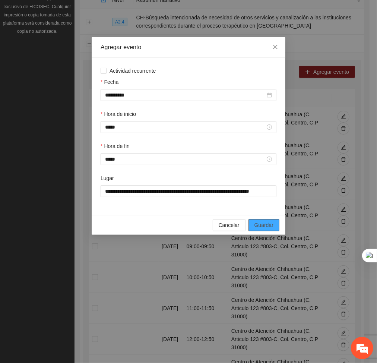
click at [270, 223] on span "Guardar" at bounding box center [264, 225] width 19 height 8
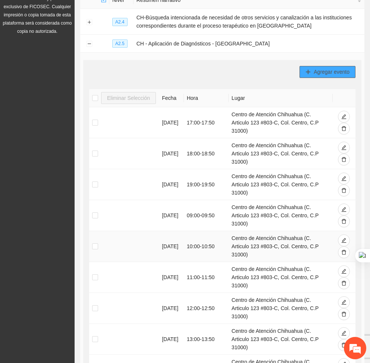
scroll to position [279, 0]
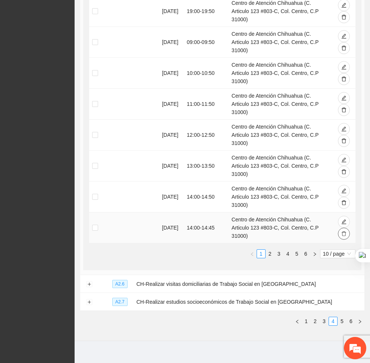
click at [342, 231] on icon "delete" at bounding box center [343, 233] width 5 height 5
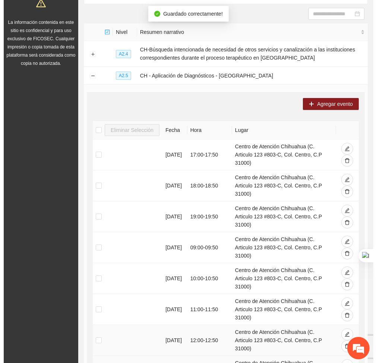
scroll to position [66, 0]
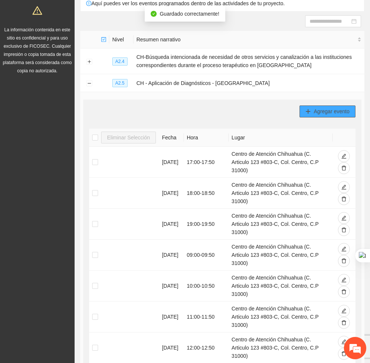
click at [325, 108] on span "Agregar evento" at bounding box center [332, 111] width 36 height 8
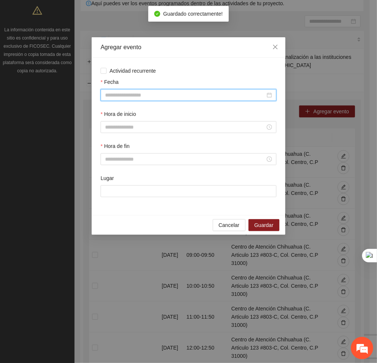
click at [220, 97] on input "Fecha" at bounding box center [185, 95] width 160 height 8
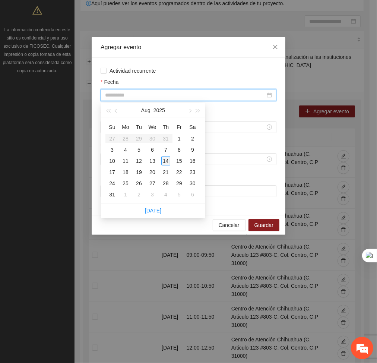
click at [164, 160] on div "14" at bounding box center [165, 161] width 9 height 9
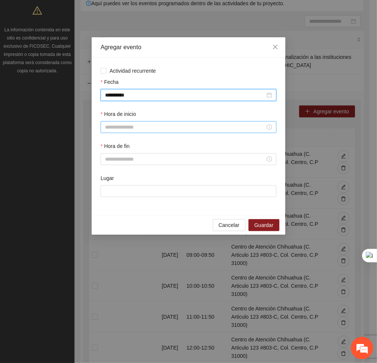
click at [144, 131] on input "Hora de inicio" at bounding box center [185, 127] width 160 height 8
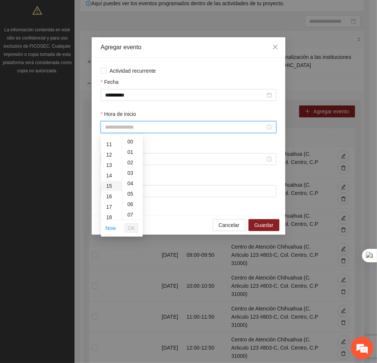
click at [111, 187] on div "15" at bounding box center [111, 186] width 21 height 10
click at [134, 225] on span "OK" at bounding box center [131, 228] width 7 height 8
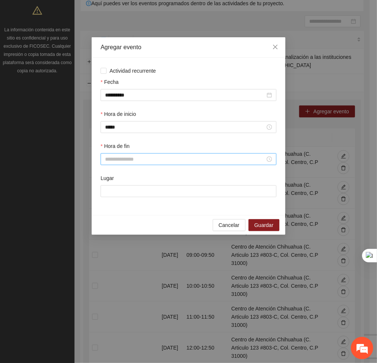
click at [134, 164] on div at bounding box center [189, 159] width 176 height 12
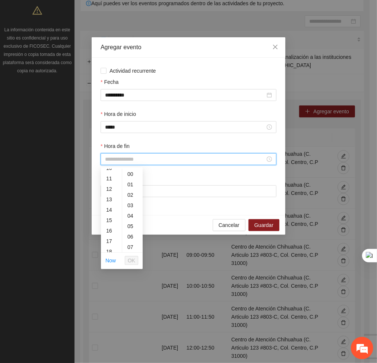
scroll to position [111, 0]
click at [110, 216] on div "15" at bounding box center [111, 219] width 21 height 10
click at [129, 226] on div "50" at bounding box center [132, 226] width 21 height 10
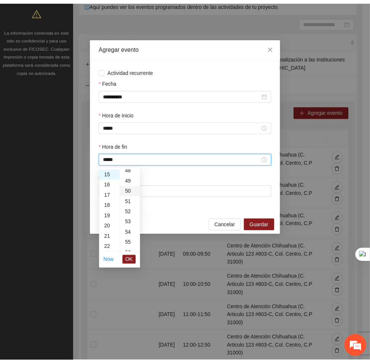
scroll to position [522, 0]
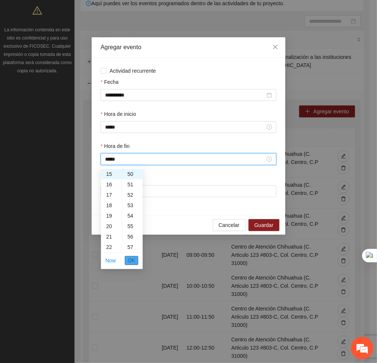
click at [132, 259] on span "OK" at bounding box center [131, 261] width 7 height 8
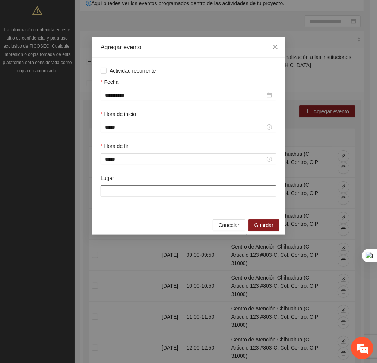
click at [146, 191] on input "Lugar" at bounding box center [189, 191] width 176 height 12
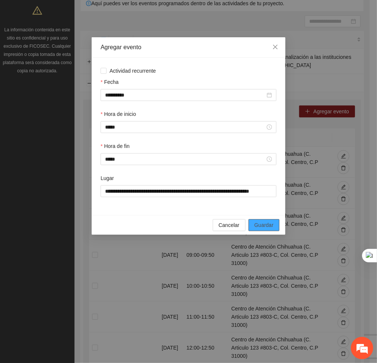
click at [265, 225] on span "Guardar" at bounding box center [264, 225] width 19 height 8
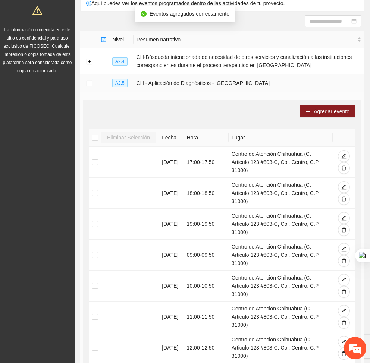
click at [94, 84] on td at bounding box center [89, 83] width 18 height 18
click at [92, 84] on button "Collapse row" at bounding box center [89, 84] width 6 height 6
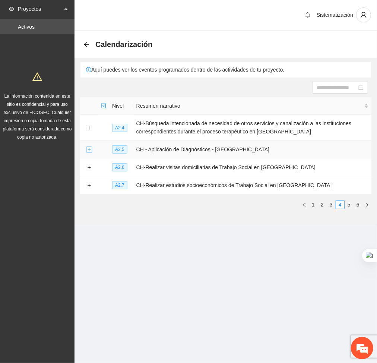
click at [90, 150] on button "Expand row" at bounding box center [89, 150] width 6 height 6
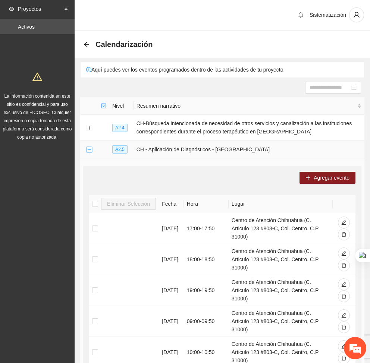
click at [89, 147] on button "Collapse row" at bounding box center [89, 150] width 6 height 6
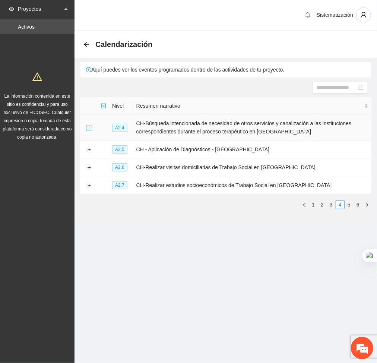
click at [87, 128] on button "Expand row" at bounding box center [89, 128] width 6 height 6
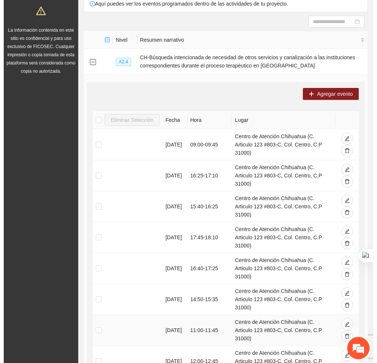
scroll to position [63, 0]
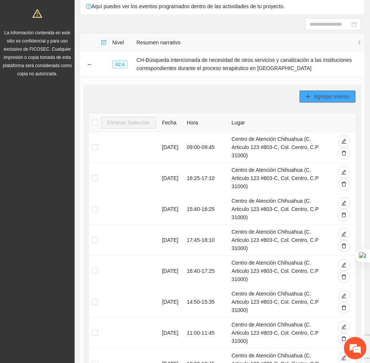
click at [344, 93] on span "Agregar evento" at bounding box center [332, 96] width 36 height 8
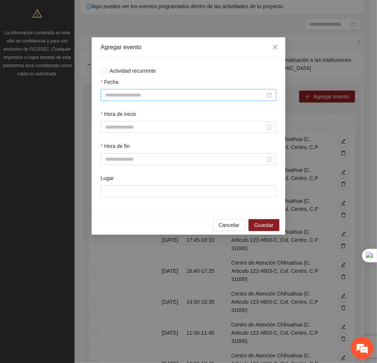
click at [225, 95] on input "Fecha" at bounding box center [185, 95] width 160 height 8
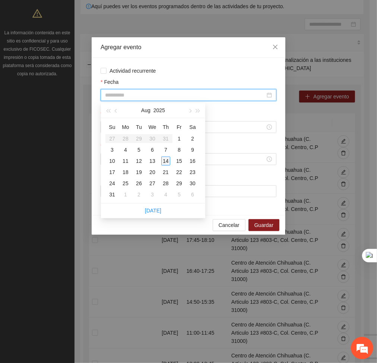
click at [163, 161] on div "14" at bounding box center [165, 161] width 9 height 9
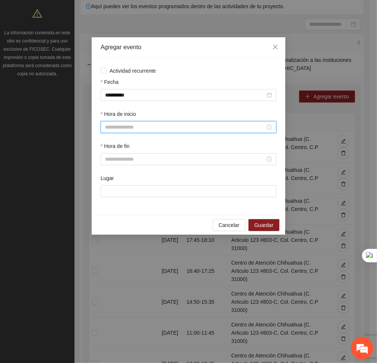
click at [134, 125] on input "Hora de inicio" at bounding box center [185, 127] width 160 height 8
click at [108, 176] on div "14" at bounding box center [111, 180] width 21 height 10
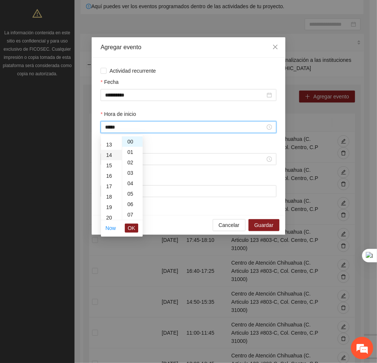
scroll to position [146, 0]
click at [132, 226] on span "OK" at bounding box center [131, 228] width 7 height 8
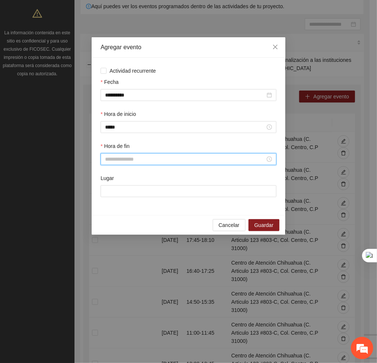
click at [120, 162] on input "Hora de fin" at bounding box center [185, 159] width 160 height 8
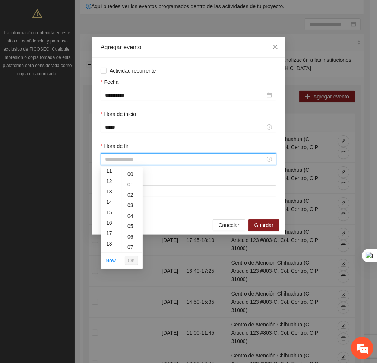
scroll to position [119, 0]
click at [107, 201] on div "14" at bounding box center [111, 201] width 21 height 10
click at [132, 241] on div "45" at bounding box center [132, 238] width 21 height 10
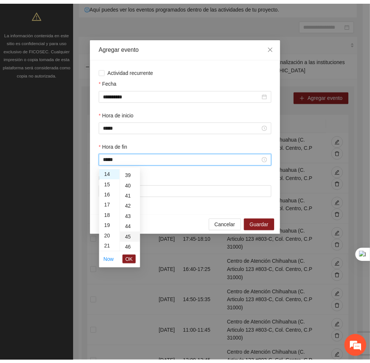
scroll to position [469, 0]
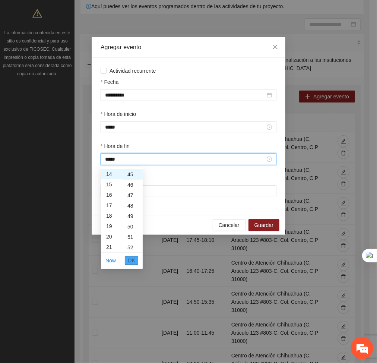
click at [130, 261] on span "OK" at bounding box center [131, 261] width 7 height 8
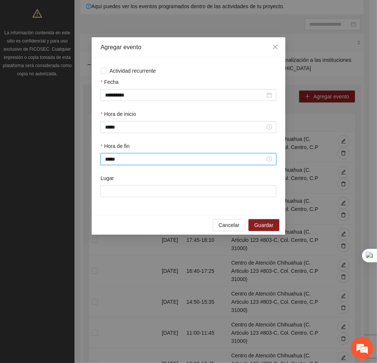
click at [164, 200] on div "Lugar" at bounding box center [188, 190] width 179 height 32
click at [161, 193] on input "Lugar" at bounding box center [189, 191] width 176 height 12
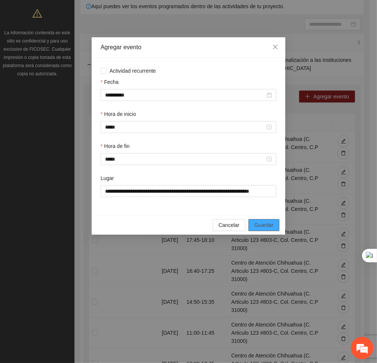
click at [270, 223] on span "Guardar" at bounding box center [264, 225] width 19 height 8
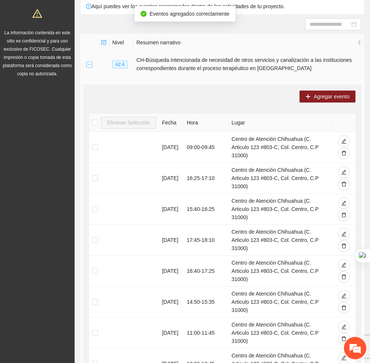
click at [88, 65] on button "Collapse row" at bounding box center [89, 65] width 6 height 6
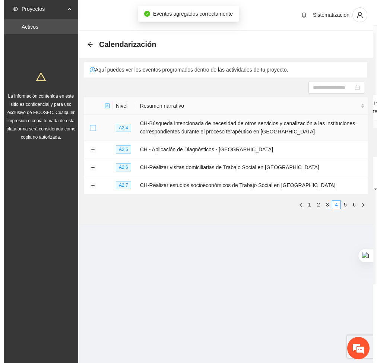
scroll to position [0, 0]
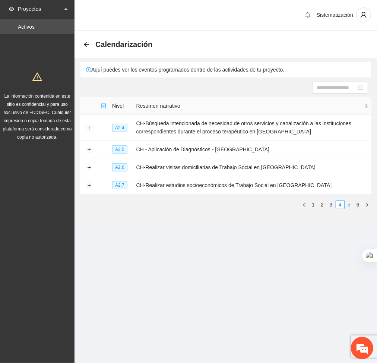
click at [349, 205] on link "5" at bounding box center [349, 205] width 8 height 8
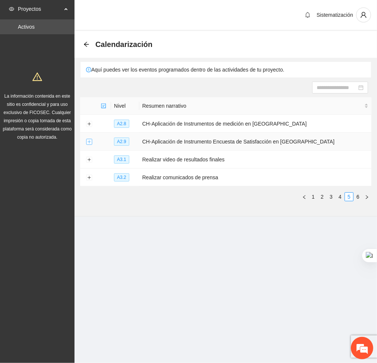
click at [86, 143] on button "Expand row" at bounding box center [89, 142] width 6 height 6
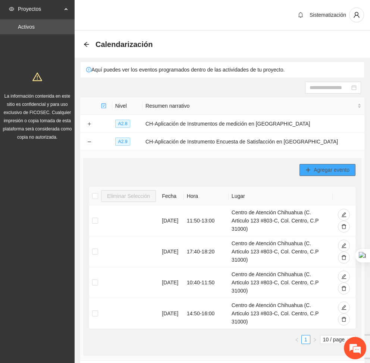
click at [321, 169] on span "Agregar evento" at bounding box center [332, 170] width 36 height 8
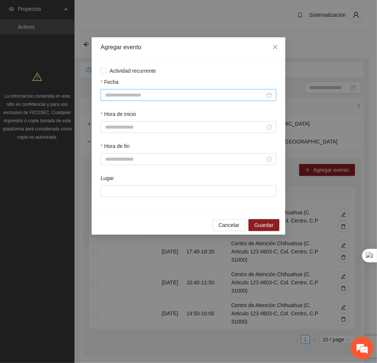
click at [170, 90] on div at bounding box center [189, 95] width 176 height 12
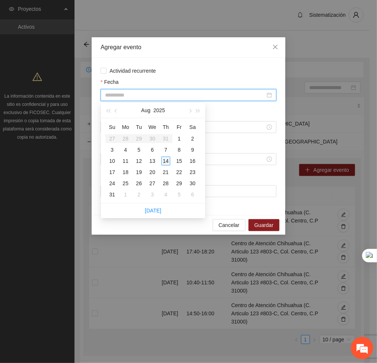
click at [166, 158] on div "14" at bounding box center [165, 161] width 9 height 9
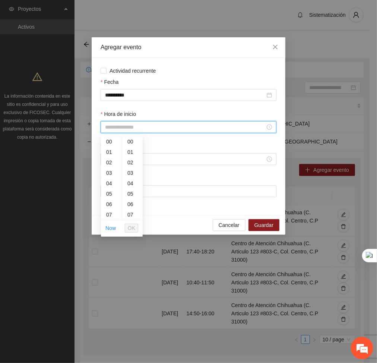
click at [159, 130] on input "Hora de inicio" at bounding box center [185, 127] width 160 height 8
click at [108, 180] on div "16" at bounding box center [111, 179] width 21 height 10
click at [136, 229] on button "OK" at bounding box center [131, 228] width 13 height 9
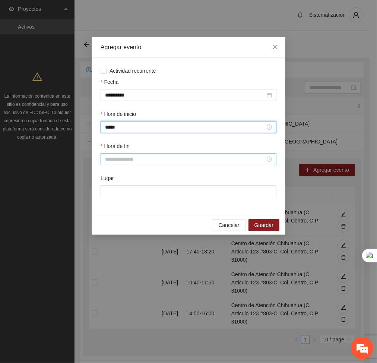
click at [113, 155] on input "Hora de fin" at bounding box center [185, 159] width 160 height 8
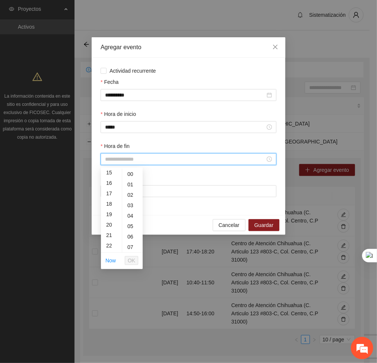
scroll to position [157, 0]
click at [108, 195] on div "17" at bounding box center [111, 194] width 21 height 10
click at [128, 185] on div "10" at bounding box center [132, 185] width 21 height 10
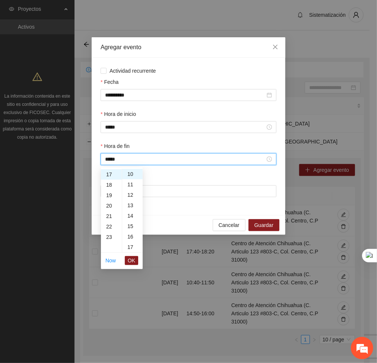
click at [129, 267] on ul "Now OK" at bounding box center [122, 261] width 42 height 16
click at [130, 259] on span "OK" at bounding box center [131, 261] width 7 height 8
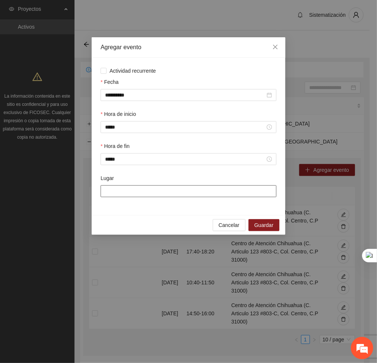
click at [158, 197] on input "Lugar" at bounding box center [189, 191] width 176 height 12
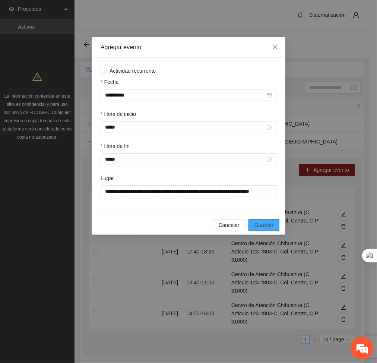
click at [270, 226] on span "Guardar" at bounding box center [264, 225] width 19 height 8
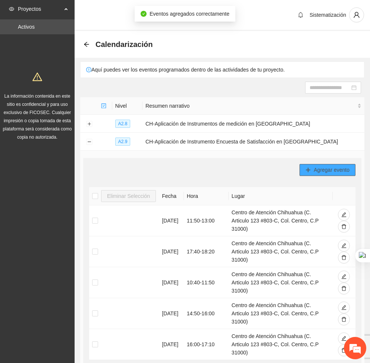
click at [338, 171] on span "Agregar evento" at bounding box center [332, 170] width 36 height 8
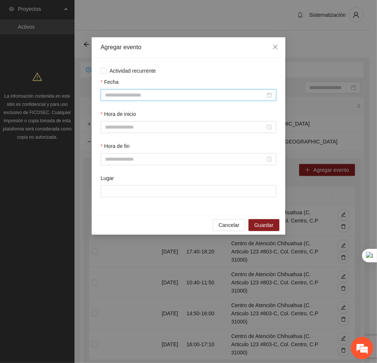
click at [136, 94] on input "Fecha" at bounding box center [185, 95] width 160 height 8
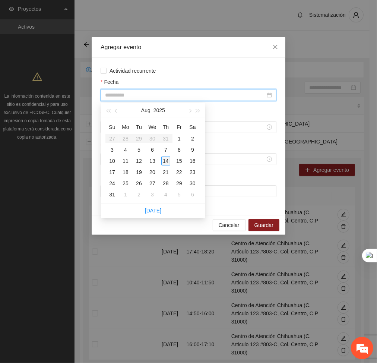
click at [163, 159] on div "14" at bounding box center [165, 161] width 9 height 9
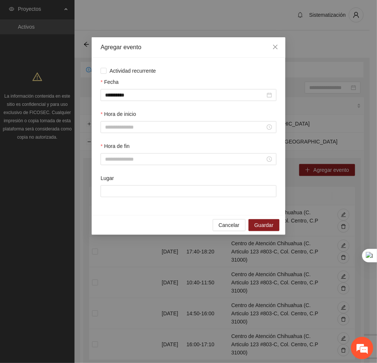
click at [138, 133] on div "Hora de inicio" at bounding box center [188, 126] width 179 height 32
click at [132, 128] on input "Hora de inicio" at bounding box center [185, 127] width 160 height 8
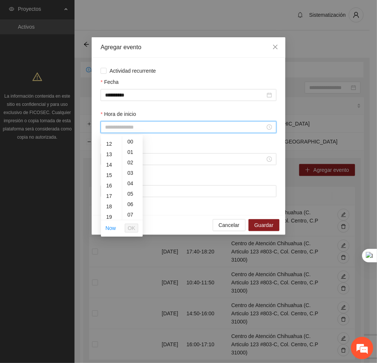
scroll to position [134, 0]
click at [108, 182] on div "17" at bounding box center [111, 185] width 21 height 10
click at [130, 157] on div "10" at bounding box center [132, 155] width 21 height 10
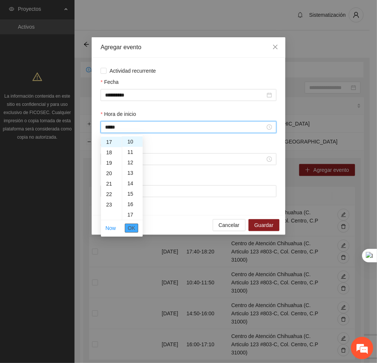
click at [136, 227] on button "OK" at bounding box center [131, 228] width 13 height 9
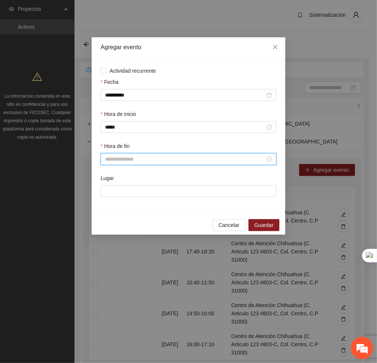
click at [129, 158] on input "Hora de fin" at bounding box center [185, 159] width 160 height 8
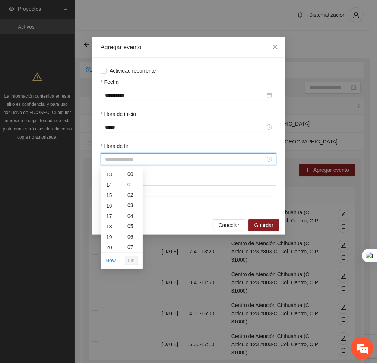
scroll to position [136, 0]
click at [109, 224] on div "18" at bounding box center [111, 226] width 21 height 10
click at [130, 189] on div "20" at bounding box center [132, 190] width 21 height 10
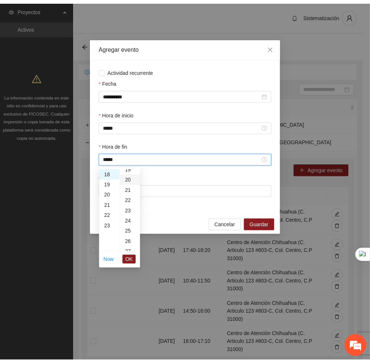
scroll to position [209, 0]
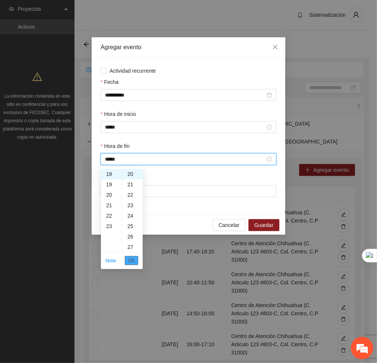
click at [131, 257] on span "OK" at bounding box center [131, 261] width 7 height 8
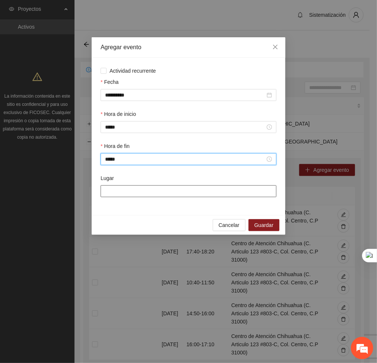
click at [130, 192] on input "Lugar" at bounding box center [189, 191] width 176 height 12
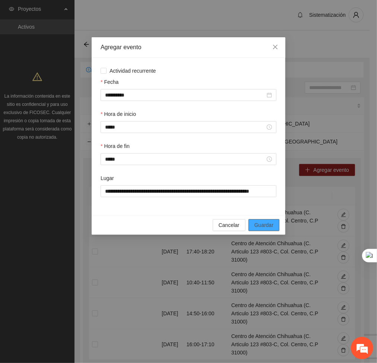
click at [269, 221] on span "Guardar" at bounding box center [264, 225] width 19 height 8
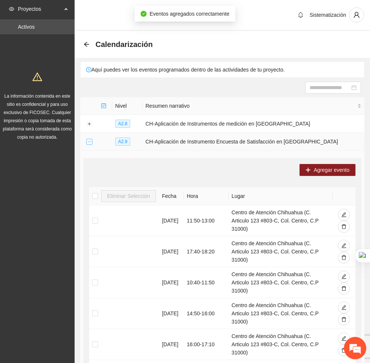
click at [91, 144] on button "Collapse row" at bounding box center [89, 142] width 6 height 6
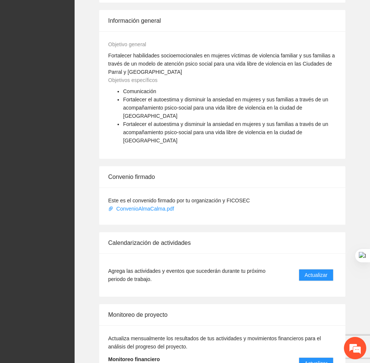
scroll to position [483, 0]
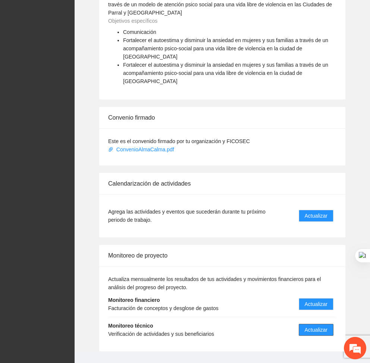
click at [315, 326] on span "Actualizar" at bounding box center [316, 330] width 23 height 8
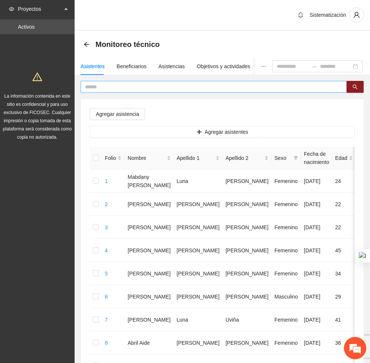
click at [154, 90] on input "text" at bounding box center [210, 87] width 251 height 8
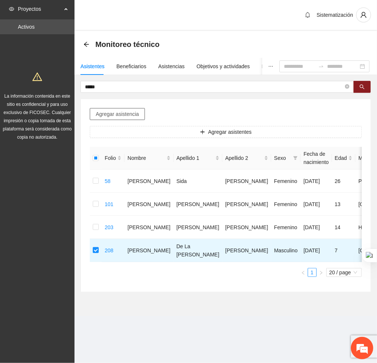
click at [124, 110] on span "Agregar asistencia" at bounding box center [117, 114] width 43 height 8
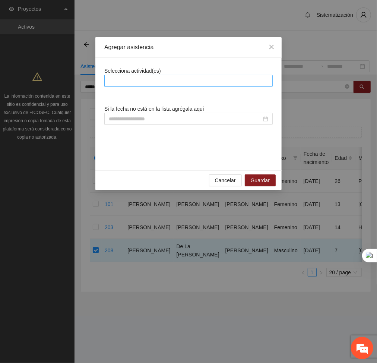
click at [151, 77] on div at bounding box center [188, 80] width 165 height 9
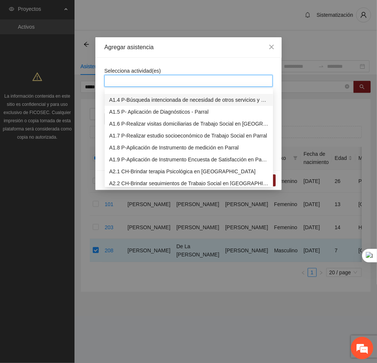
scroll to position [32, 0]
click at [121, 171] on div "A2.1 CH-Brindar terapia Psicológica en Chihuahua" at bounding box center [189, 172] width 160 height 8
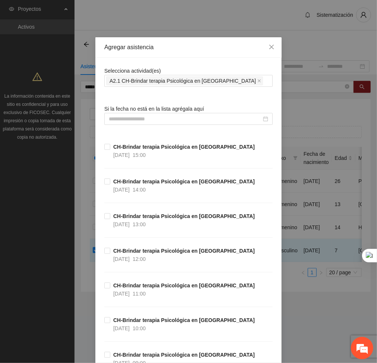
click at [157, 123] on input at bounding box center [185, 119] width 153 height 8
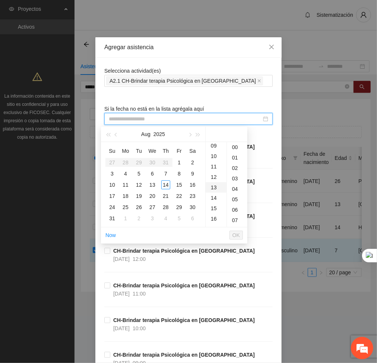
click at [217, 186] on div "13" at bounding box center [216, 187] width 21 height 10
click at [236, 232] on span "OK" at bounding box center [236, 235] width 7 height 8
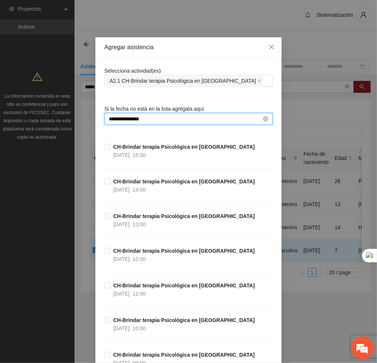
click at [166, 117] on input "**********" at bounding box center [185, 119] width 153 height 8
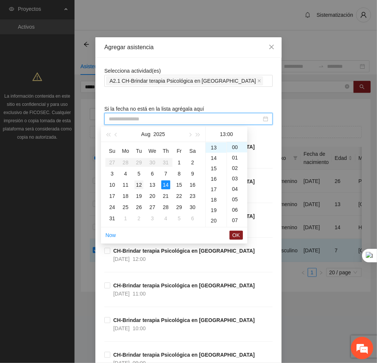
click at [141, 184] on div "12" at bounding box center [139, 184] width 9 height 9
click at [240, 236] on span "OK" at bounding box center [236, 235] width 7 height 8
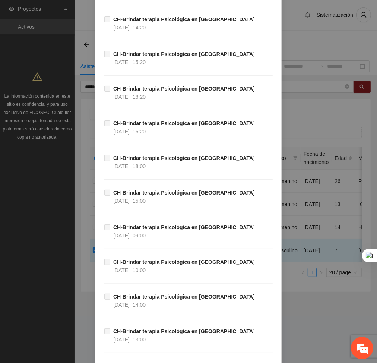
scroll to position [14478, 0]
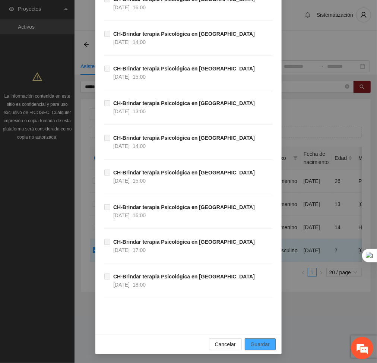
click at [255, 345] on span "Guardar" at bounding box center [260, 344] width 19 height 8
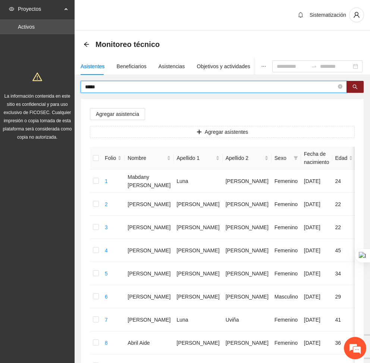
click at [108, 85] on input "*****" at bounding box center [210, 87] width 251 height 8
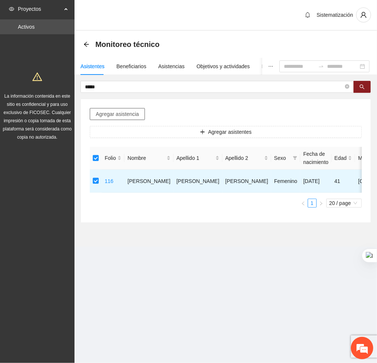
click at [111, 115] on span "Agregar asistencia" at bounding box center [117, 114] width 43 height 8
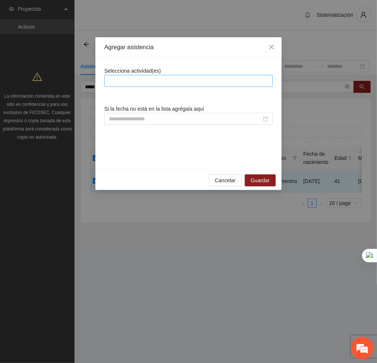
click at [150, 81] on div at bounding box center [188, 80] width 165 height 9
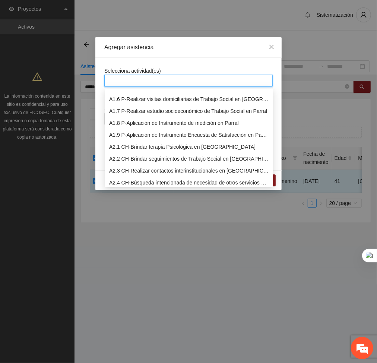
scroll to position [56, 0]
click at [132, 143] on div "A2.1 CH-Brindar terapia Psicológica en Chihuahua" at bounding box center [189, 147] width 160 height 8
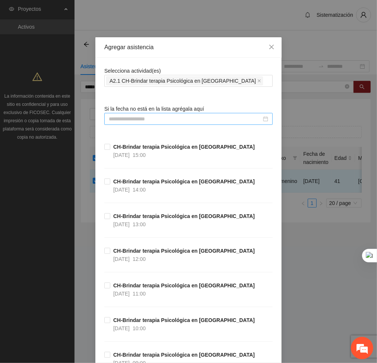
click at [193, 116] on input at bounding box center [185, 119] width 153 height 8
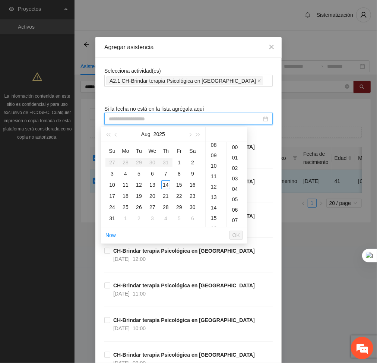
scroll to position [89, 0]
click at [209, 202] on div "14" at bounding box center [216, 204] width 21 height 10
click at [238, 240] on li "OK" at bounding box center [236, 235] width 13 height 13
click at [235, 235] on span "OK" at bounding box center [236, 235] width 7 height 8
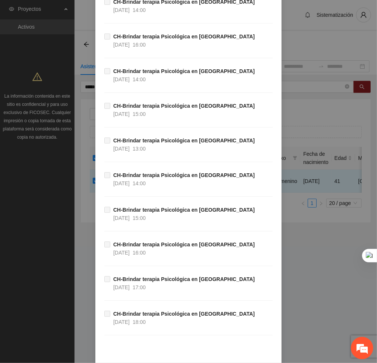
scroll to position [14478, 0]
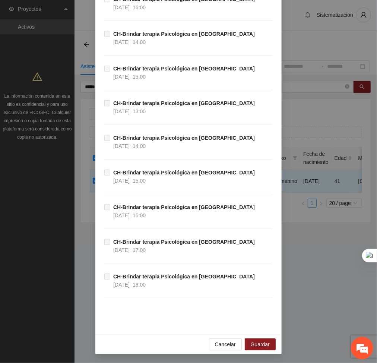
click at [253, 338] on div "Cancelar Guardar" at bounding box center [188, 344] width 186 height 20
click at [261, 339] on button "Guardar" at bounding box center [260, 345] width 31 height 12
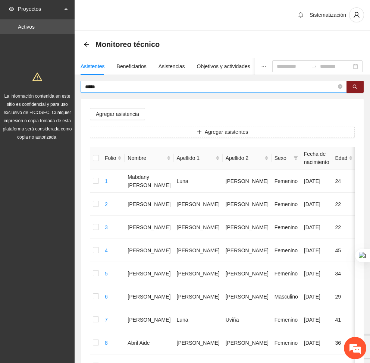
click at [103, 85] on input "*****" at bounding box center [210, 87] width 251 height 8
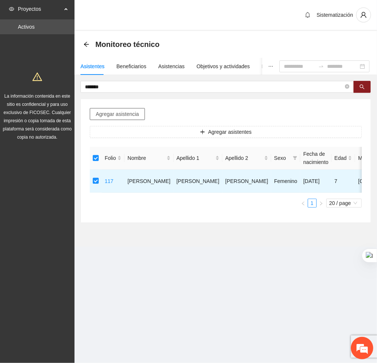
click at [96, 117] on span "Agregar asistencia" at bounding box center [117, 114] width 43 height 8
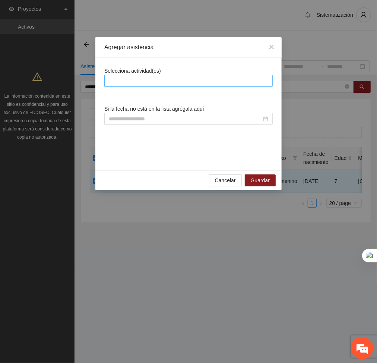
click at [126, 80] on div at bounding box center [188, 80] width 165 height 9
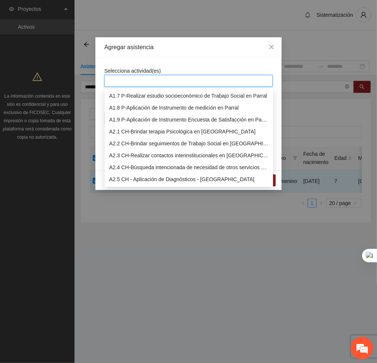
scroll to position [75, 0]
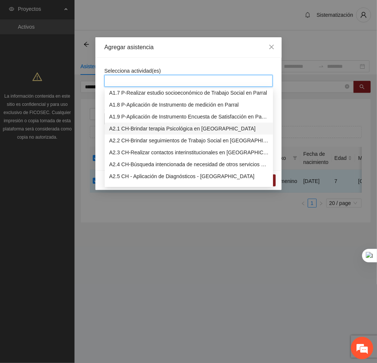
click at [128, 129] on div "A2.1 CH-Brindar terapia Psicológica en Chihuahua" at bounding box center [189, 129] width 160 height 8
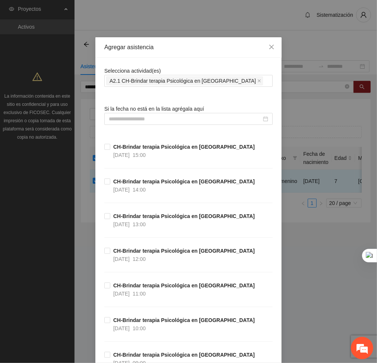
click at [170, 68] on div "Selecciona actividad(es) A2.1 CH-Brindar terapia Psicológica en Chihuahua" at bounding box center [188, 77] width 169 height 20
click at [170, 118] on input at bounding box center [185, 119] width 153 height 8
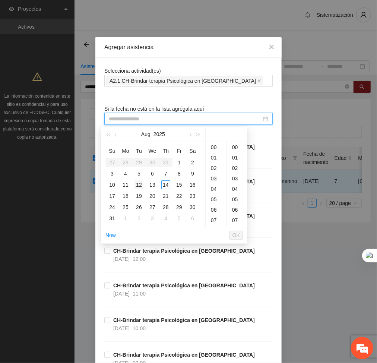
click at [141, 183] on div "12" at bounding box center [139, 184] width 9 height 9
click at [215, 192] on div "15" at bounding box center [216, 193] width 21 height 10
click at [237, 149] on div "00" at bounding box center [237, 147] width 21 height 10
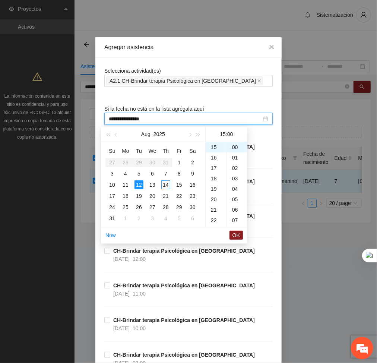
click at [230, 242] on ul "Now OK" at bounding box center [174, 235] width 147 height 16
click at [236, 232] on span "OK" at bounding box center [236, 235] width 7 height 8
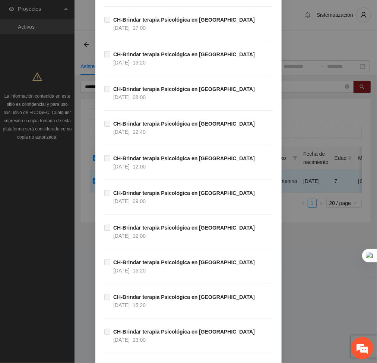
scroll to position [14478, 0]
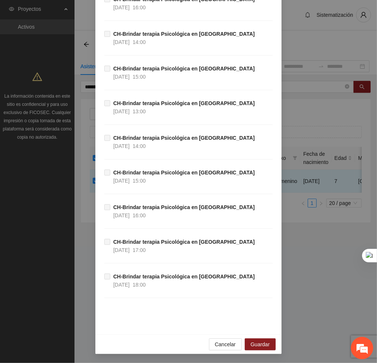
click at [246, 338] on div "Cancelar Guardar" at bounding box center [188, 344] width 186 height 20
click at [254, 343] on span "Guardar" at bounding box center [260, 344] width 19 height 8
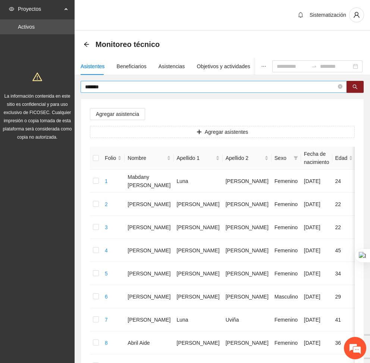
click at [126, 88] on input "*******" at bounding box center [210, 87] width 251 height 8
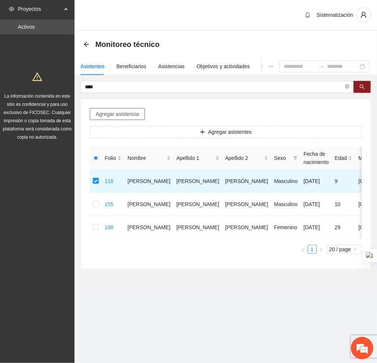
click at [108, 116] on span "Agregar asistencia" at bounding box center [117, 114] width 43 height 8
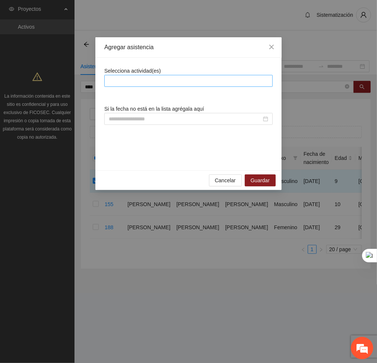
click at [124, 80] on div at bounding box center [188, 80] width 165 height 9
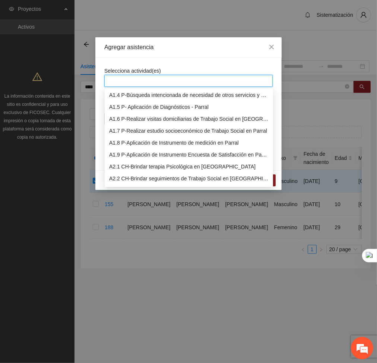
scroll to position [37, 0]
click at [118, 167] on div "A2.1 CH-Brindar terapia Psicológica en Chihuahua" at bounding box center [189, 166] width 160 height 8
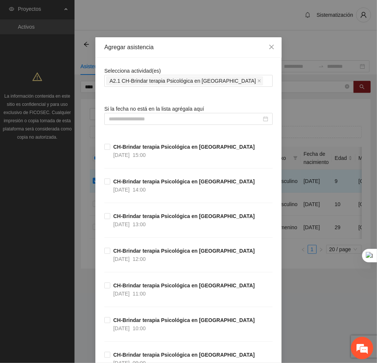
click at [189, 122] on input at bounding box center [185, 119] width 153 height 8
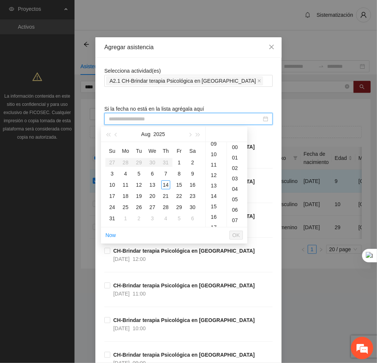
scroll to position [108, 0]
click at [211, 209] on div "16" at bounding box center [216, 206] width 21 height 10
click at [136, 184] on div "12" at bounding box center [139, 184] width 9 height 9
click at [236, 234] on span "OK" at bounding box center [236, 235] width 7 height 8
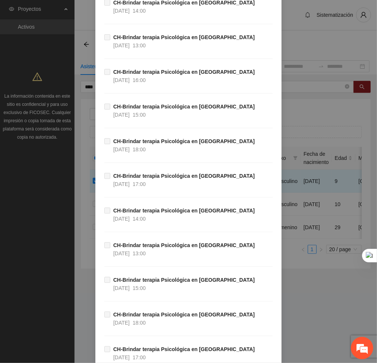
scroll to position [14478, 0]
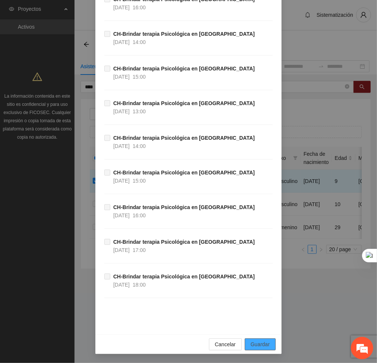
click at [270, 344] on button "Guardar" at bounding box center [260, 345] width 31 height 12
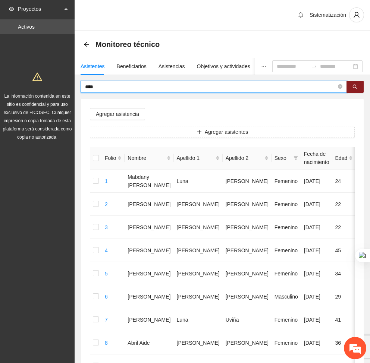
click at [115, 88] on input "****" at bounding box center [210, 87] width 251 height 8
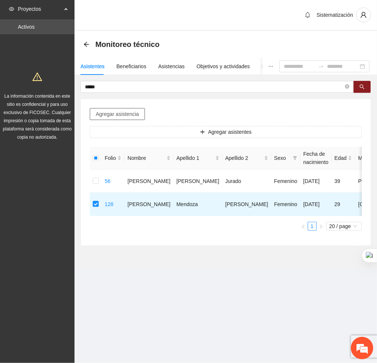
click at [100, 112] on span "Agregar asistencia" at bounding box center [117, 114] width 43 height 8
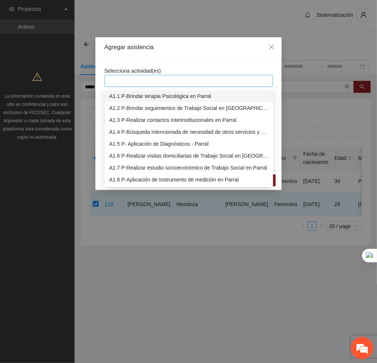
click at [137, 76] on div at bounding box center [188, 80] width 165 height 9
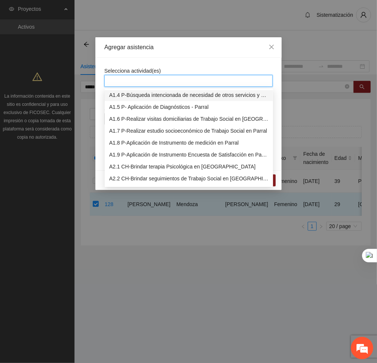
scroll to position [41, 0]
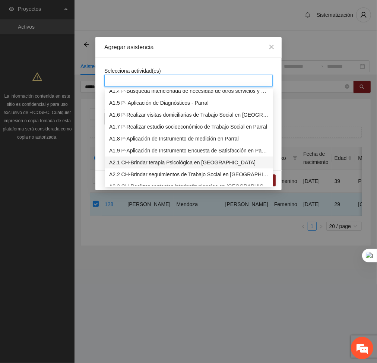
click at [134, 161] on div "A2.1 CH-Brindar terapia Psicológica en Chihuahua" at bounding box center [189, 162] width 160 height 8
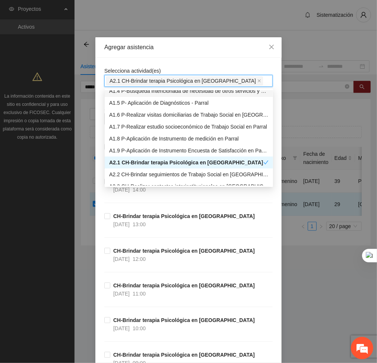
click at [188, 56] on div "Agregar asistencia" at bounding box center [188, 47] width 186 height 21
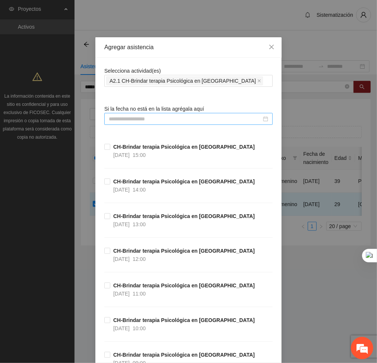
click at [199, 116] on input at bounding box center [185, 119] width 153 height 8
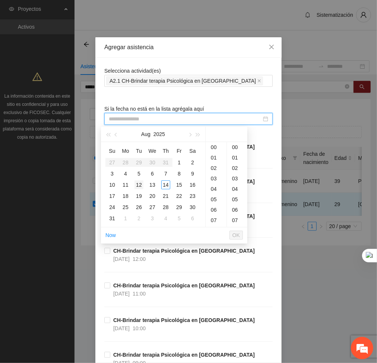
click at [142, 182] on div "12" at bounding box center [139, 184] width 9 height 9
click at [211, 169] on div "17" at bounding box center [216, 168] width 21 height 10
click at [235, 147] on div "00" at bounding box center [237, 147] width 21 height 10
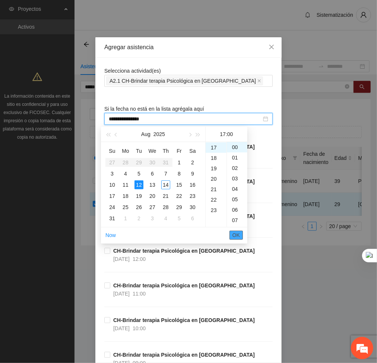
click at [237, 238] on span "OK" at bounding box center [236, 235] width 7 height 8
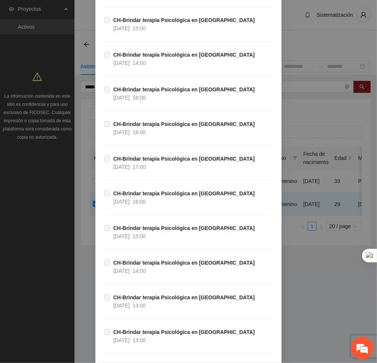
scroll to position [14478, 0]
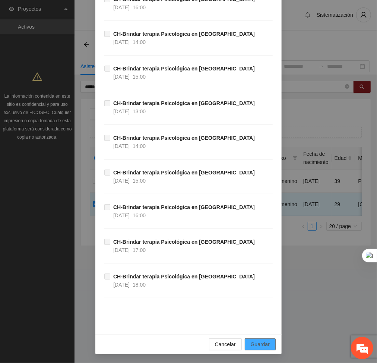
click at [257, 342] on span "Guardar" at bounding box center [260, 344] width 19 height 8
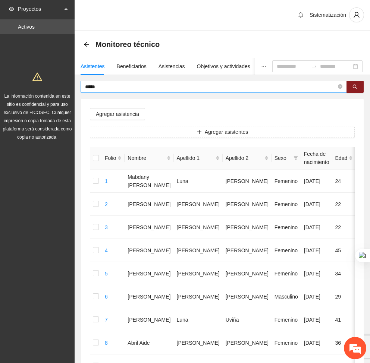
click at [218, 84] on input "*****" at bounding box center [210, 87] width 251 height 8
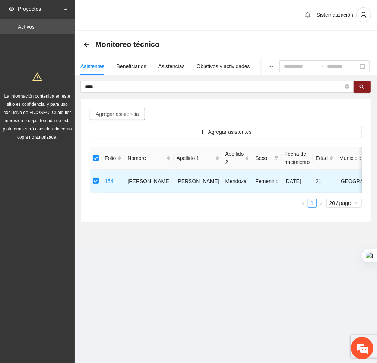
click at [116, 117] on span "Agregar asistencia" at bounding box center [117, 114] width 43 height 8
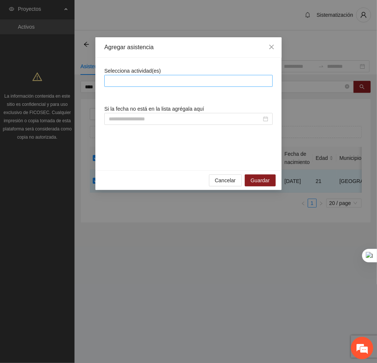
click at [123, 85] on div at bounding box center [188, 80] width 165 height 9
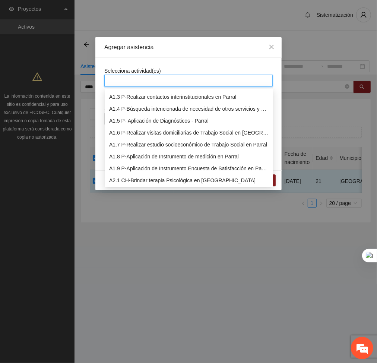
scroll to position [26, 0]
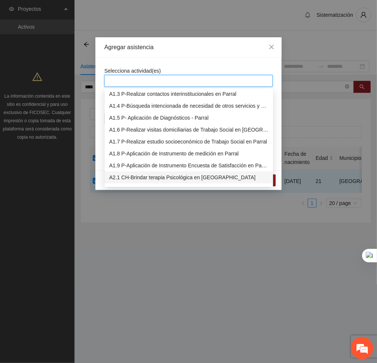
click at [123, 177] on div "A2.1 CH-Brindar terapia Psicológica en Chihuahua" at bounding box center [189, 177] width 160 height 8
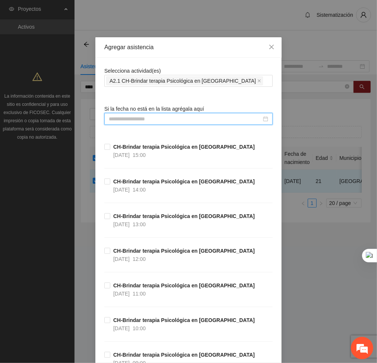
click at [164, 122] on input at bounding box center [185, 119] width 153 height 8
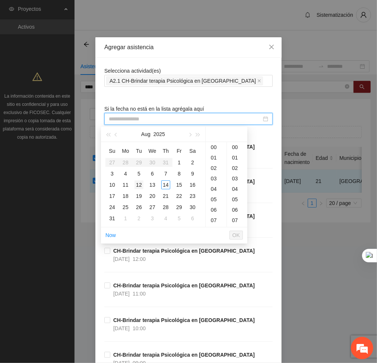
click at [134, 187] on td "12" at bounding box center [138, 184] width 13 height 11
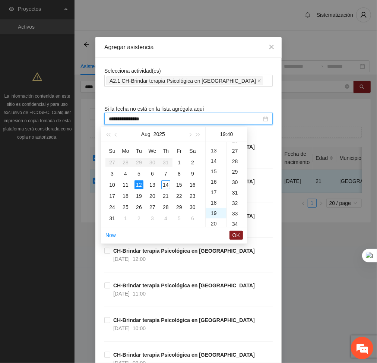
scroll to position [418, 0]
click at [213, 167] on div "18" at bounding box center [216, 165] width 21 height 10
click at [235, 147] on div "00" at bounding box center [237, 147] width 21 height 10
click at [237, 233] on span "OK" at bounding box center [236, 235] width 7 height 8
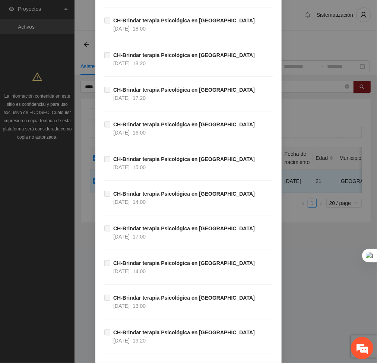
scroll to position [14478, 0]
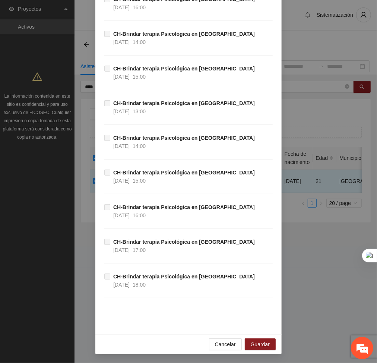
click at [265, 337] on div "Cancelar Guardar" at bounding box center [188, 344] width 186 height 20
click at [265, 346] on span "Guardar" at bounding box center [260, 344] width 19 height 8
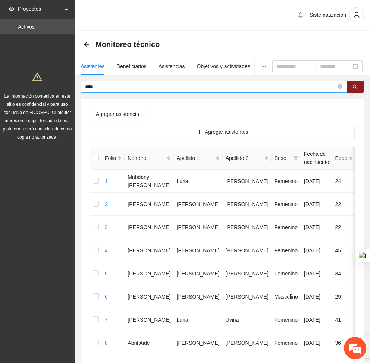
click at [129, 89] on input "****" at bounding box center [210, 87] width 251 height 8
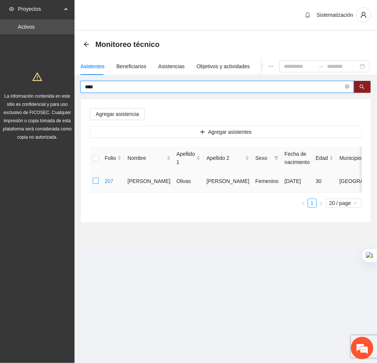
click at [97, 184] on label at bounding box center [96, 181] width 6 height 8
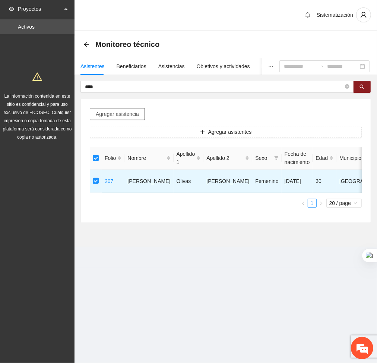
click at [110, 117] on span "Agregar asistencia" at bounding box center [117, 114] width 43 height 8
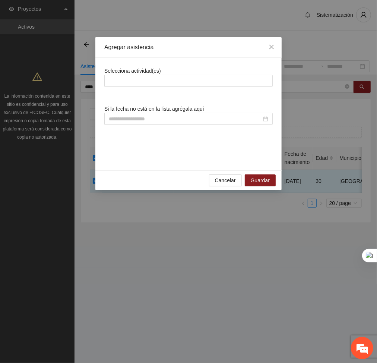
click at [110, 89] on div "Selecciona actividad(es) Si la fecha no está en la lista agrégala aquí" at bounding box center [188, 114] width 169 height 95
click at [115, 83] on div at bounding box center [188, 80] width 165 height 9
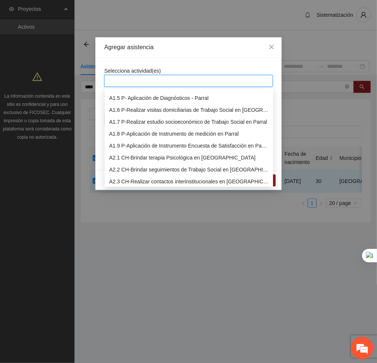
scroll to position [46, 0]
click at [121, 157] on div "A2.1 CH-Brindar terapia Psicológica en Chihuahua" at bounding box center [189, 157] width 160 height 8
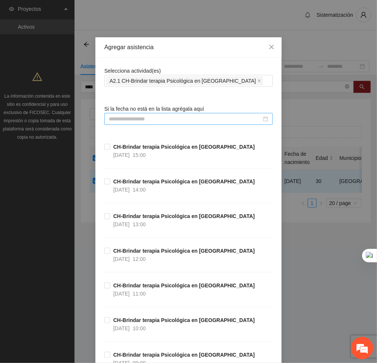
click at [178, 124] on div at bounding box center [188, 119] width 169 height 12
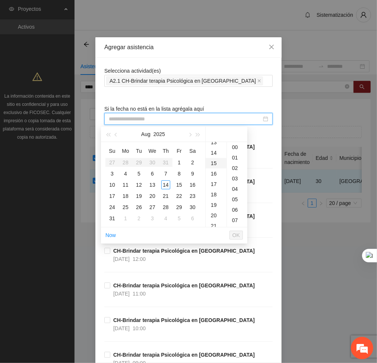
scroll to position [141, 0]
click at [214, 206] on div "19" at bounding box center [216, 204] width 21 height 10
click at [137, 184] on div "12" at bounding box center [139, 184] width 9 height 9
click at [234, 237] on span "OK" at bounding box center [236, 235] width 7 height 8
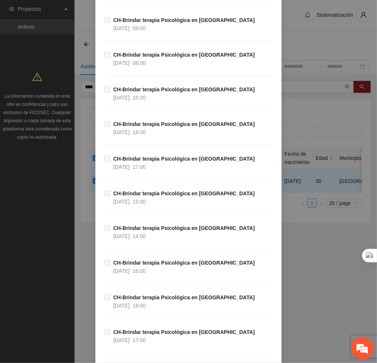
scroll to position [14478, 0]
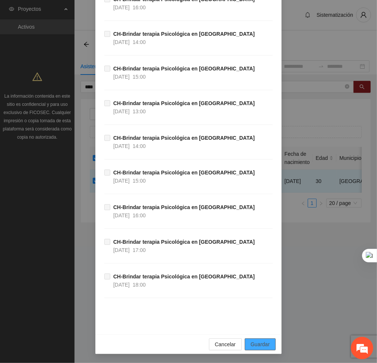
click at [267, 344] on button "Guardar" at bounding box center [260, 345] width 31 height 12
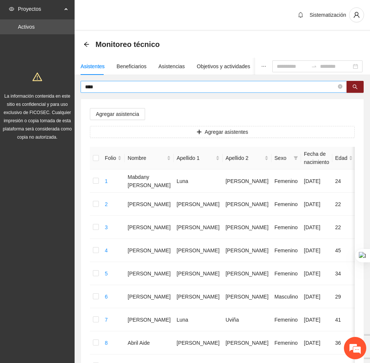
click at [97, 83] on input "****" at bounding box center [210, 87] width 251 height 8
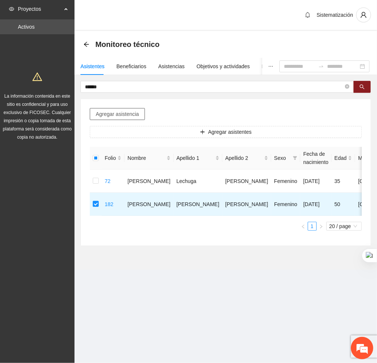
click at [101, 110] on span "Agregar asistencia" at bounding box center [117, 114] width 43 height 8
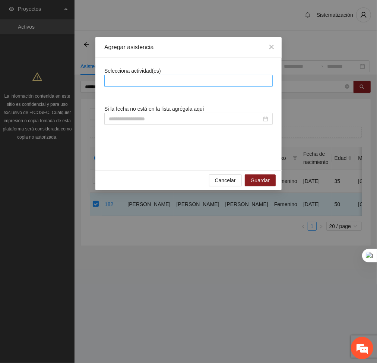
click at [142, 84] on div at bounding box center [188, 80] width 165 height 9
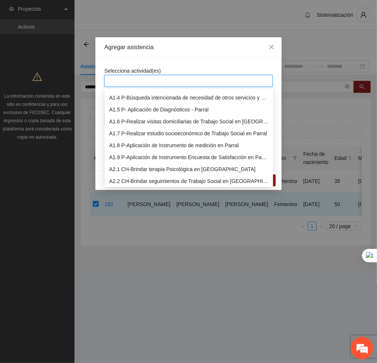
scroll to position [37, 0]
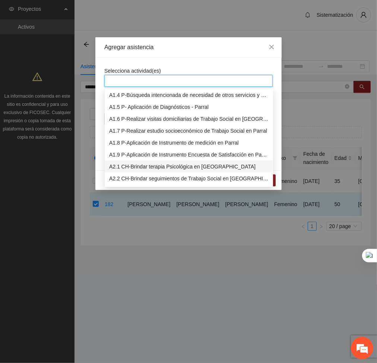
click at [119, 164] on div "A2.1 CH-Brindar terapia Psicológica en Chihuahua" at bounding box center [189, 167] width 160 height 8
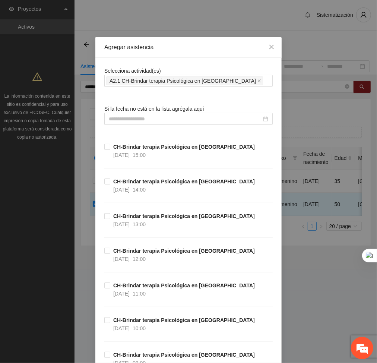
click at [178, 67] on div "Selecciona actividad(es) A2.1 CH-Brindar terapia Psicológica en Chihuahua" at bounding box center [188, 77] width 169 height 20
click at [184, 121] on input at bounding box center [185, 119] width 153 height 8
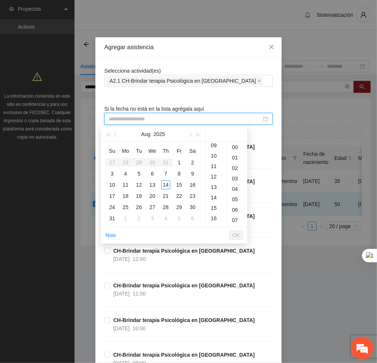
scroll to position [97, 0]
click at [212, 196] on div "14" at bounding box center [216, 196] width 21 height 10
click at [139, 184] on div "12" at bounding box center [139, 184] width 9 height 9
click at [234, 237] on span "OK" at bounding box center [236, 235] width 7 height 8
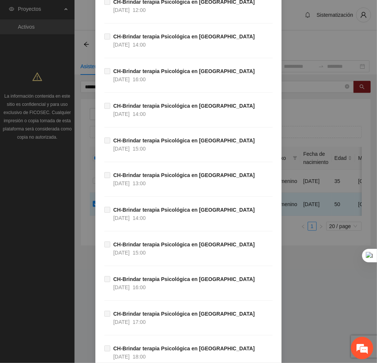
scroll to position [14478, 0]
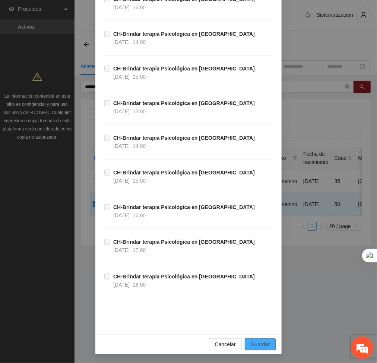
click at [264, 342] on span "Guardar" at bounding box center [260, 344] width 19 height 8
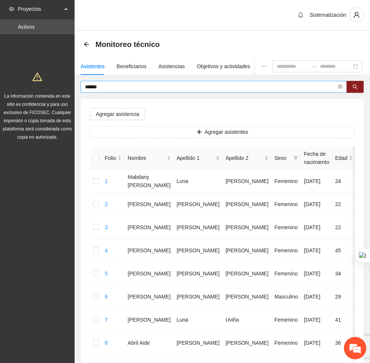
click at [109, 88] on input "******" at bounding box center [210, 87] width 251 height 8
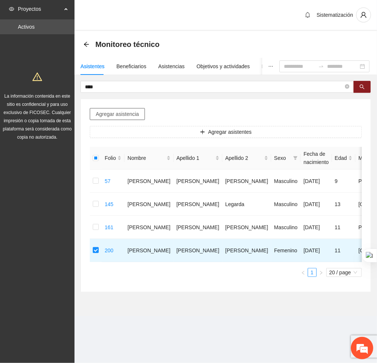
click at [106, 117] on span "Agregar asistencia" at bounding box center [117, 114] width 43 height 8
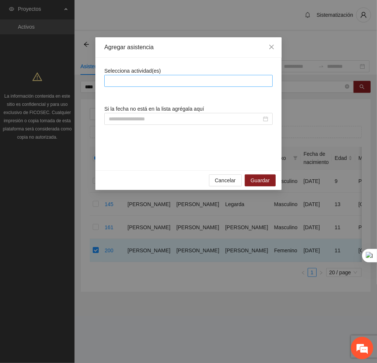
click at [190, 86] on div at bounding box center [188, 81] width 169 height 12
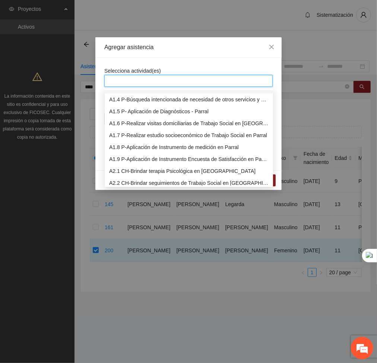
scroll to position [35, 0]
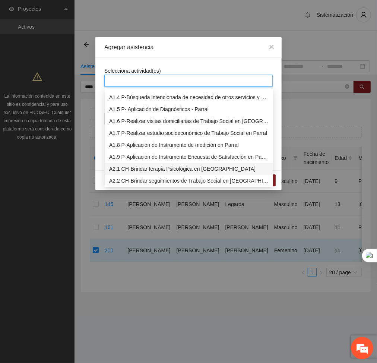
click at [141, 165] on div "A2.1 CH-Brindar terapia Psicológica en Chihuahua" at bounding box center [189, 169] width 160 height 8
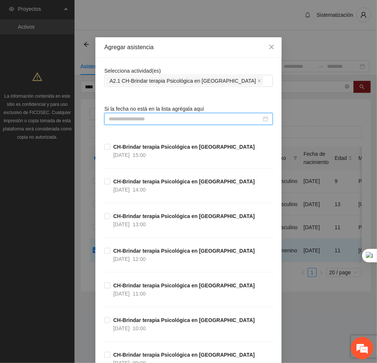
click at [230, 120] on input at bounding box center [185, 119] width 153 height 8
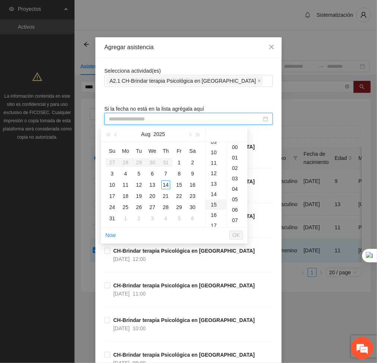
click at [214, 205] on div "15" at bounding box center [216, 204] width 21 height 10
click at [139, 185] on div "12" at bounding box center [139, 184] width 9 height 9
click at [240, 235] on span "OK" at bounding box center [236, 235] width 7 height 8
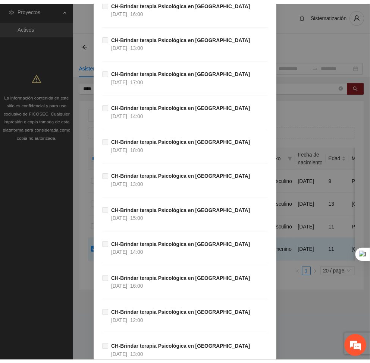
scroll to position [14478, 0]
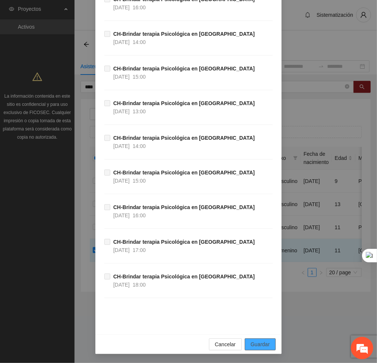
click at [263, 345] on span "Guardar" at bounding box center [260, 344] width 19 height 8
